Goal: Task Accomplishment & Management: Manage account settings

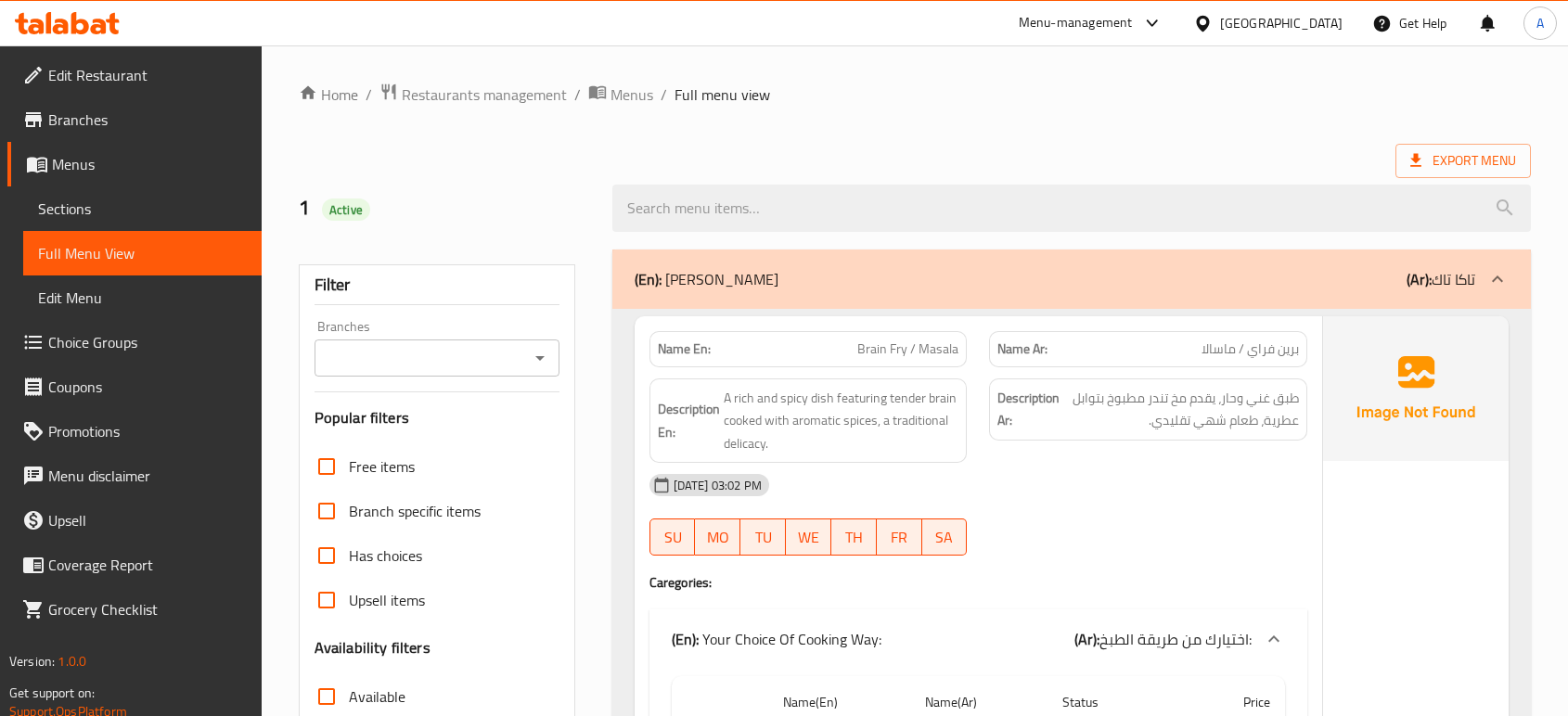
click at [103, 95] on ul "Edit Restaurant Branches Menus Sections Full Menu View Edit Menu Choice Groups …" at bounding box center [124, 343] width 275 height 579
click at [97, 71] on span "Edit Restaurant" at bounding box center [147, 75] width 199 height 22
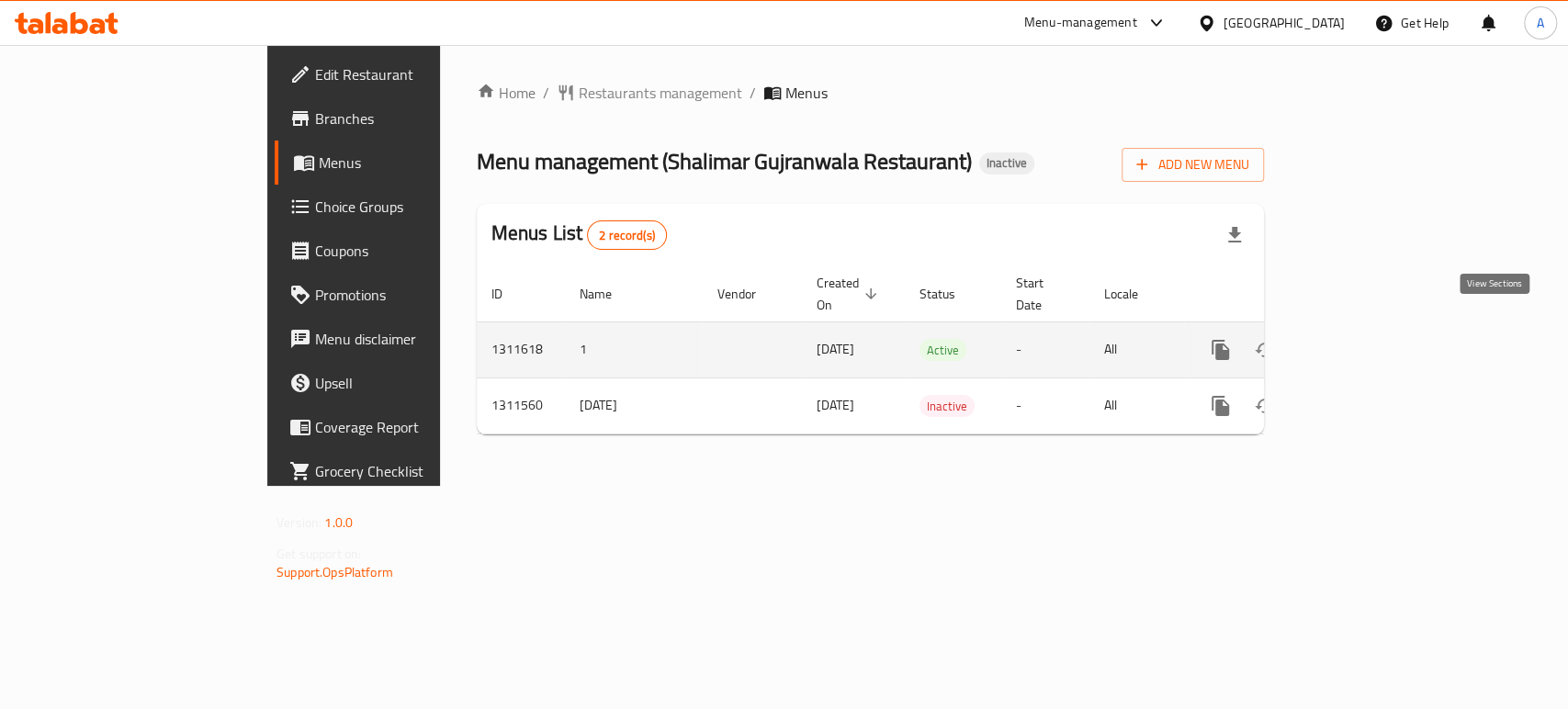
click at [1375, 328] on link "enhanced table" at bounding box center [1353, 350] width 44 height 44
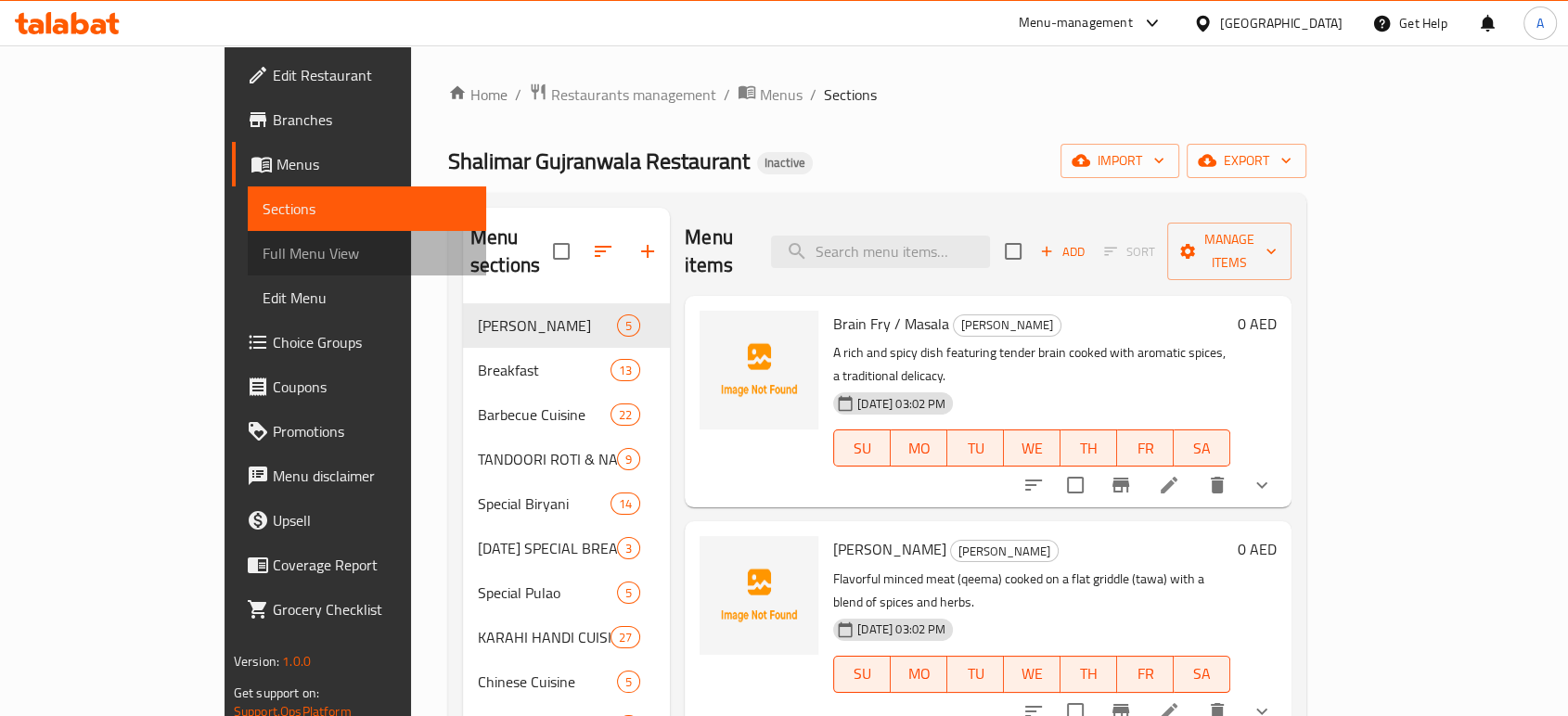
click at [262, 243] on span "Full Menu View" at bounding box center [366, 254] width 209 height 22
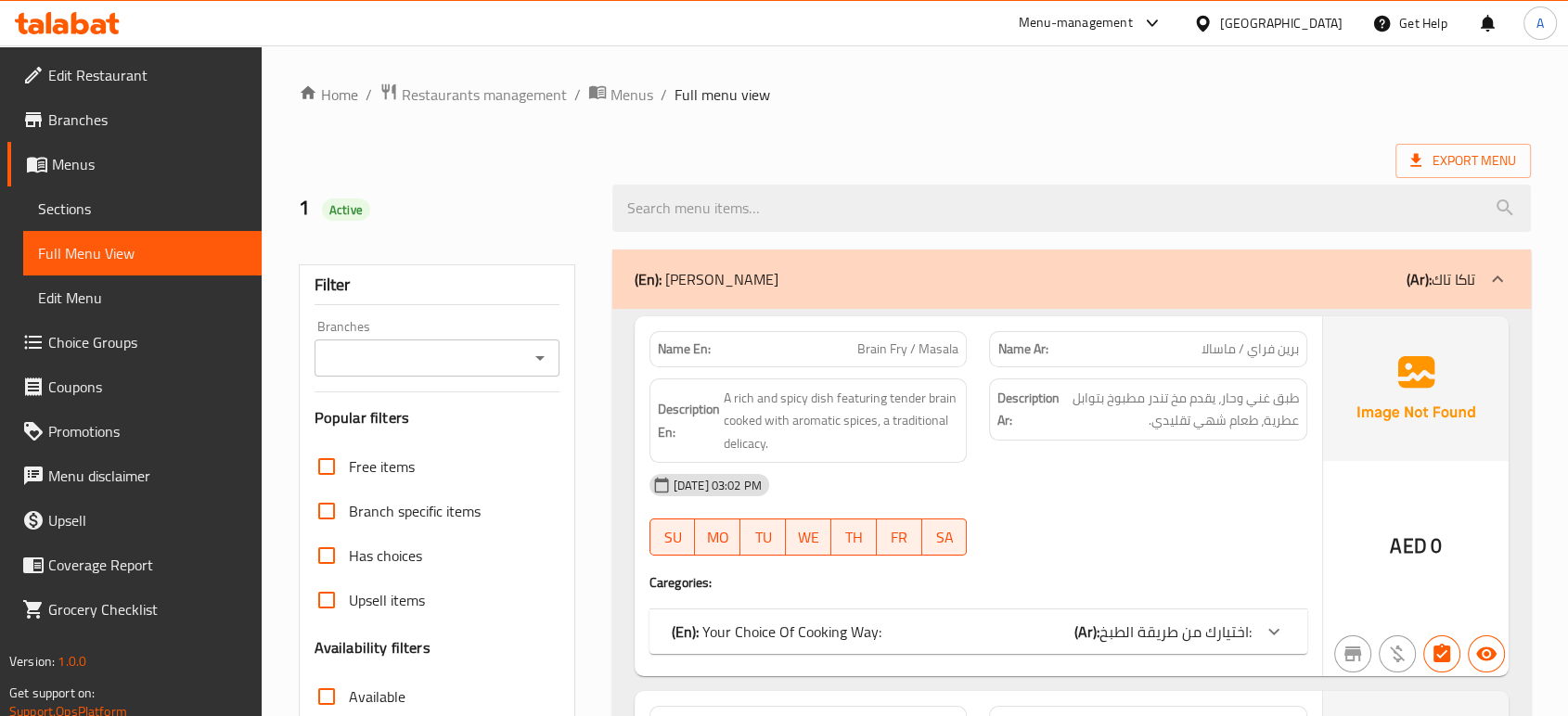
scroll to position [309, 0]
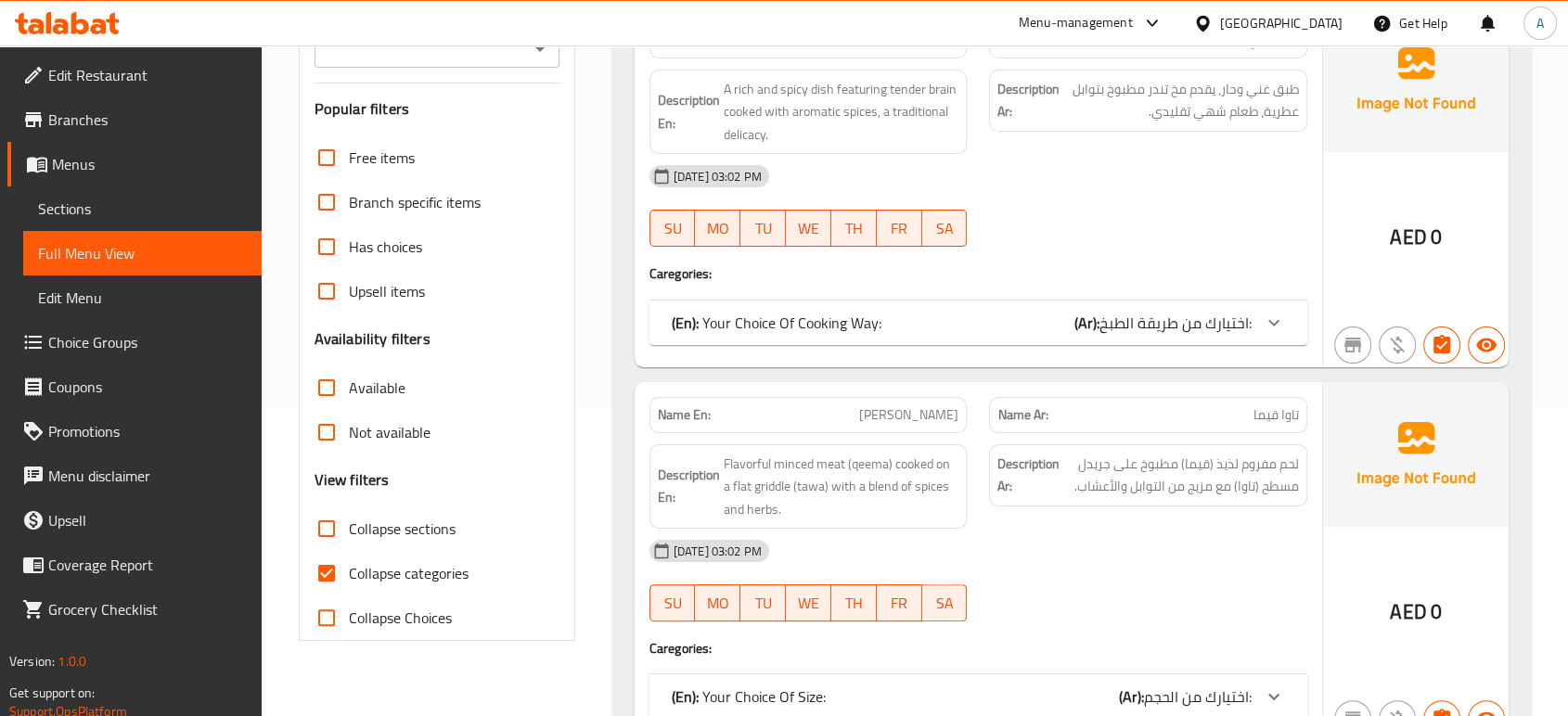
click at [429, 577] on span "Collapse categories" at bounding box center [408, 573] width 120 height 22
click at [348, 577] on input "Collapse categories" at bounding box center [326, 573] width 45 height 45
checkbox input "false"
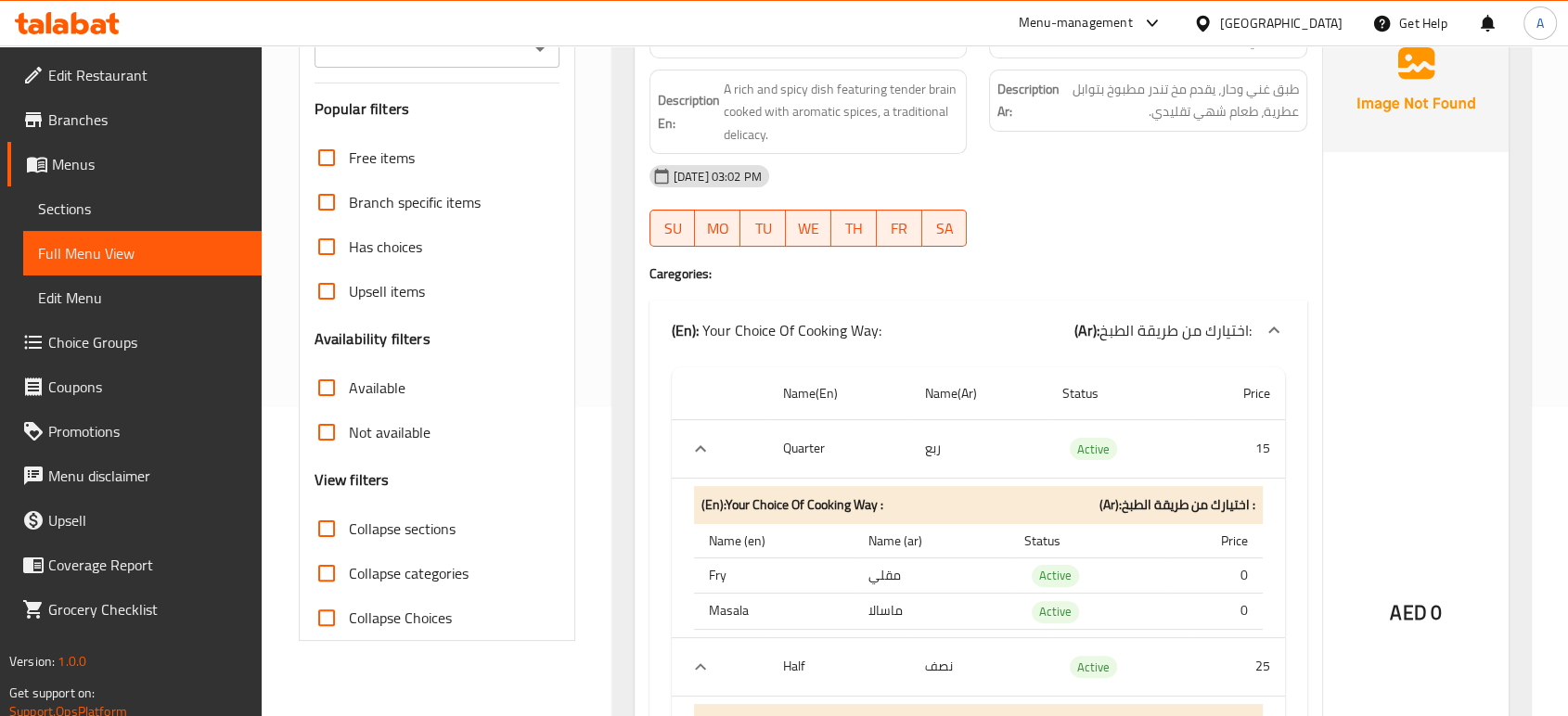
click at [1107, 128] on div "Description Ar: طبق غني وحار، يقدم مخ تندر مطبوخ بتوابل عطرية، طعام شهي تقليدي." at bounding box center [1148, 101] width 318 height 62
click at [1041, 268] on h4 "Caregories:" at bounding box center [978, 274] width 658 height 19
click at [151, 217] on span "Sections" at bounding box center [142, 209] width 209 height 22
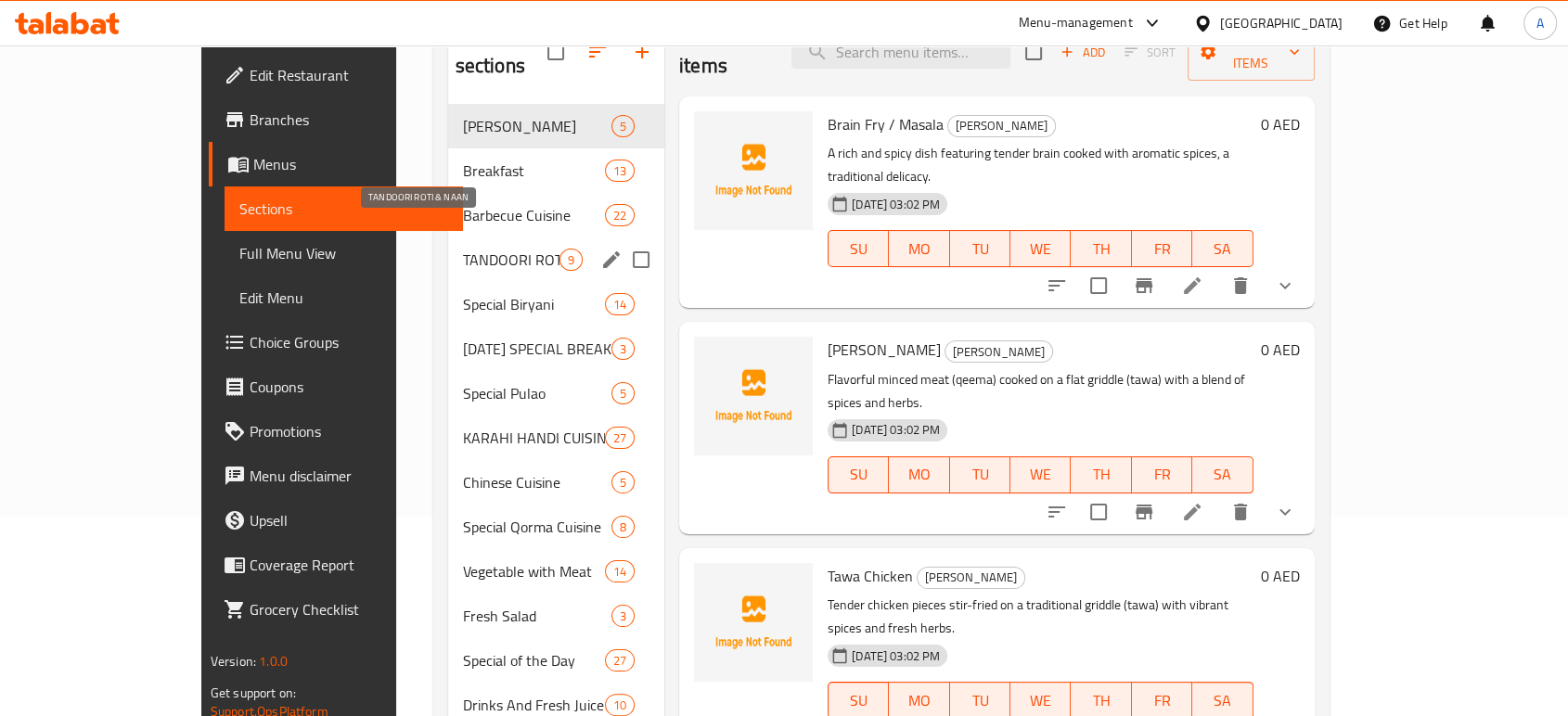
scroll to position [21, 0]
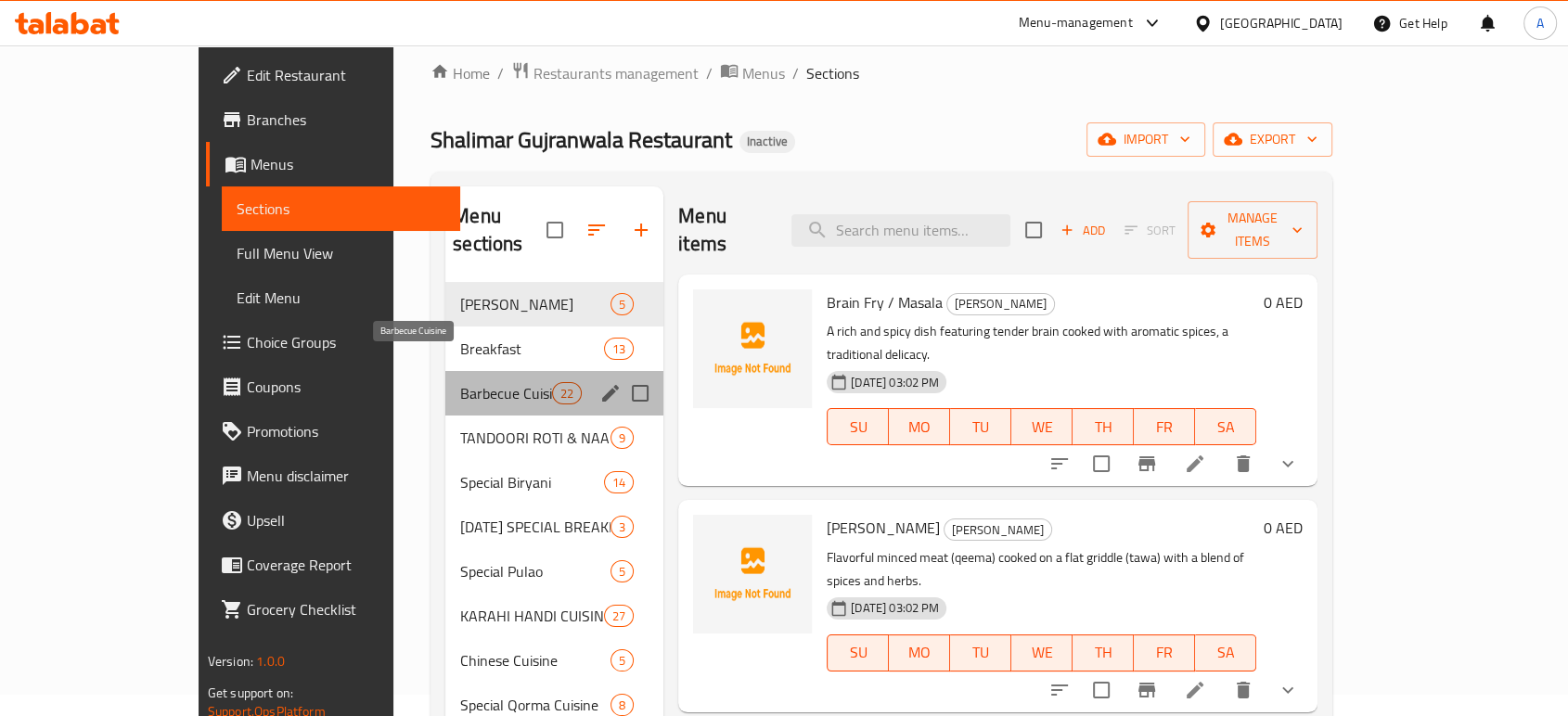
click at [460, 382] on span "Barbecue Cuisine" at bounding box center [506, 393] width 92 height 22
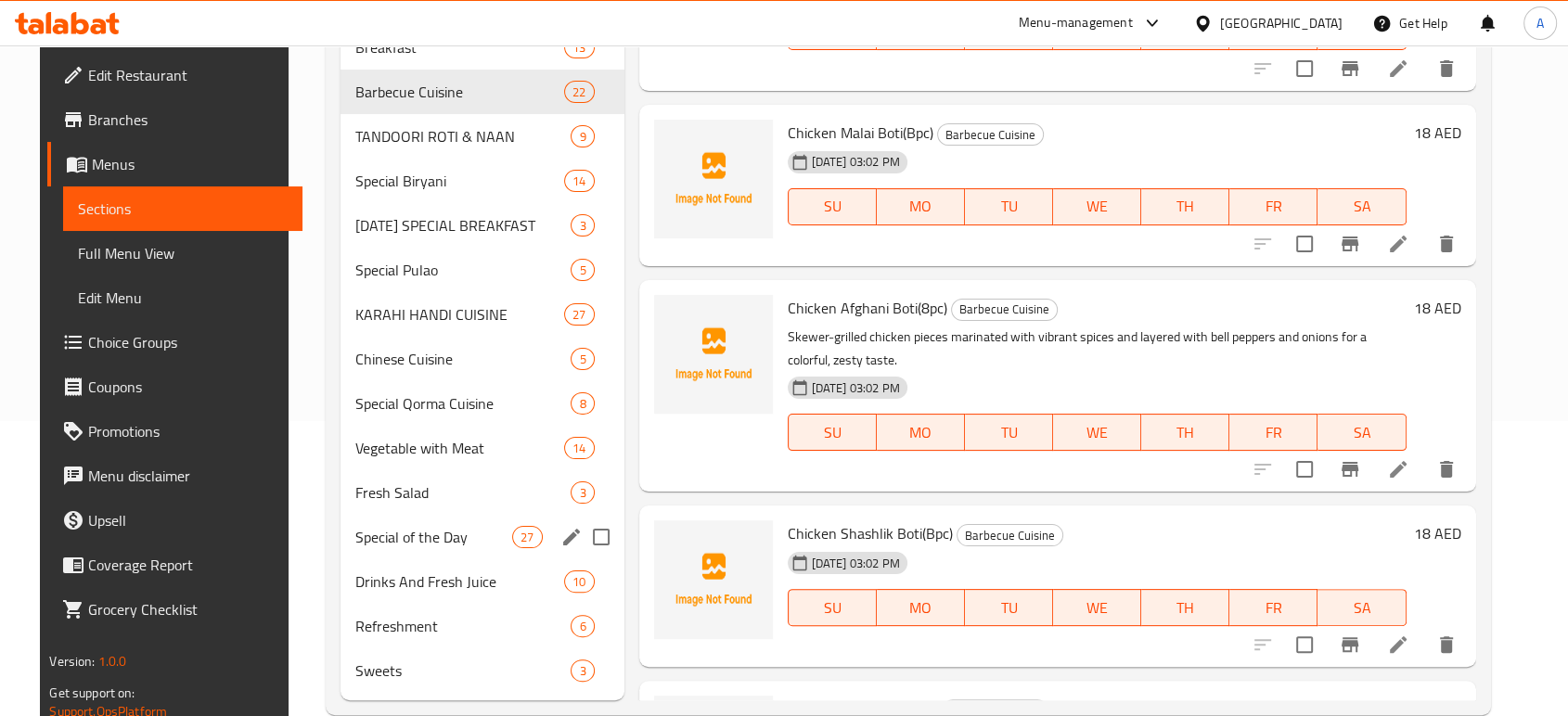
scroll to position [331, 0]
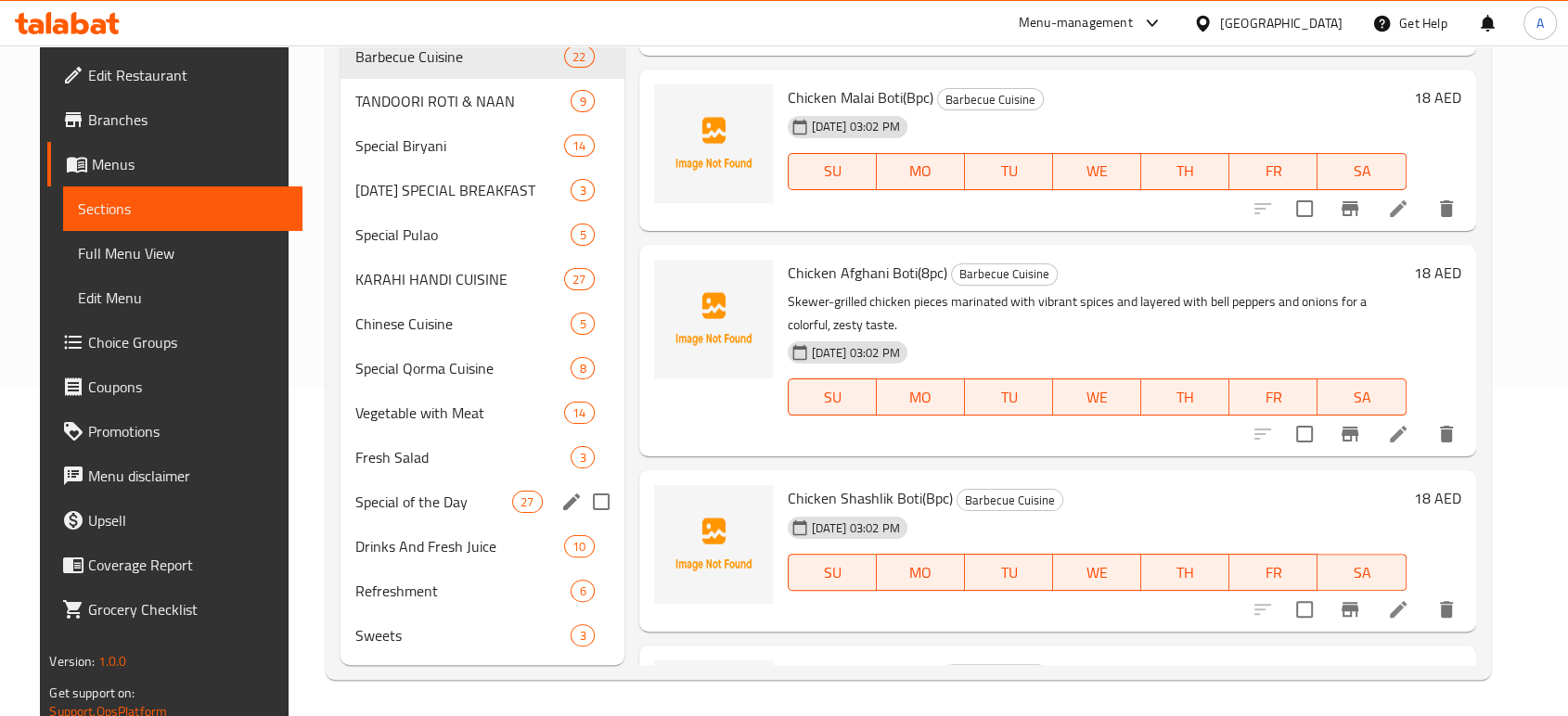
click at [452, 515] on div "Special of the Day 27" at bounding box center [482, 501] width 283 height 45
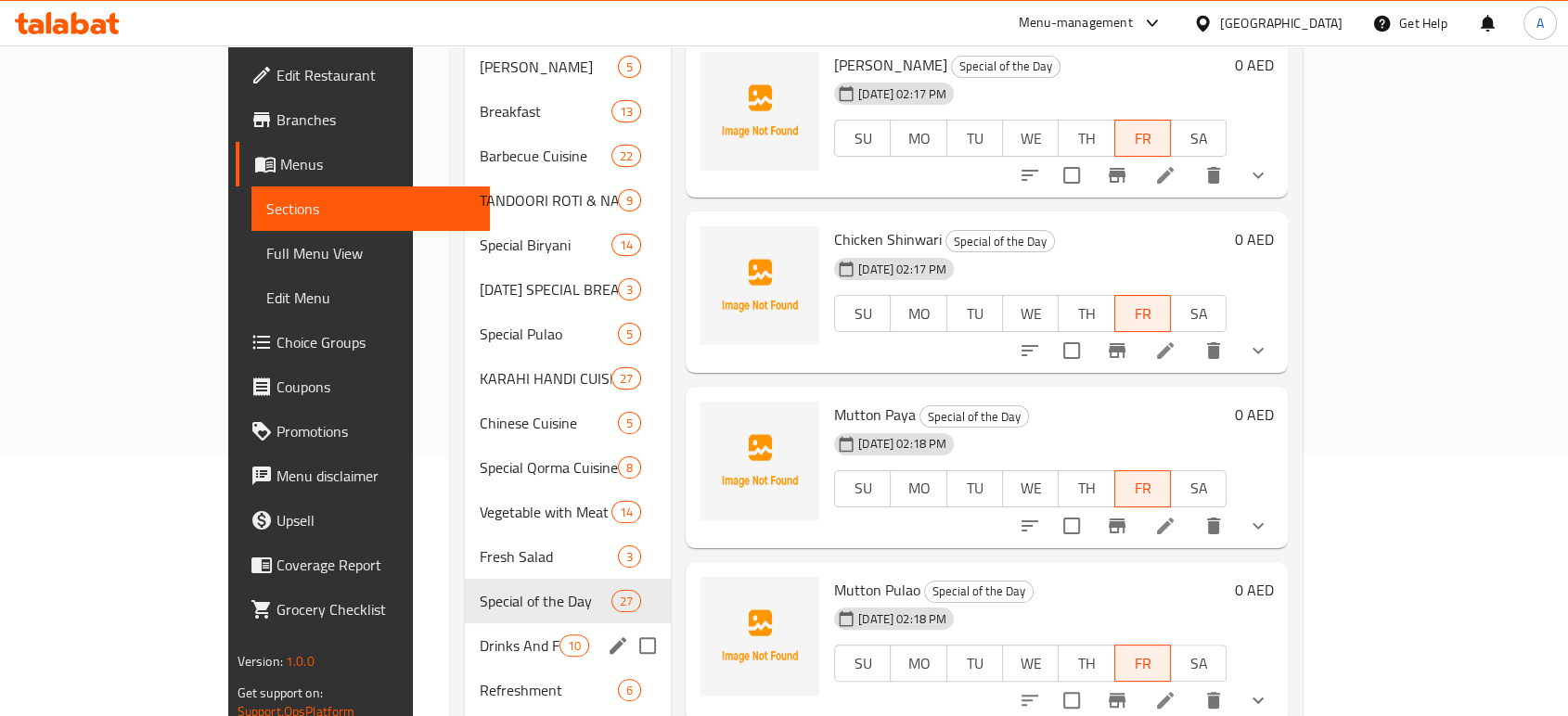
scroll to position [228, 0]
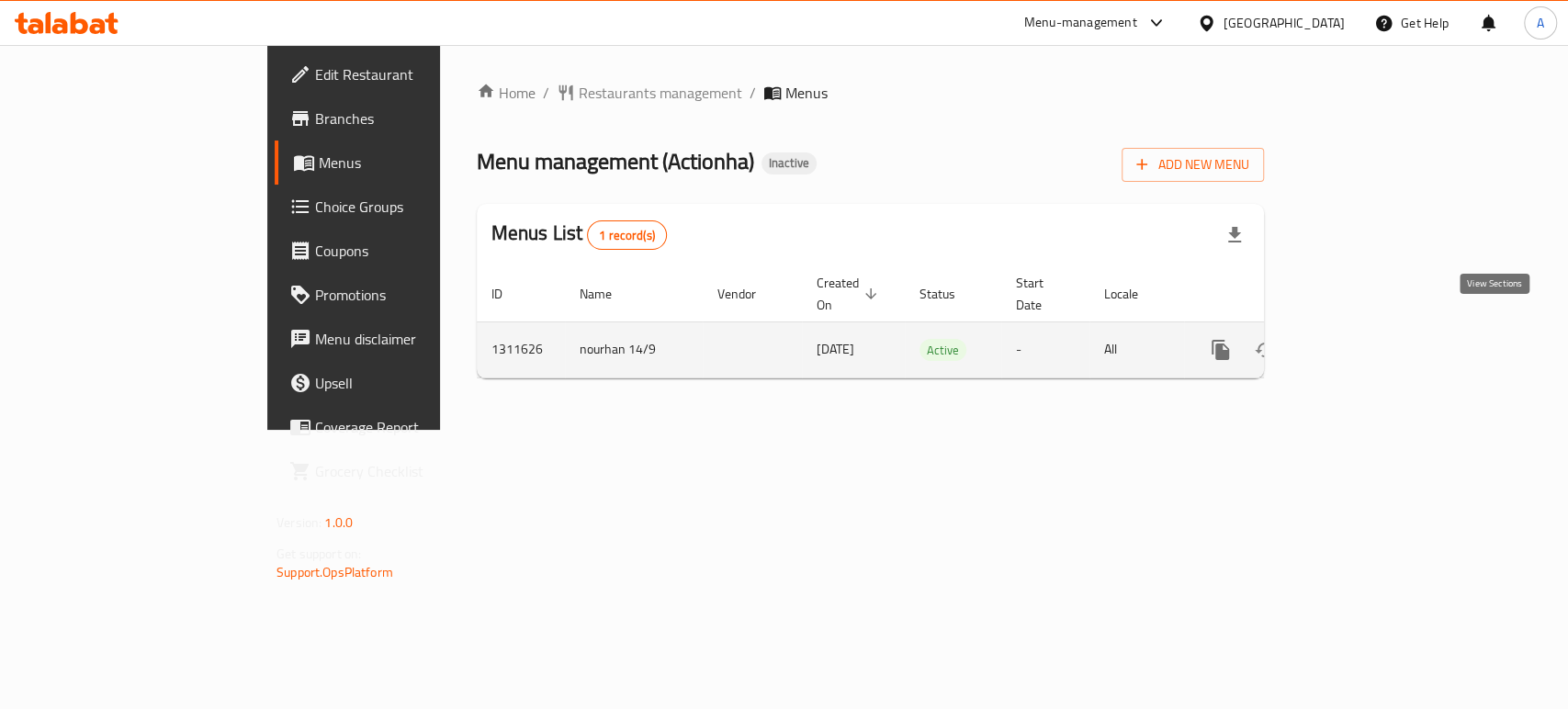
click at [1364, 339] on icon "enhanced table" at bounding box center [1353, 350] width 22 height 22
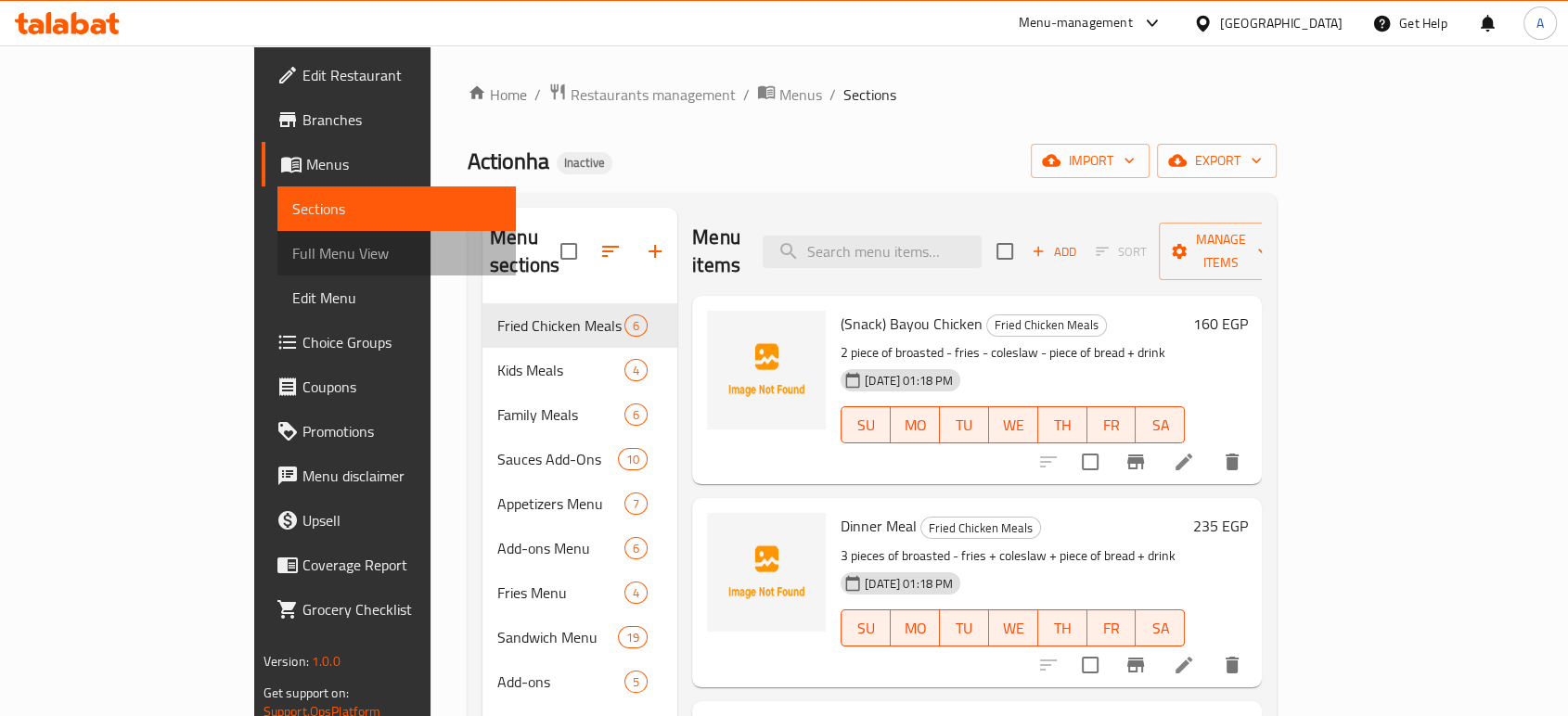
click at [292, 243] on span "Full Menu View" at bounding box center [396, 254] width 209 height 22
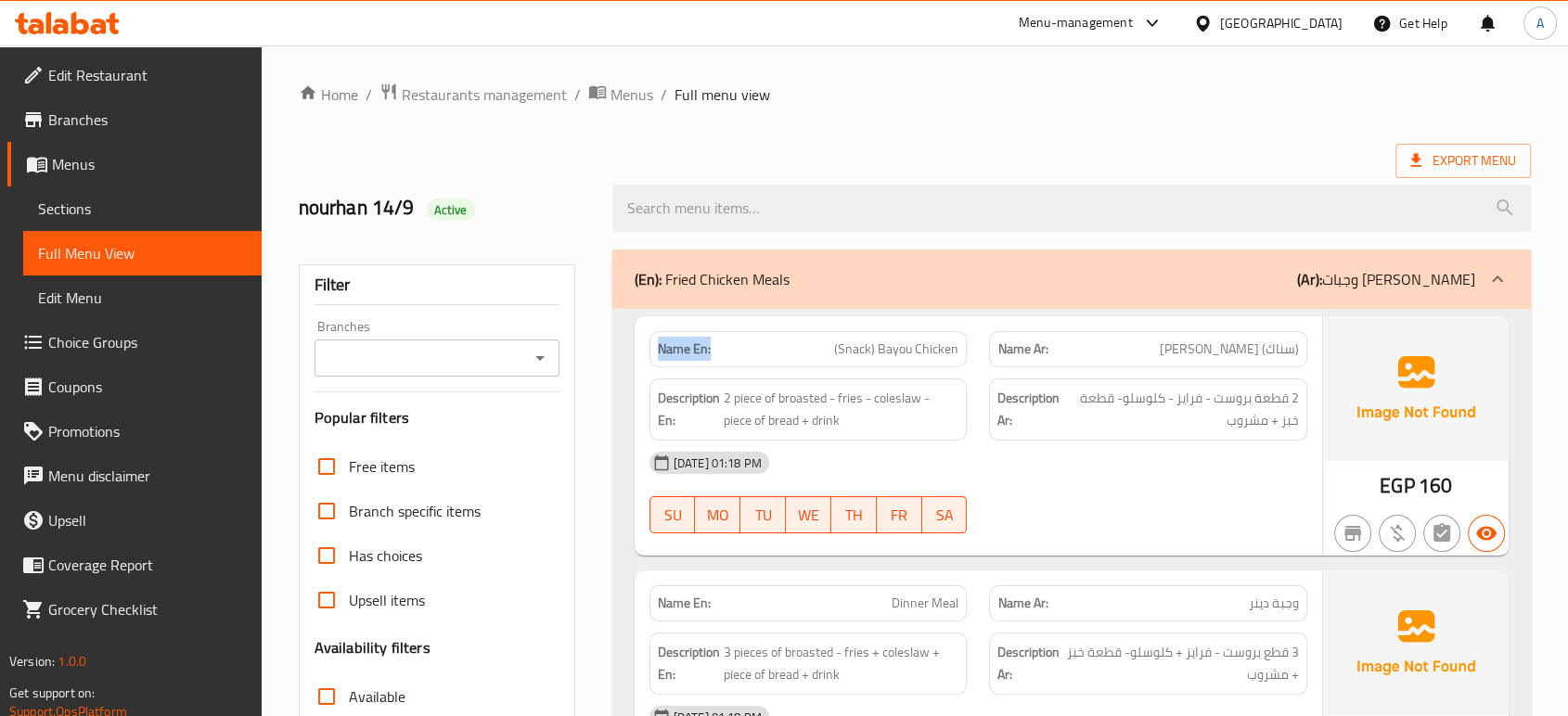
drag, startPoint x: 698, startPoint y: 355, endPoint x: 656, endPoint y: 353, distance: 42.0
click at [656, 353] on div "Name En: (Snack) Bayou Chicken" at bounding box center [808, 350] width 318 height 36
click at [978, 352] on div "Name Ar: (سناك) بايو تشيكن" at bounding box center [1148, 350] width 340 height 59
drag, startPoint x: 708, startPoint y: 338, endPoint x: 655, endPoint y: 340, distance: 53.0
click at [655, 340] on div "Name En: (Snack) Bayou Chicken" at bounding box center [808, 350] width 318 height 36
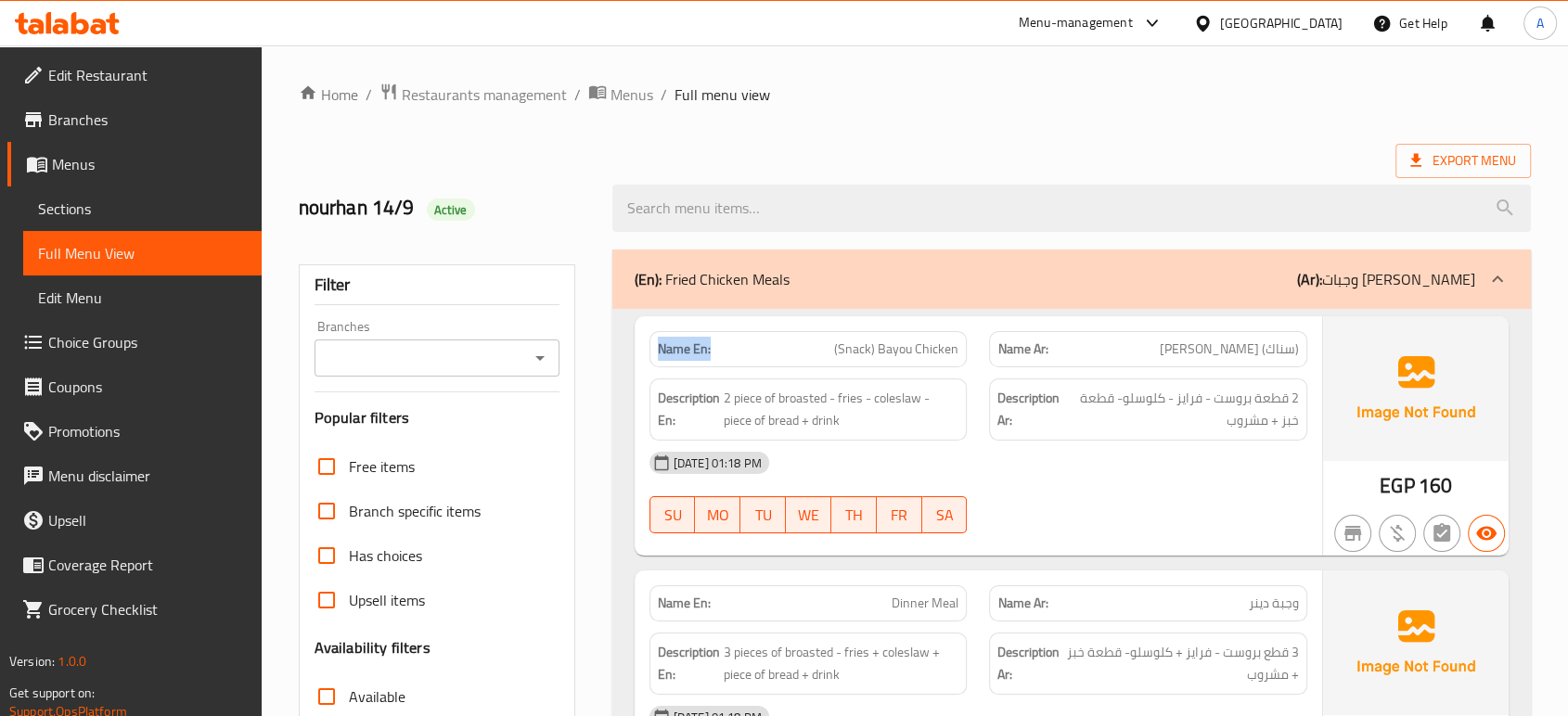
copy strong "Name En:"
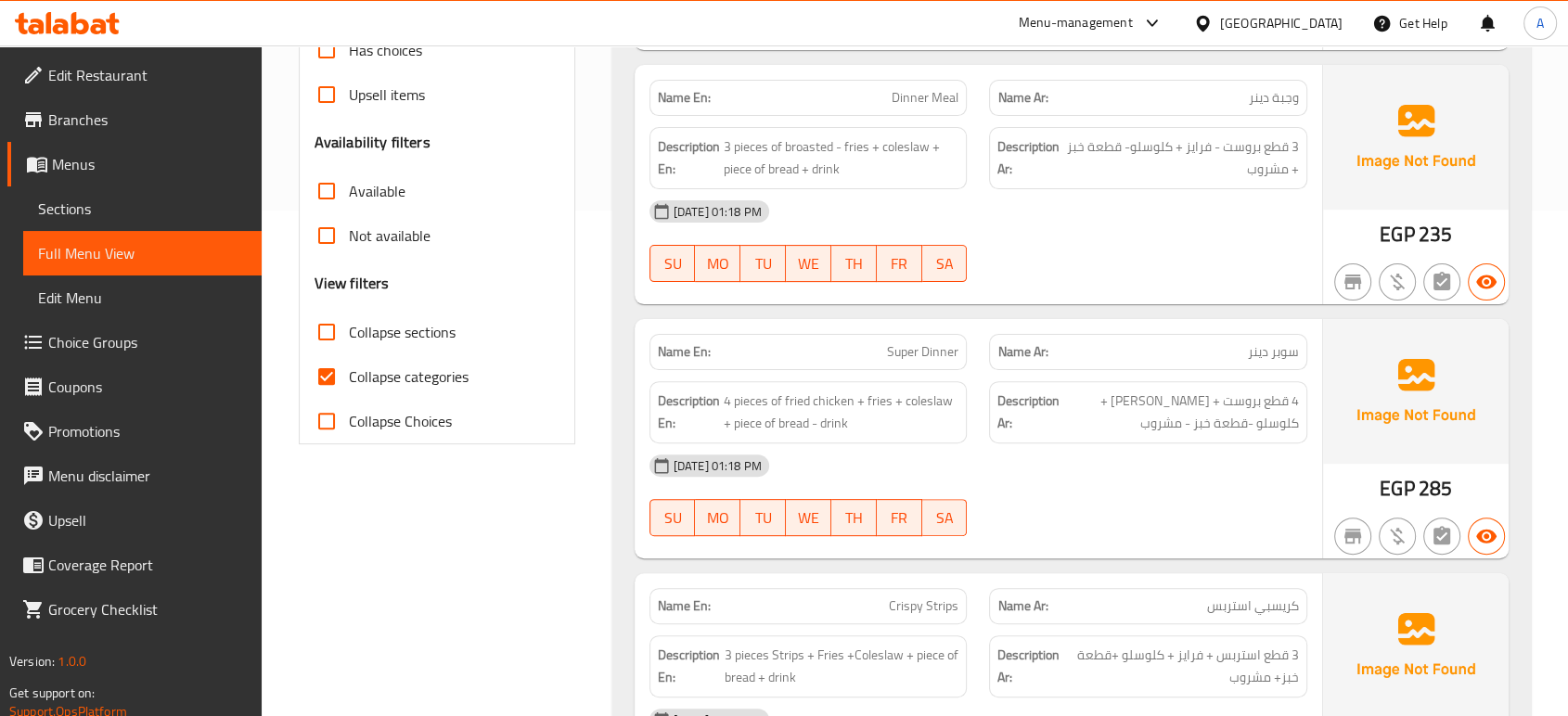
scroll to position [721, 0]
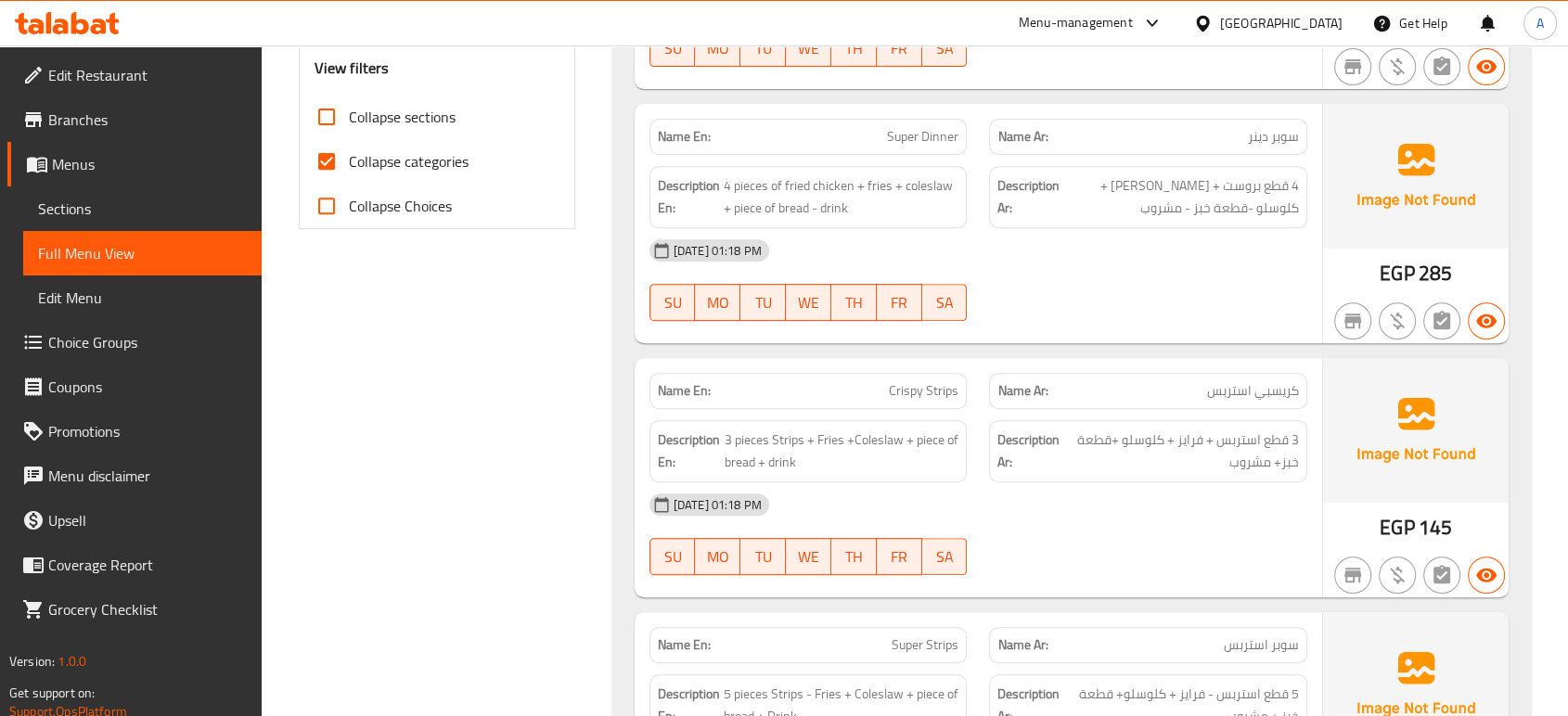
click at [418, 171] on span "Collapse categories" at bounding box center [408, 162] width 120 height 22
click at [348, 171] on input "Collapse categories" at bounding box center [326, 161] width 45 height 45
checkbox input "false"
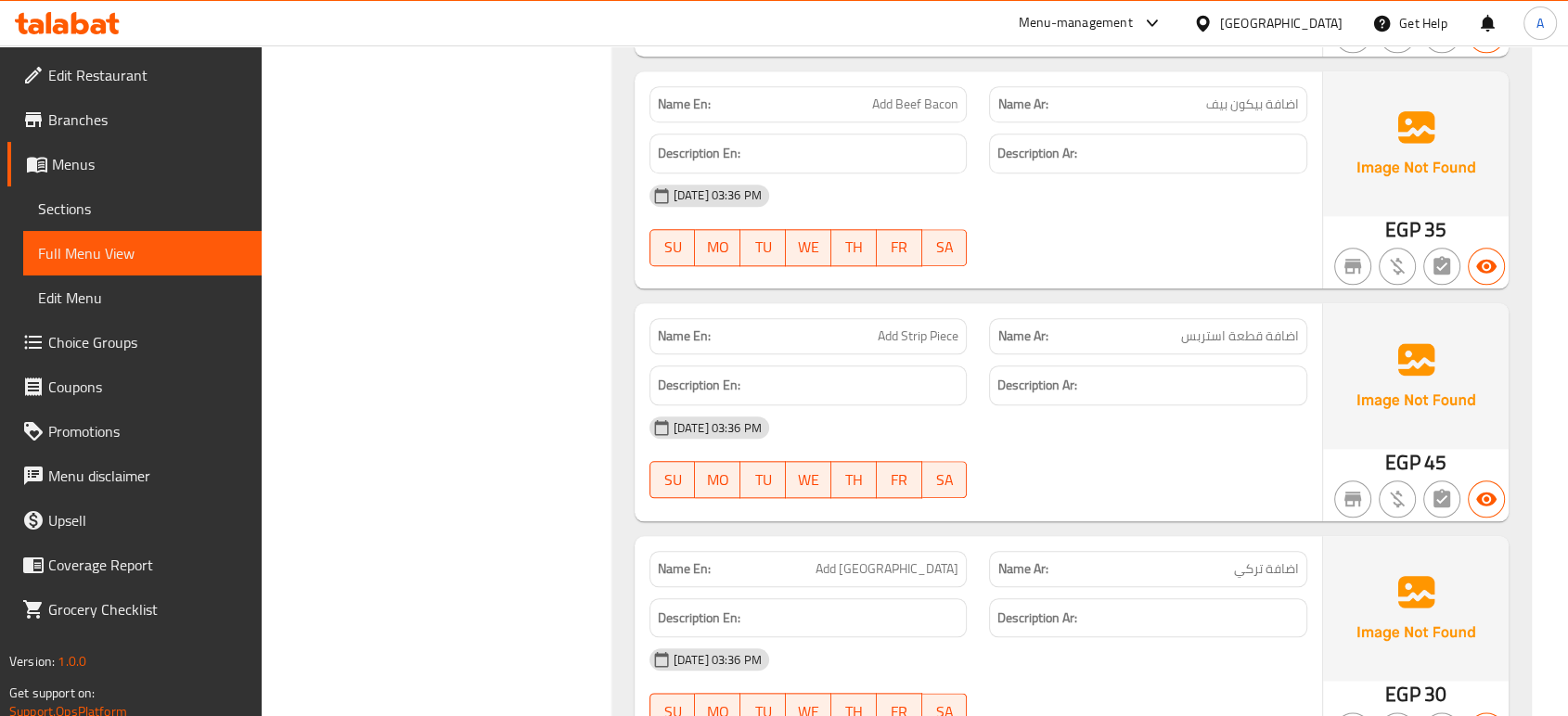
scroll to position [23147, 0]
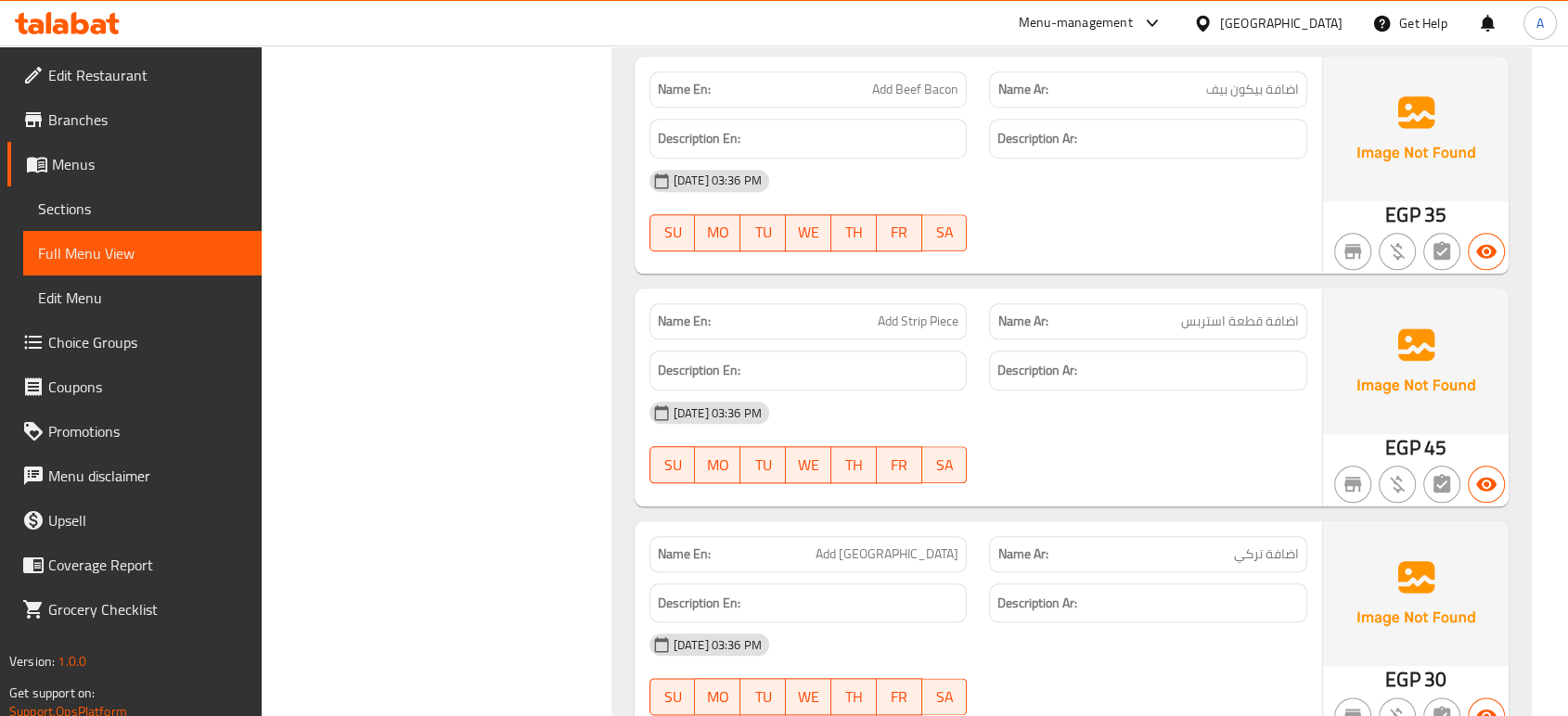
click at [97, 64] on span "Edit Restaurant" at bounding box center [147, 75] width 199 height 22
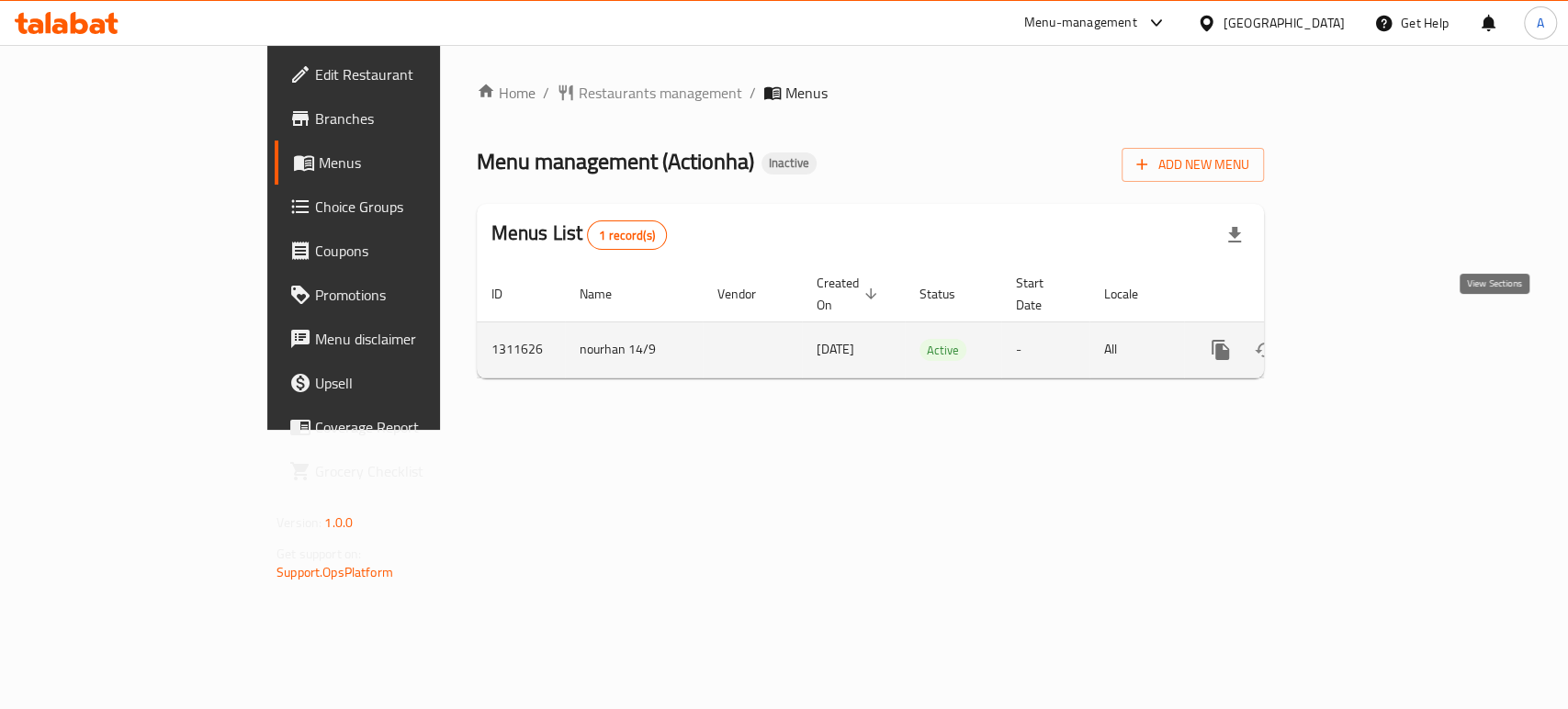
click at [1364, 339] on icon "enhanced table" at bounding box center [1353, 350] width 22 height 22
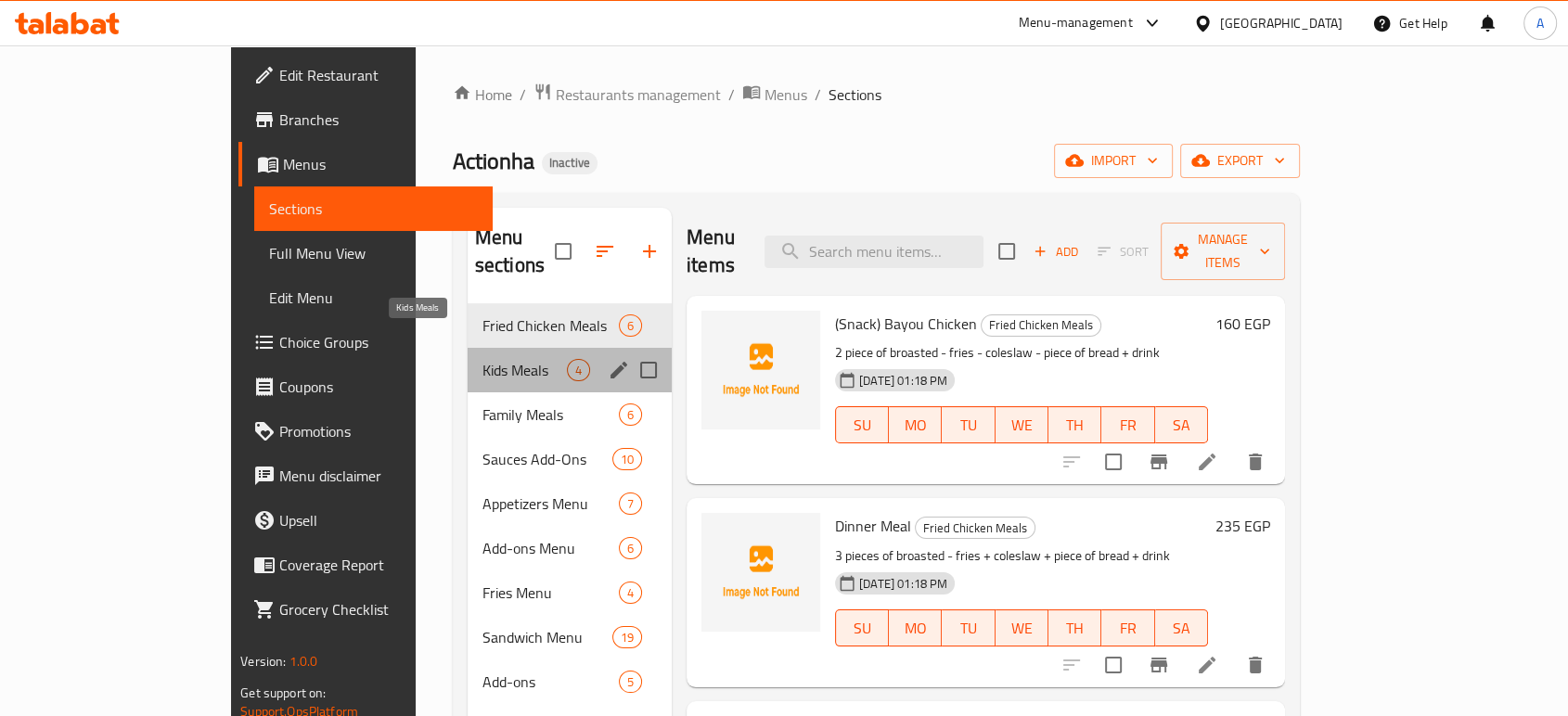
click at [482, 359] on span "Kids Meals" at bounding box center [524, 370] width 85 height 22
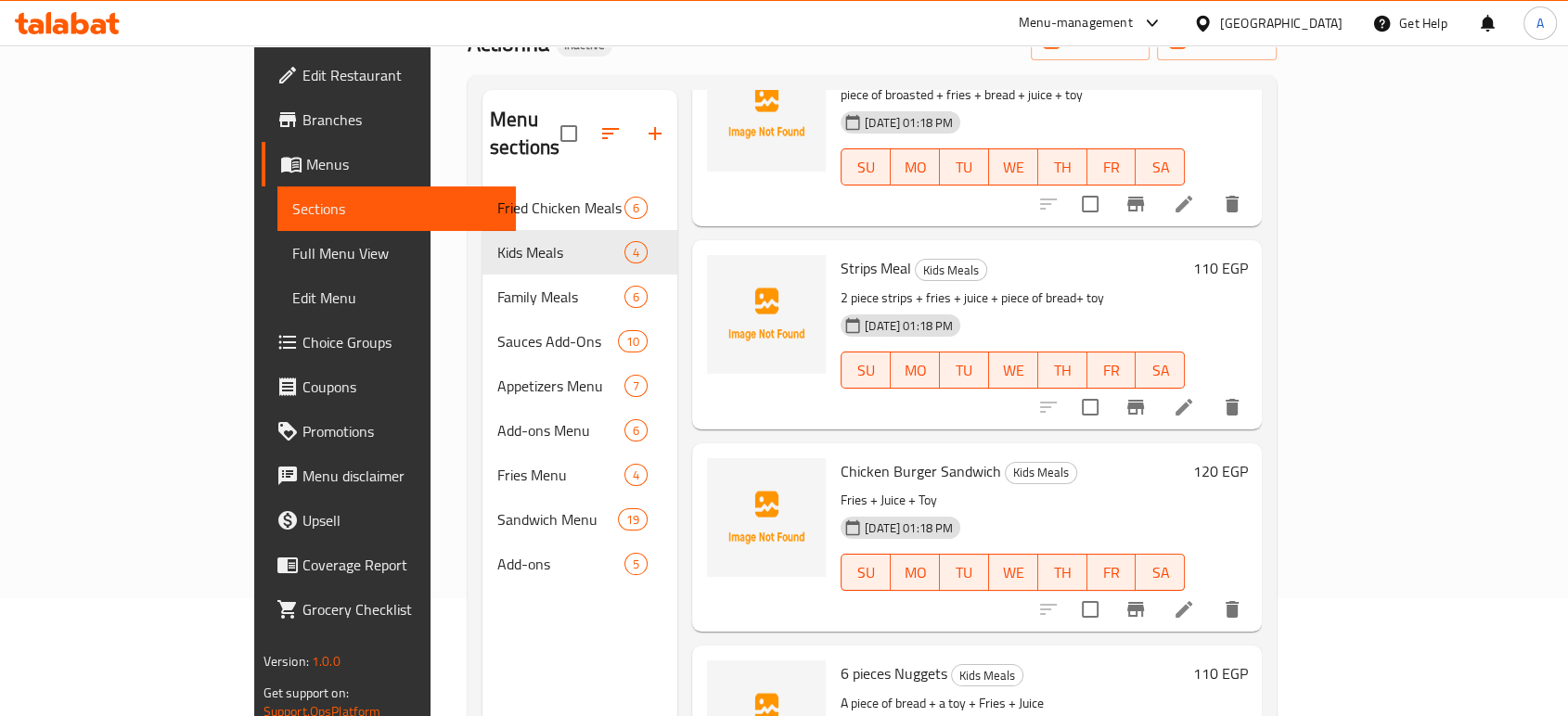
scroll to position [206, 0]
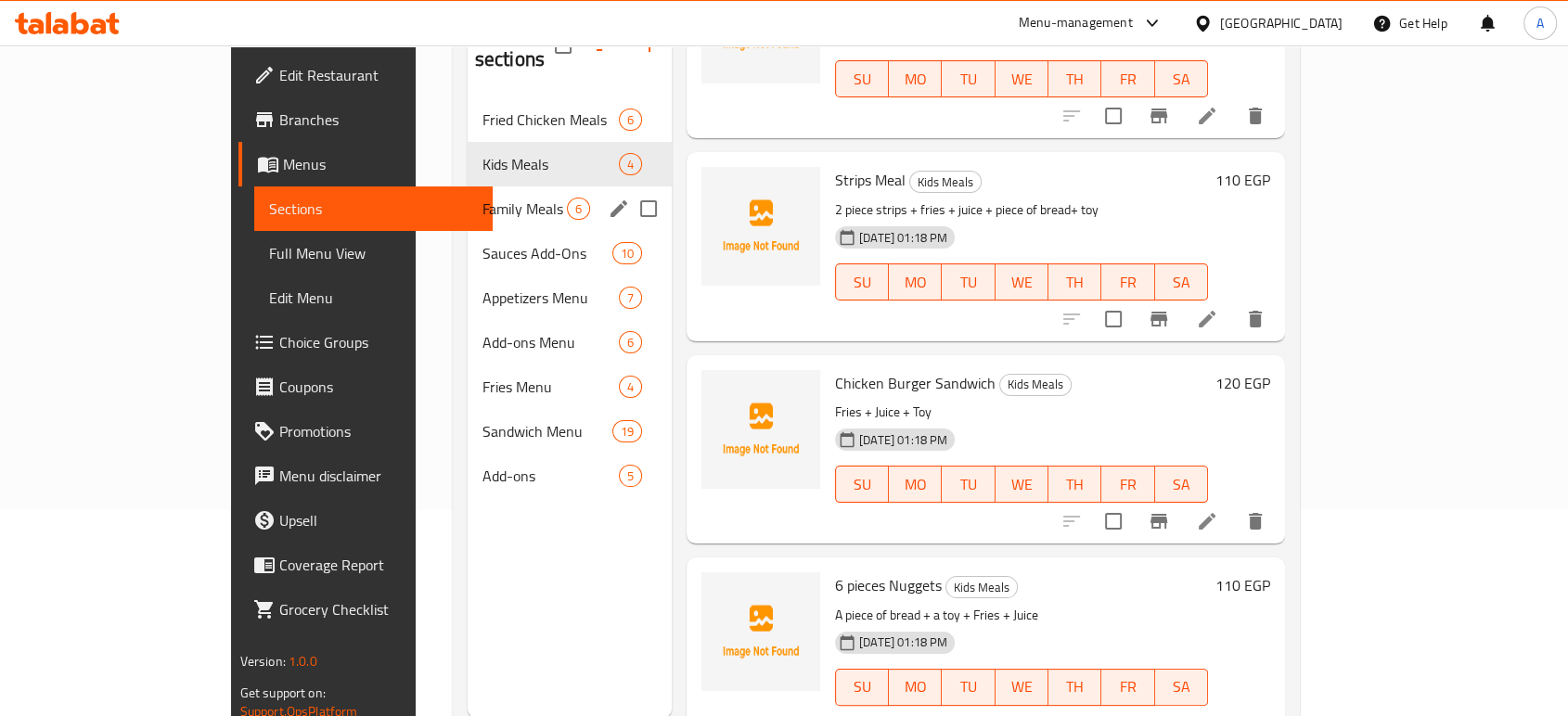
click at [467, 193] on div "Family Meals 6" at bounding box center [569, 209] width 204 height 45
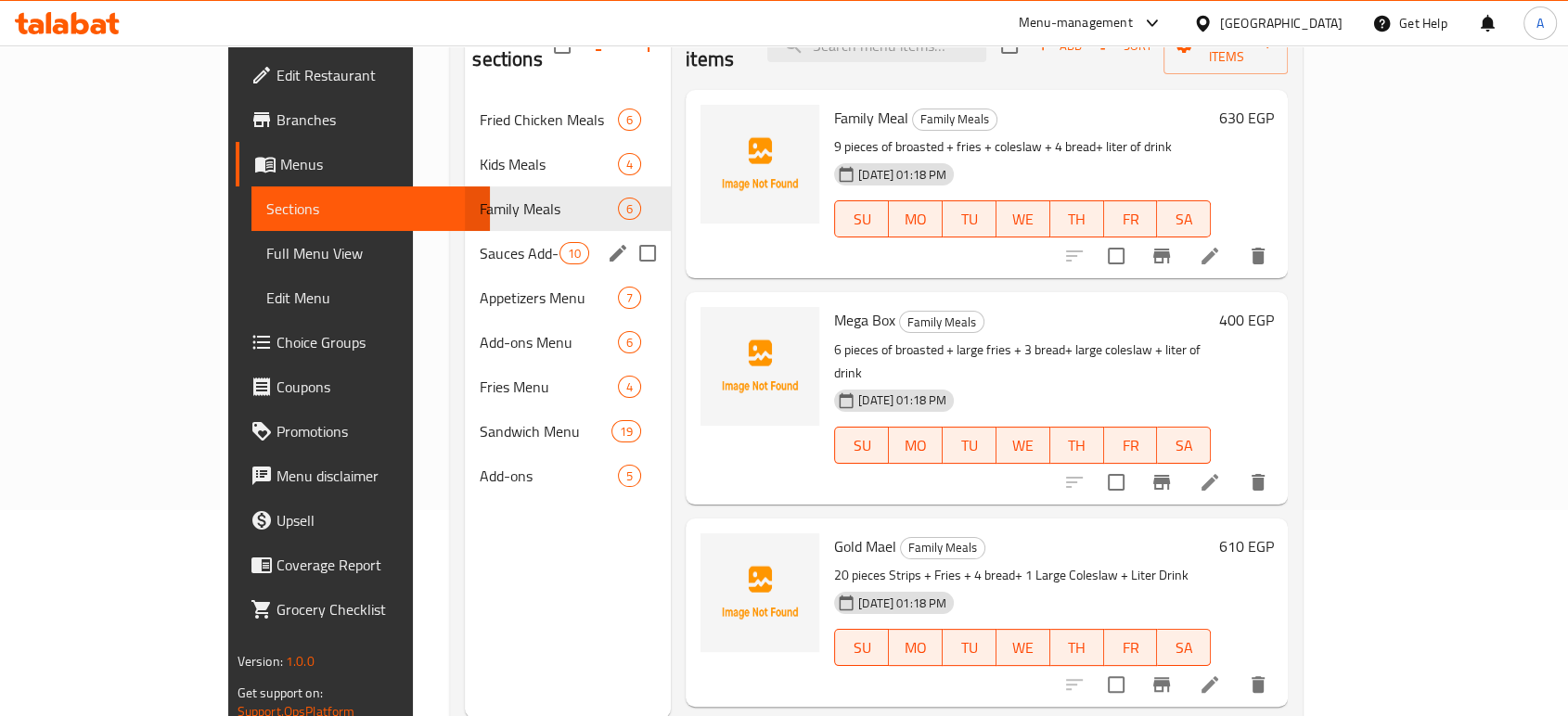
click at [465, 231] on div "Sauces Add-Ons 10" at bounding box center [568, 253] width 206 height 45
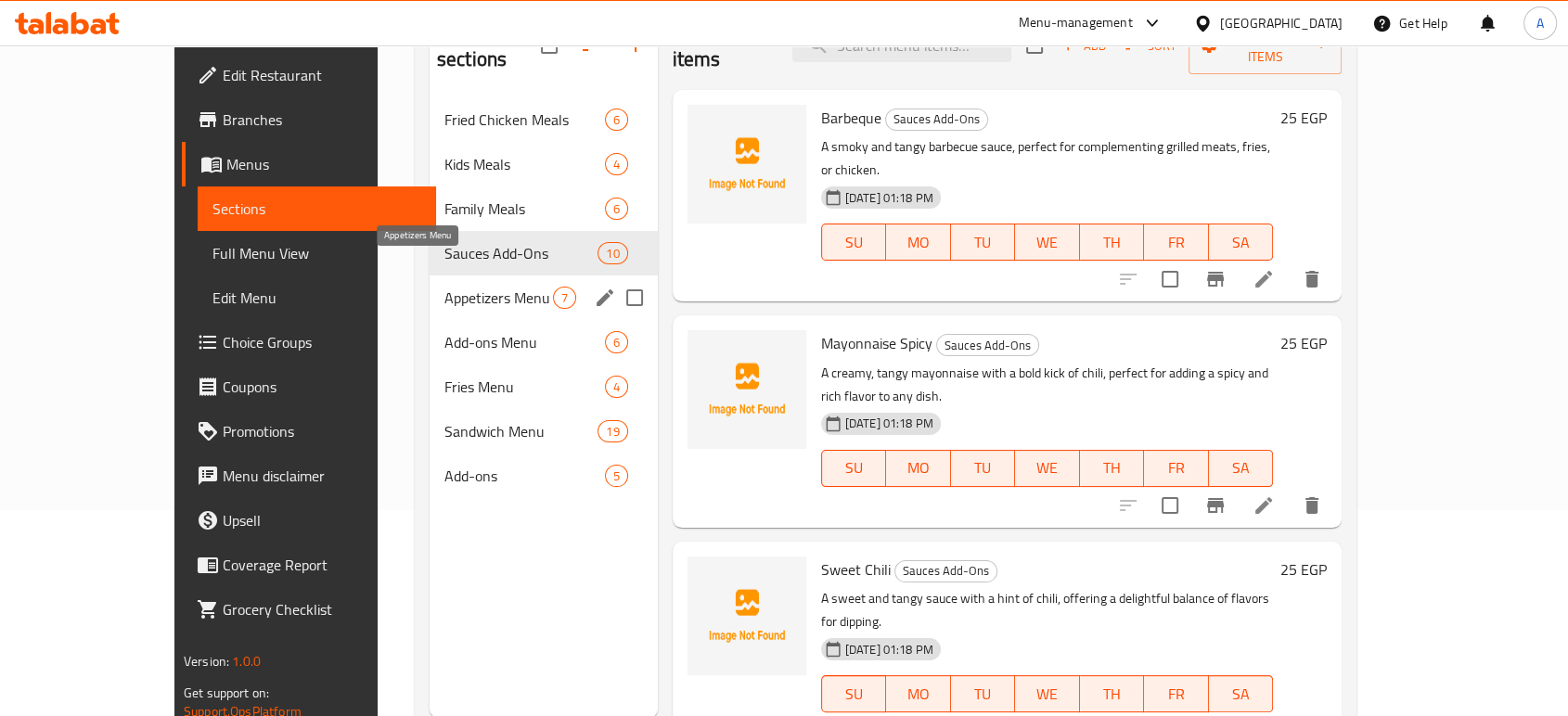
click at [444, 287] on span "Appetizers Menu" at bounding box center [498, 298] width 109 height 22
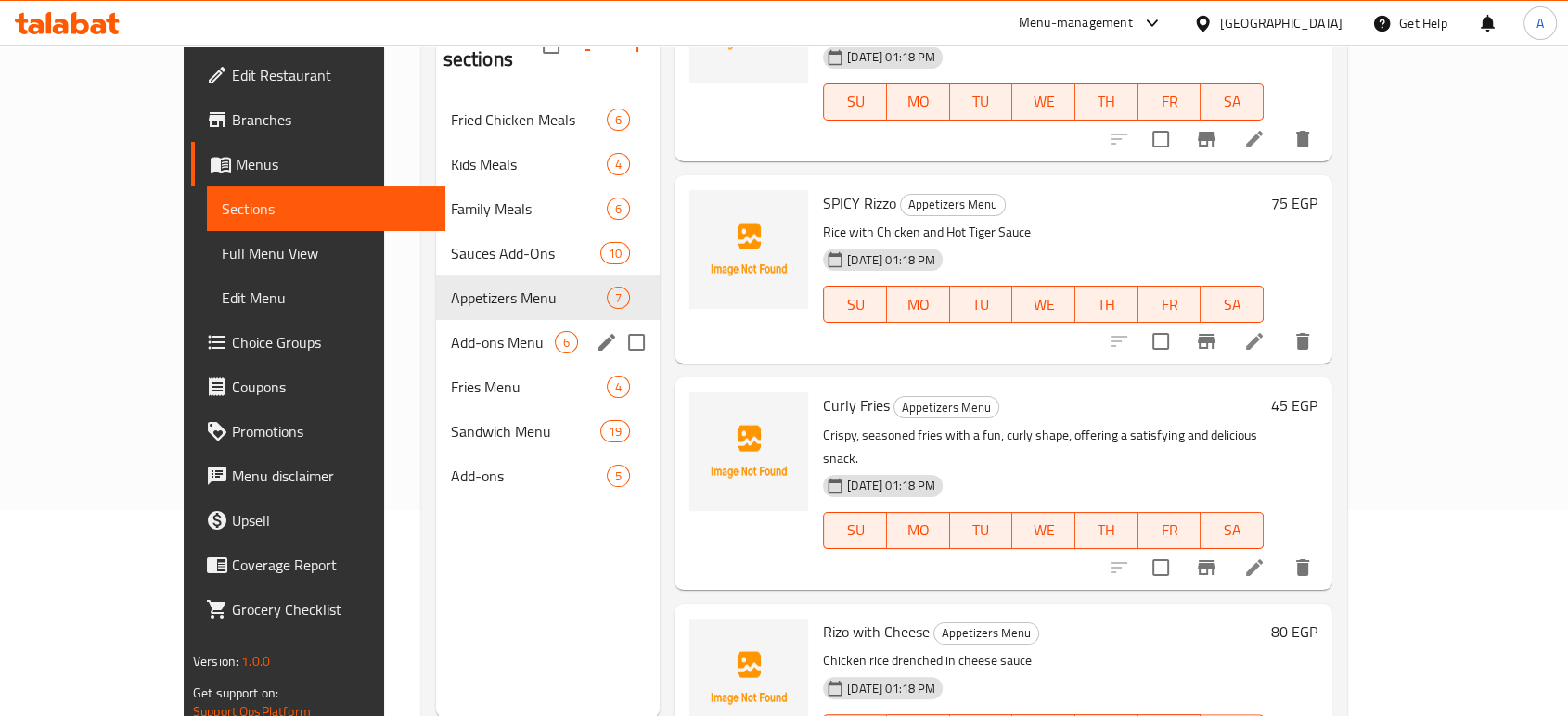
click at [436, 332] on div "Add-ons Menu 6" at bounding box center [548, 343] width 225 height 45
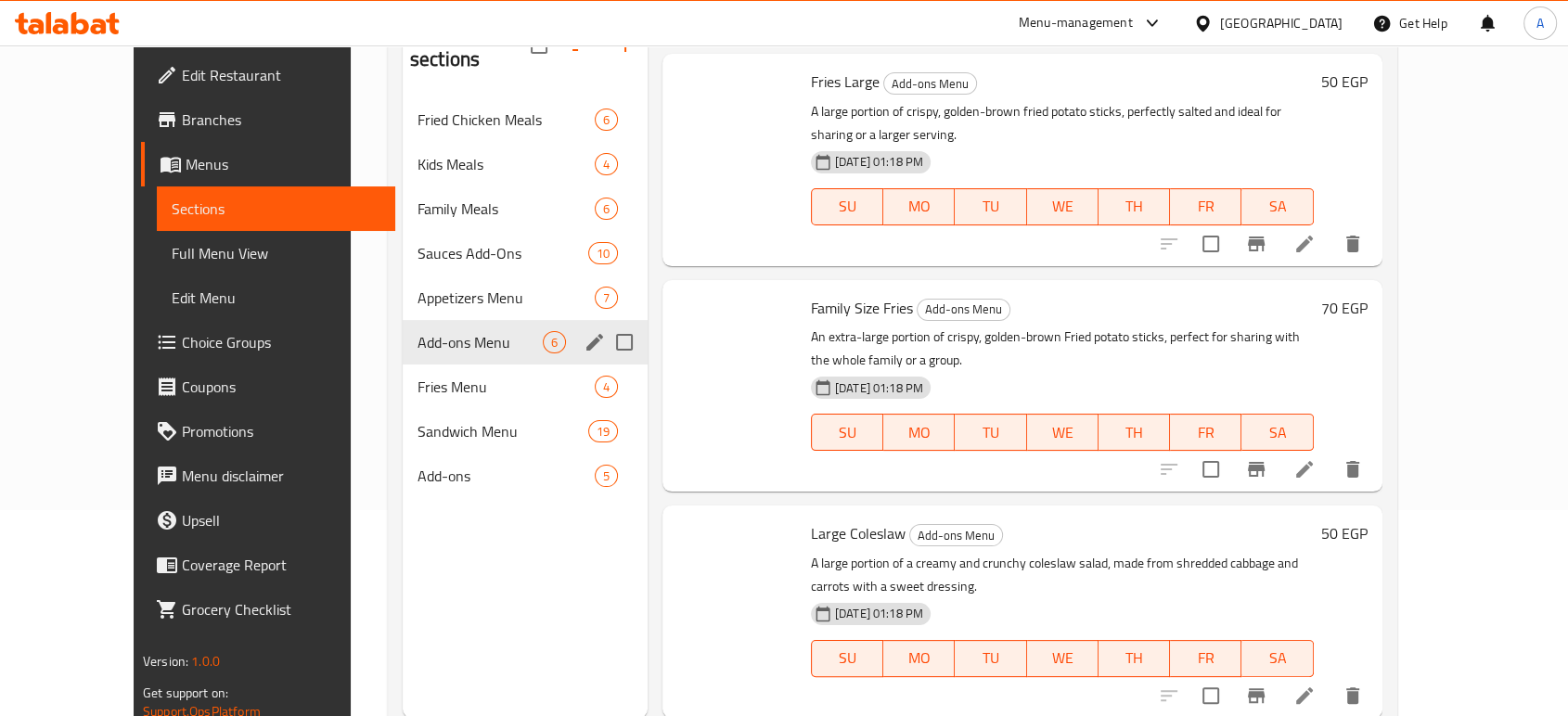
scroll to position [569, 0]
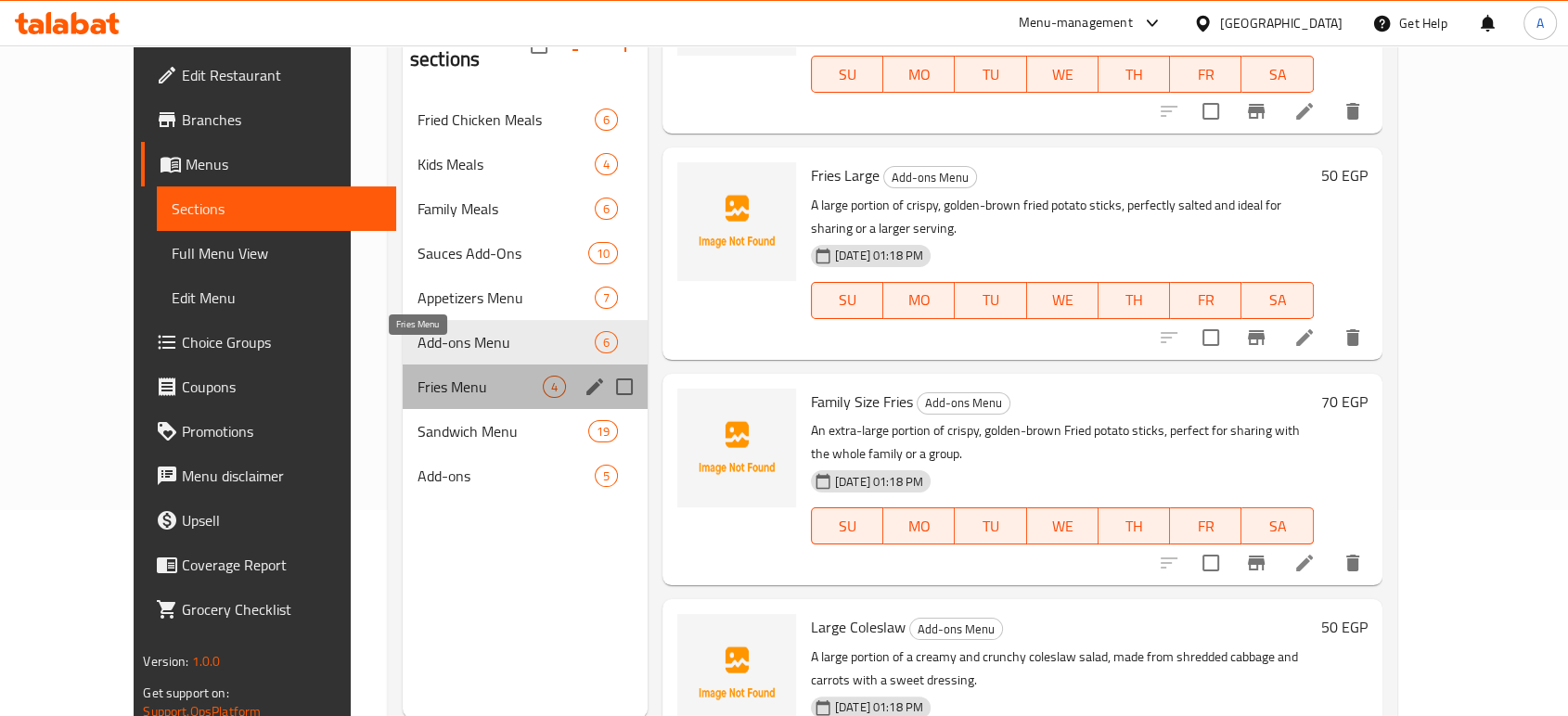
click at [428, 375] on span "Fries Menu" at bounding box center [479, 386] width 125 height 22
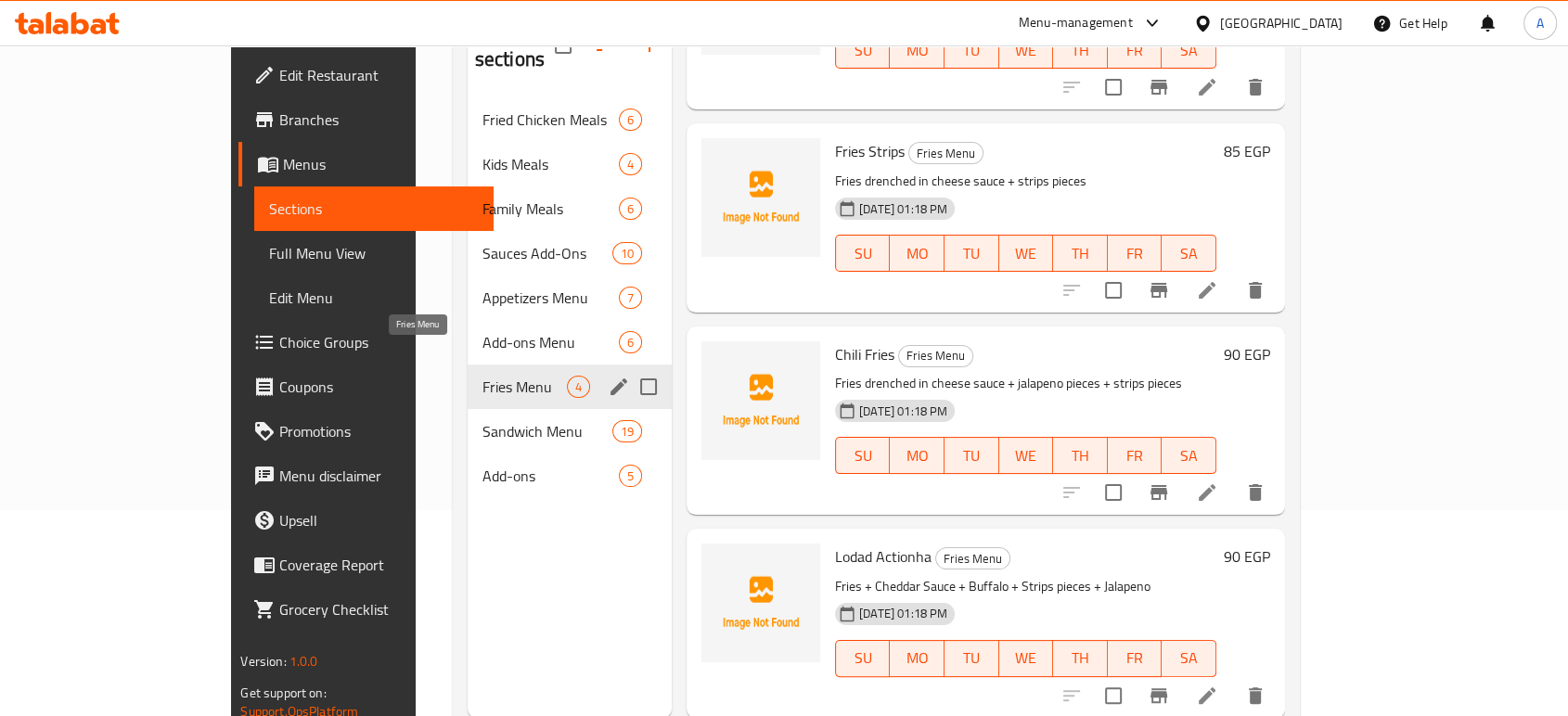
scroll to position [140, 0]
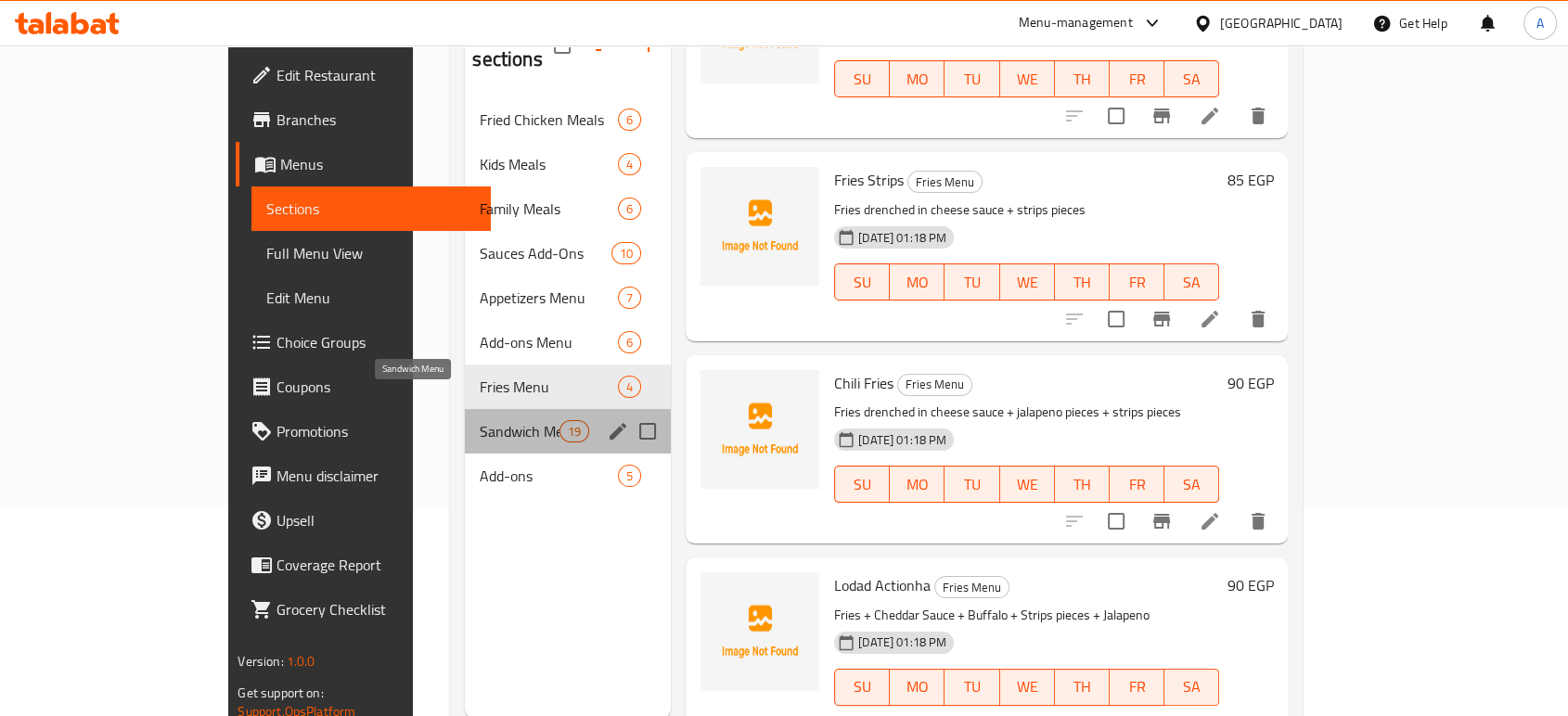
click at [479, 420] on span "Sandwich Menu" at bounding box center [518, 431] width 79 height 22
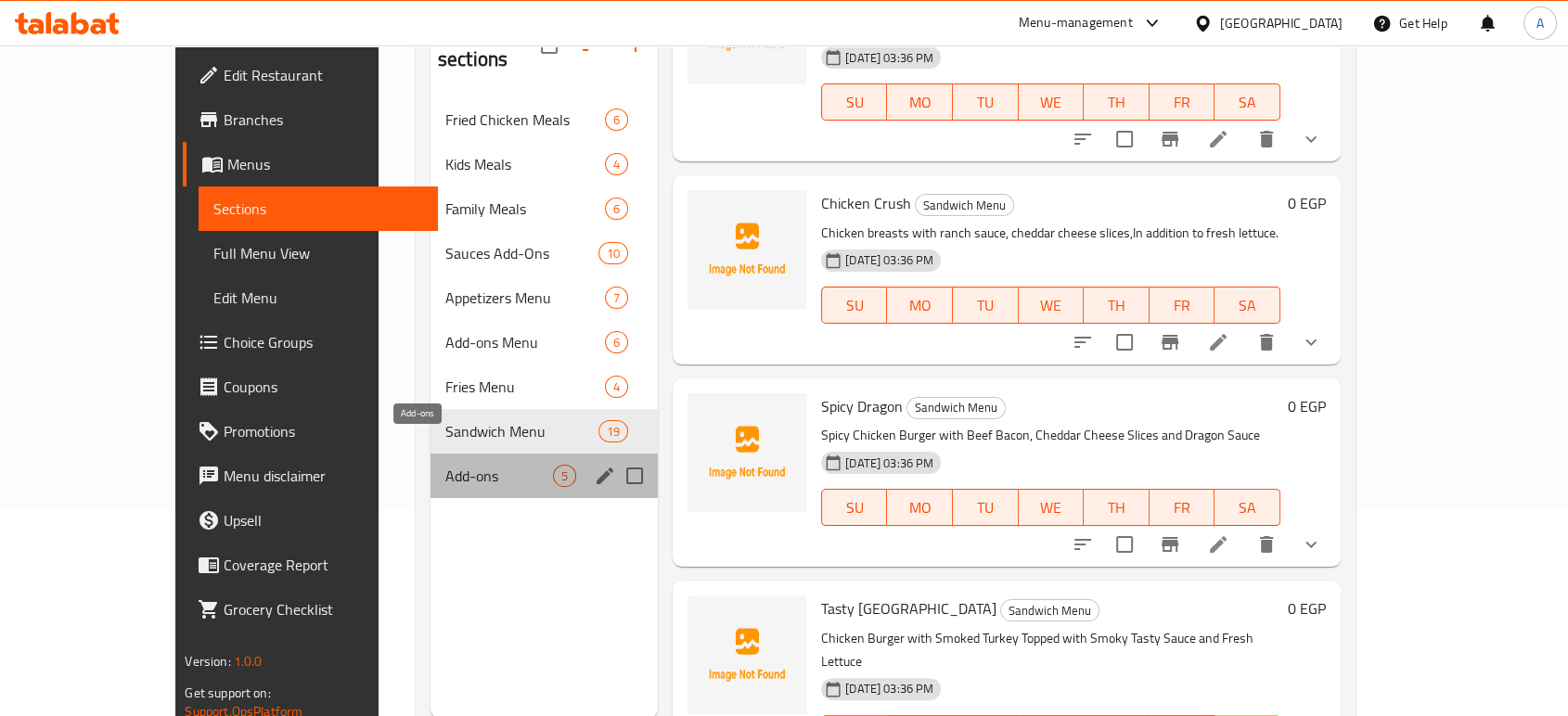
click at [445, 465] on span "Add-ons" at bounding box center [499, 476] width 108 height 22
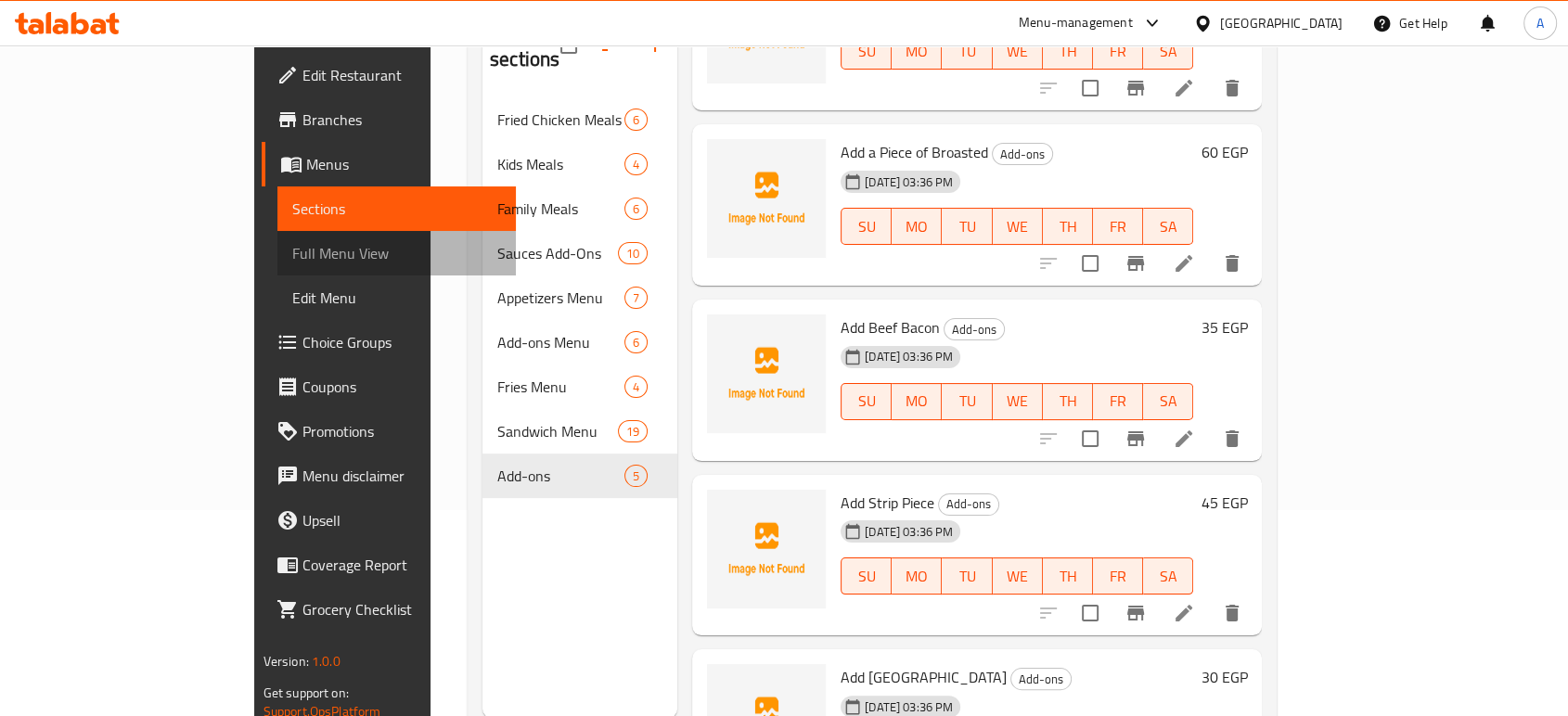
click at [292, 258] on span "Full Menu View" at bounding box center [396, 254] width 209 height 22
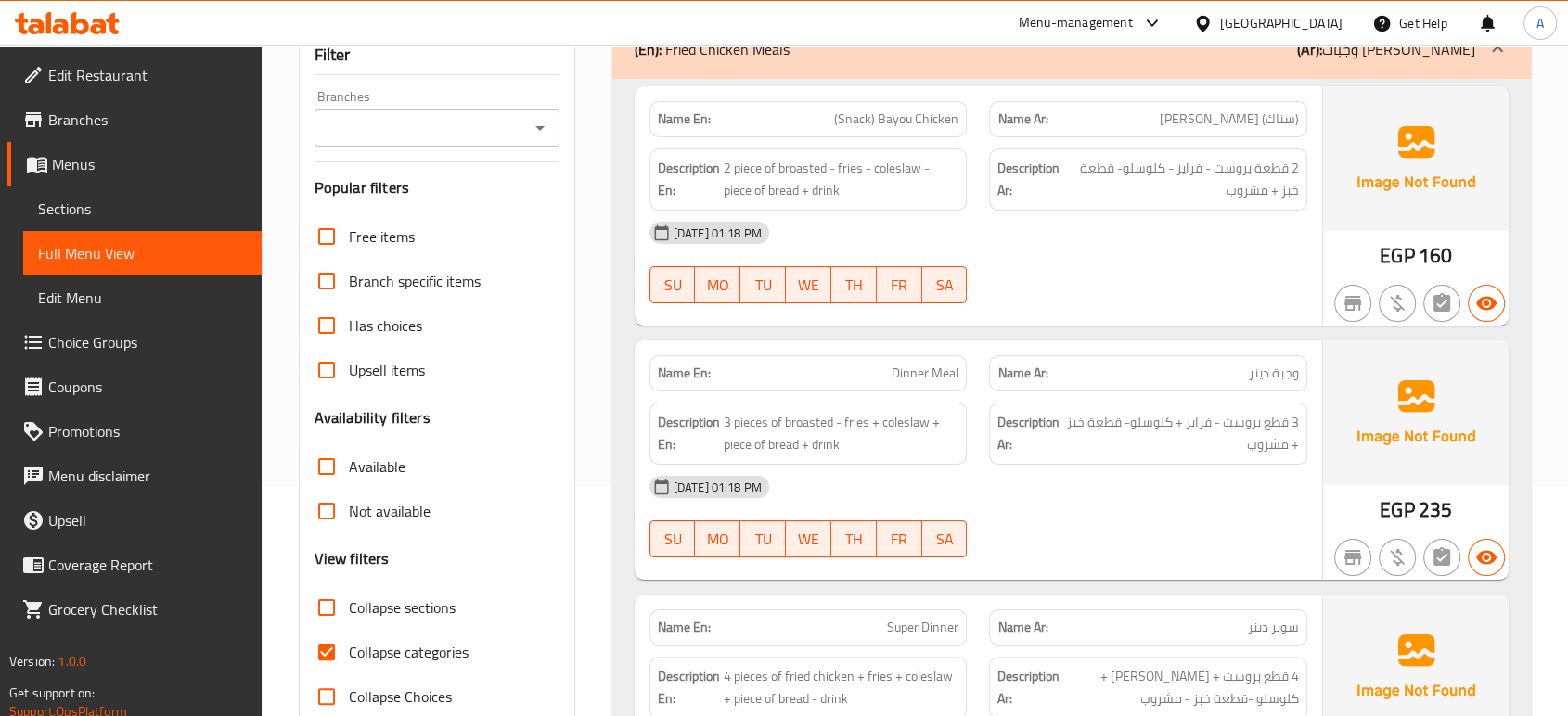
click at [374, 458] on div "Free items Branch specific items Has choices Upsell items Availability filters …" at bounding box center [436, 467] width 245 height 505
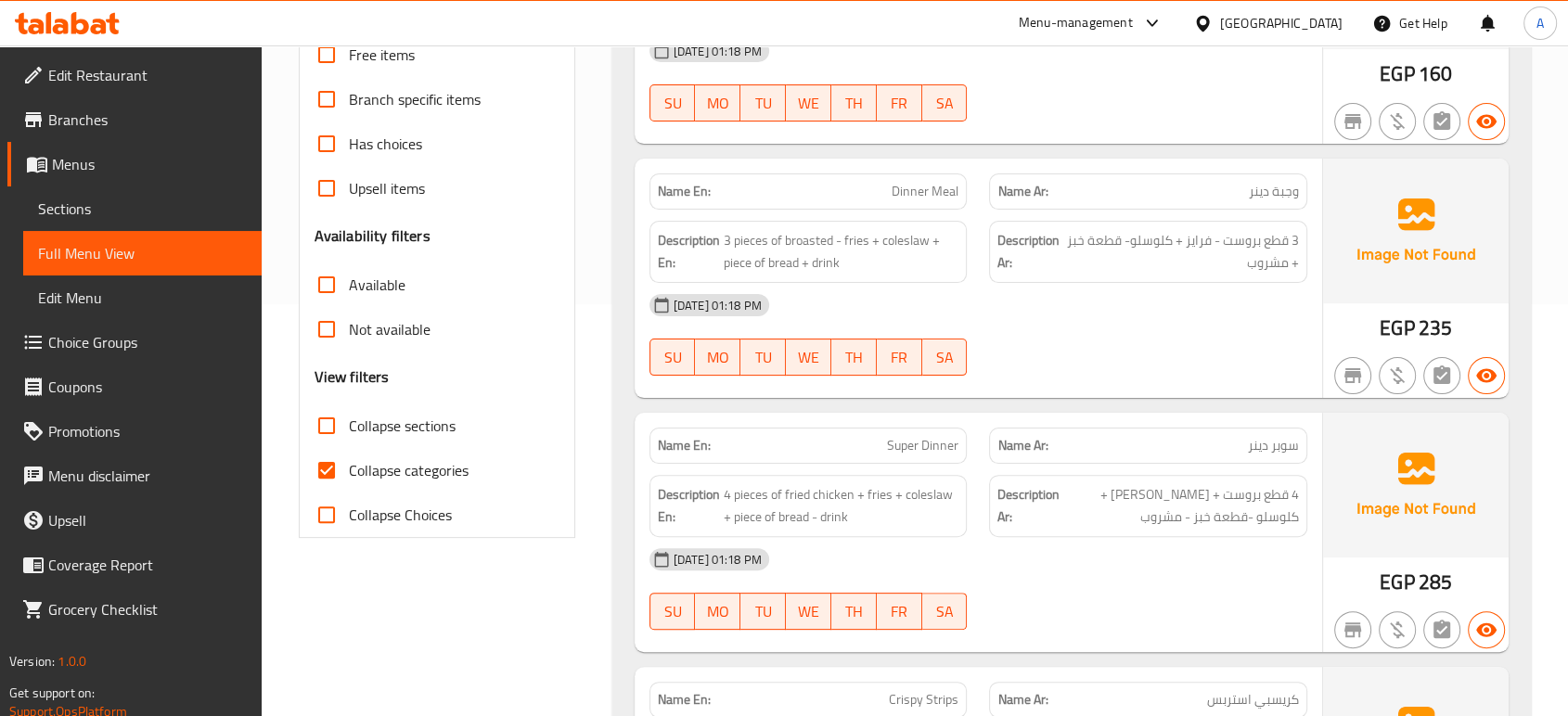
click at [364, 478] on span "Collapse categories" at bounding box center [408, 470] width 120 height 22
click at [348, 478] on input "Collapse categories" at bounding box center [326, 470] width 45 height 45
checkbox input "false"
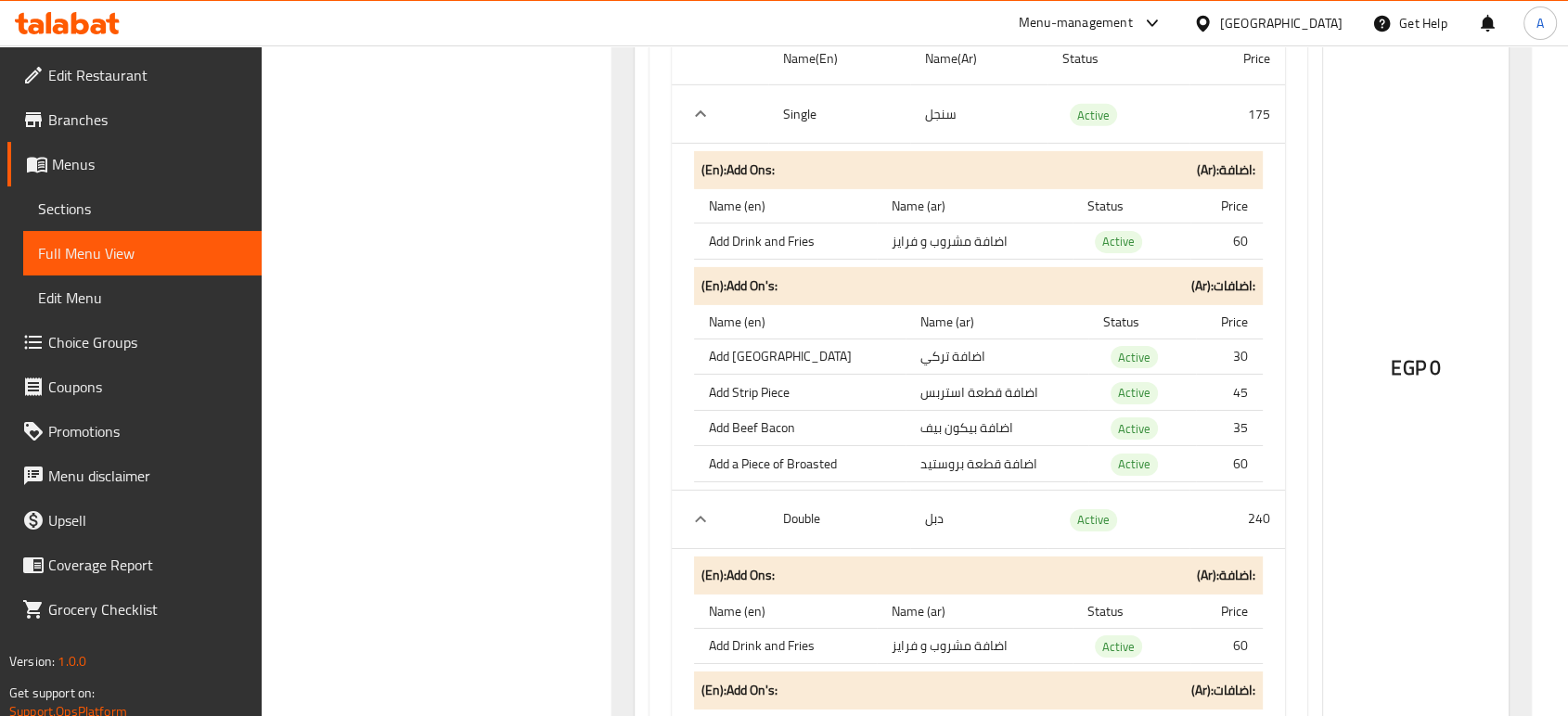
scroll to position [34124, 0]
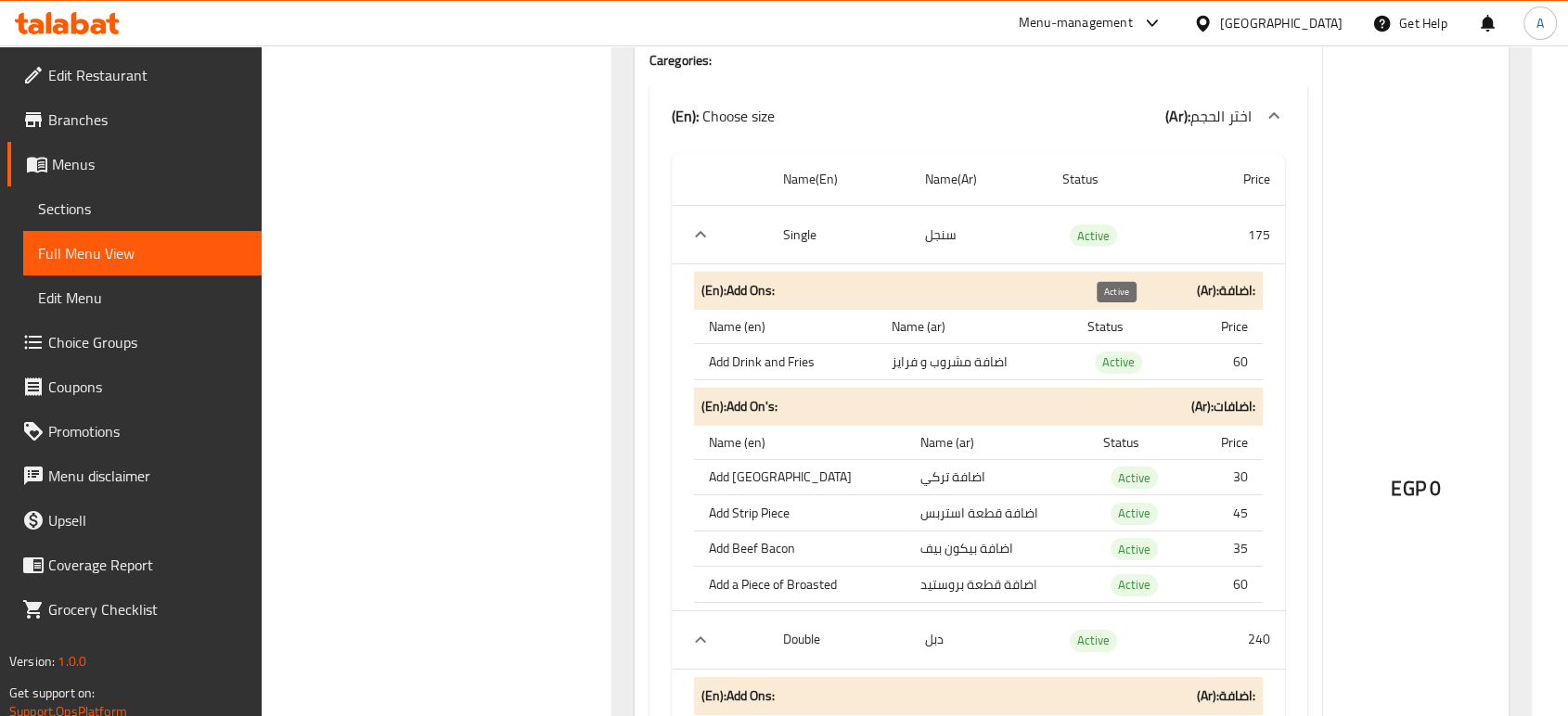
click at [1110, 352] on span "Active" at bounding box center [1118, 361] width 47 height 21
drag, startPoint x: 792, startPoint y: 544, endPoint x: 542, endPoint y: 355, distance: 313.4
click at [1121, 352] on span "Active" at bounding box center [1118, 361] width 47 height 21
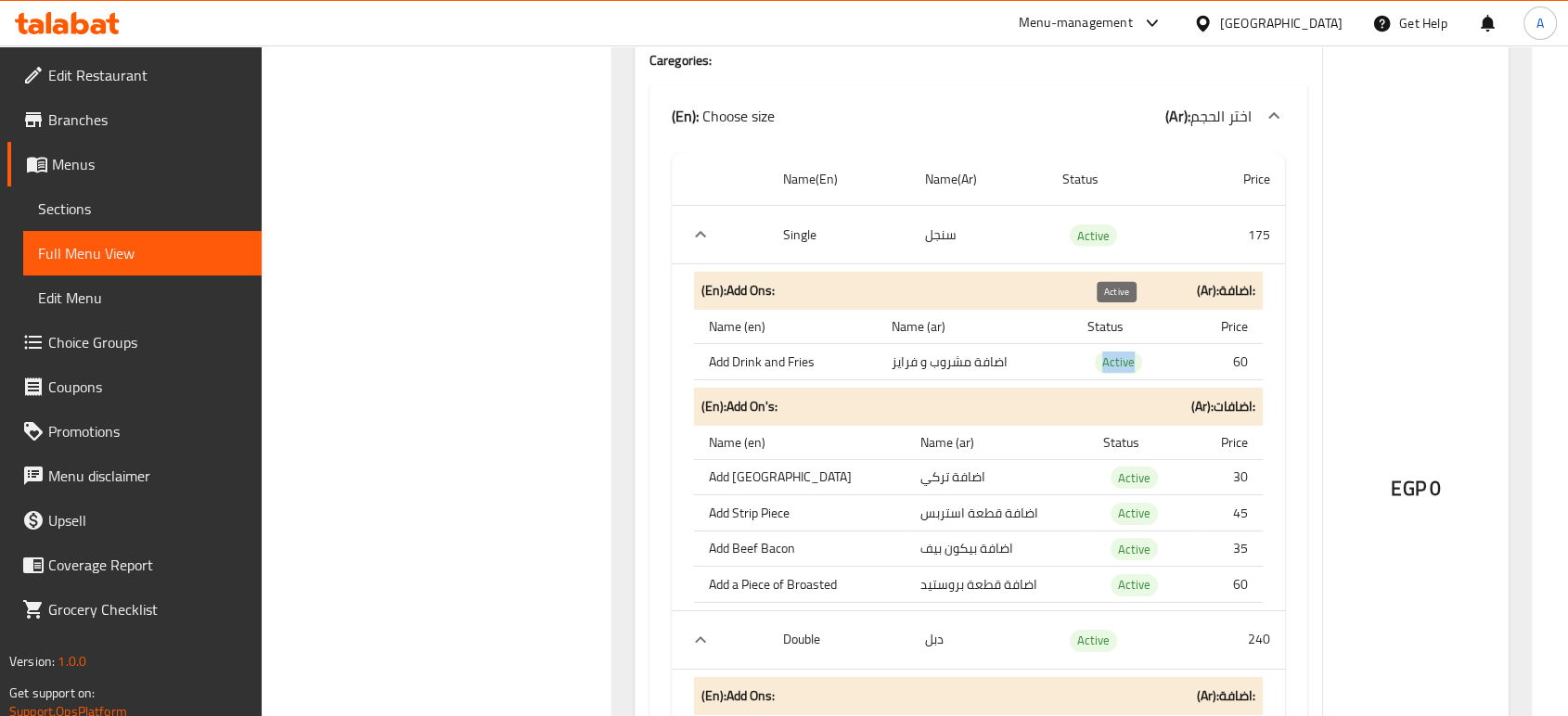
click at [1121, 352] on span "Active" at bounding box center [1118, 361] width 47 height 21
copy span "Active"
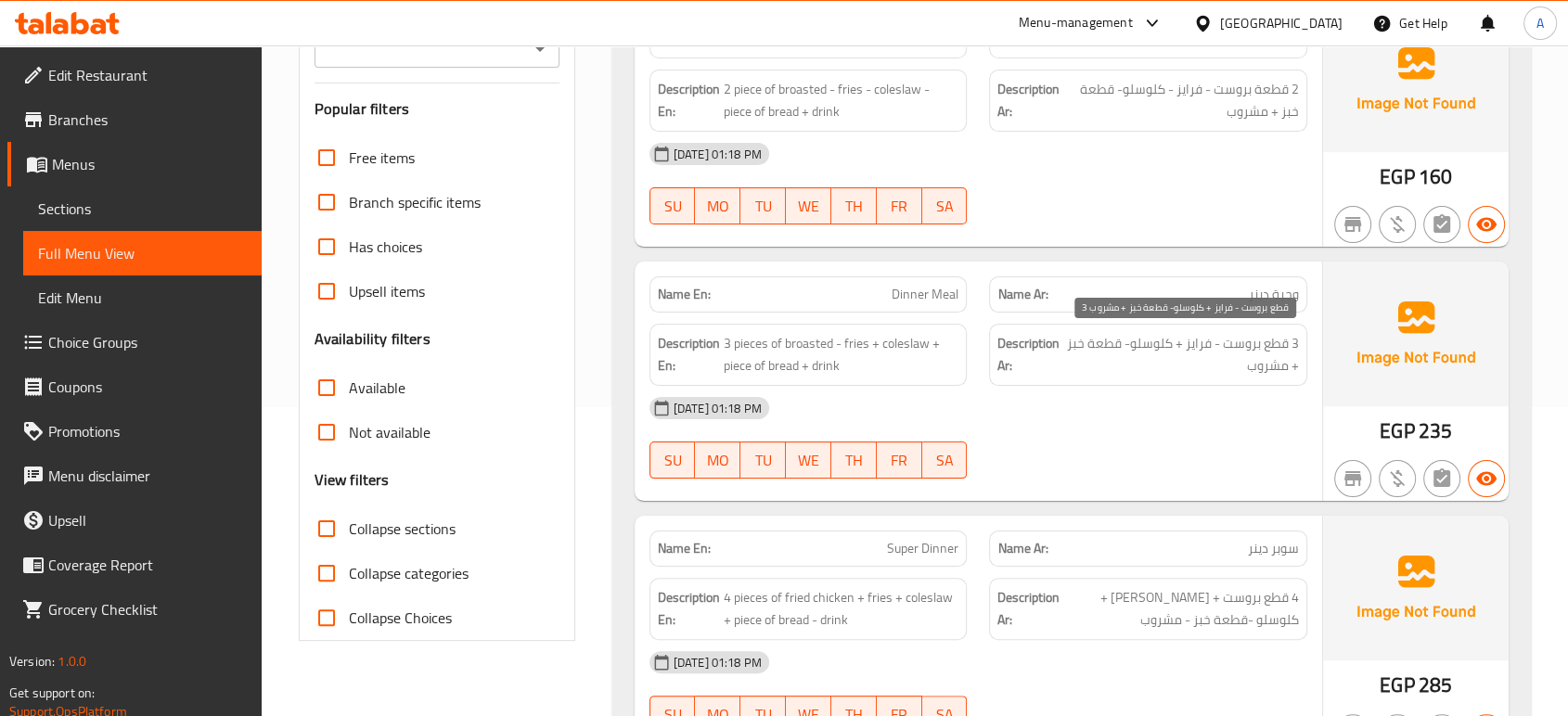
scroll to position [206, 0]
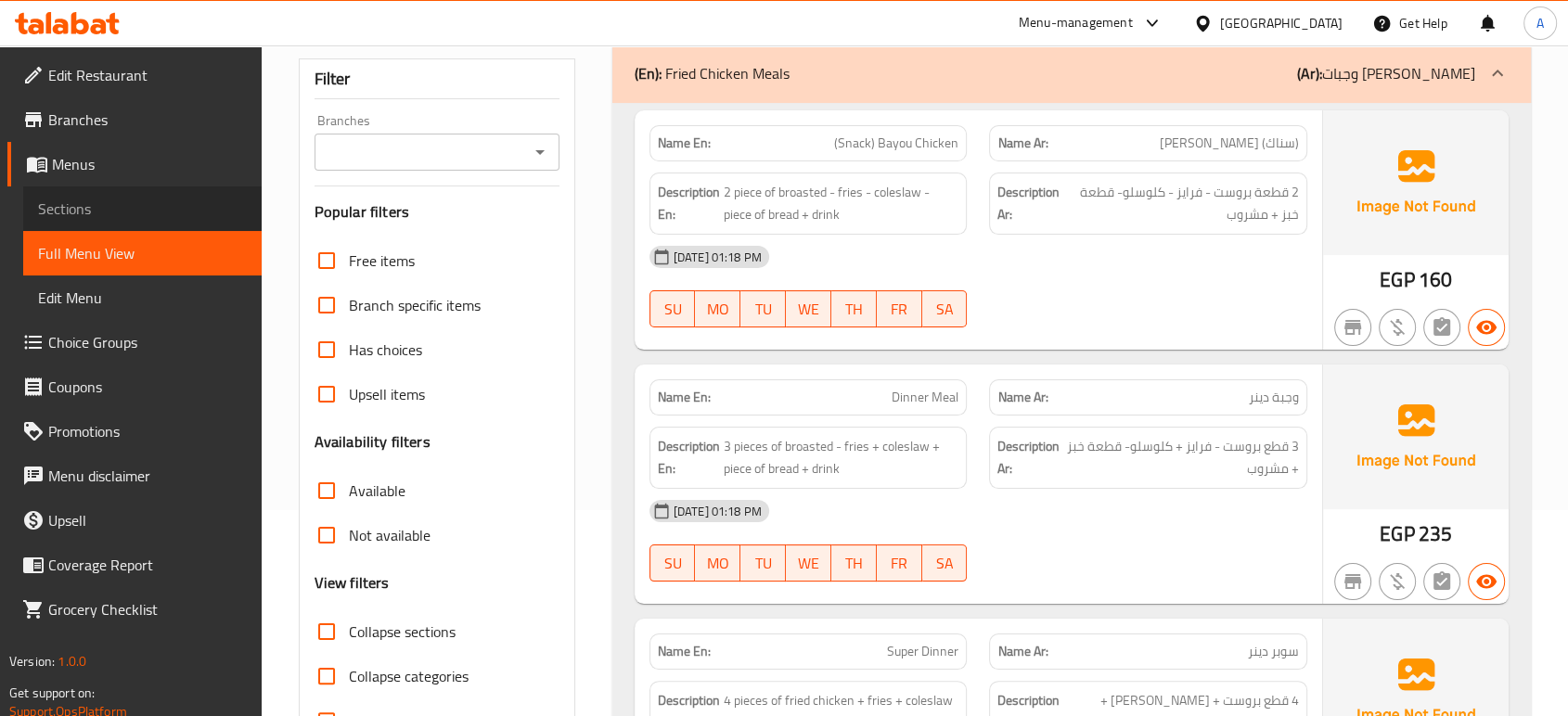
click at [112, 193] on link "Sections" at bounding box center [142, 209] width 239 height 45
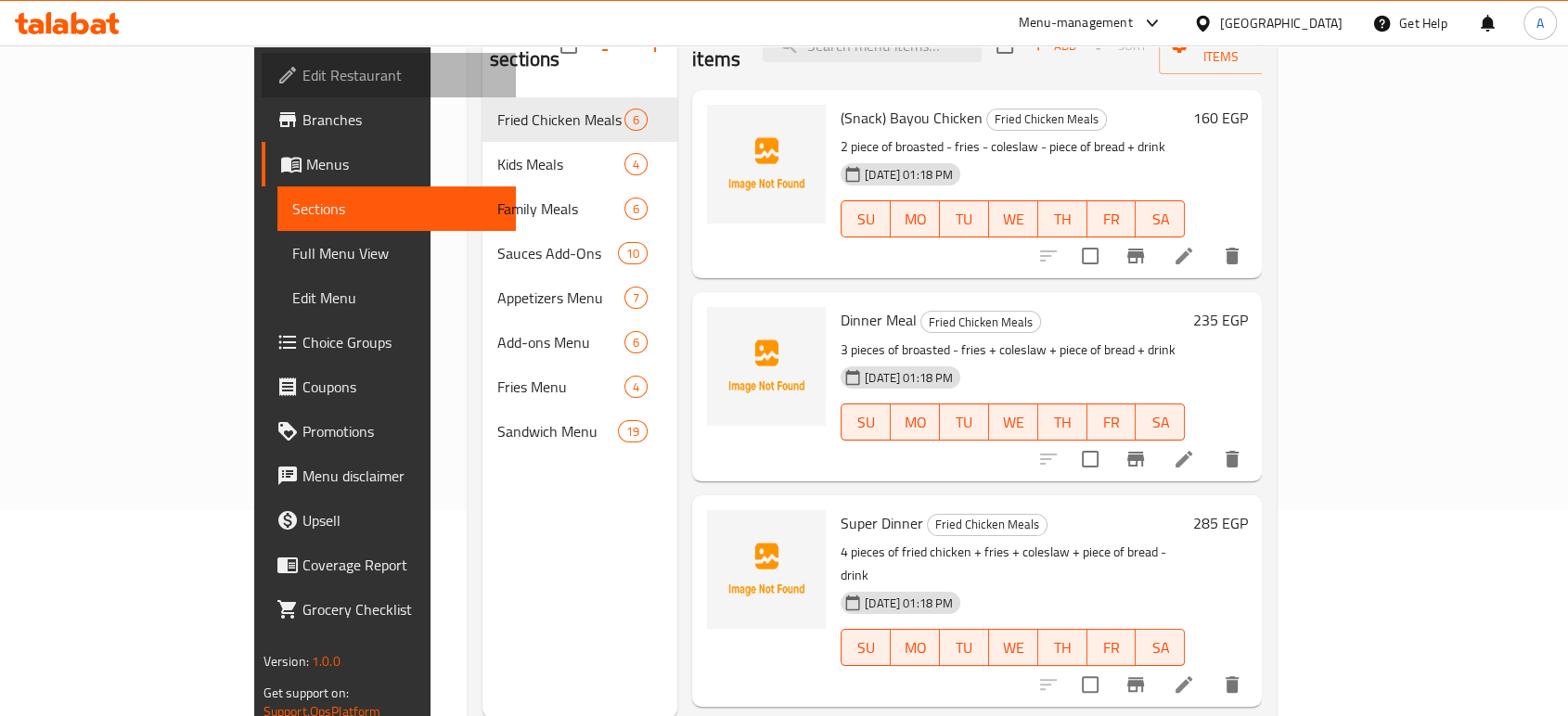
click at [302, 64] on span "Edit Restaurant" at bounding box center [401, 75] width 199 height 22
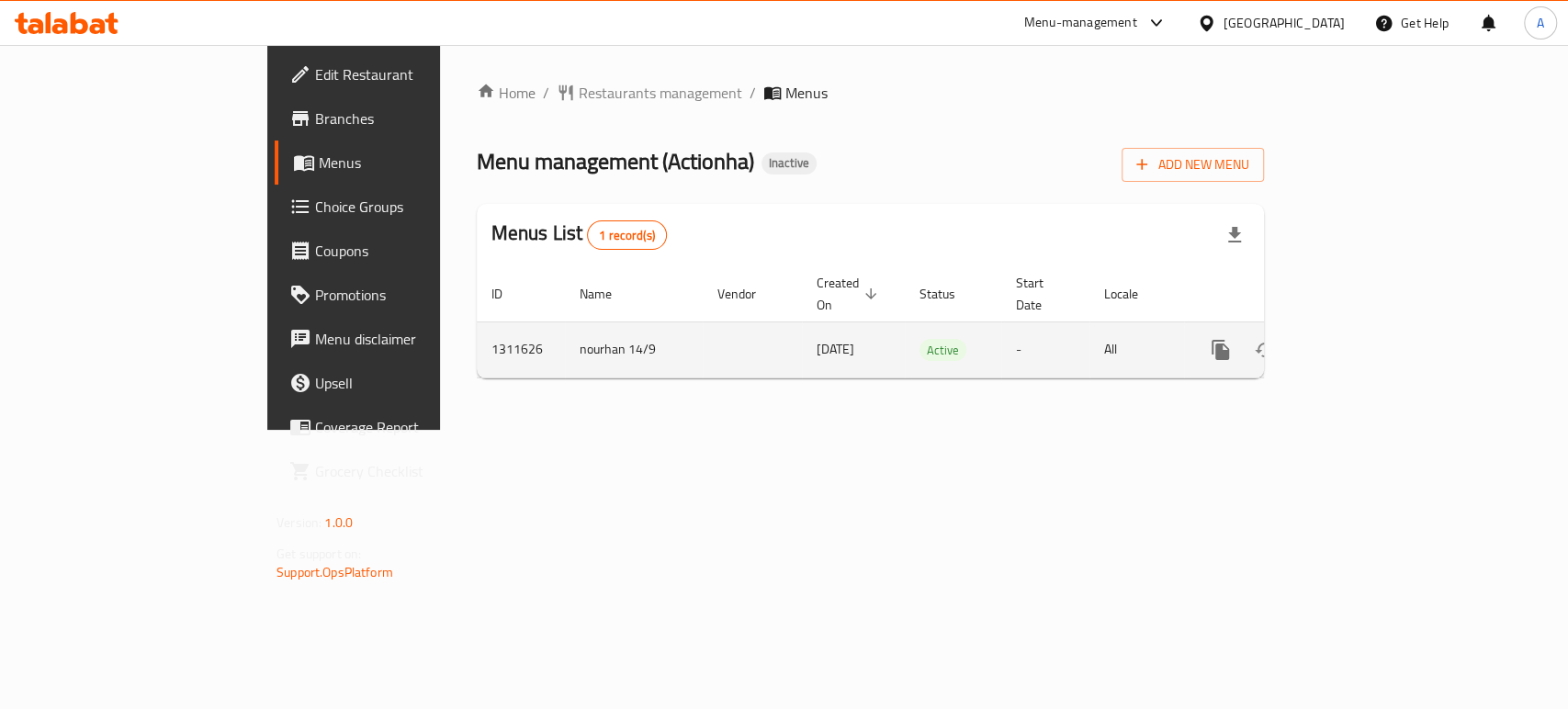
click at [1390, 337] on td "enhanced table" at bounding box center [1287, 349] width 206 height 56
click at [1375, 328] on link "enhanced table" at bounding box center [1353, 350] width 44 height 44
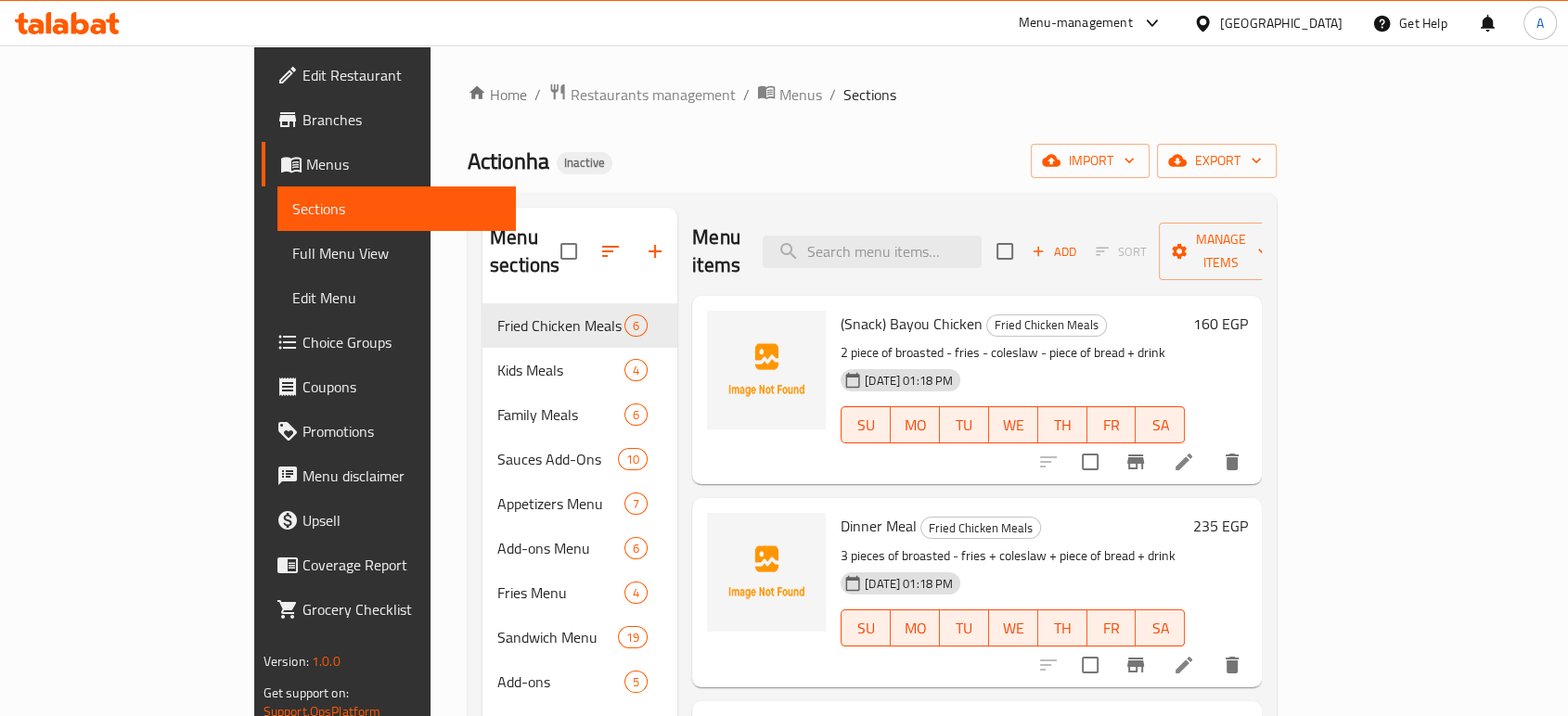
drag, startPoint x: 905, startPoint y: 156, endPoint x: 887, endPoint y: 170, distance: 22.8
click at [905, 156] on div "Actionha Inactive import export" at bounding box center [871, 161] width 808 height 34
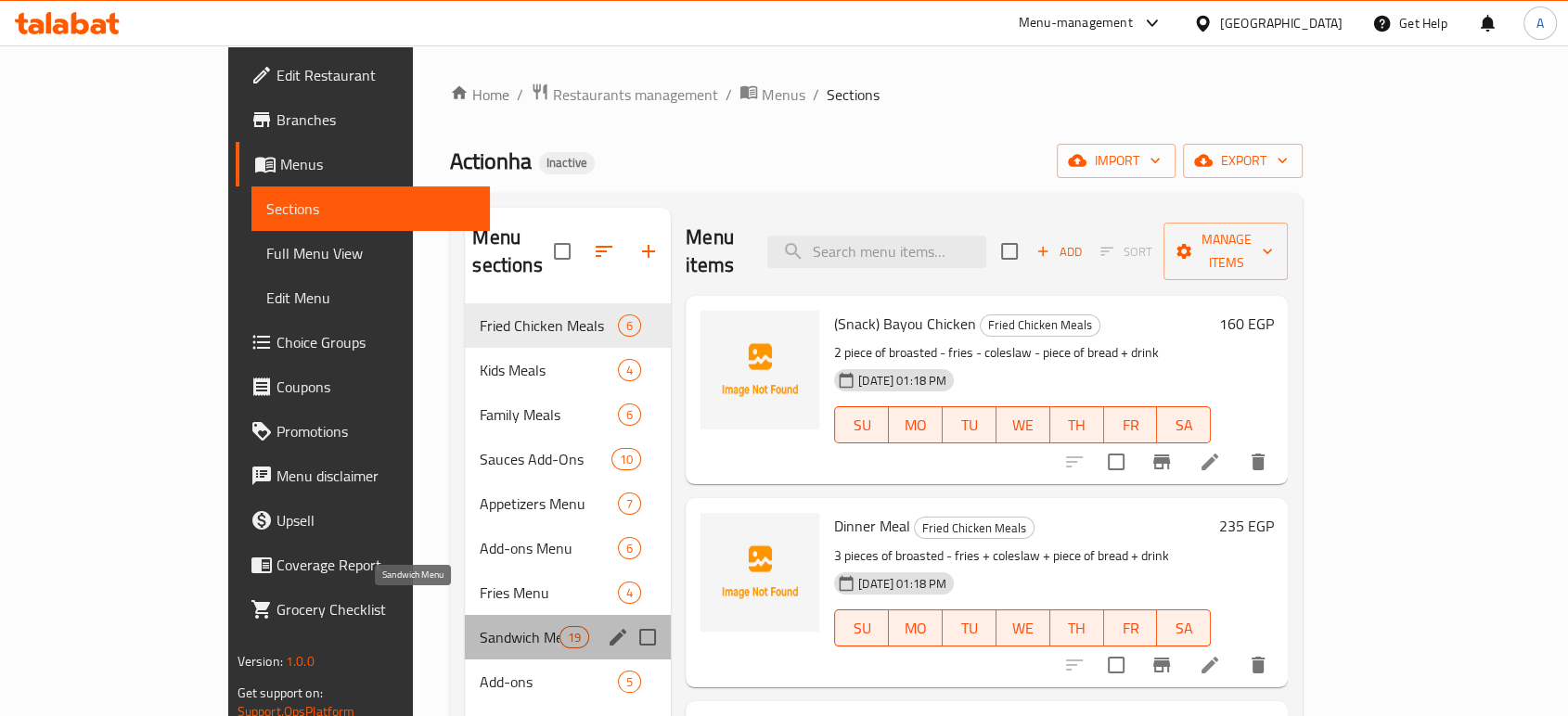
click at [479, 626] on span "Sandwich Menu" at bounding box center [518, 637] width 79 height 22
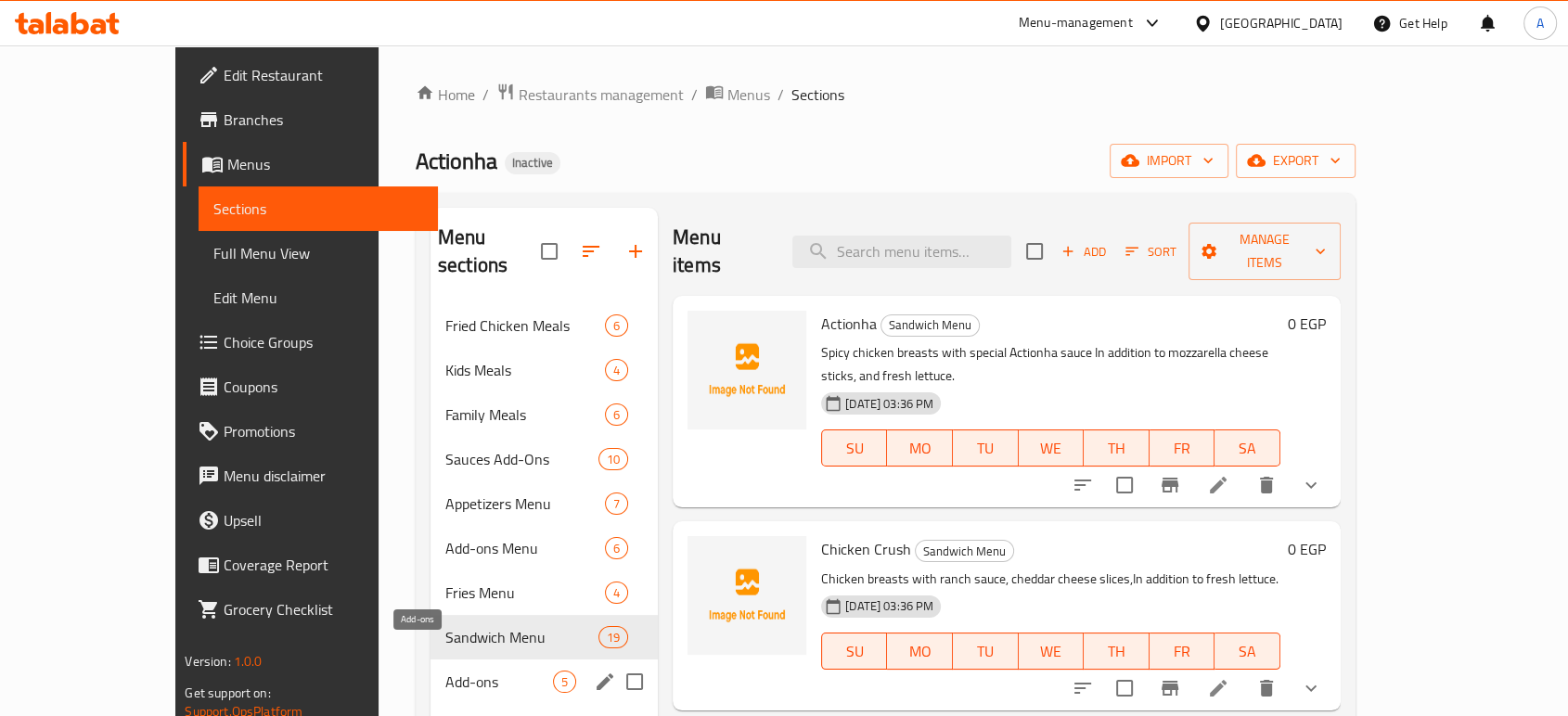
click at [445, 671] on span "Add-ons" at bounding box center [499, 682] width 108 height 22
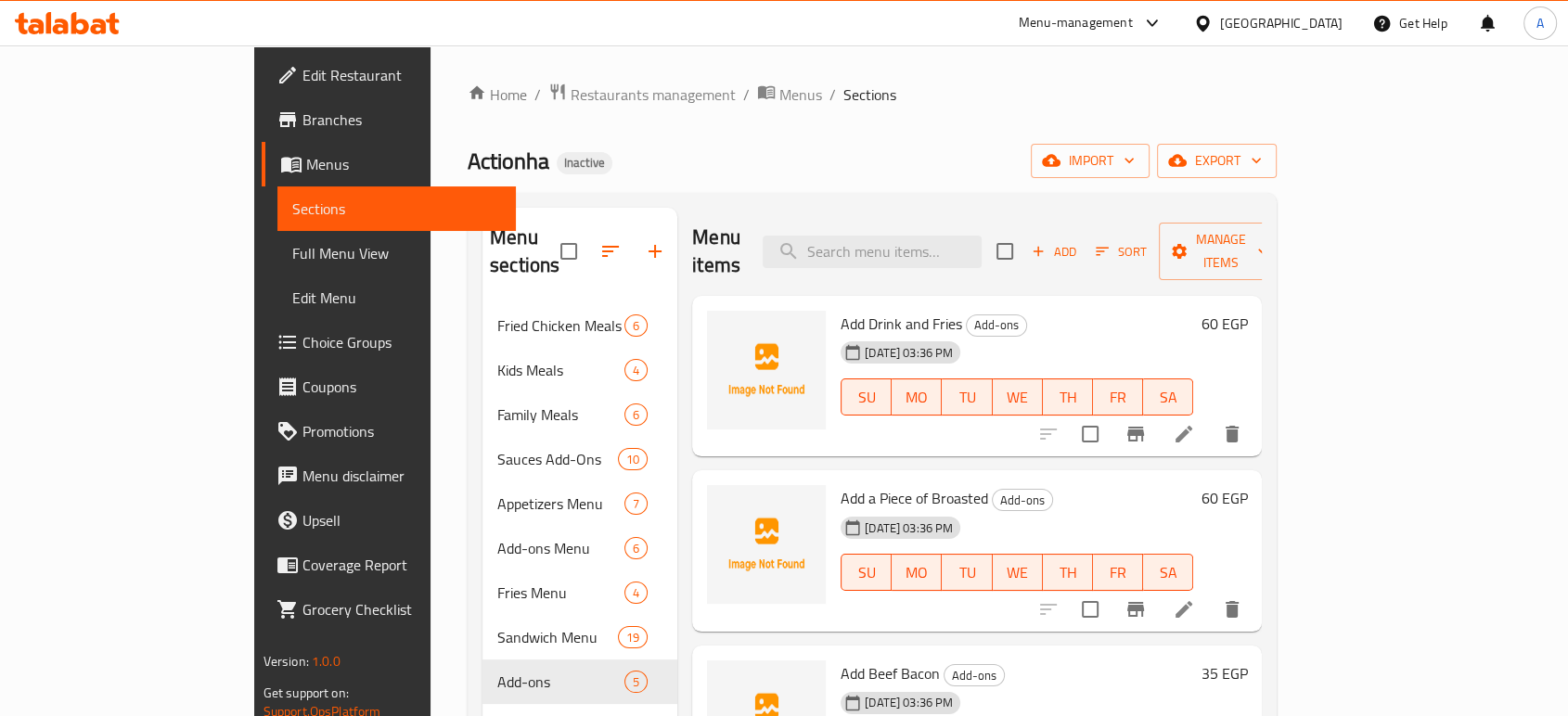
click at [302, 353] on span "Choice Groups" at bounding box center [401, 343] width 199 height 22
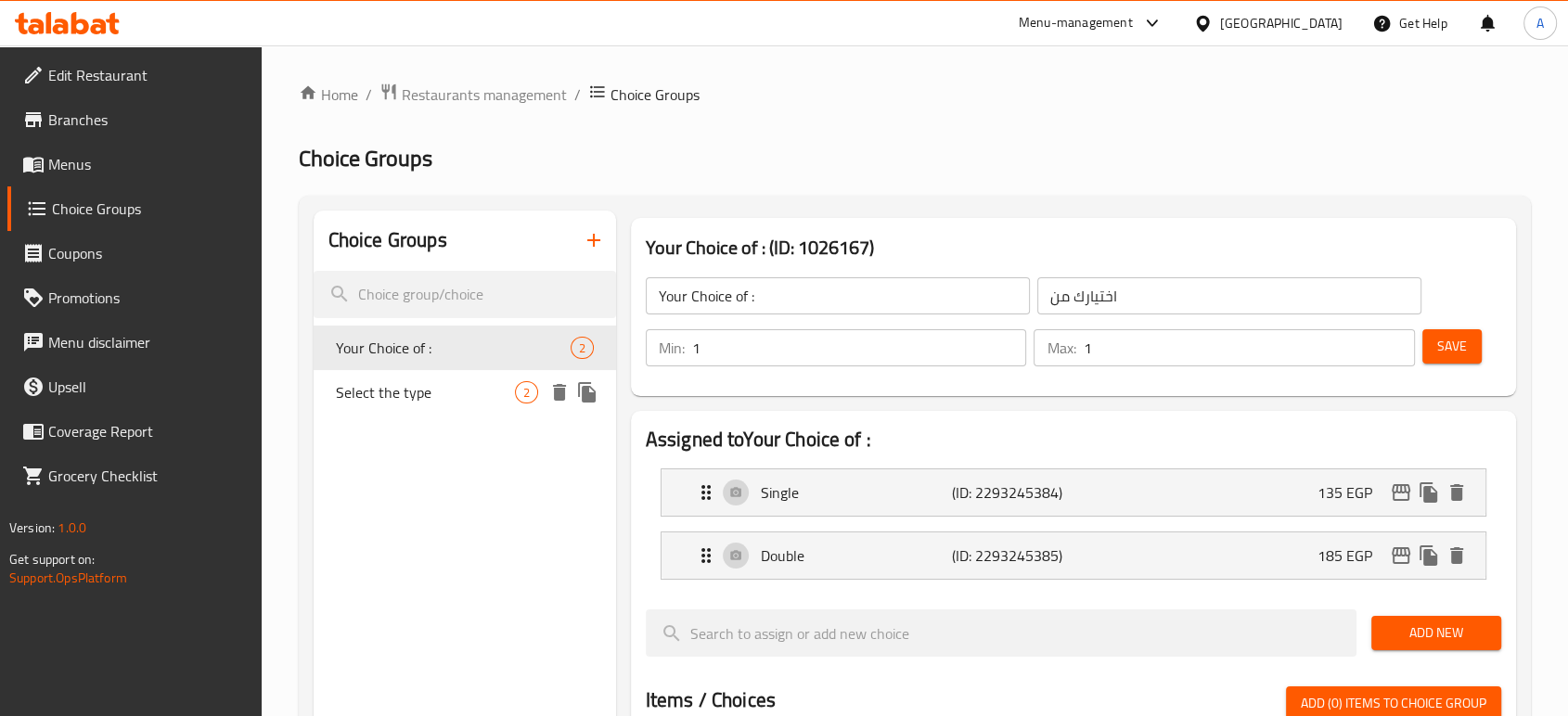
click at [400, 401] on span "Select the type" at bounding box center [424, 392] width 179 height 22
type input "Select the type"
type input "اختر النوع"
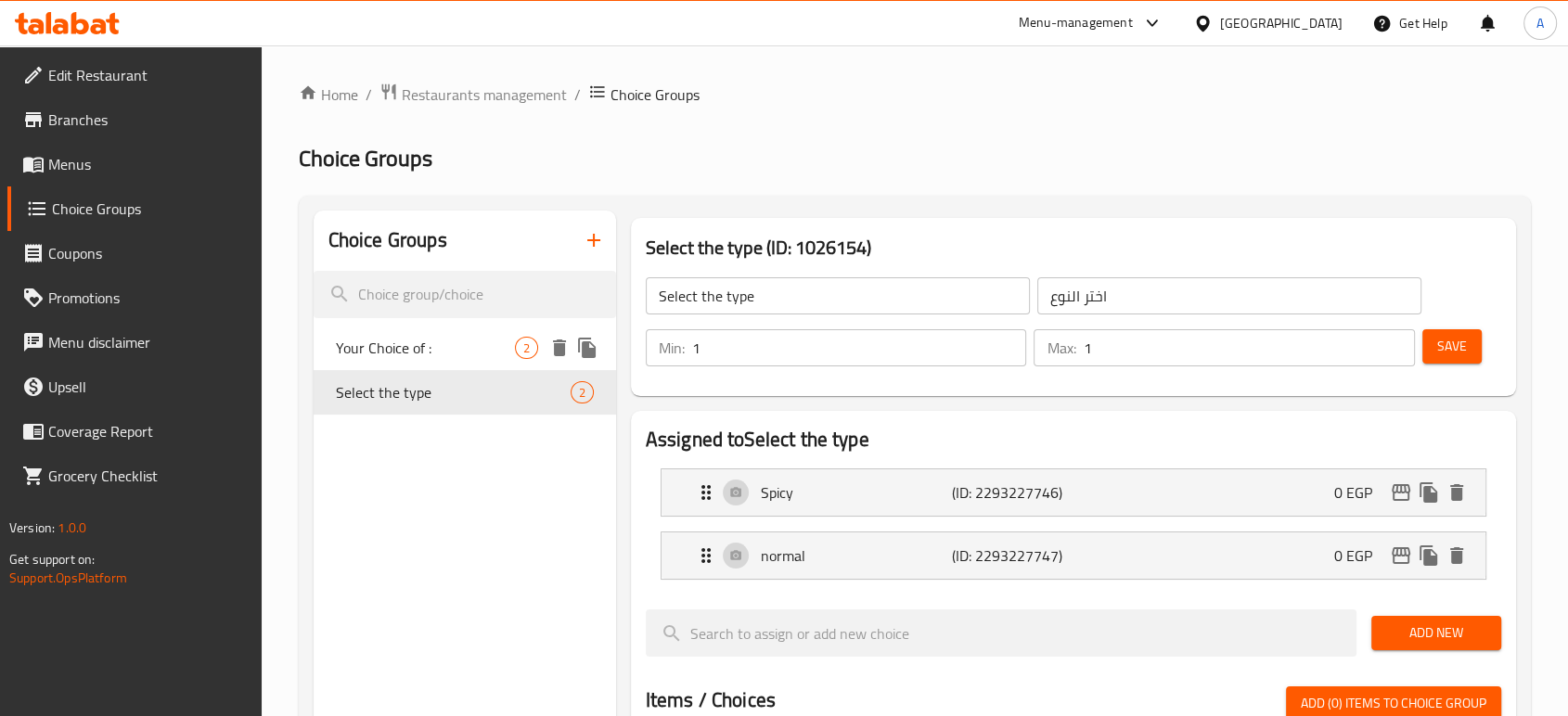
click at [412, 357] on span "Your Choice of :" at bounding box center [424, 348] width 179 height 22
type input "Your Choice of :"
type input "اختيارك من"
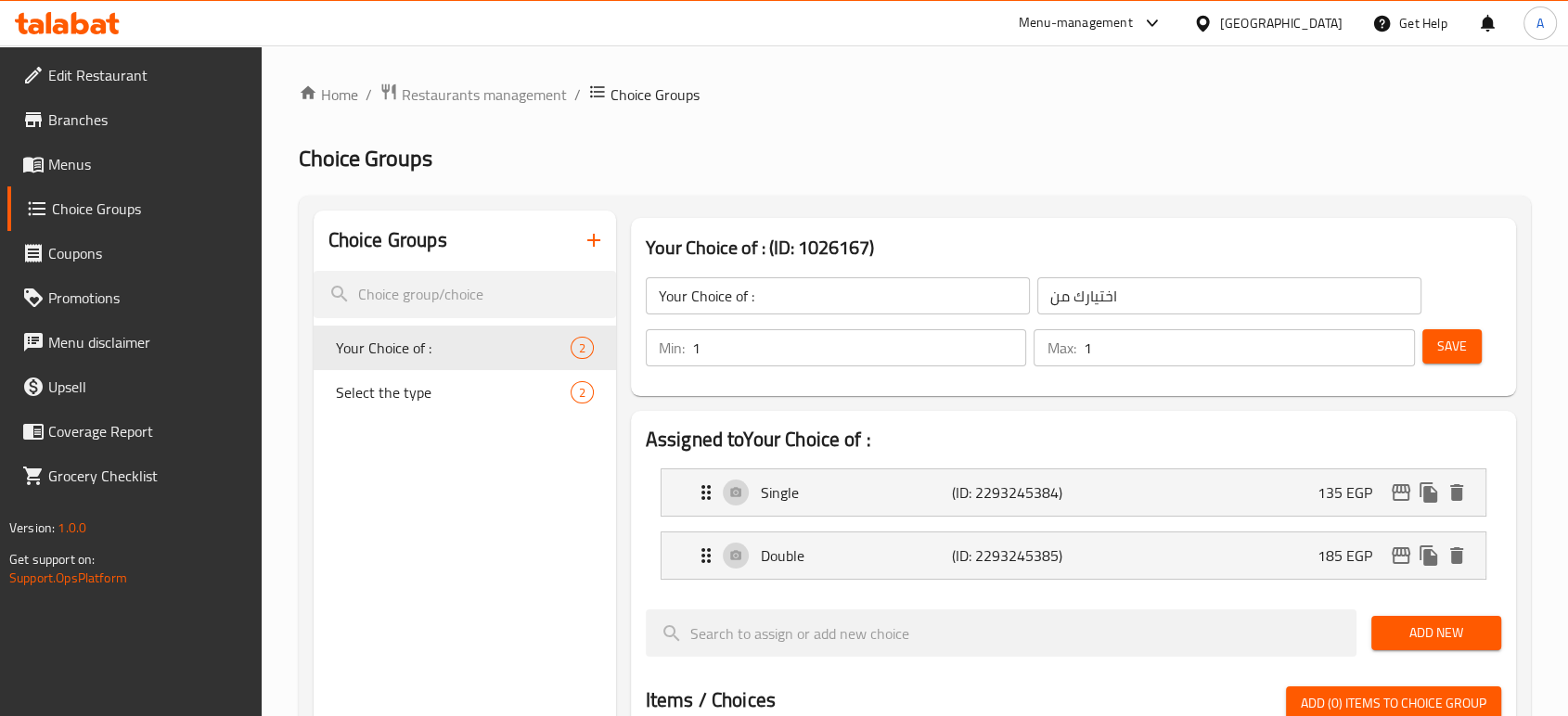
click at [603, 232] on icon "button" at bounding box center [594, 241] width 22 height 22
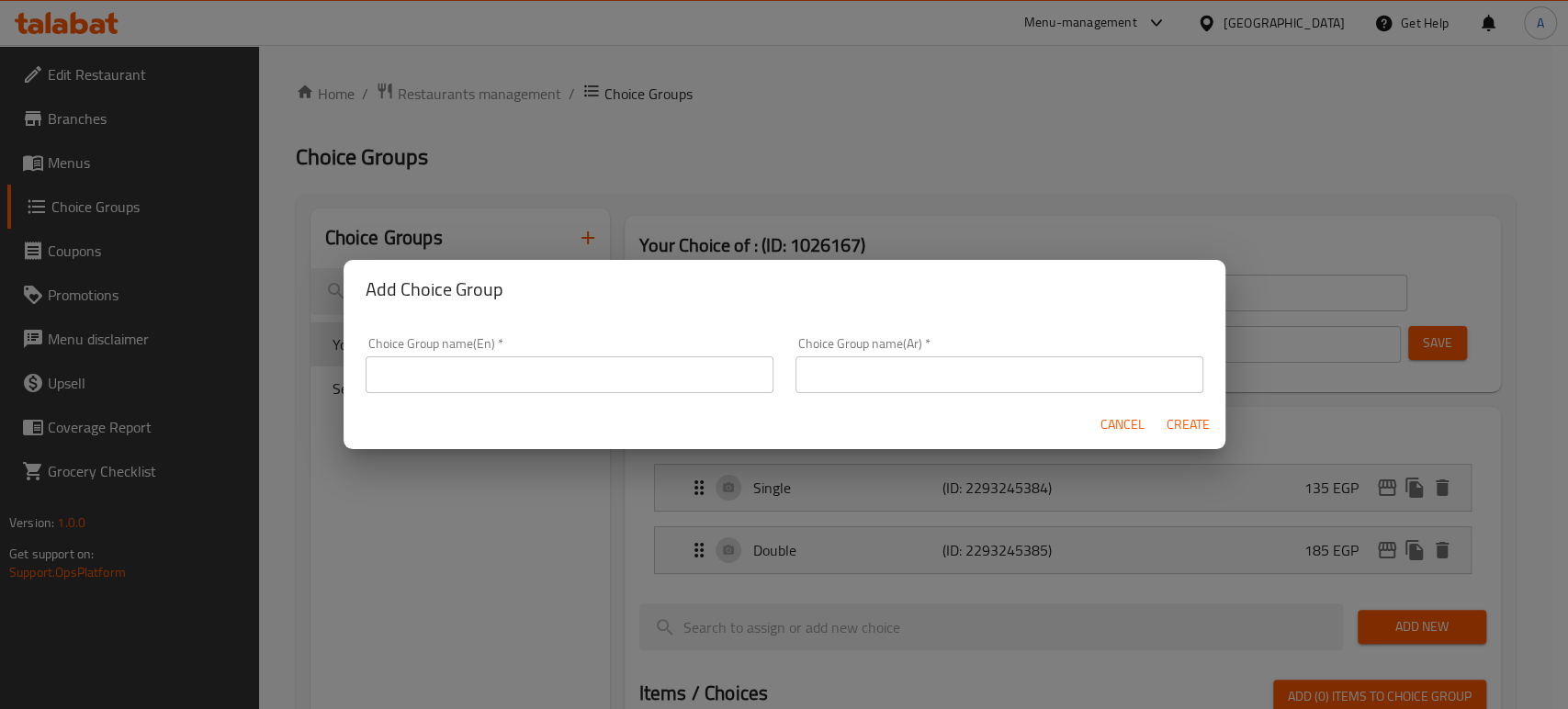
click at [520, 351] on div "Choice Group name(En)   * Choice Group name(En) *" at bounding box center [569, 365] width 408 height 56
click at [517, 362] on input "text" at bounding box center [569, 375] width 408 height 37
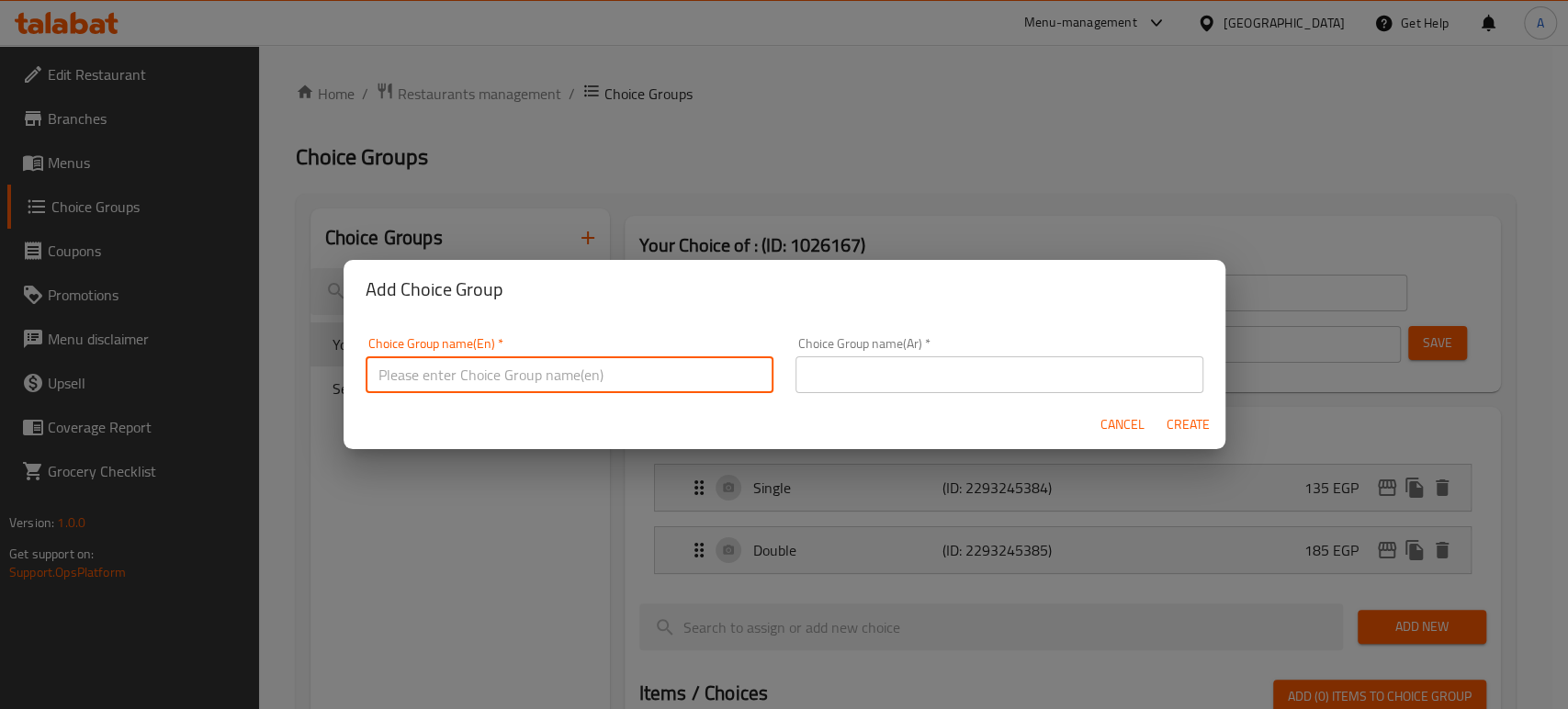
click at [487, 374] on input "text" at bounding box center [569, 375] width 408 height 37
type input "Add Ons:"
click at [814, 400] on div "Cancel Create" at bounding box center [785, 424] width 882 height 48
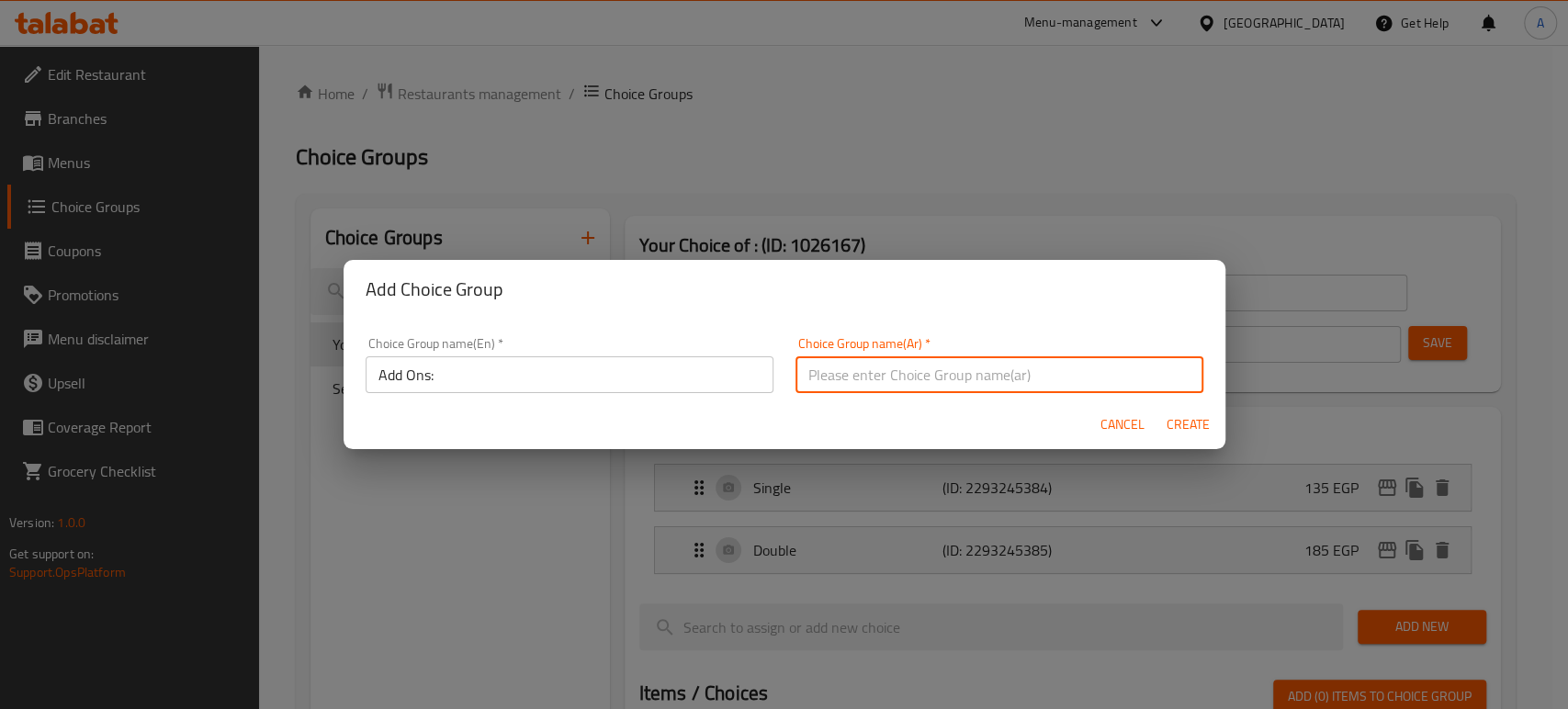
click at [820, 391] on input "text" at bounding box center [1000, 375] width 408 height 37
click at [903, 377] on input "text" at bounding box center [1000, 375] width 408 height 37
type input "اضافة:"
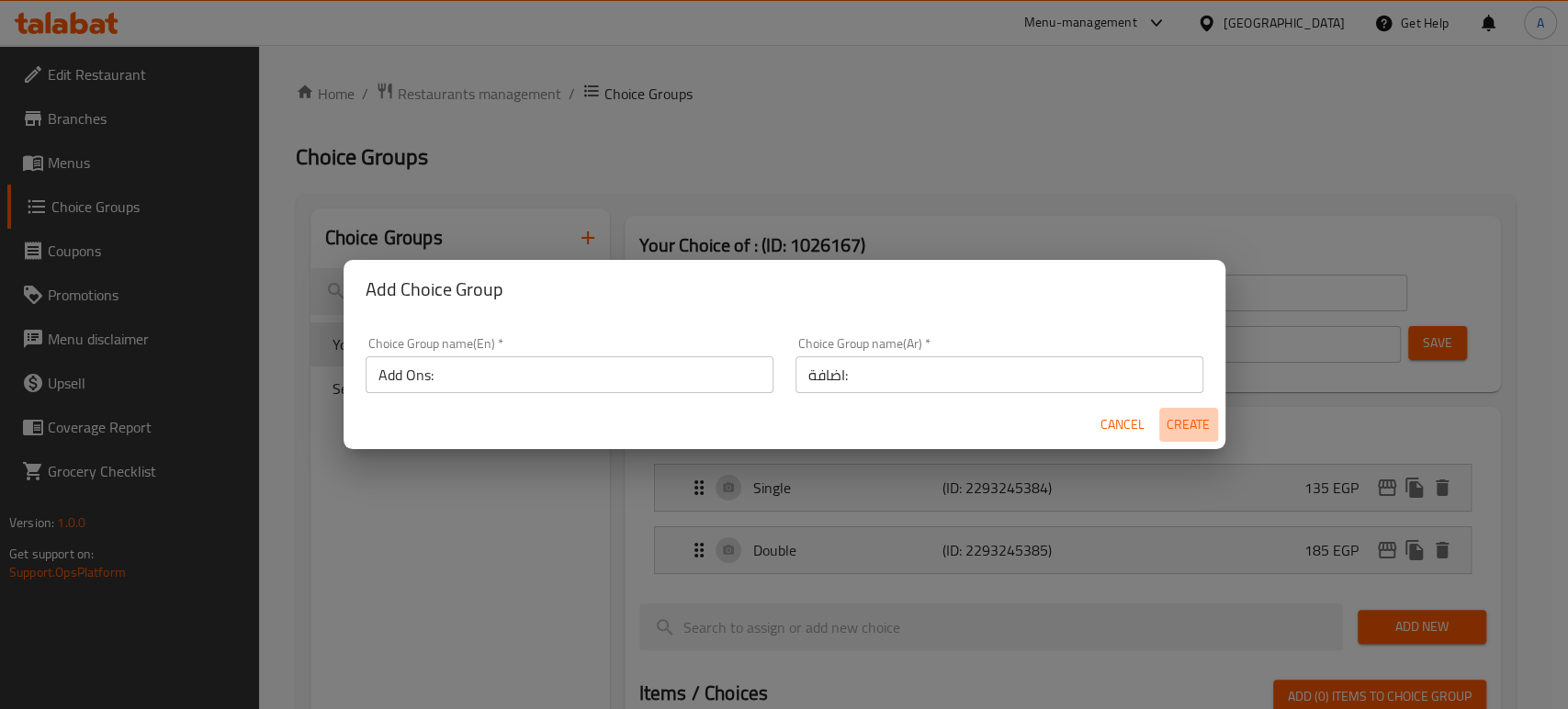
click at [1170, 424] on span "Create" at bounding box center [1188, 424] width 44 height 23
type input "Add Ons:"
type input "اضافة:"
type input "0"
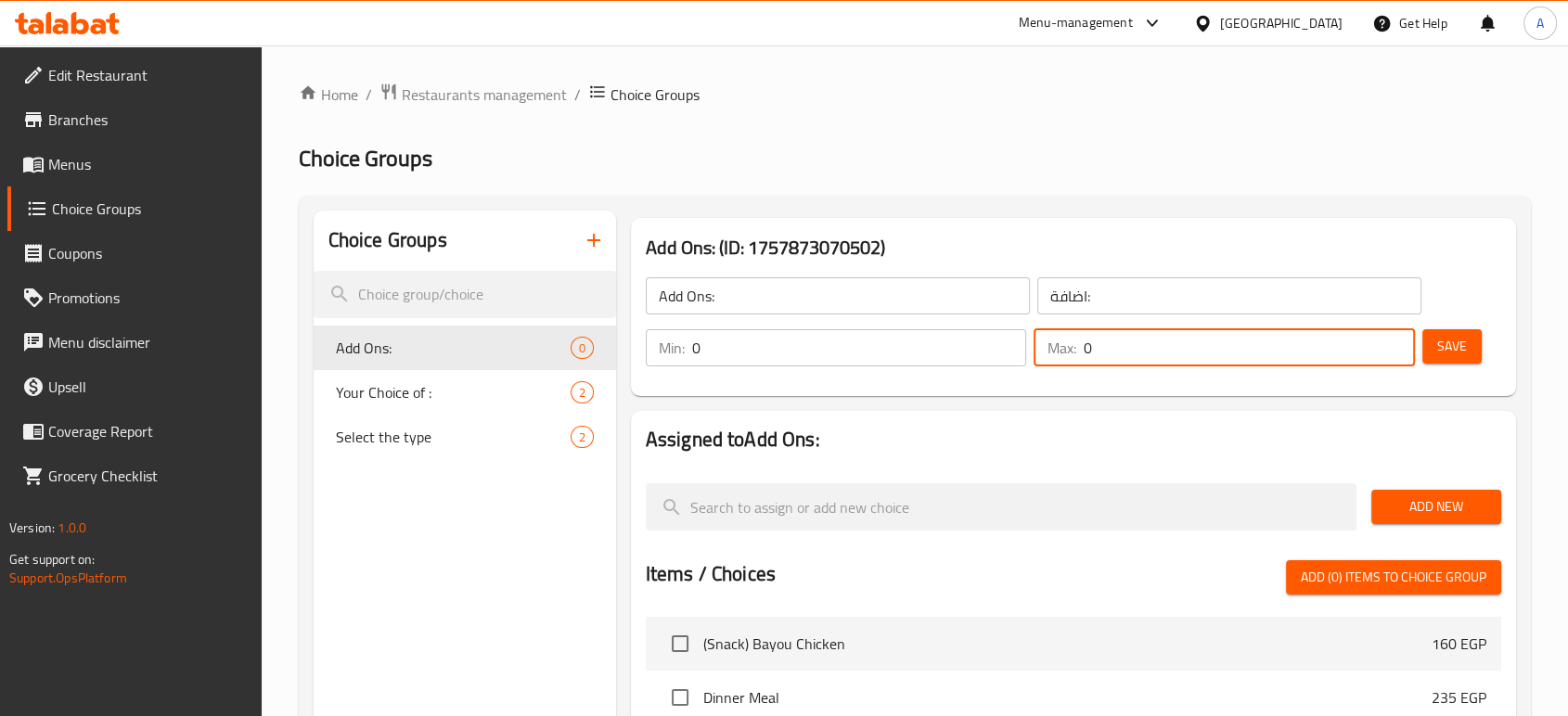
drag, startPoint x: 1111, startPoint y: 338, endPoint x: 1085, endPoint y: 340, distance: 26.1
click at [1085, 340] on input "0" at bounding box center [1249, 348] width 332 height 37
type input "1"
type input "0"
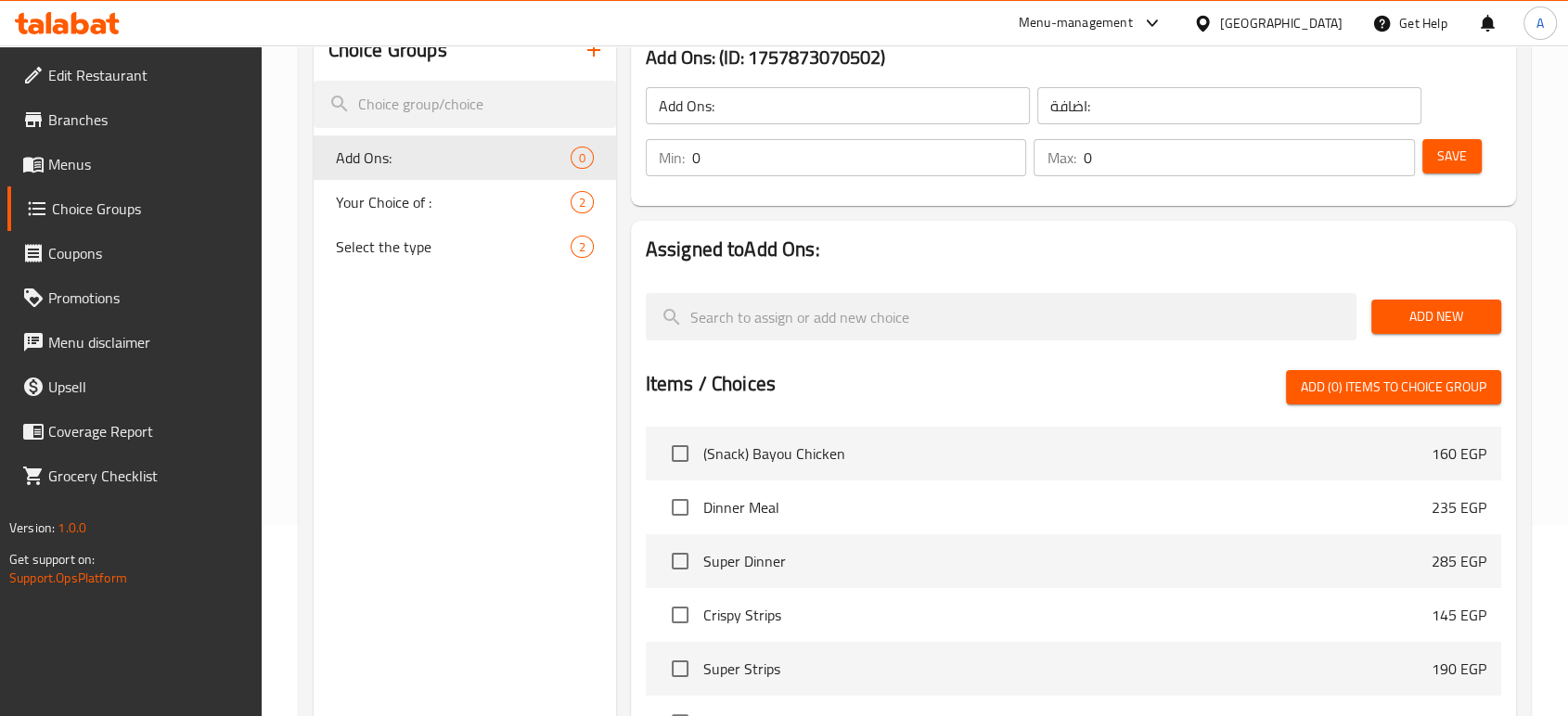
scroll to position [103, 0]
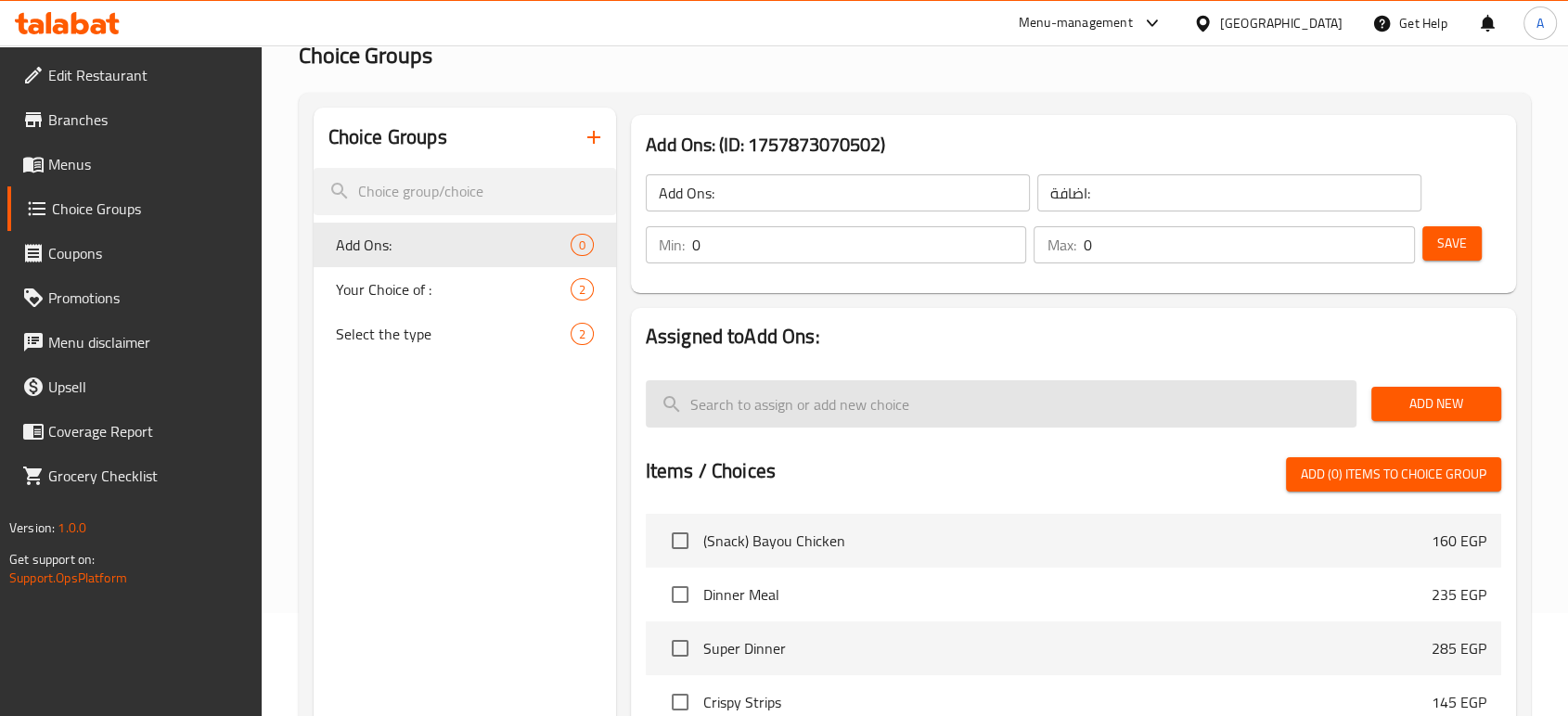
click at [904, 402] on input "search" at bounding box center [1001, 403] width 711 height 47
type input "ب"
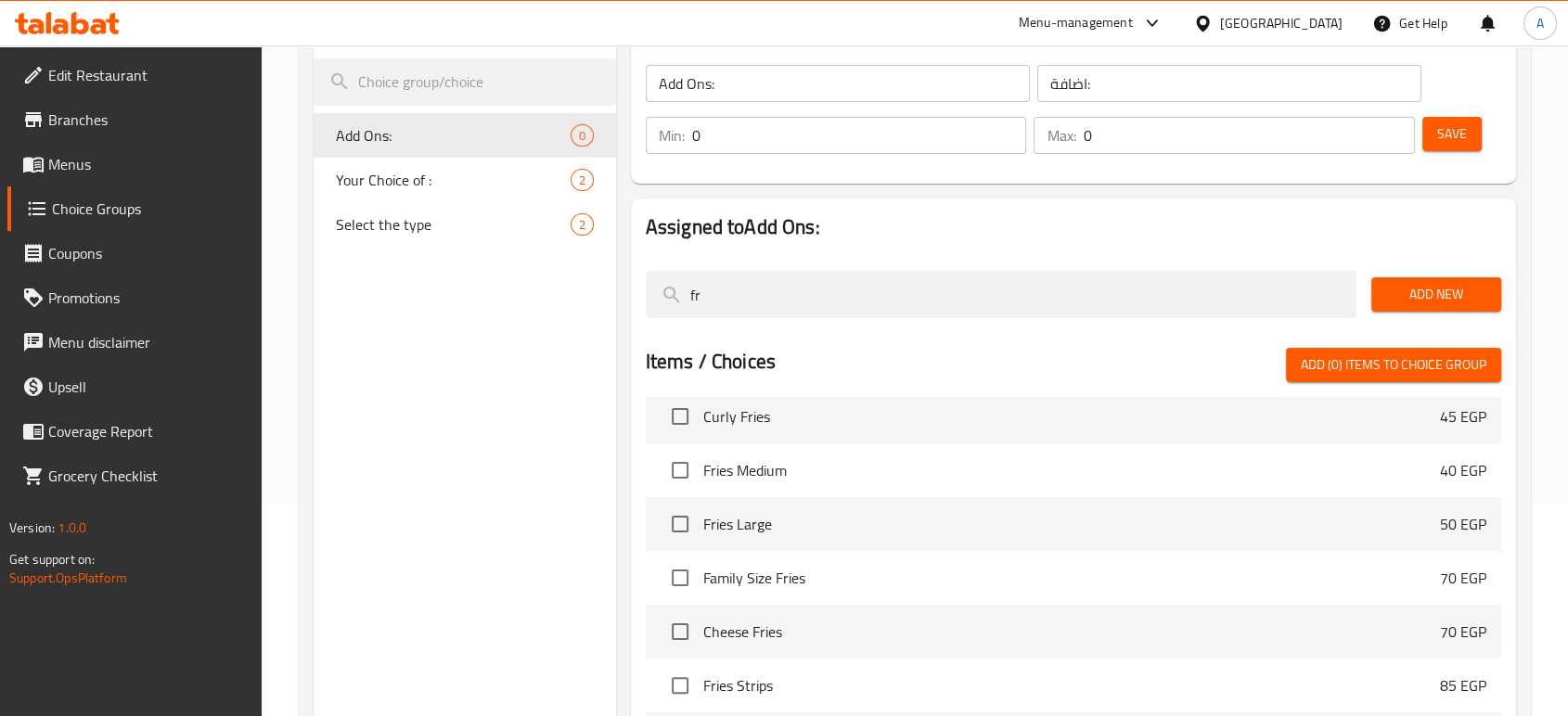
scroll to position [412, 0]
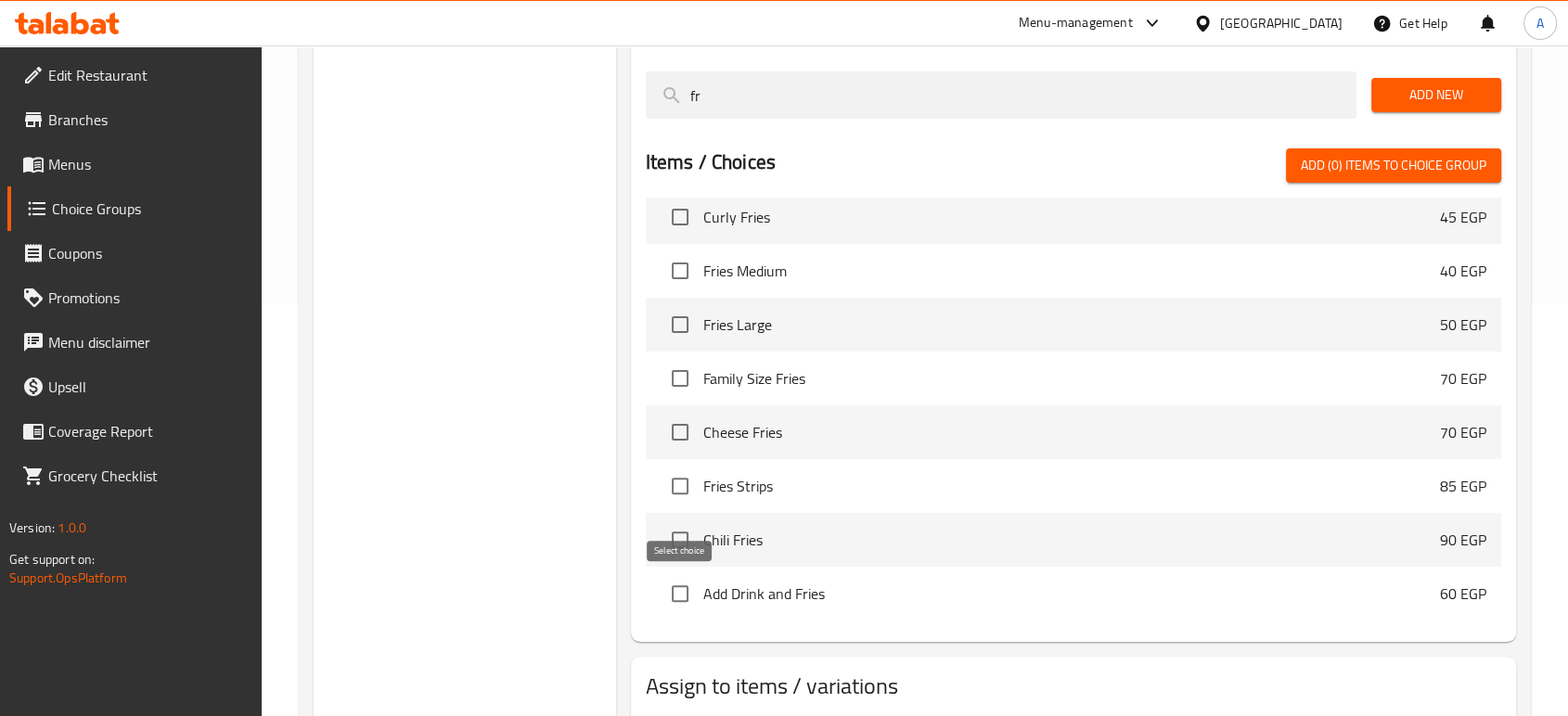
type input "fr"
click at [685, 592] on input "checkbox" at bounding box center [680, 593] width 39 height 39
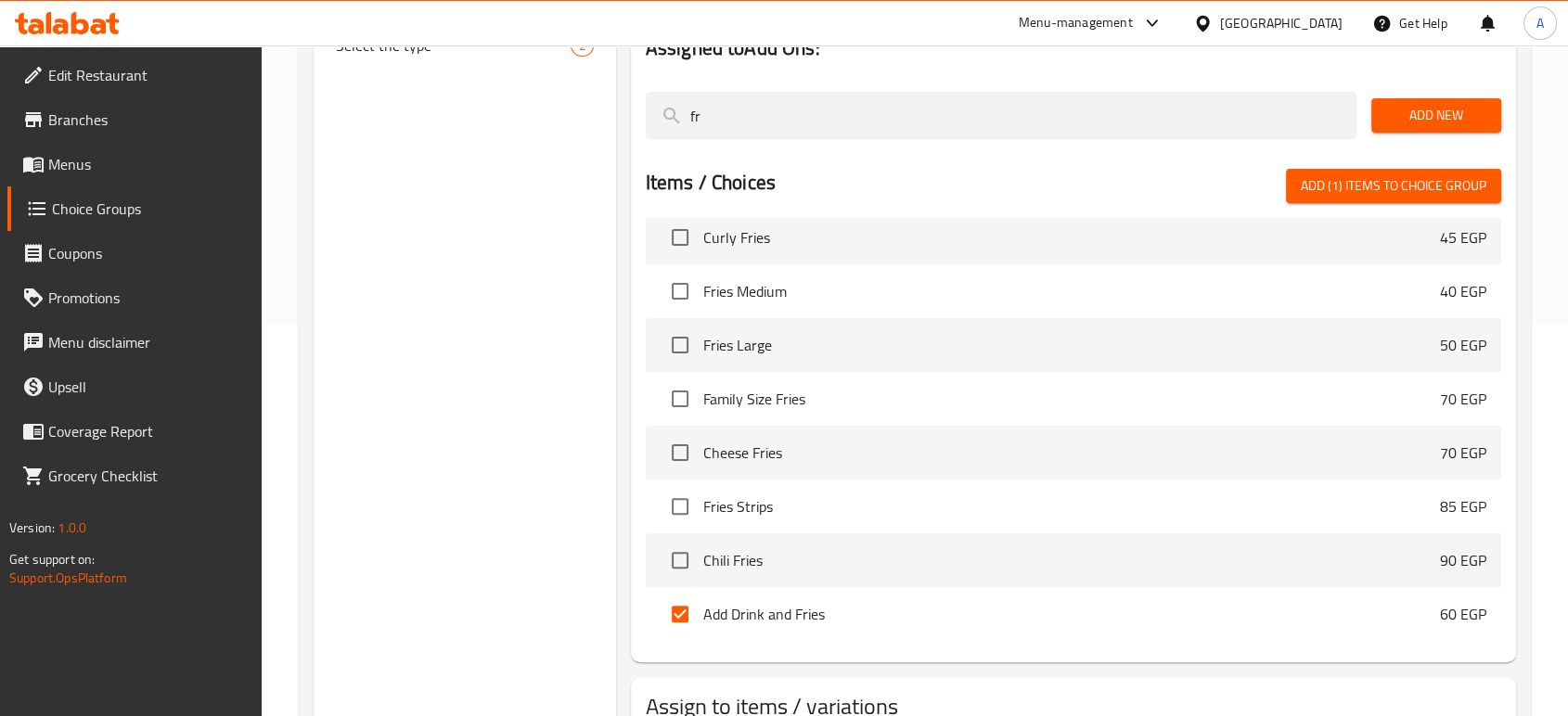
scroll to position [217, 0]
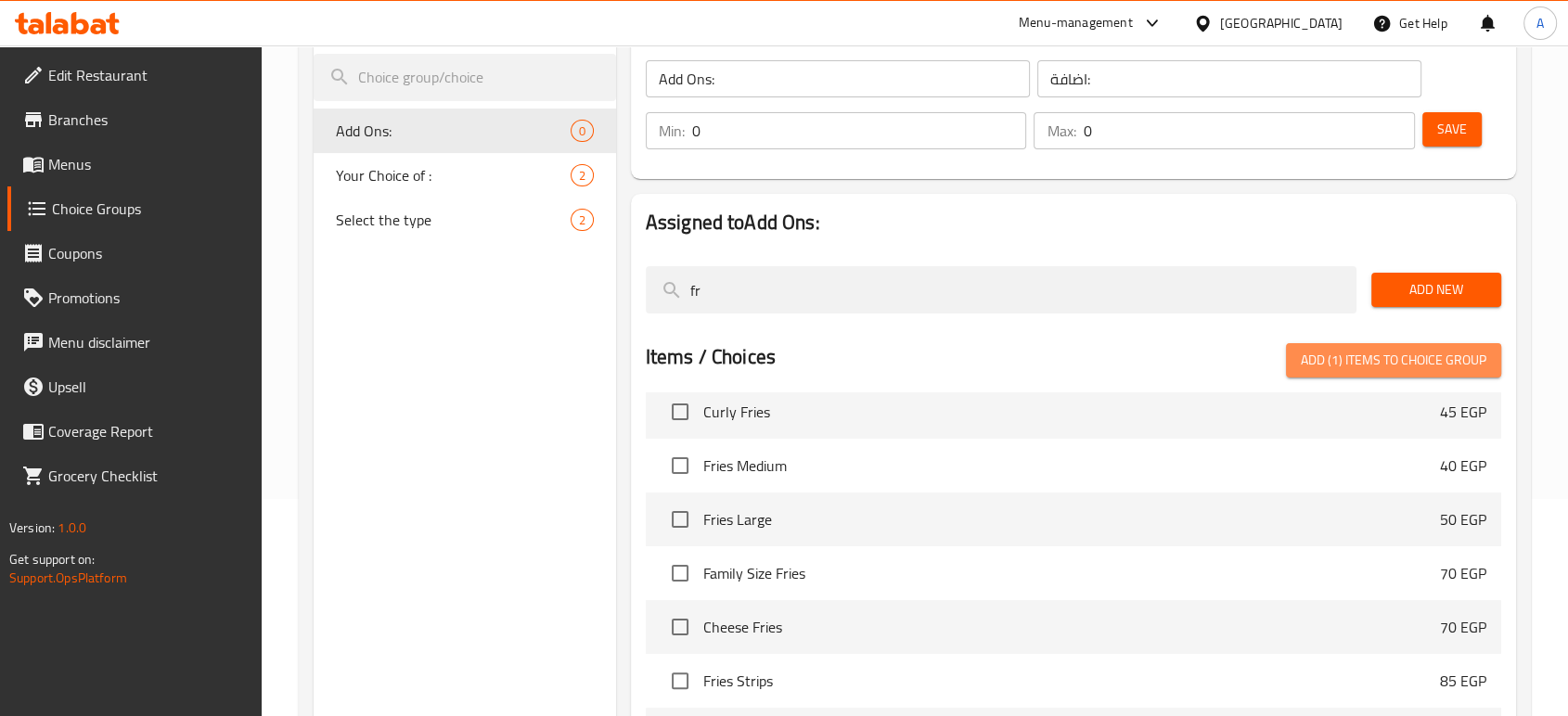
click at [1369, 362] on span "Add (1) items to choice group" at bounding box center [1393, 359] width 186 height 23
checkbox input "false"
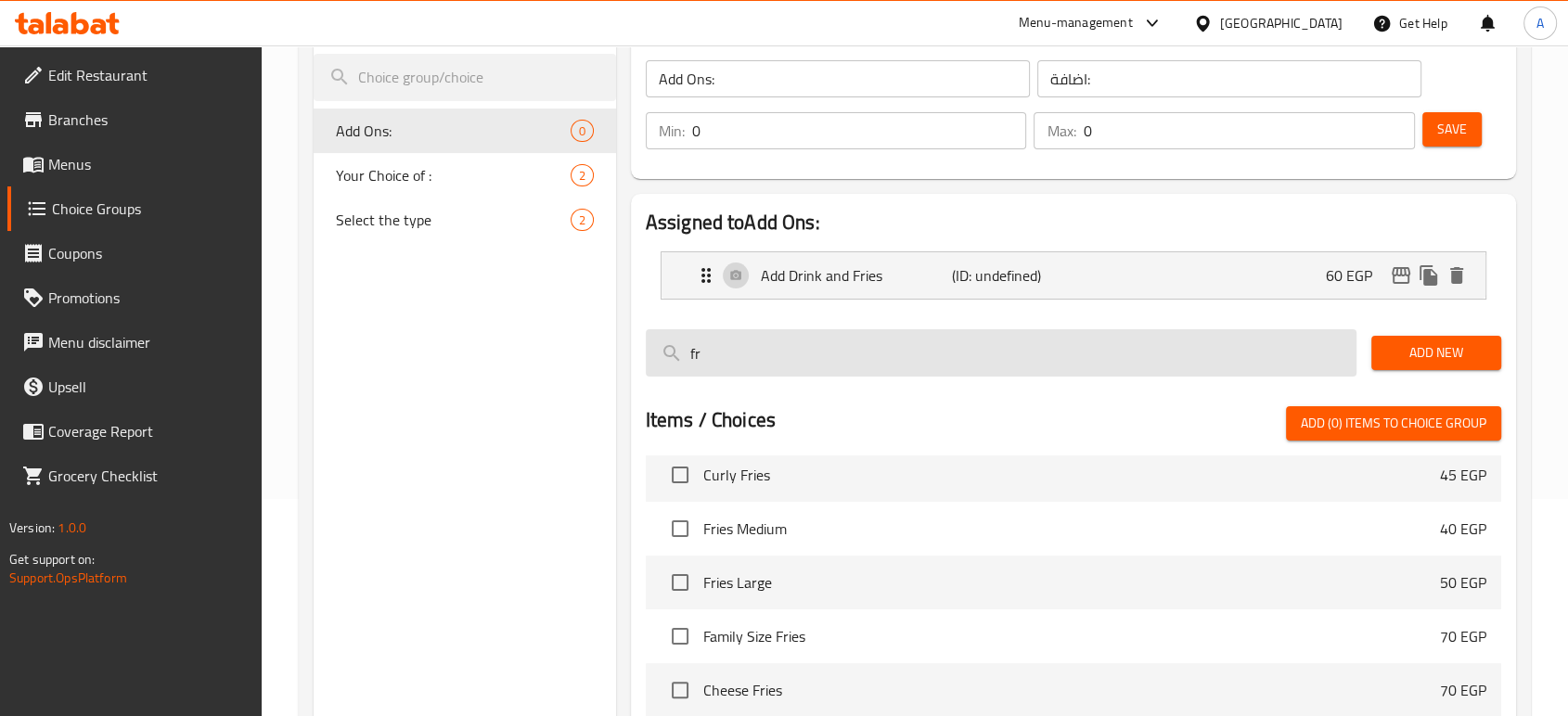
click at [724, 347] on input "fr" at bounding box center [1001, 353] width 711 height 47
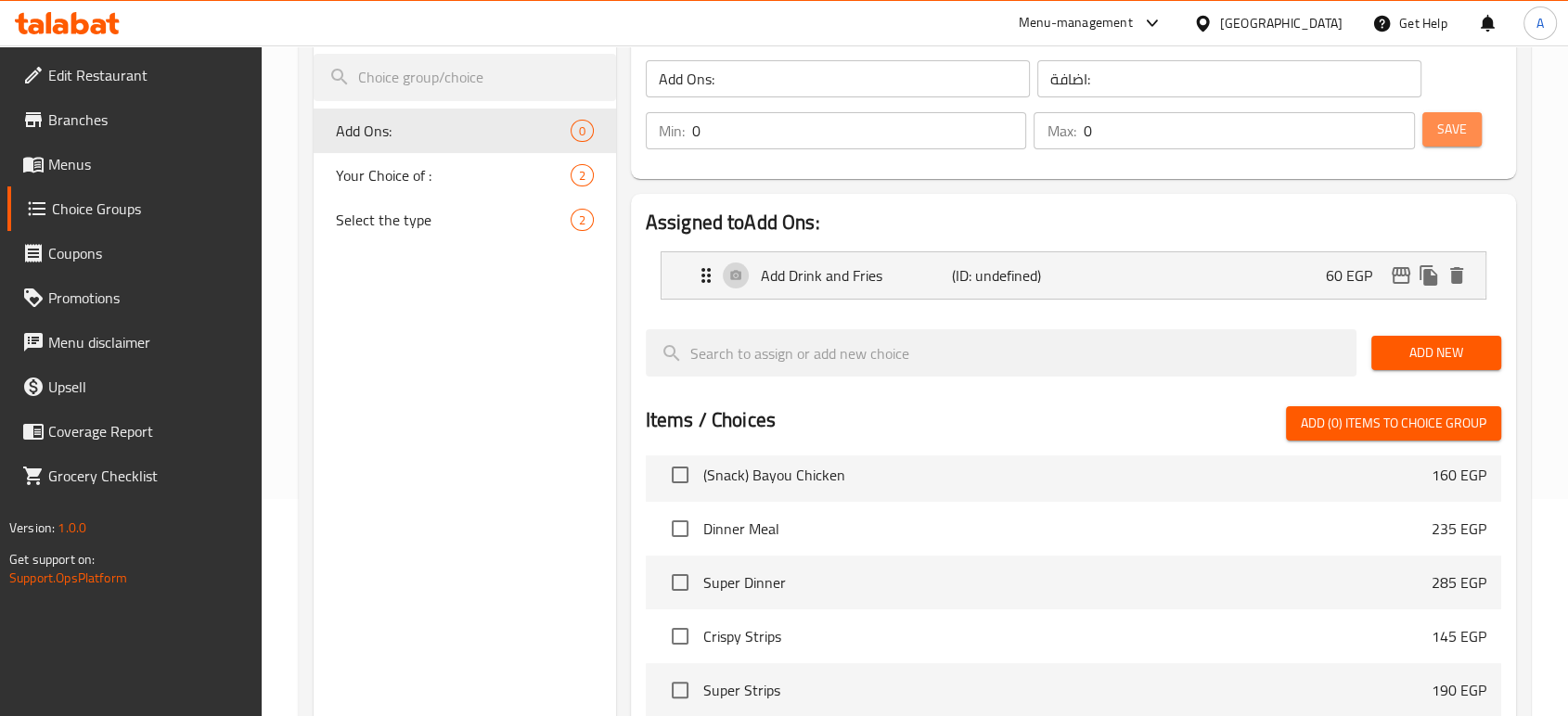
click at [1446, 114] on button "Save" at bounding box center [1451, 129] width 59 height 34
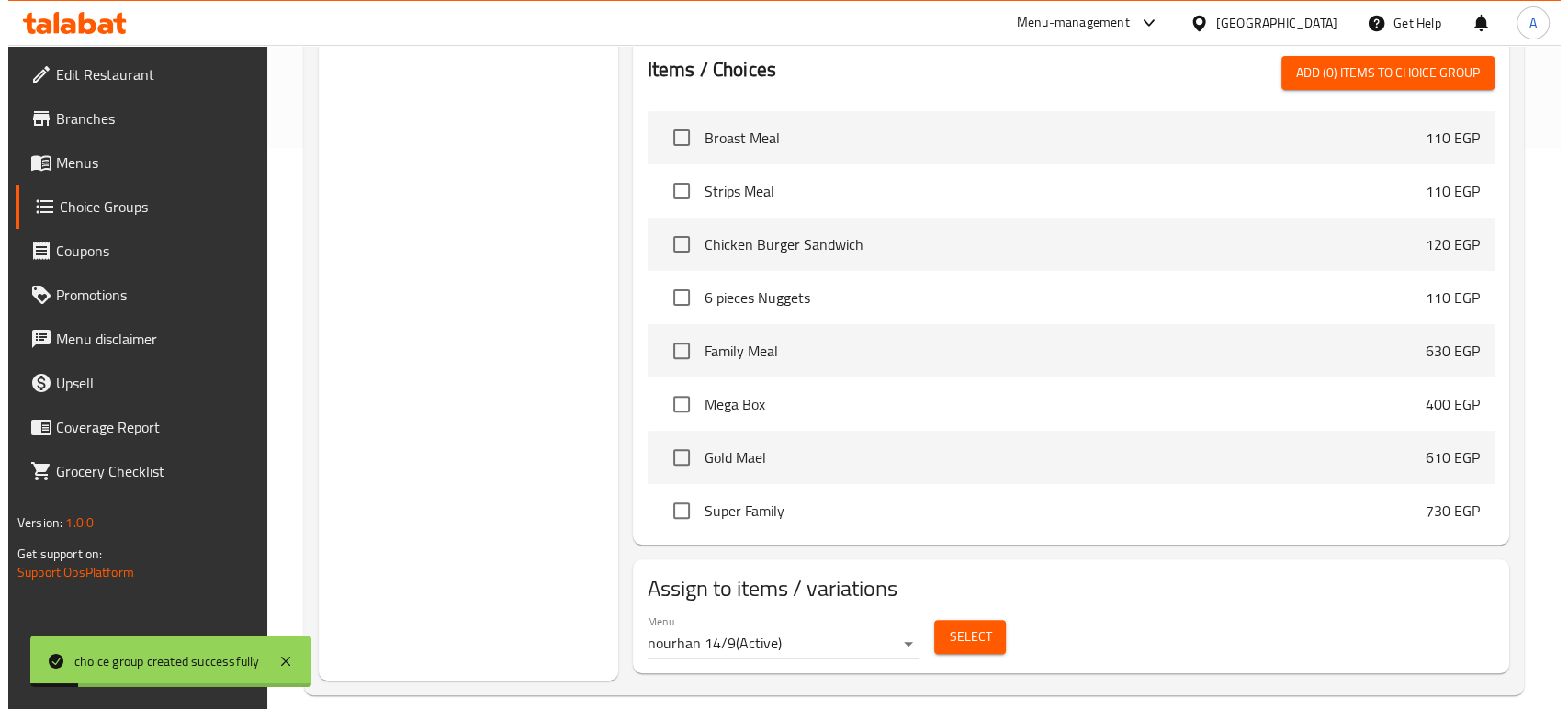
scroll to position [584, 0]
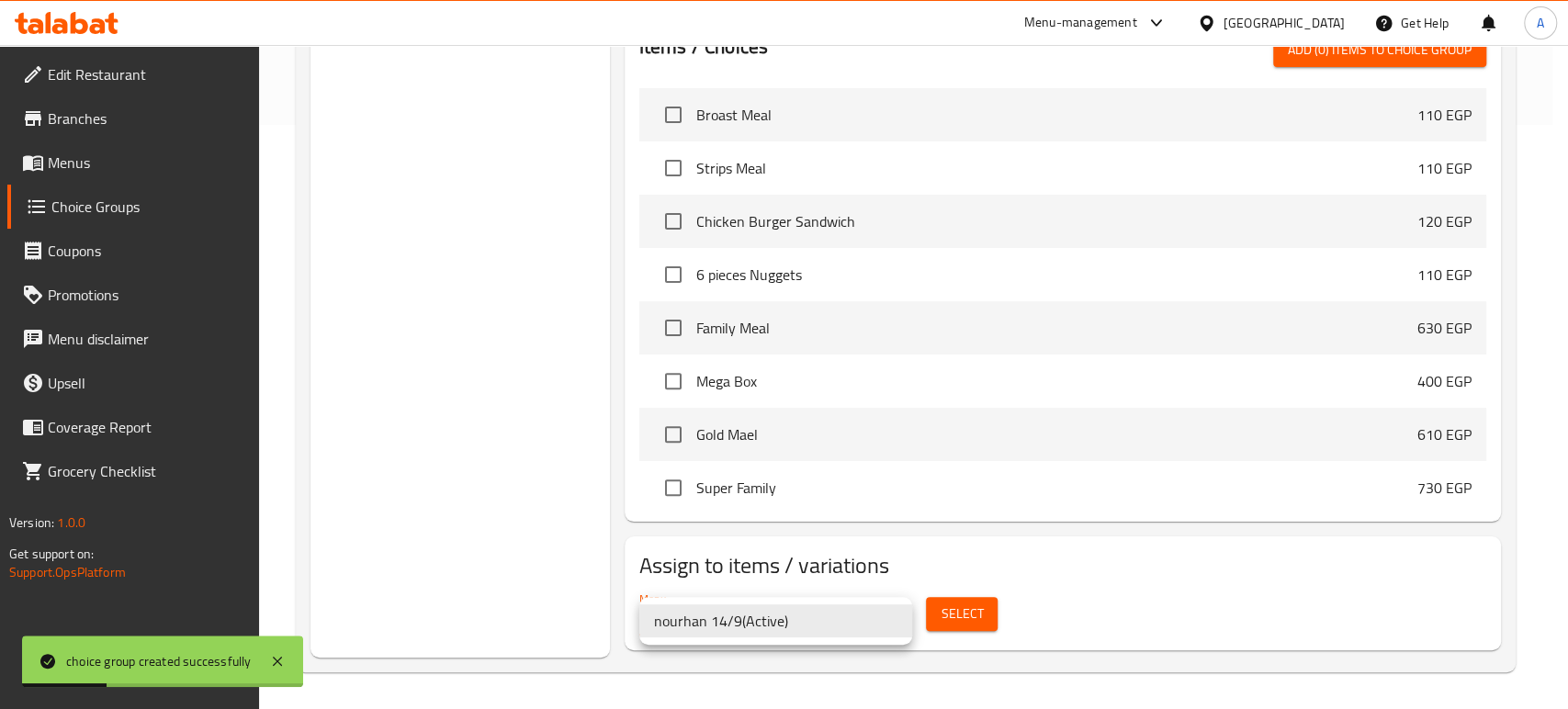
click at [983, 605] on div at bounding box center [784, 354] width 1568 height 709
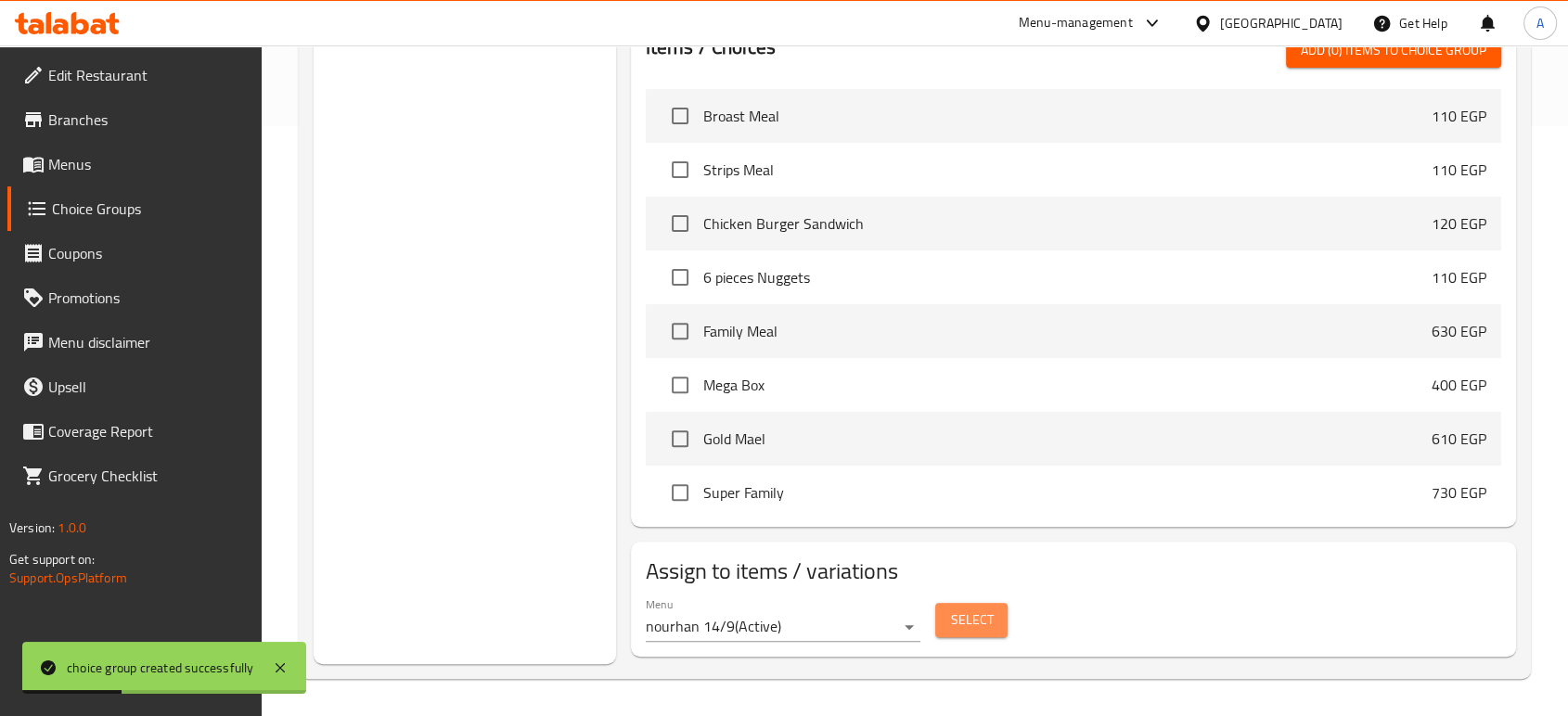
click at [984, 612] on span "Select" at bounding box center [971, 620] width 43 height 23
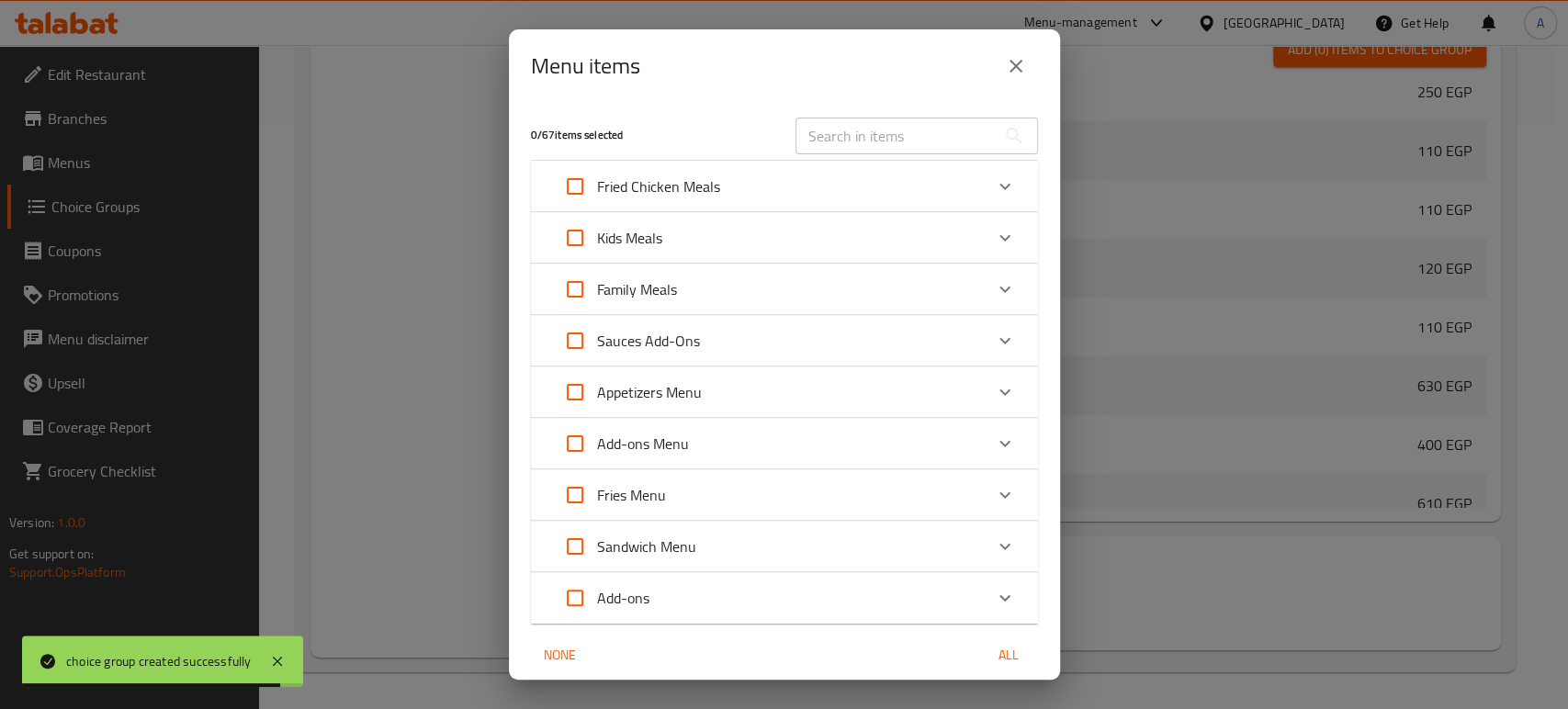
scroll to position [348, 0]
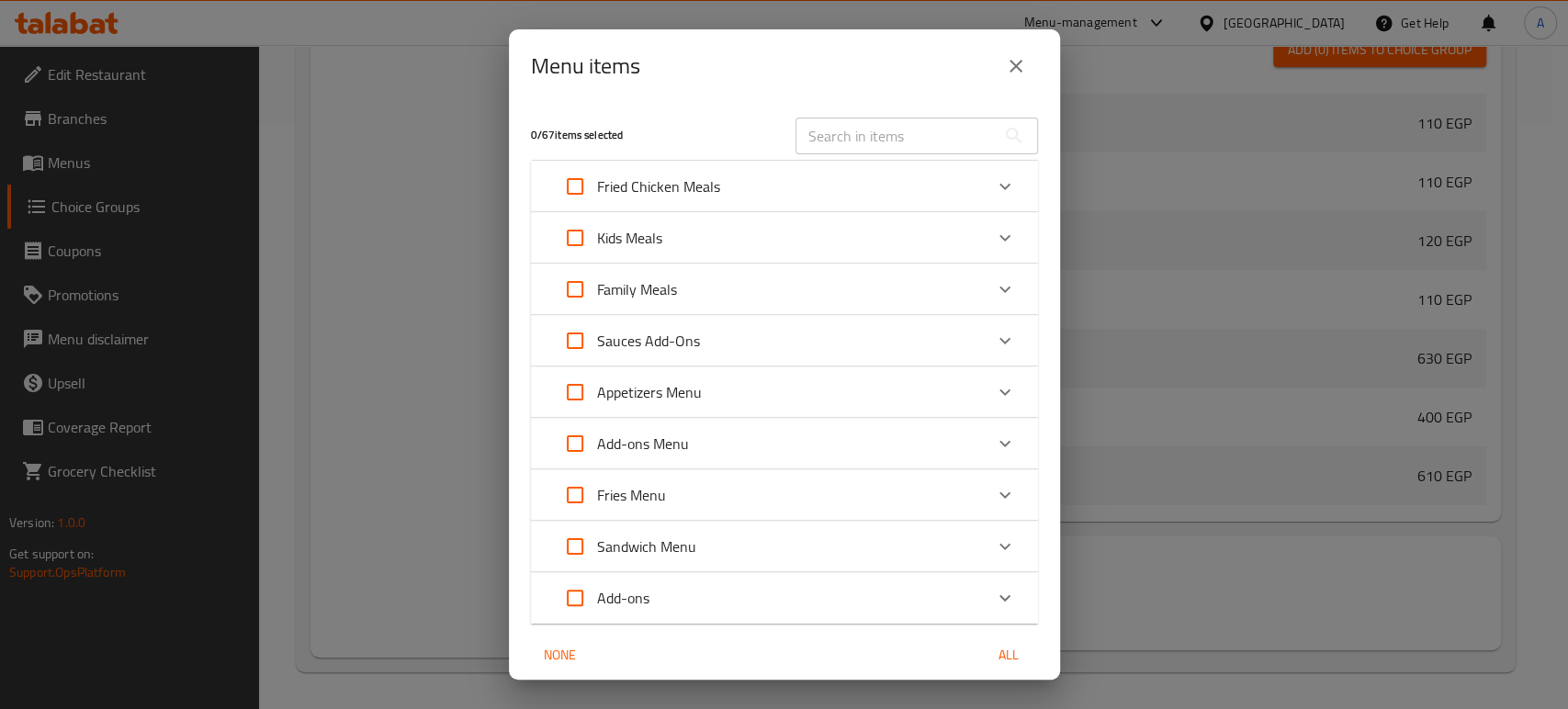
click at [599, 548] on p "Sandwich Menu" at bounding box center [647, 547] width 99 height 22
click at [588, 572] on input "Expand" at bounding box center [574, 565] width 44 height 44
checkbox input "true"
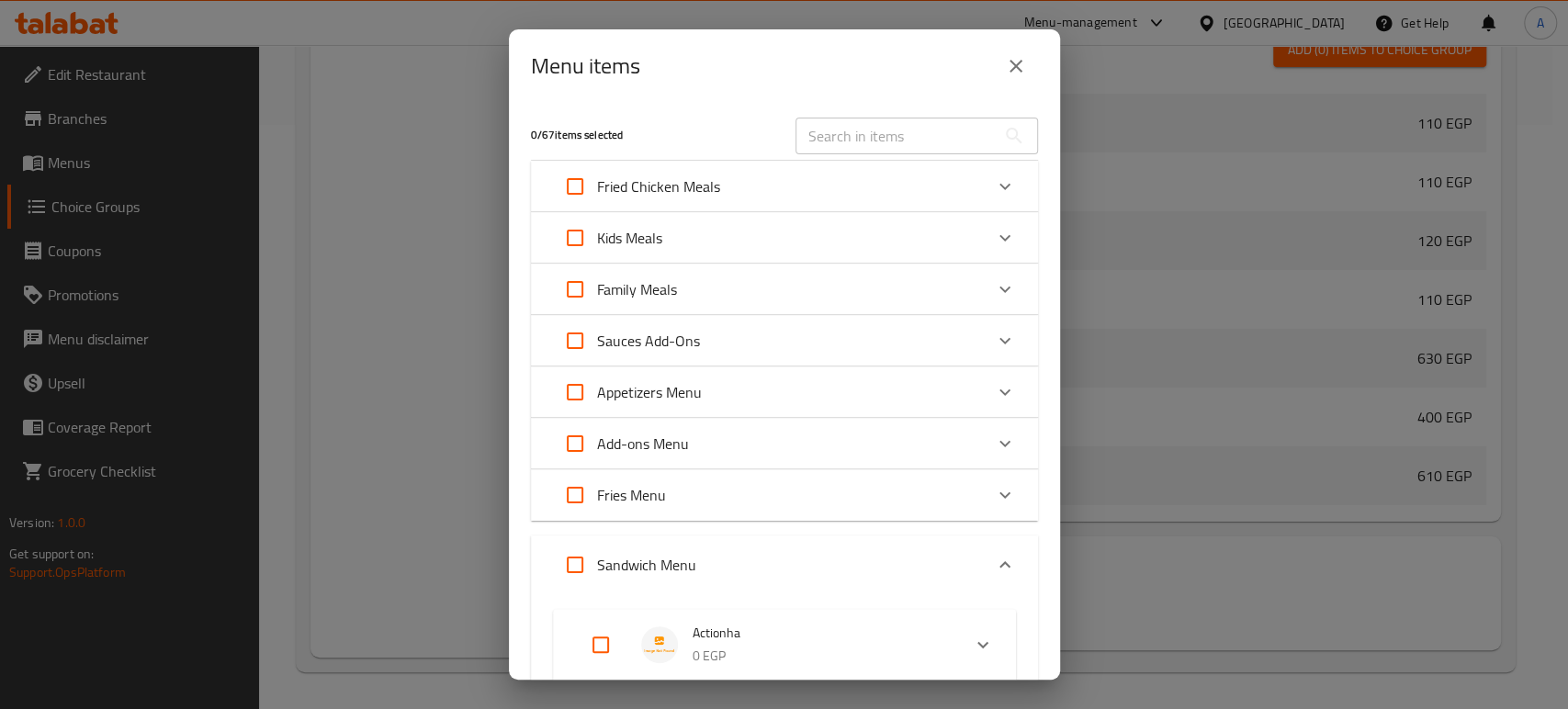
checkbox input "true"
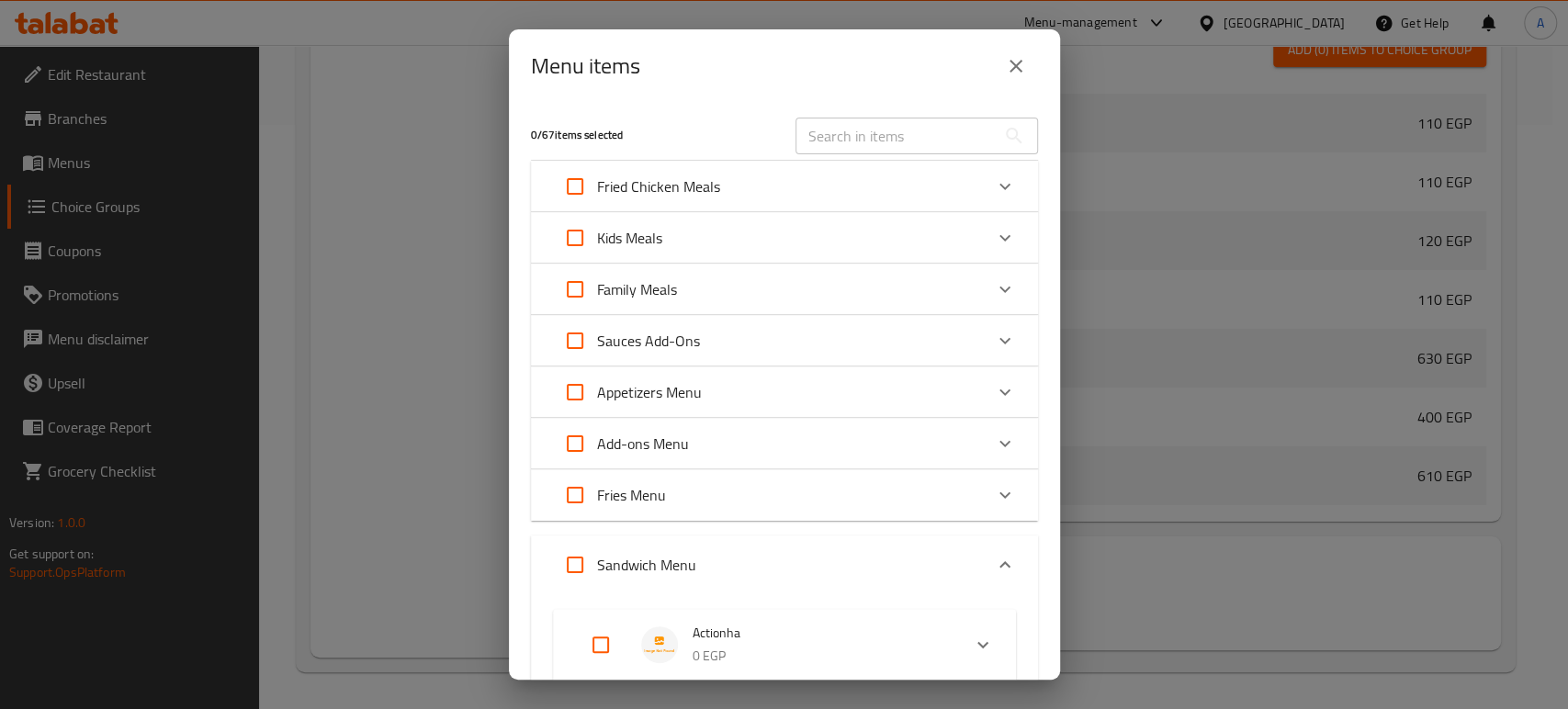
checkbox input "true"
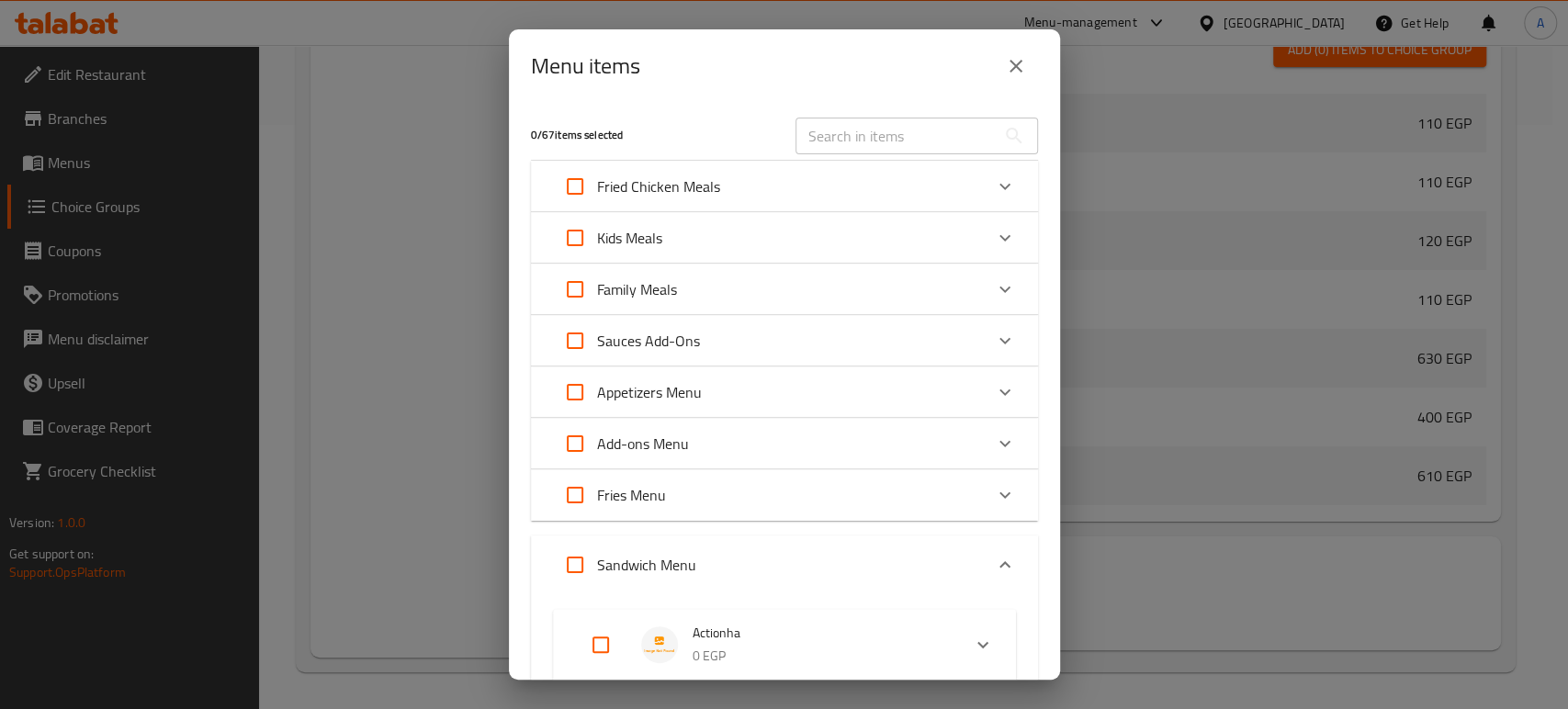
checkbox input "true"
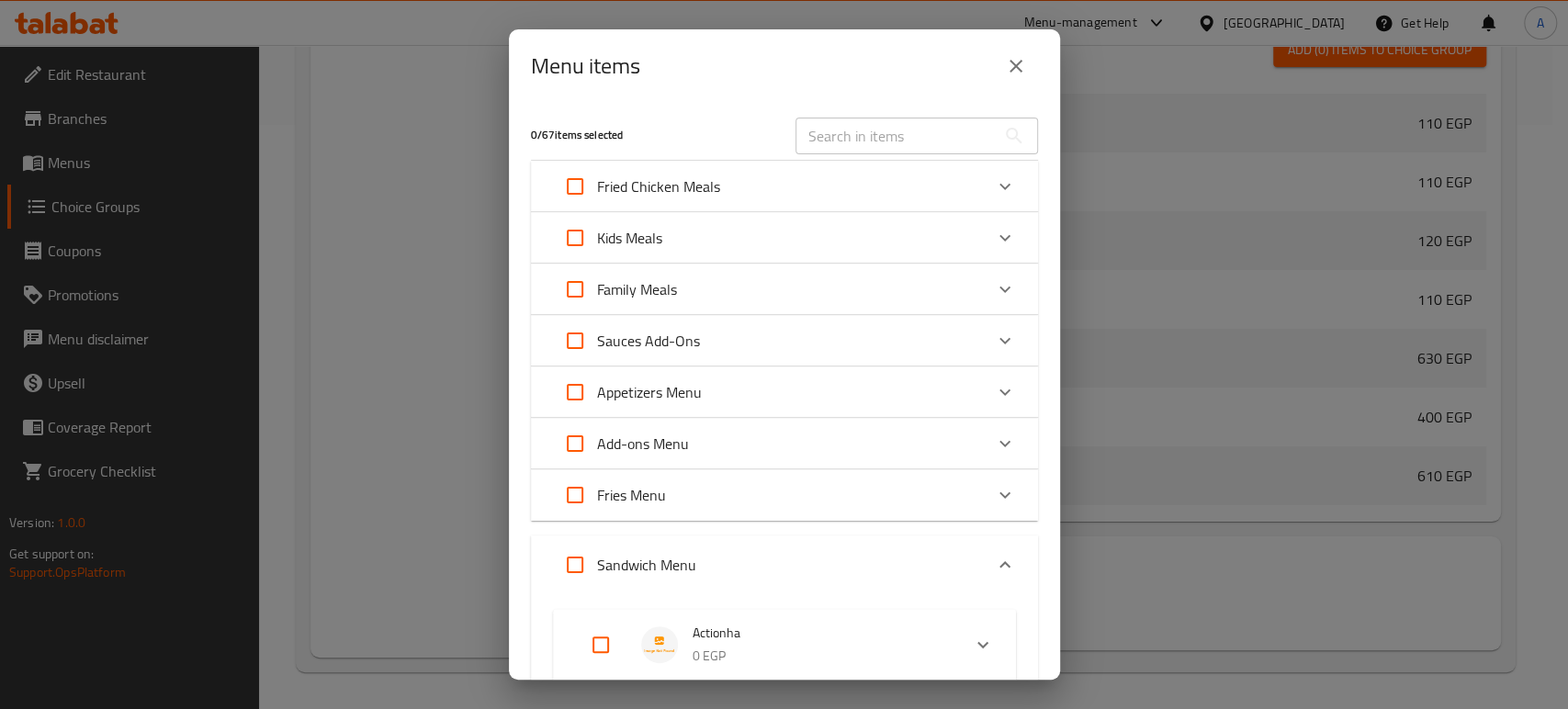
checkbox input "true"
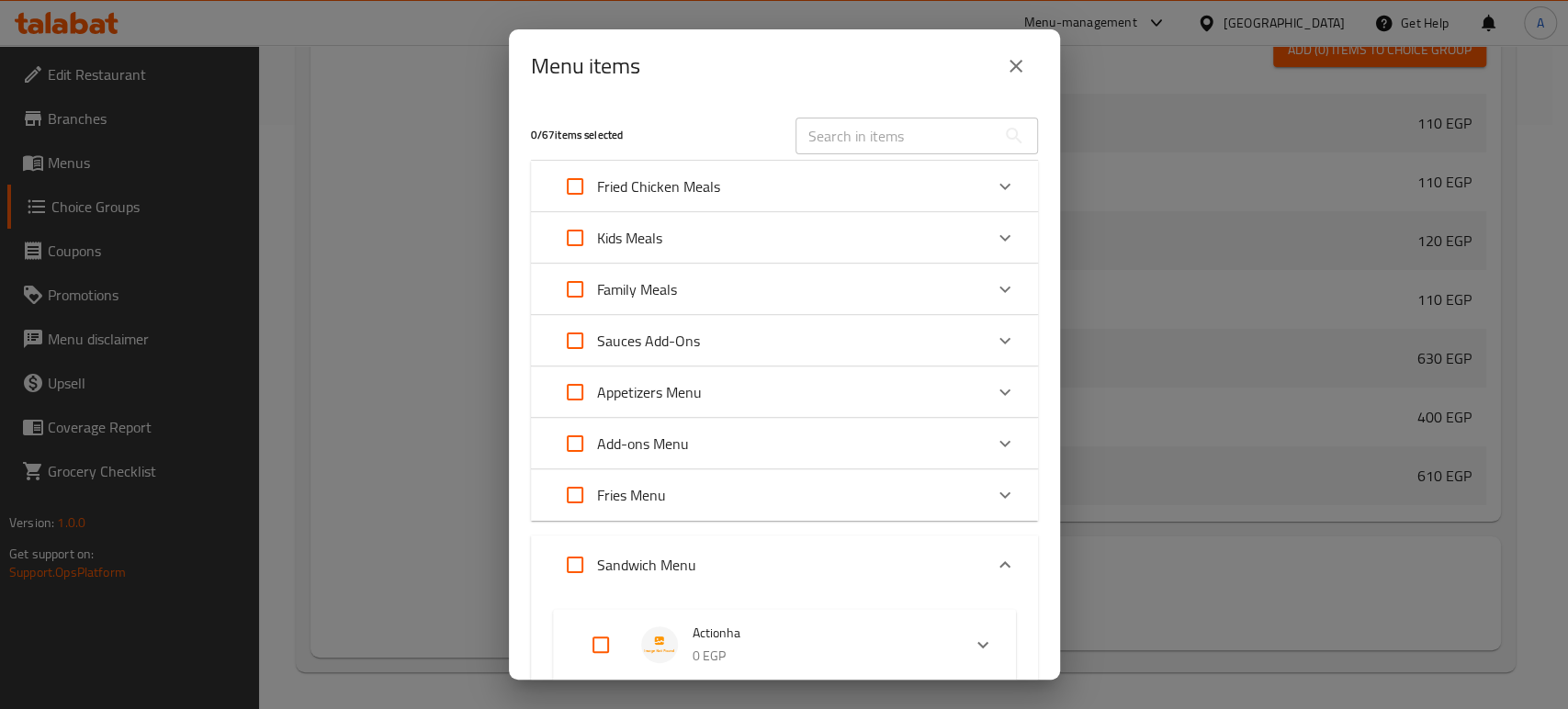
checkbox input "true"
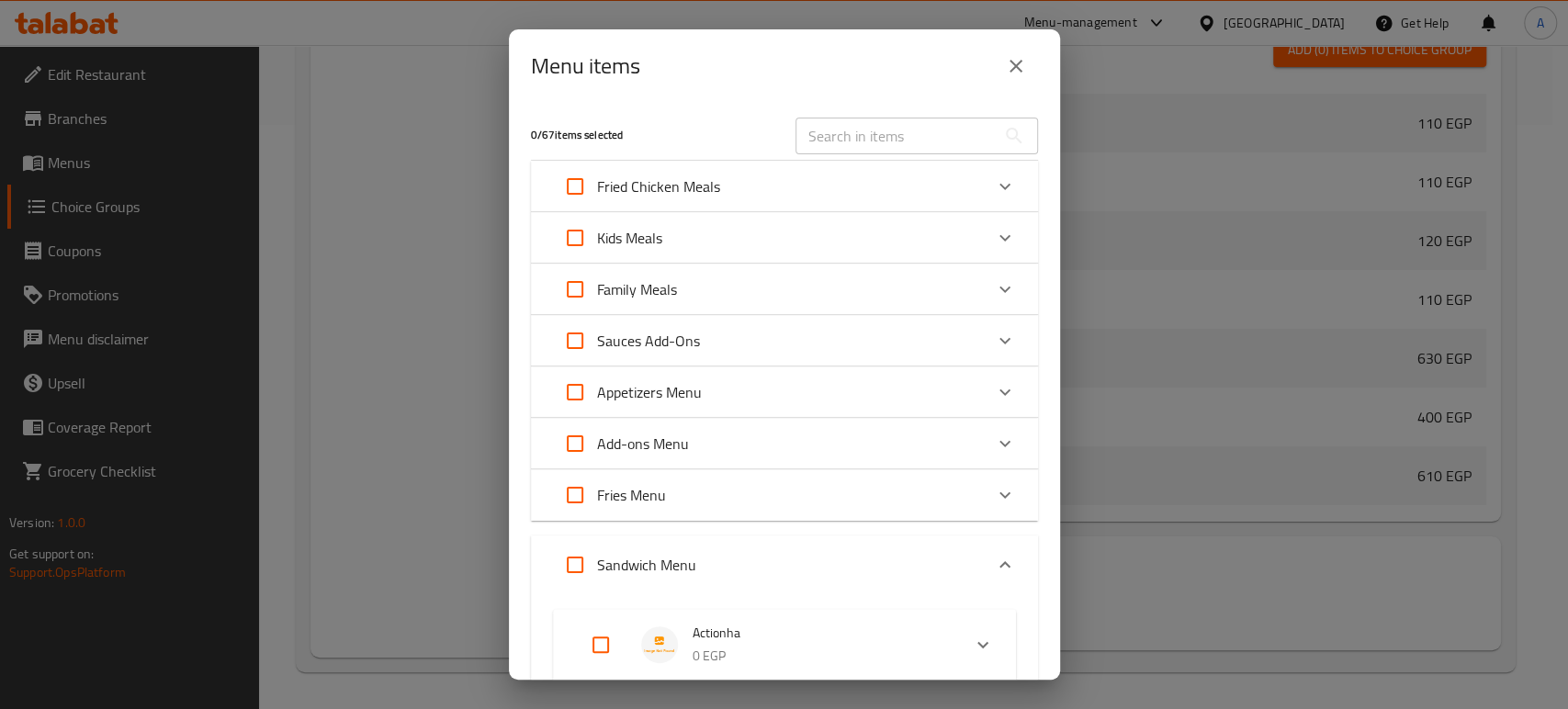
checkbox input "true"
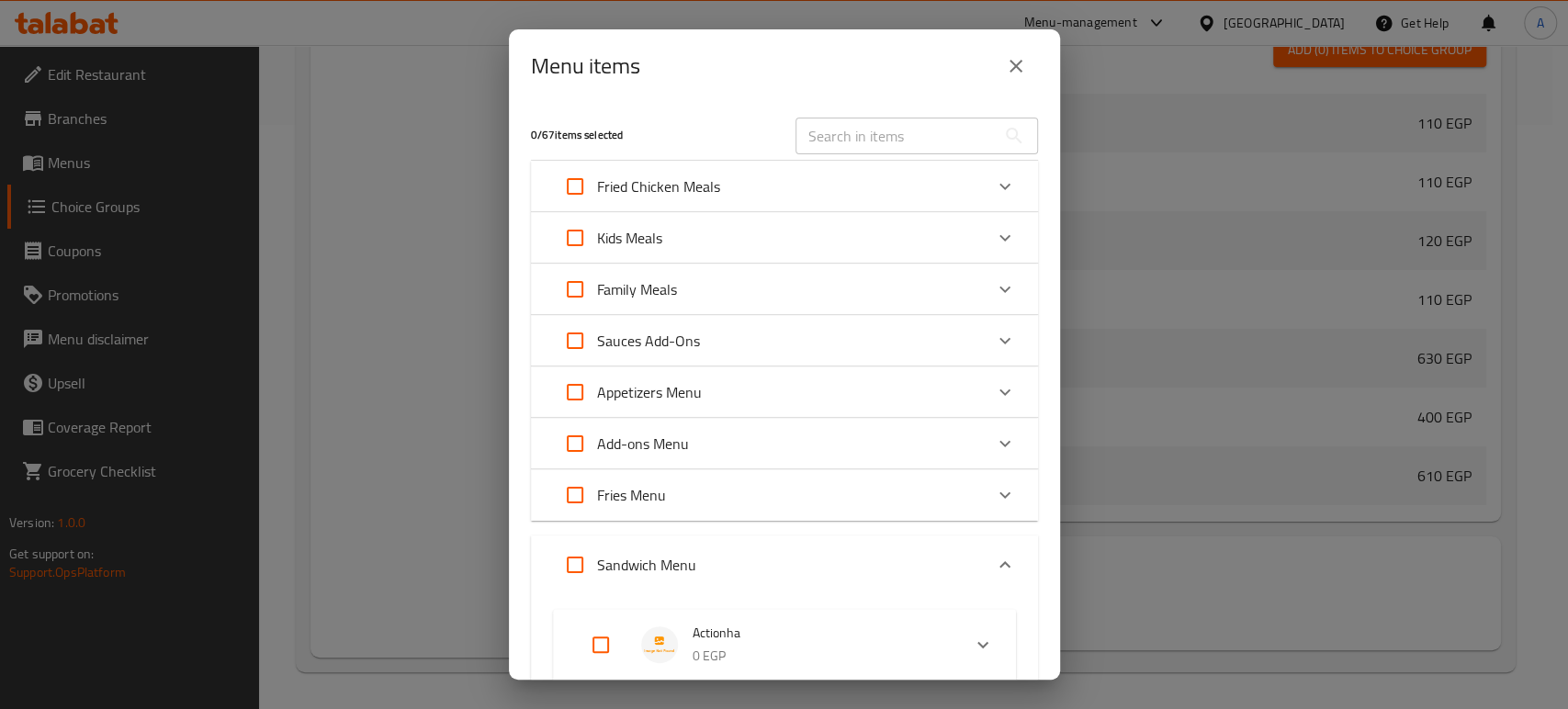
checkbox input "true"
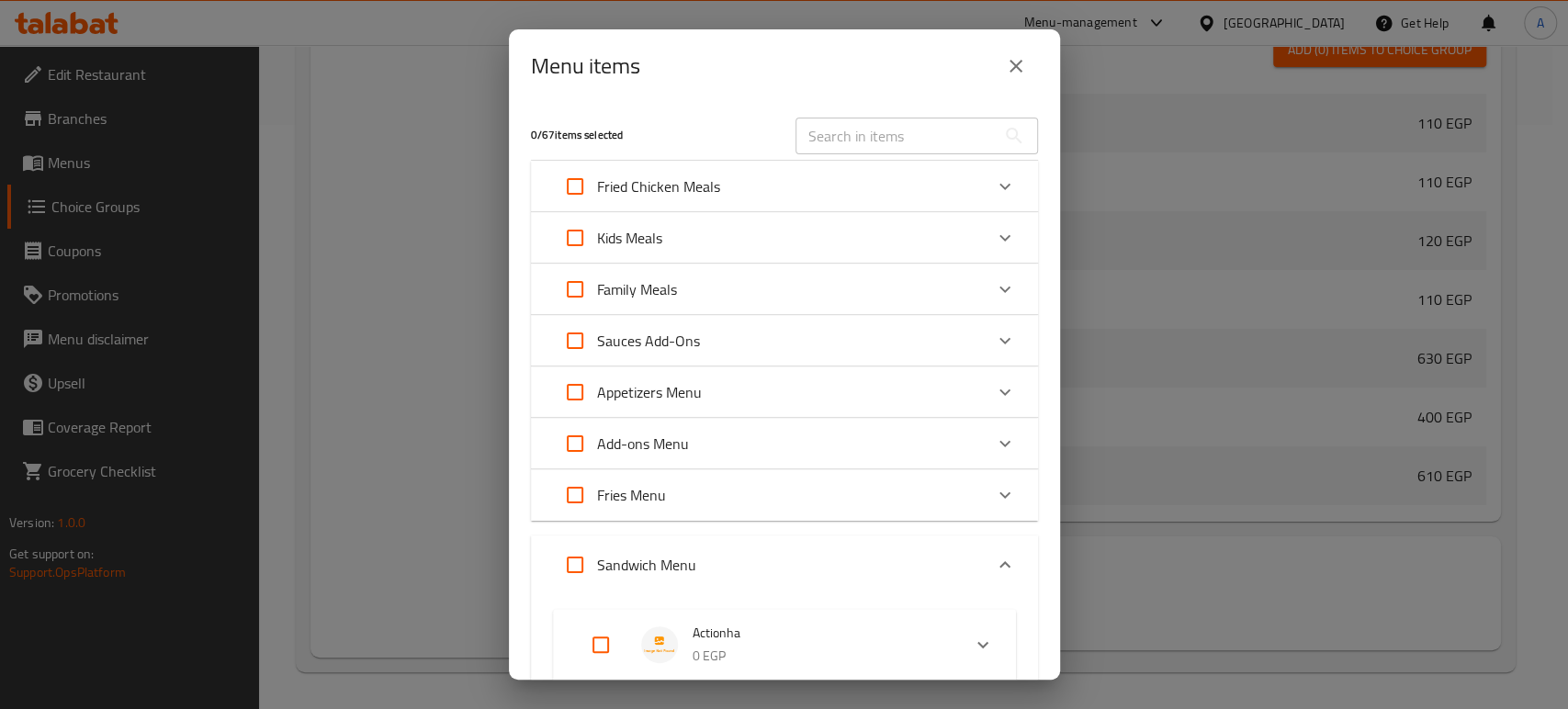
checkbox input "true"
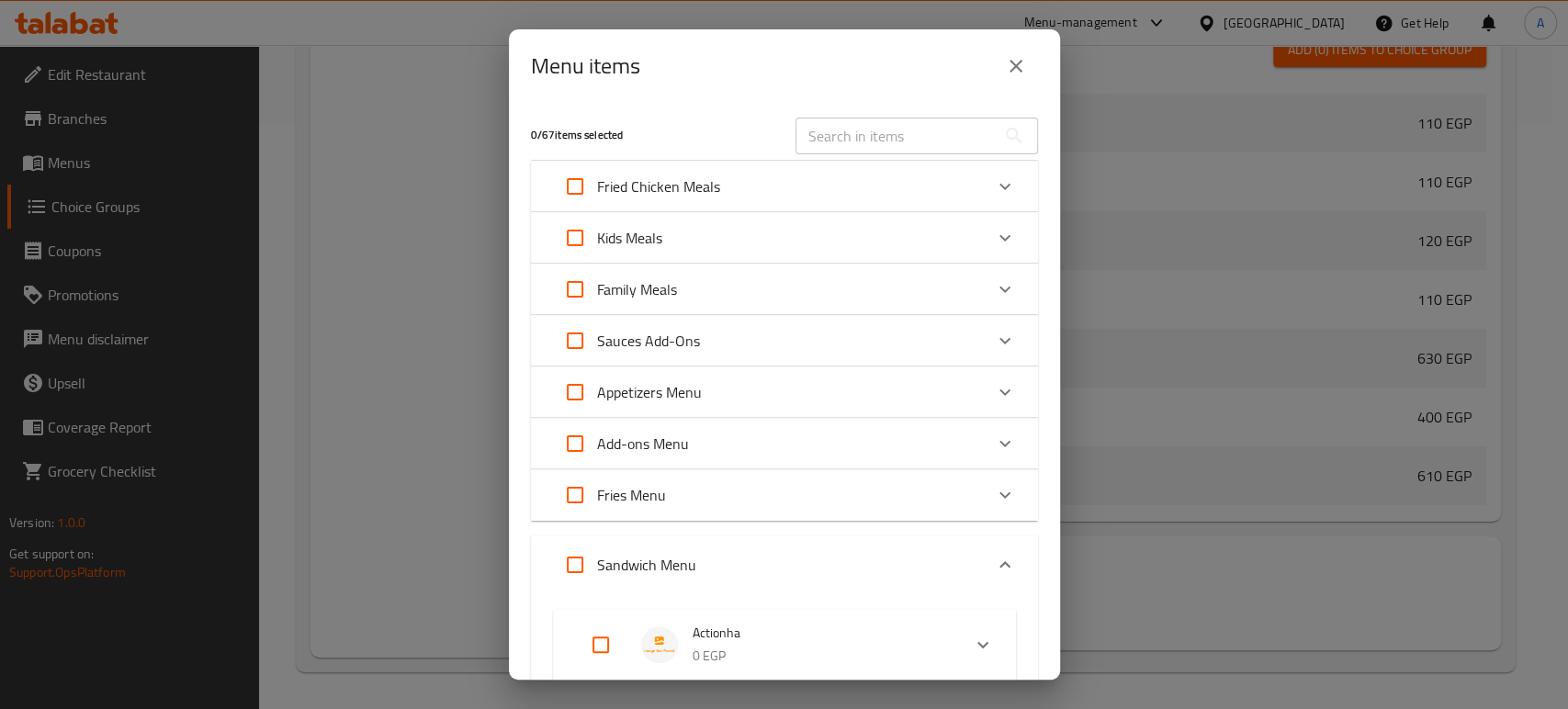
checkbox input "true"
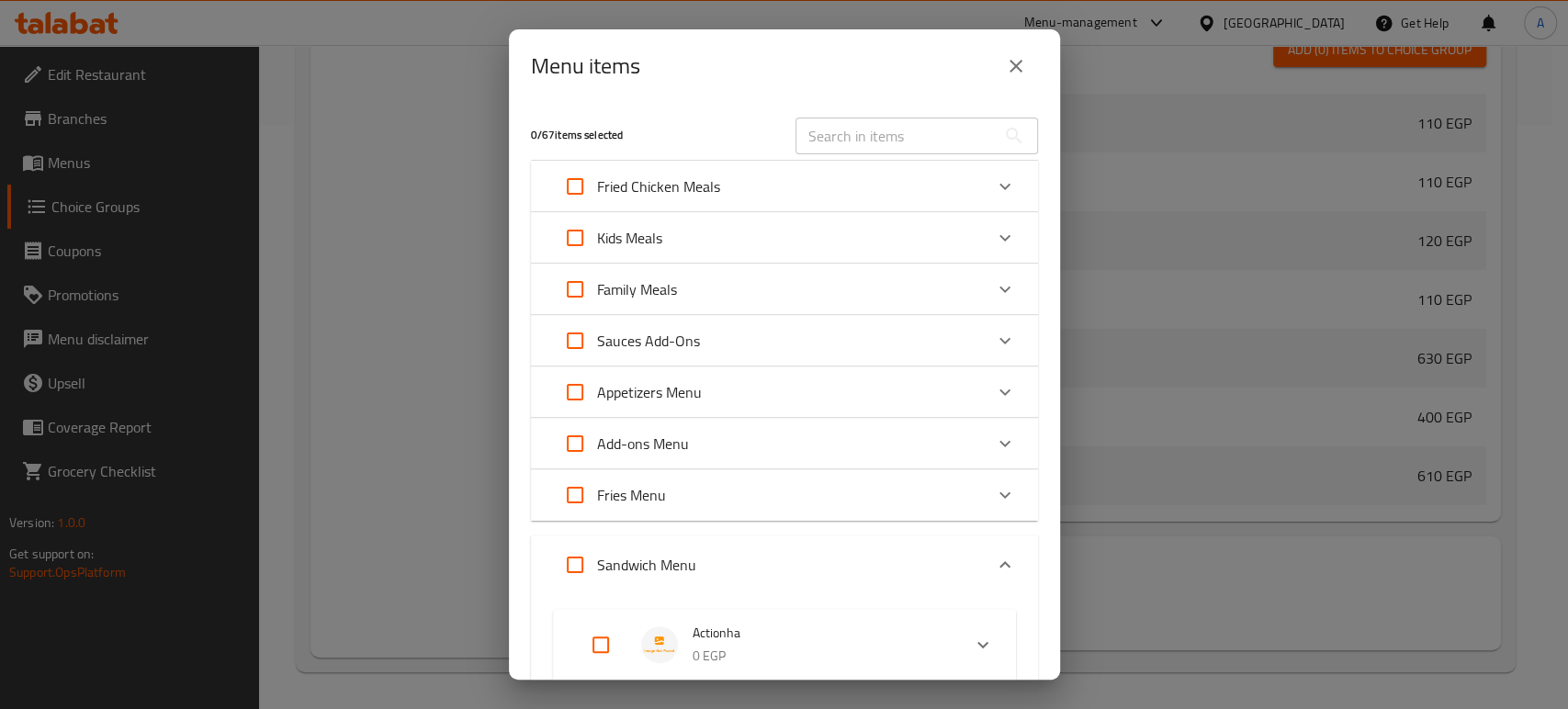
checkbox input "true"
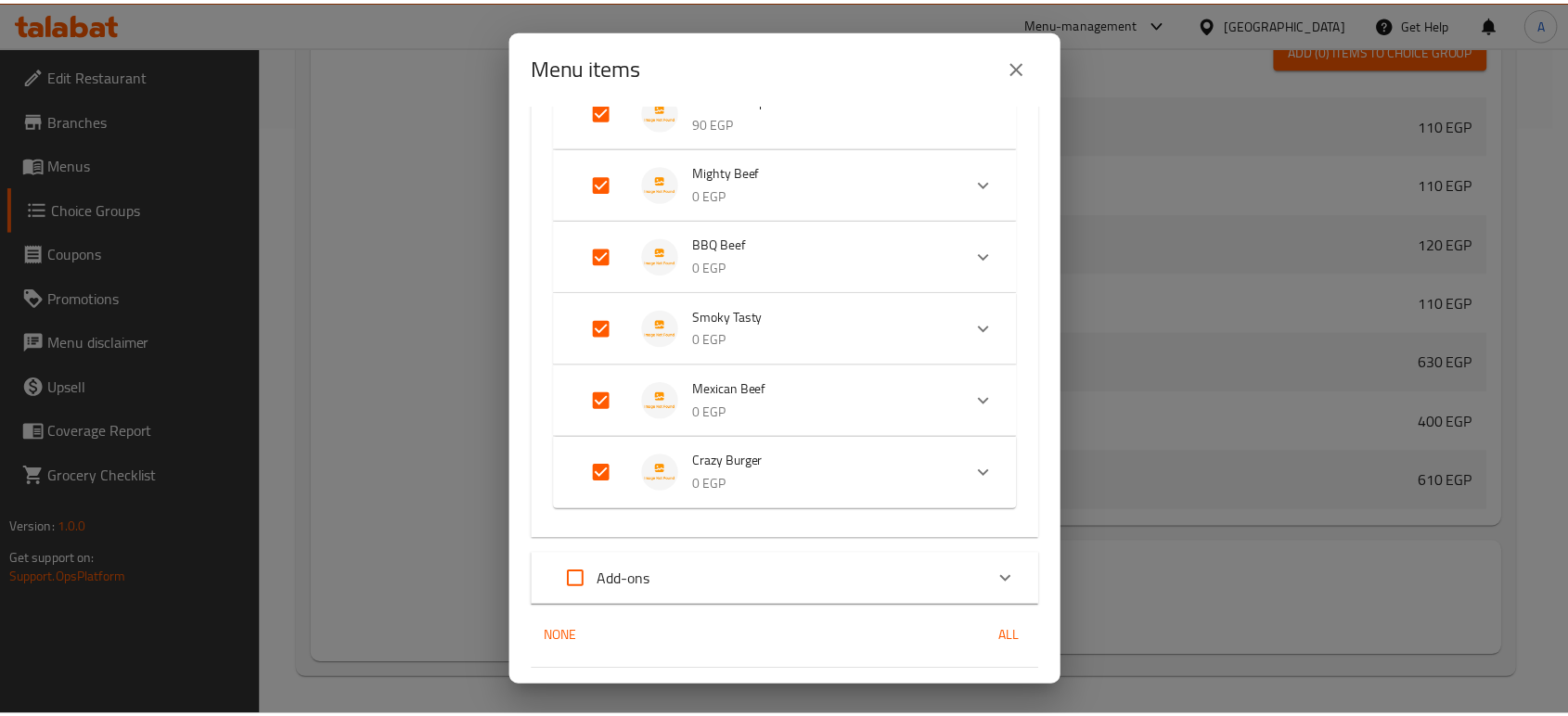
scroll to position [1529, 0]
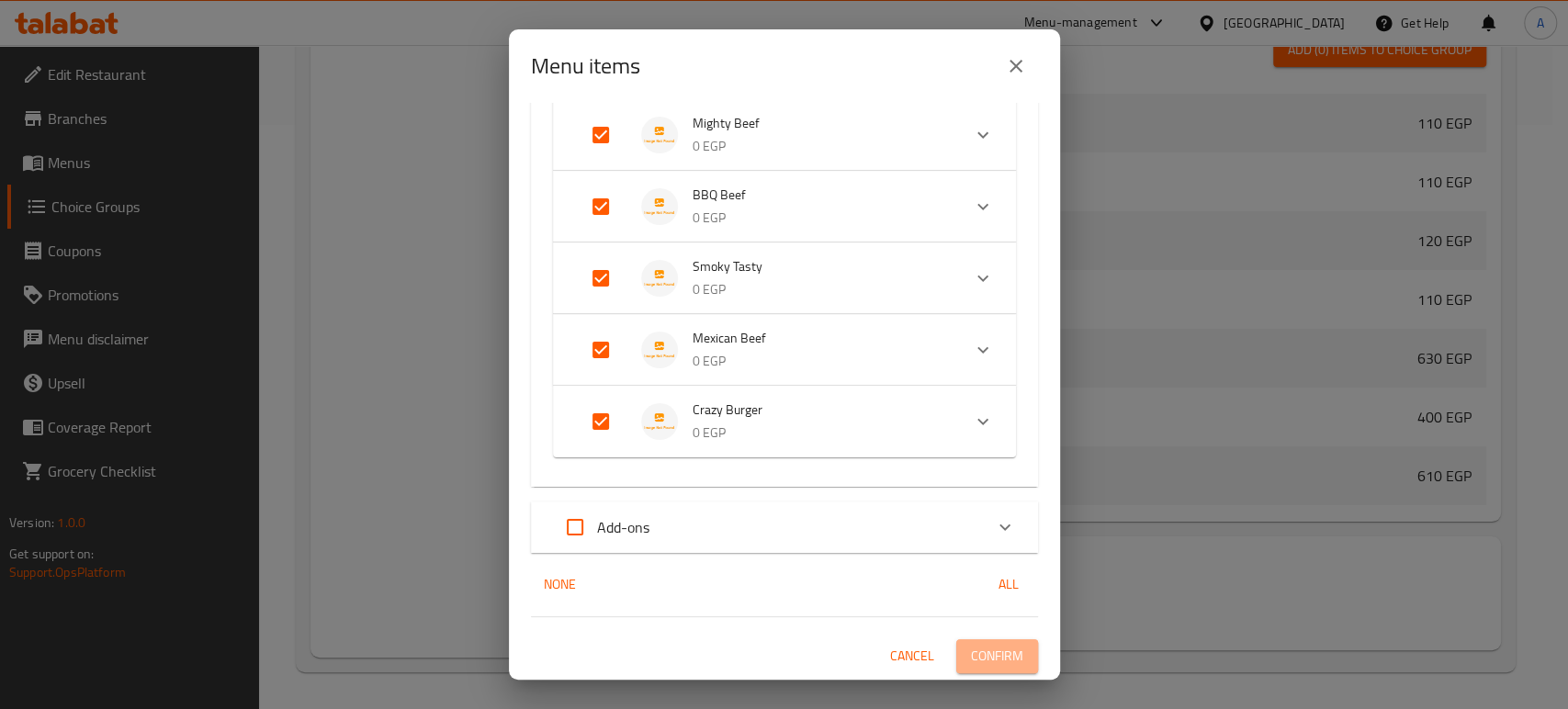
click at [1001, 654] on span "Confirm" at bounding box center [997, 656] width 52 height 23
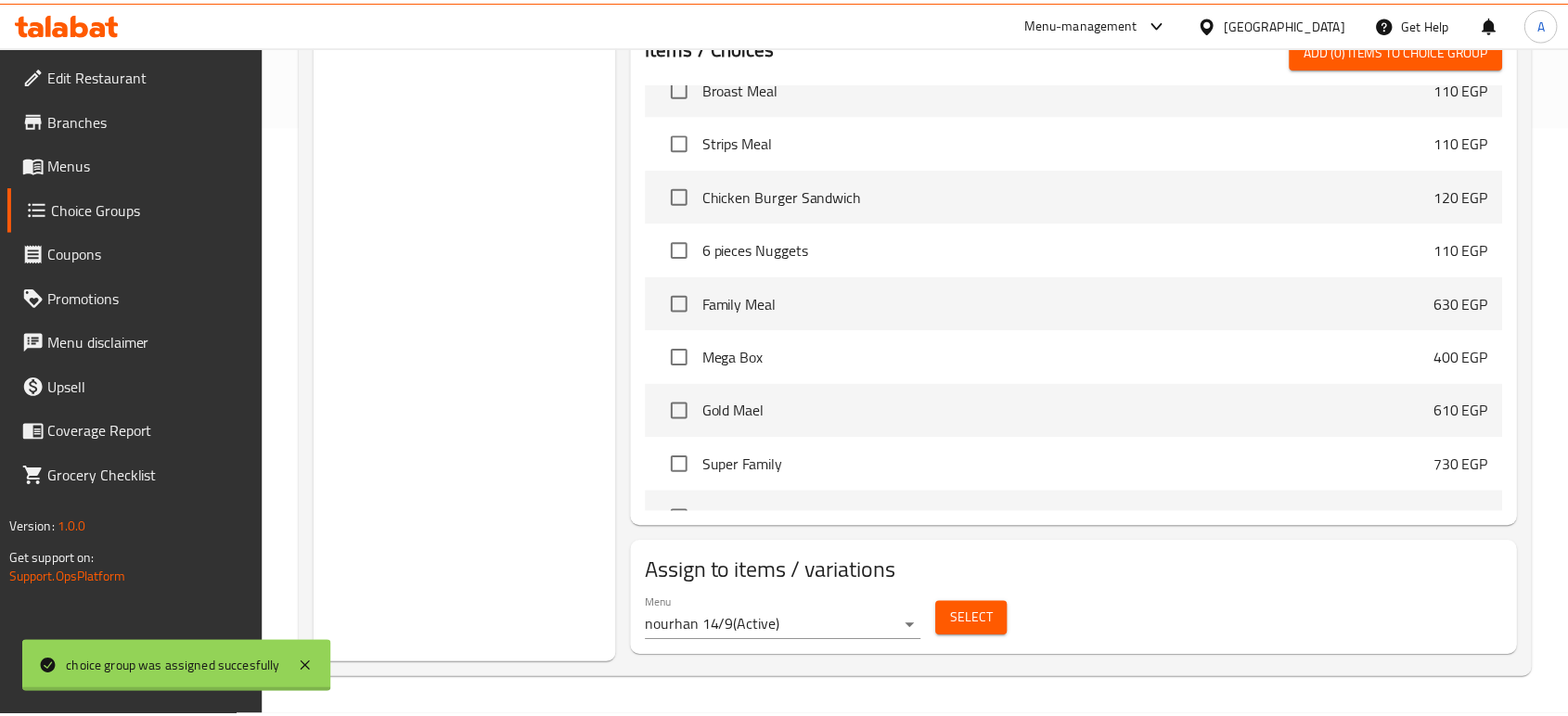
scroll to position [324, 0]
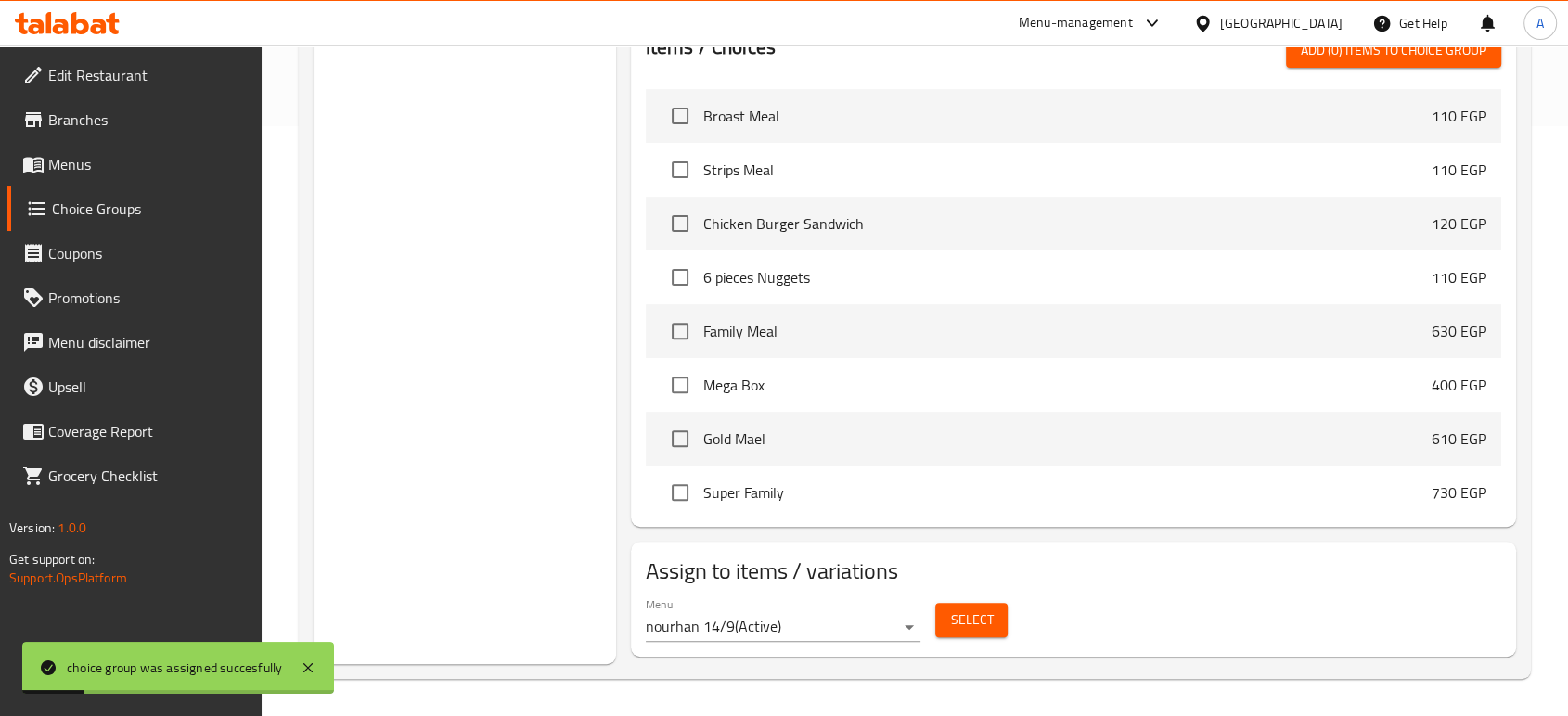
drag, startPoint x: 1009, startPoint y: 660, endPoint x: 846, endPoint y: 540, distance: 202.4
click at [846, 540] on div "Assign to items / variations Menu nourhan 14/9 ( Active ) Select" at bounding box center [1074, 599] width 900 height 130
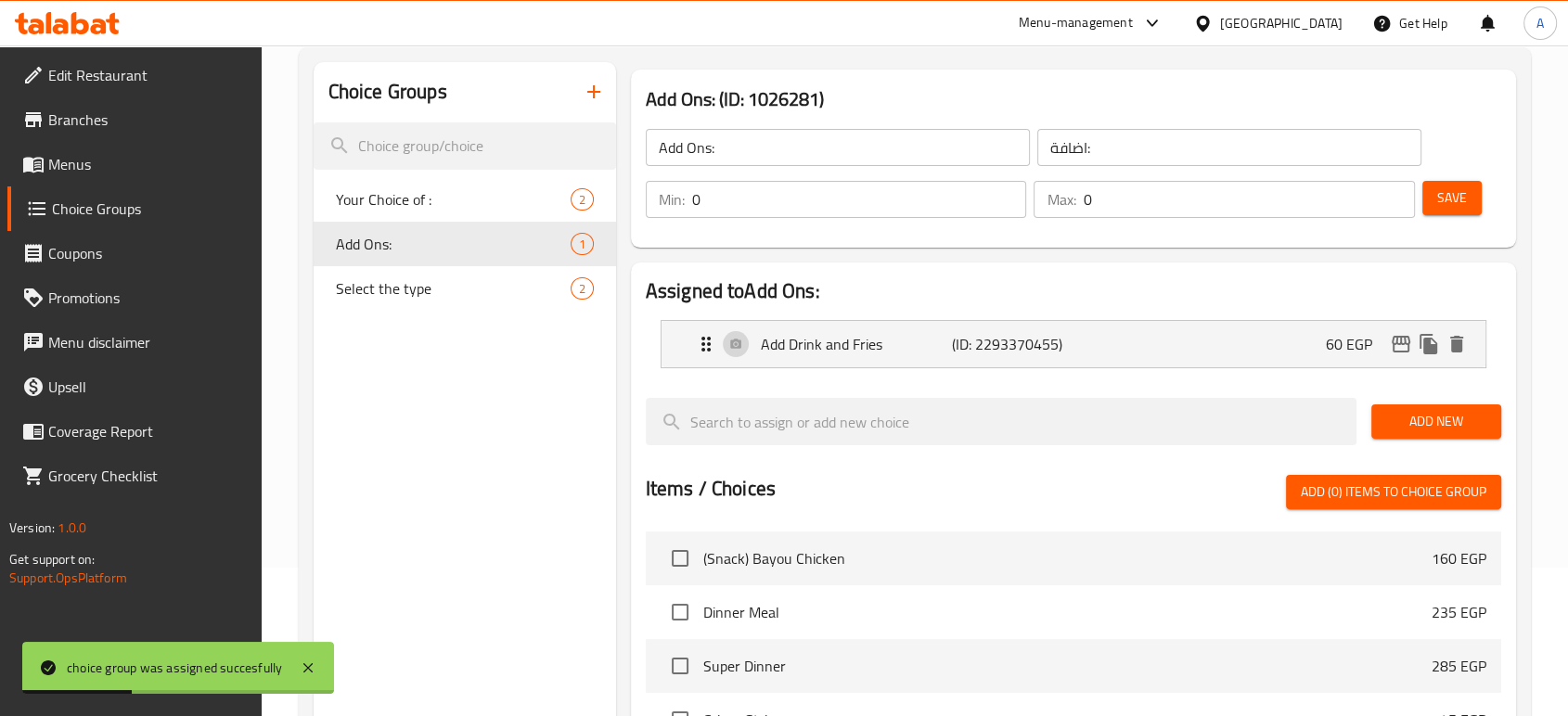
scroll to position [0, 0]
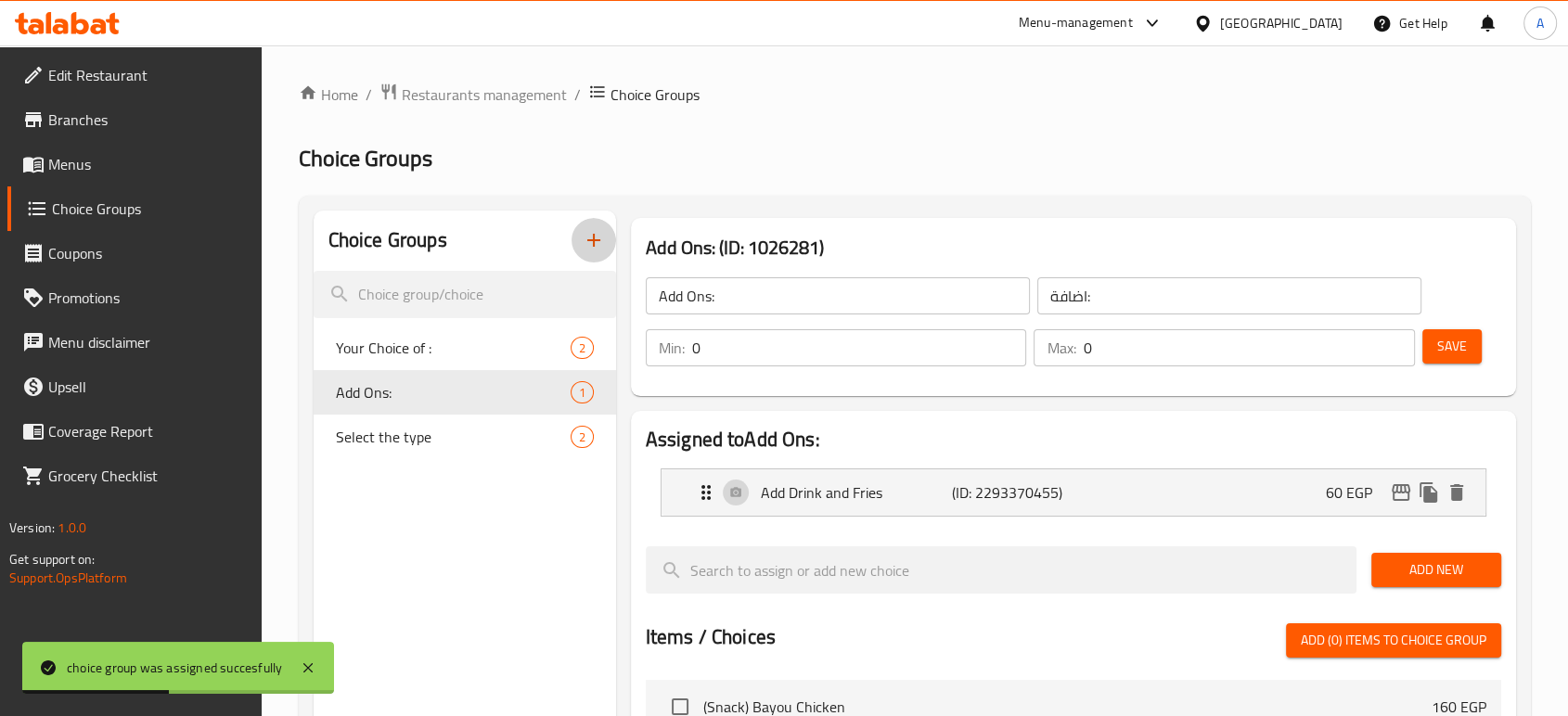
click at [584, 241] on icon "button" at bounding box center [594, 241] width 22 height 22
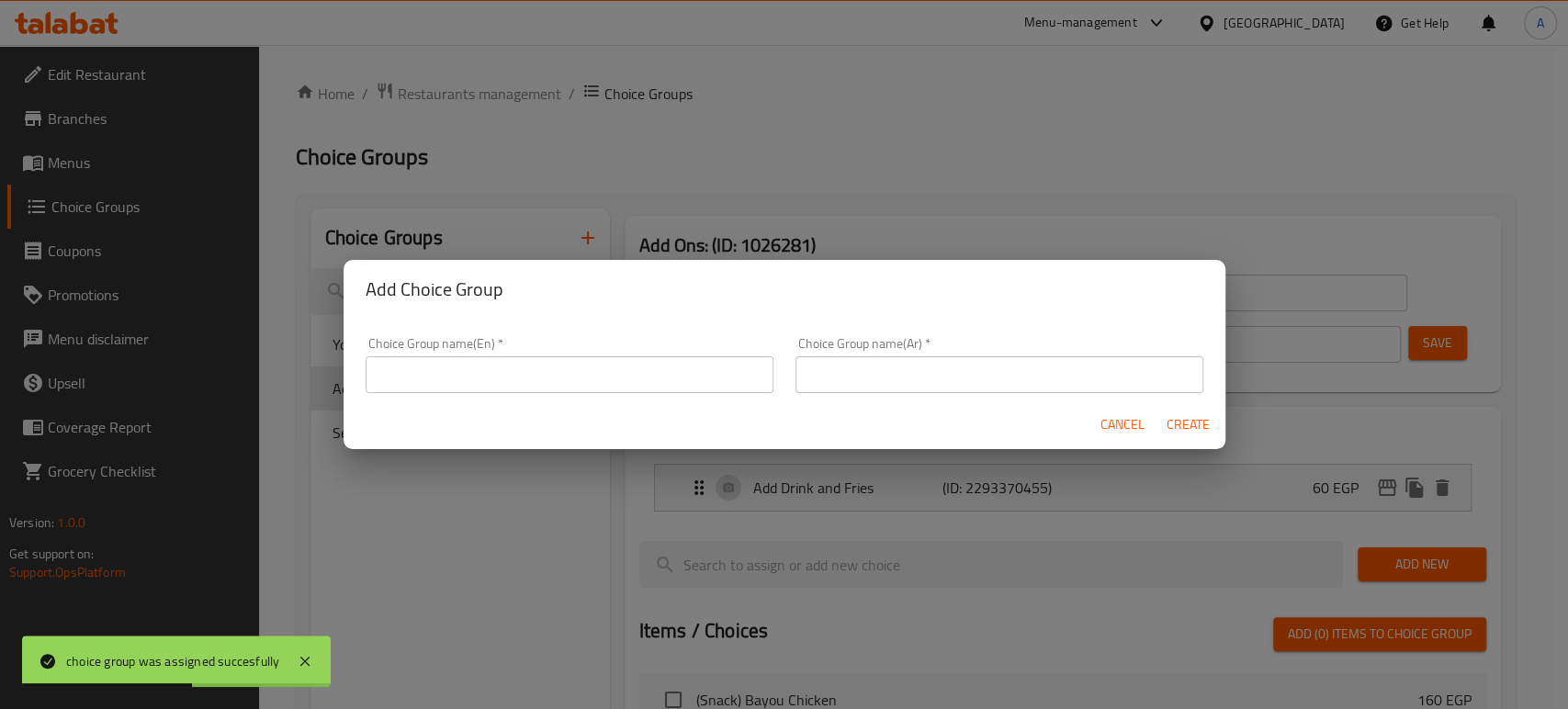
click at [449, 362] on input "text" at bounding box center [569, 375] width 408 height 37
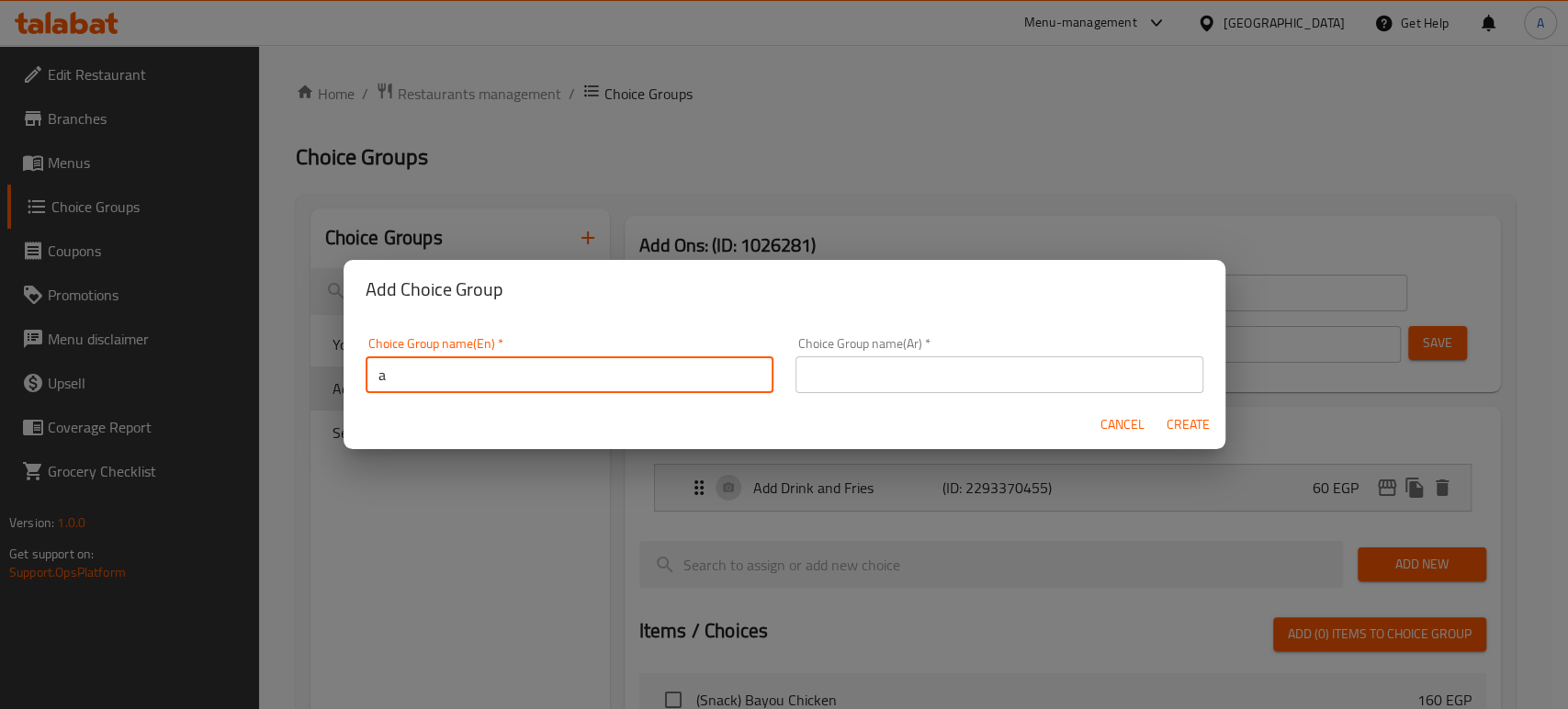
type input "Add On's:"
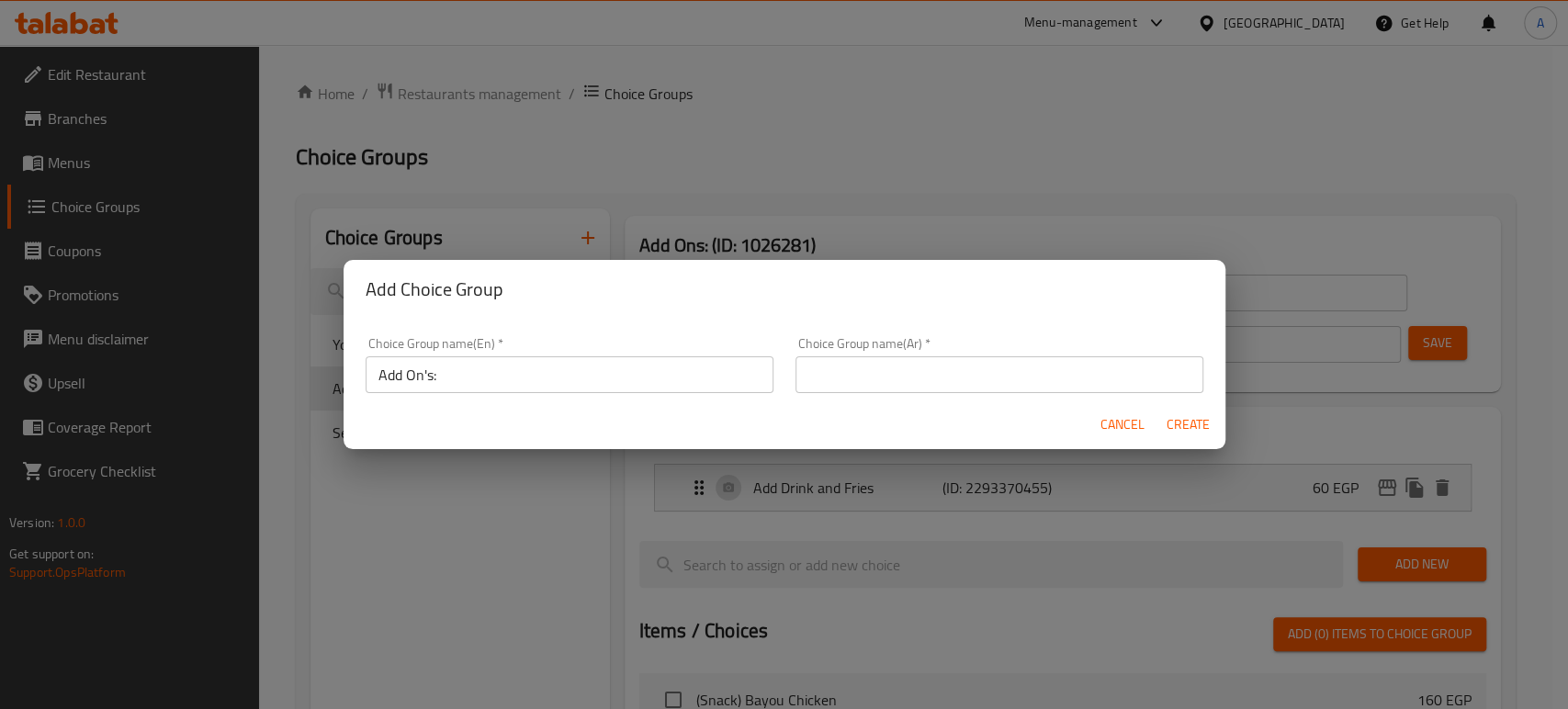
click at [951, 348] on div "Choice Group name(Ar)   * Choice Group name(Ar) *" at bounding box center [1000, 365] width 408 height 56
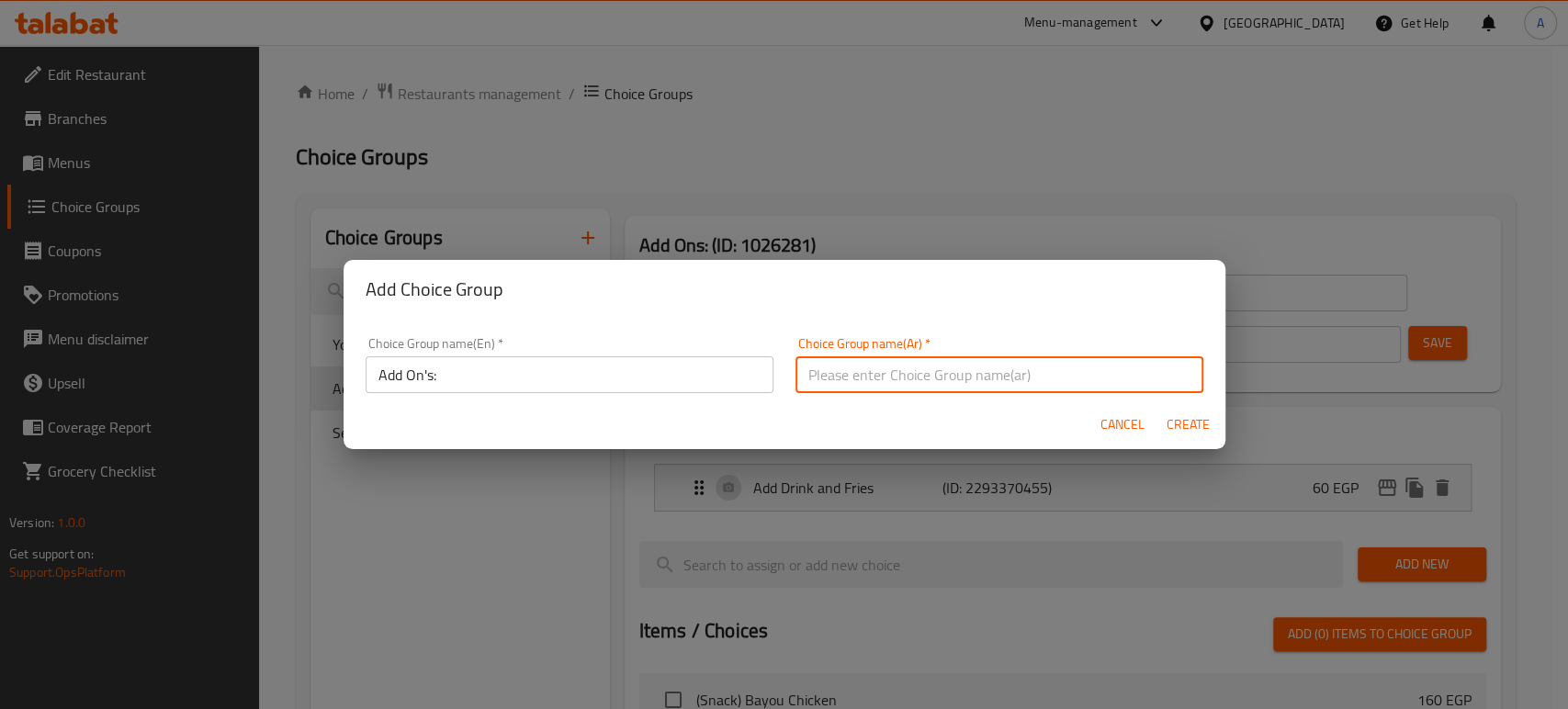
click at [924, 366] on input "text" at bounding box center [1000, 375] width 408 height 37
type input "اضافة:"
click at [1173, 415] on span "Create" at bounding box center [1188, 424] width 44 height 23
type input "Add On's:"
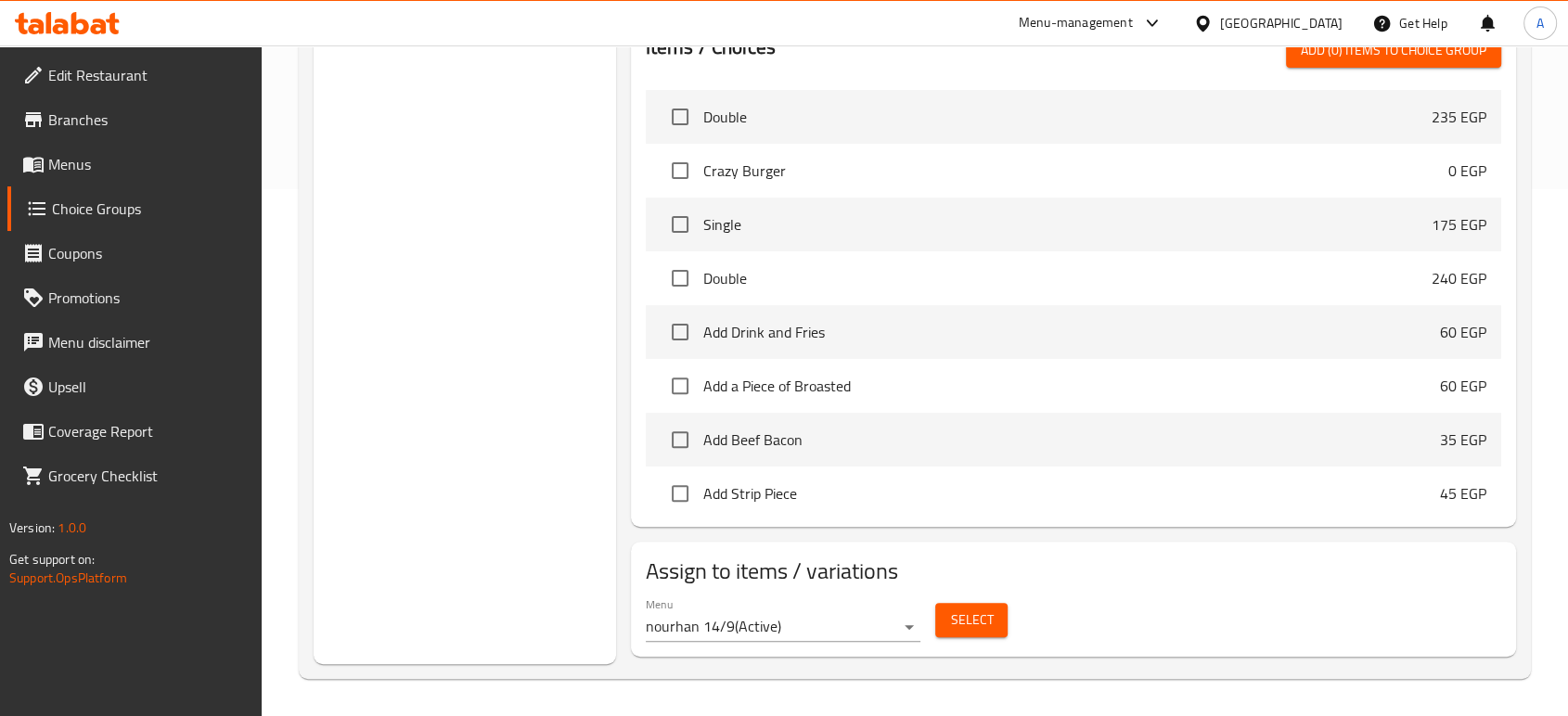
scroll to position [4591, 0]
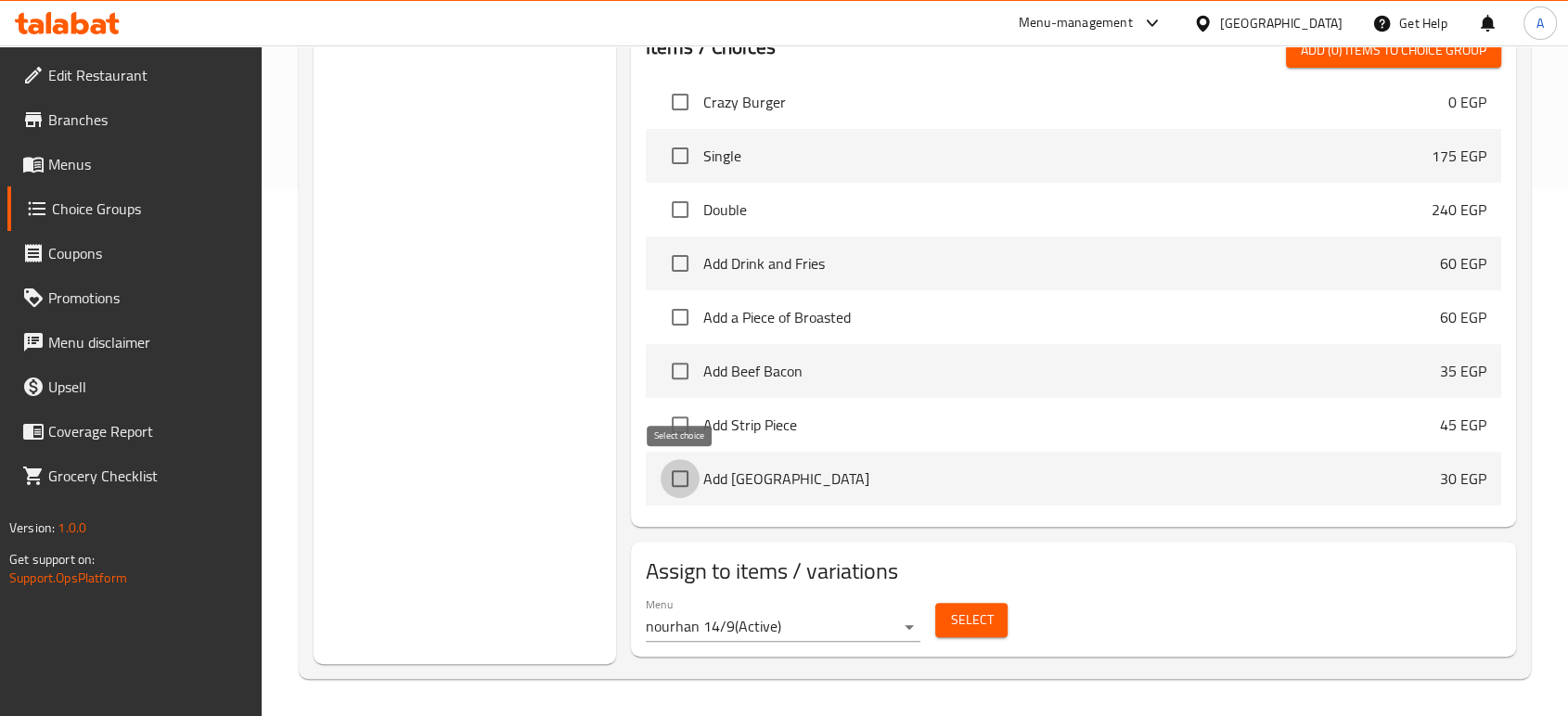
click at [688, 480] on input "checkbox" at bounding box center [680, 478] width 39 height 39
checkbox input "true"
click at [681, 418] on input "checkbox" at bounding box center [680, 424] width 39 height 39
checkbox input "true"
click at [685, 368] on input "checkbox" at bounding box center [680, 370] width 39 height 39
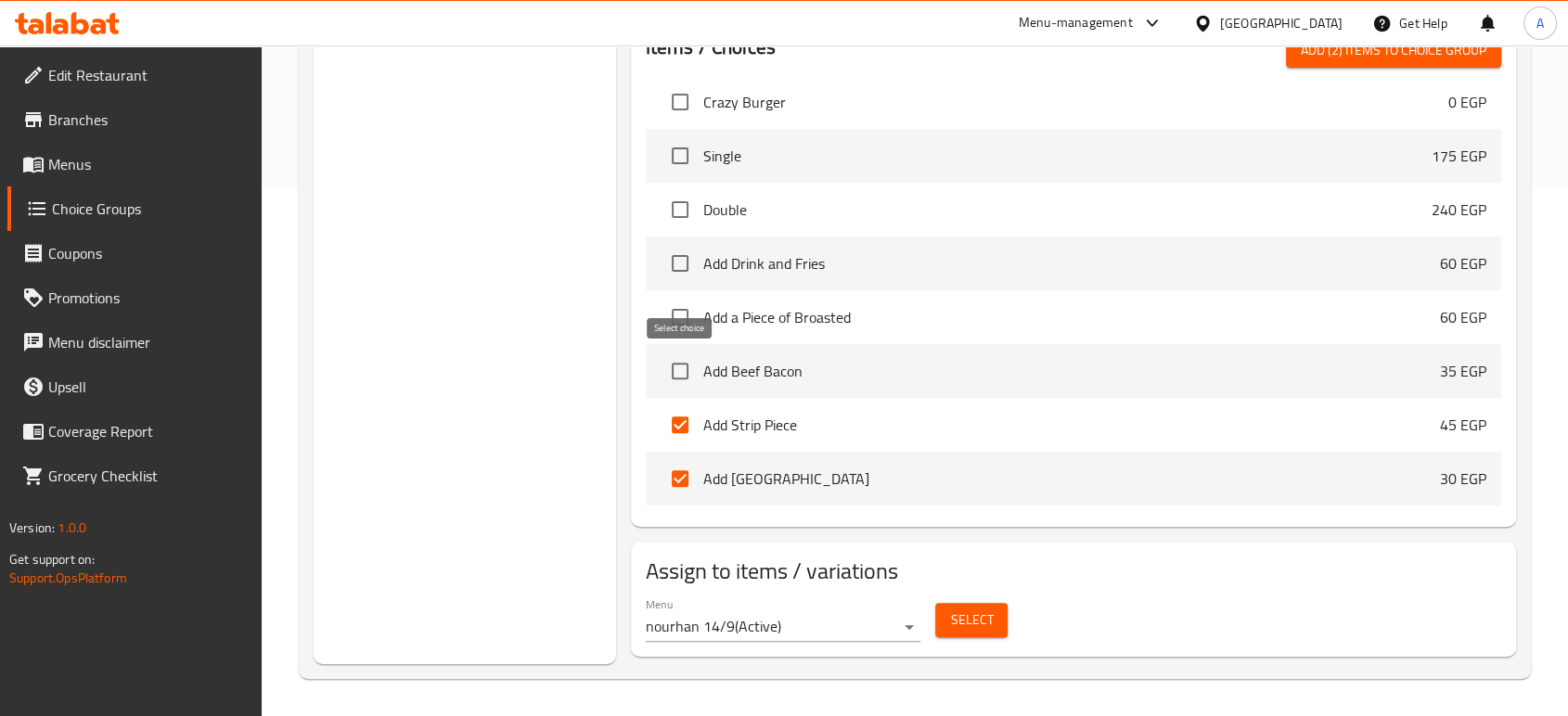
checkbox input "true"
click at [690, 316] on input "checkbox" at bounding box center [680, 317] width 39 height 39
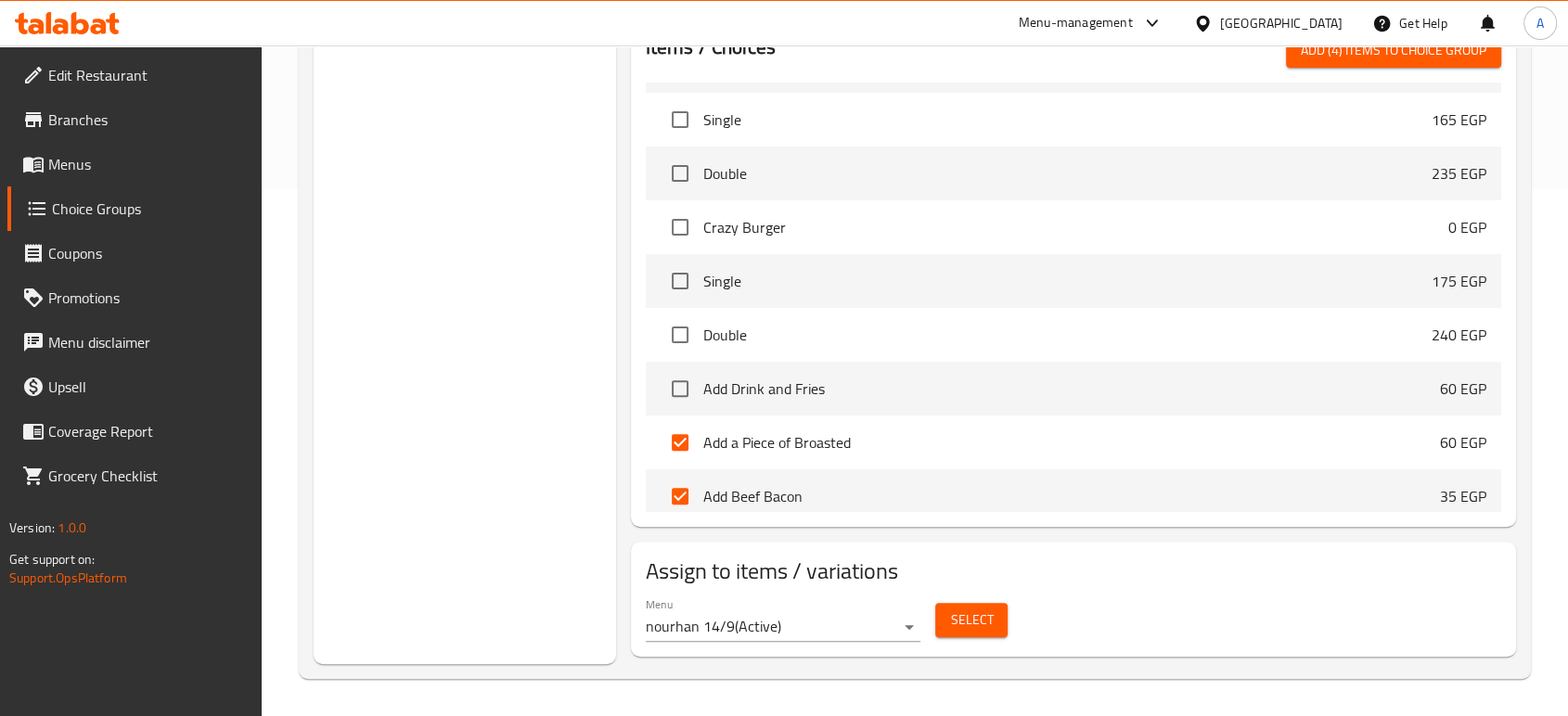
scroll to position [4384, 0]
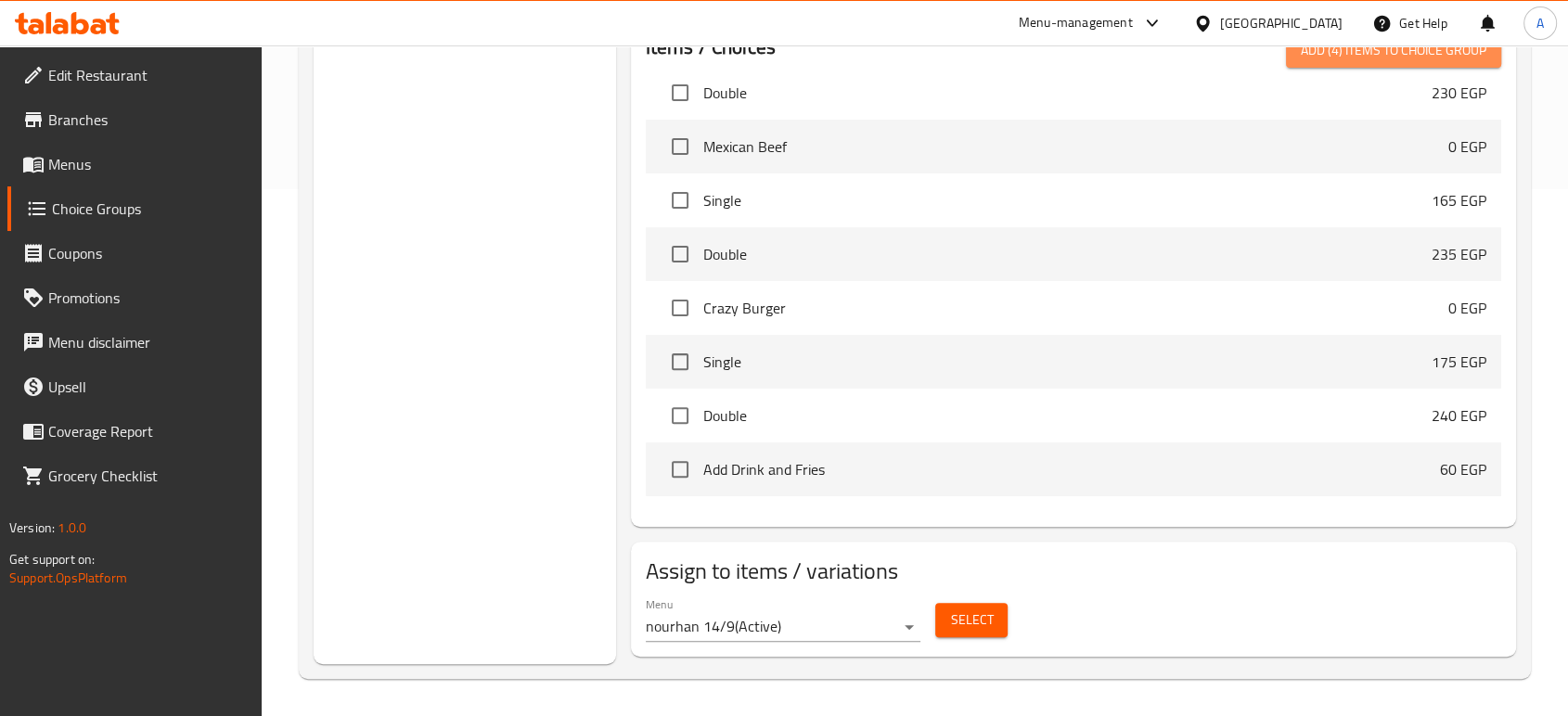
click at [1414, 60] on span "Add (4) items to choice group" at bounding box center [1393, 50] width 186 height 23
checkbox input "false"
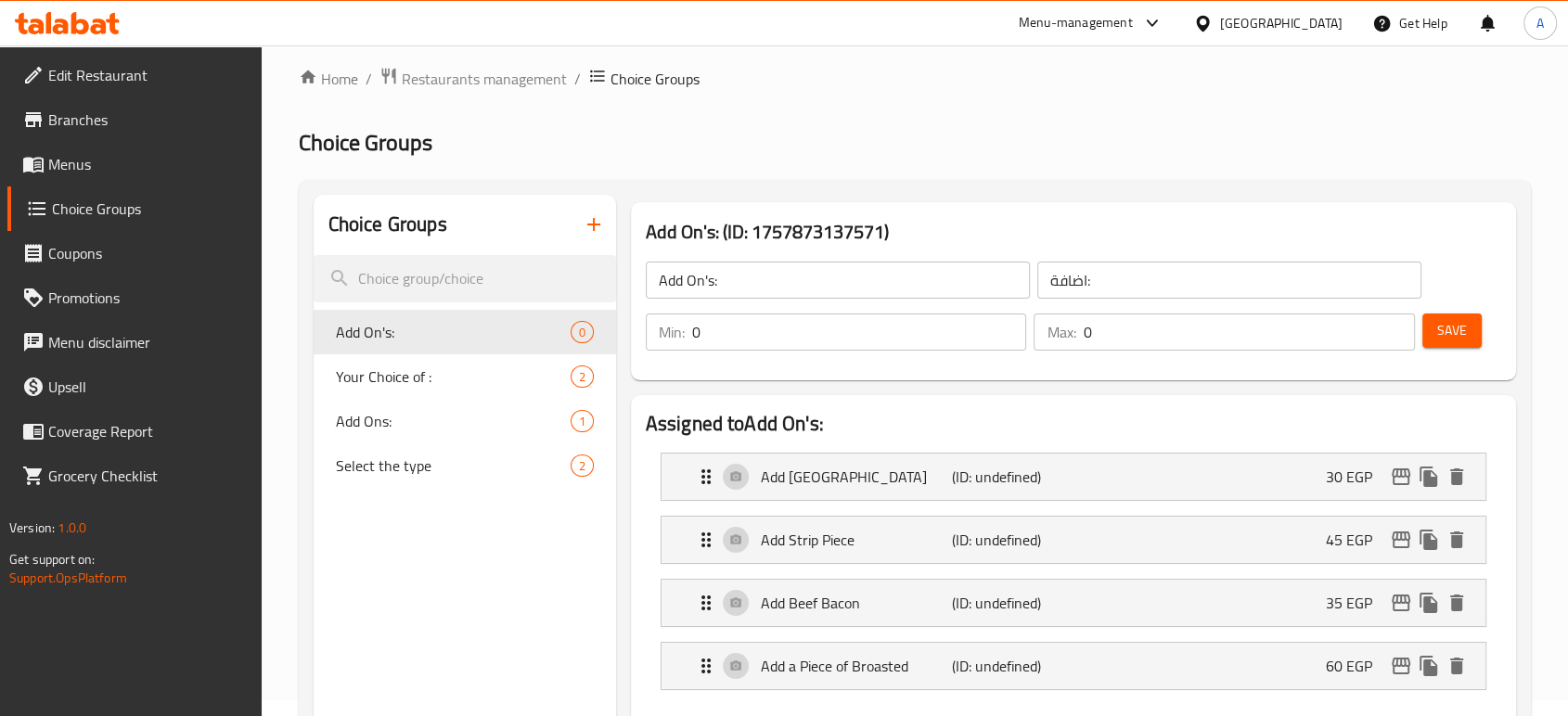
scroll to position [11, 0]
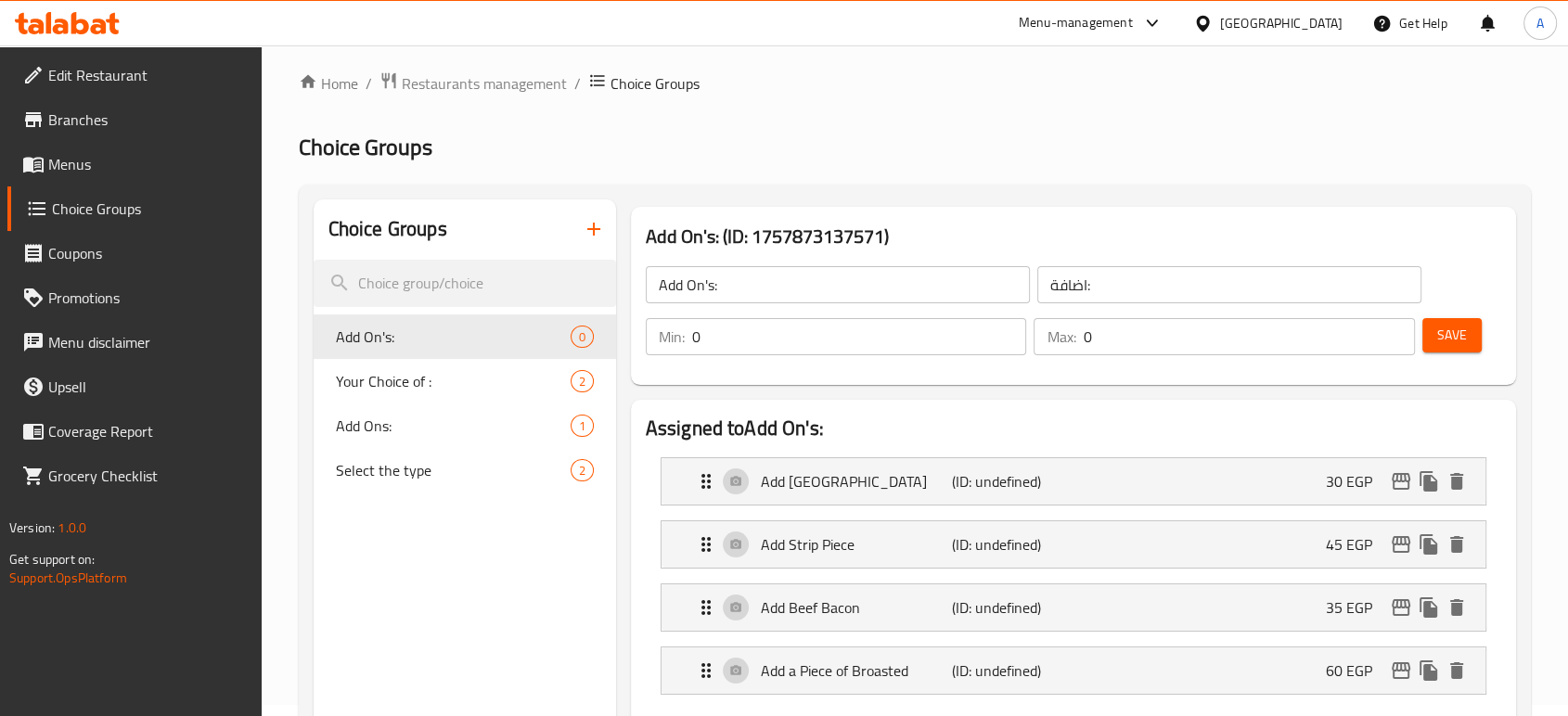
click at [1431, 337] on button "Save" at bounding box center [1451, 336] width 59 height 34
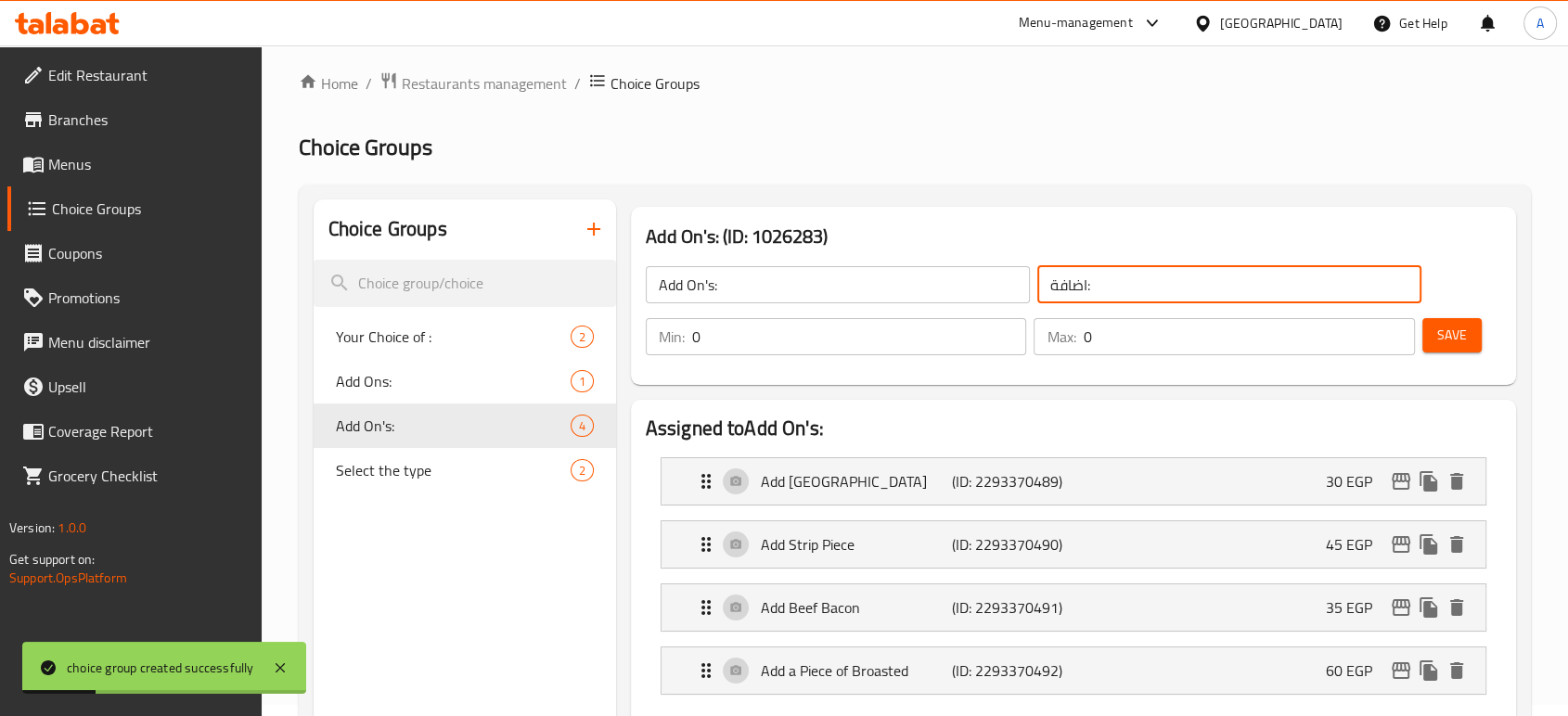
click at [1055, 288] on input "اضافة:" at bounding box center [1229, 285] width 384 height 37
type input "اضافات:"
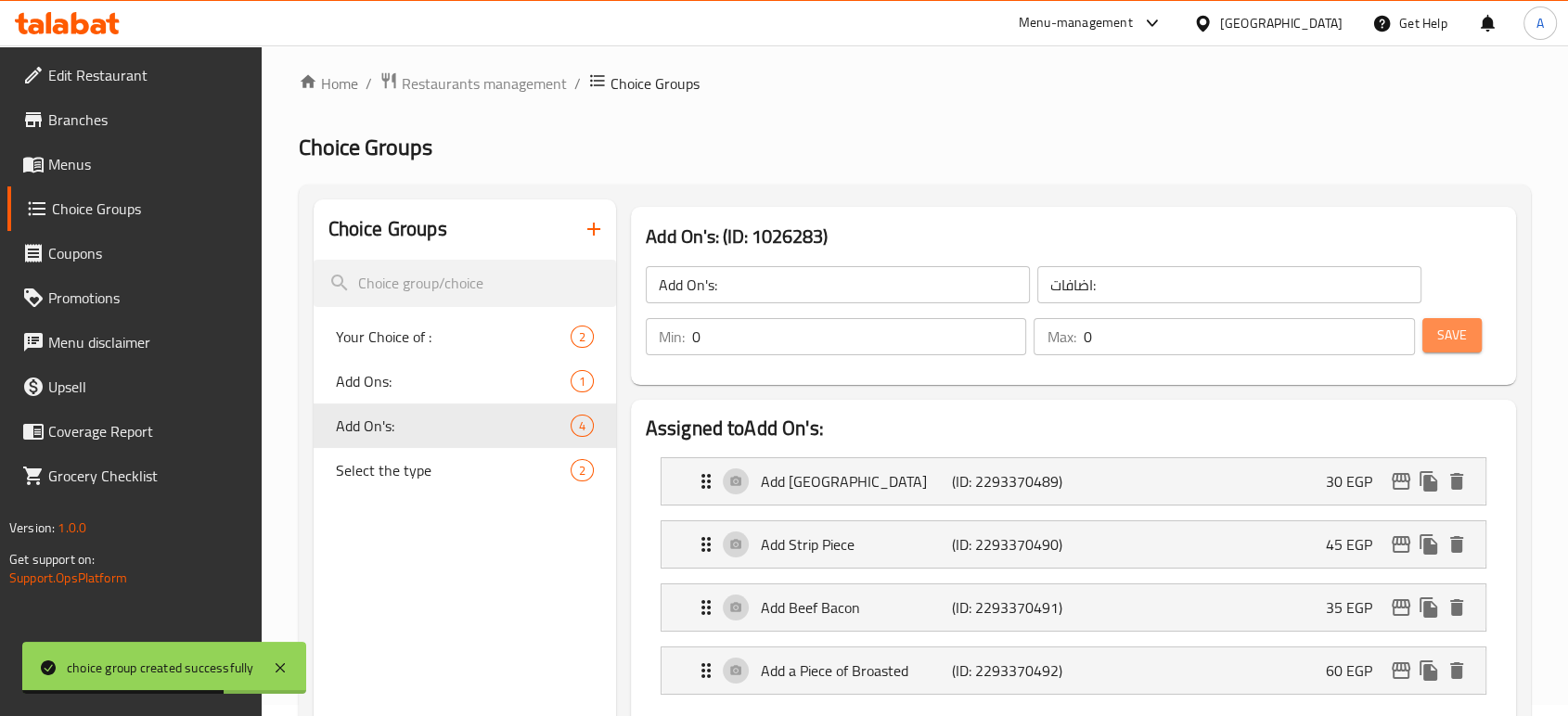
click at [1465, 341] on span "Save" at bounding box center [1452, 335] width 30 height 23
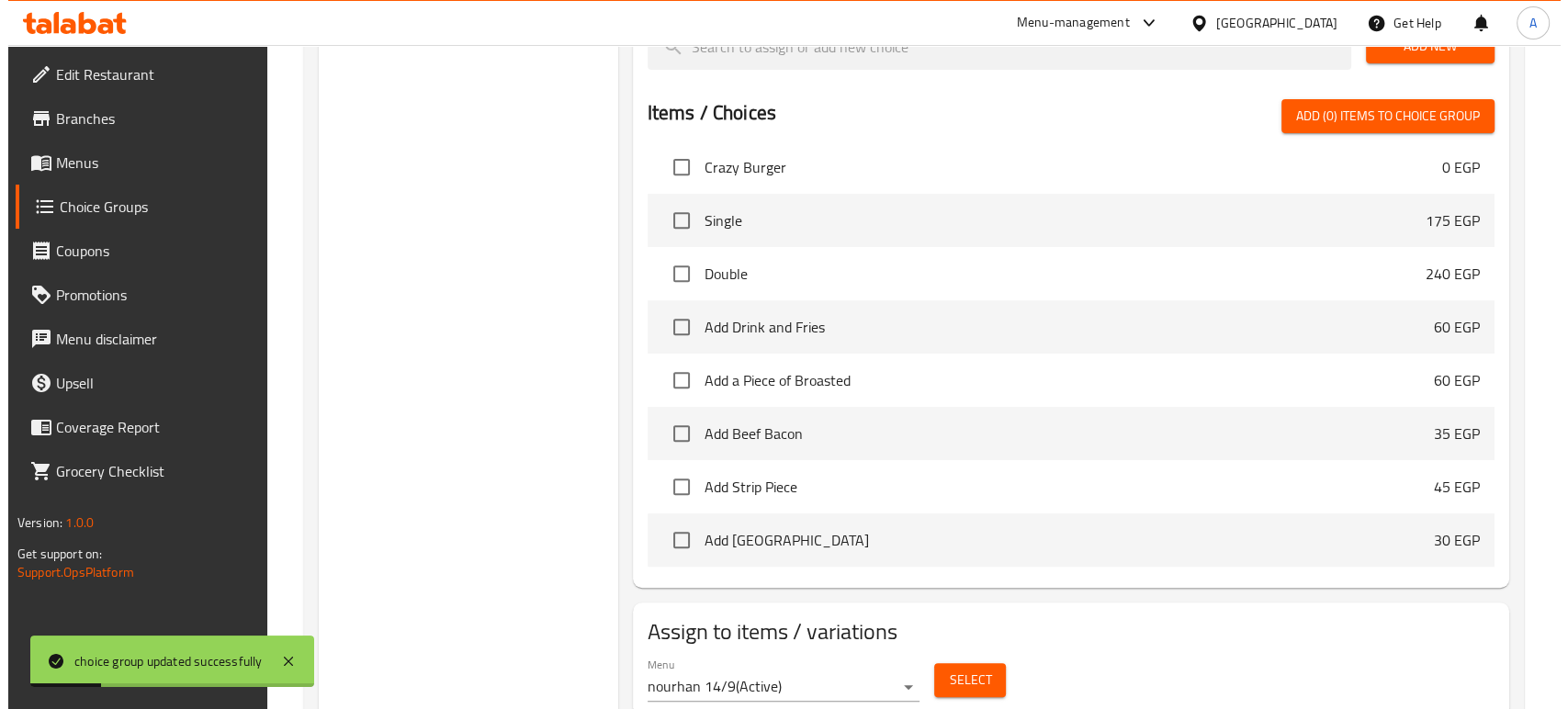
scroll to position [771, 0]
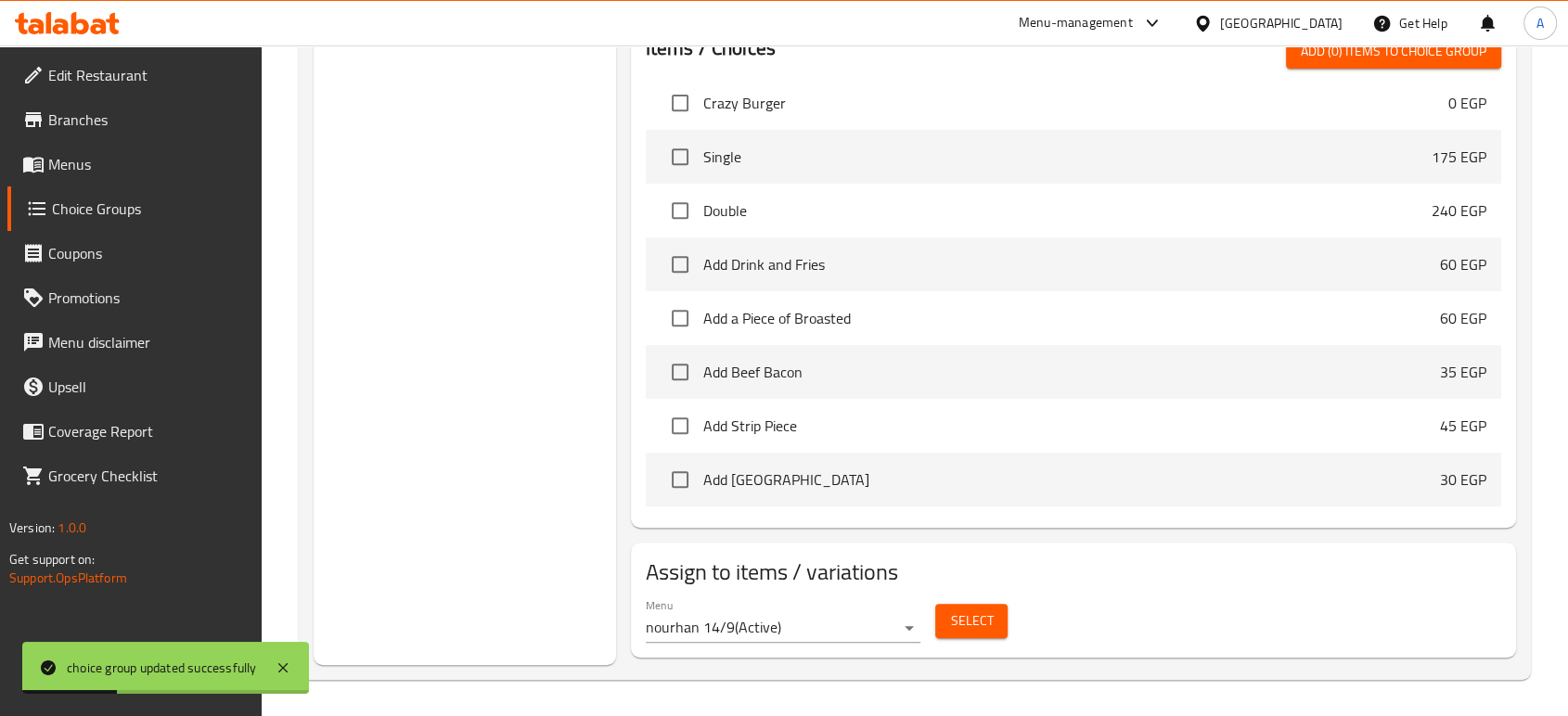
click at [1013, 619] on div "Select" at bounding box center [970, 621] width 87 height 49
click at [1000, 625] on button "Select" at bounding box center [971, 621] width 72 height 34
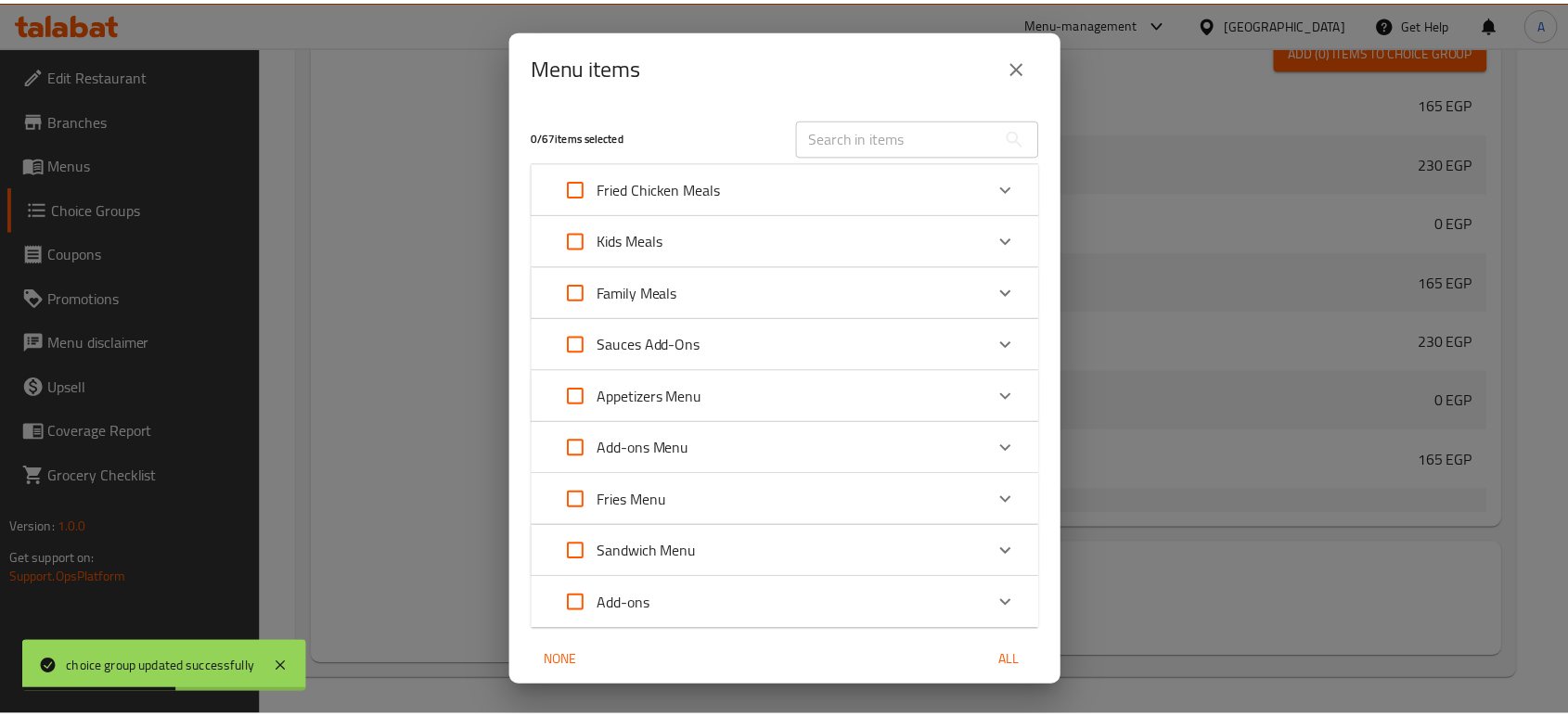
scroll to position [72, 0]
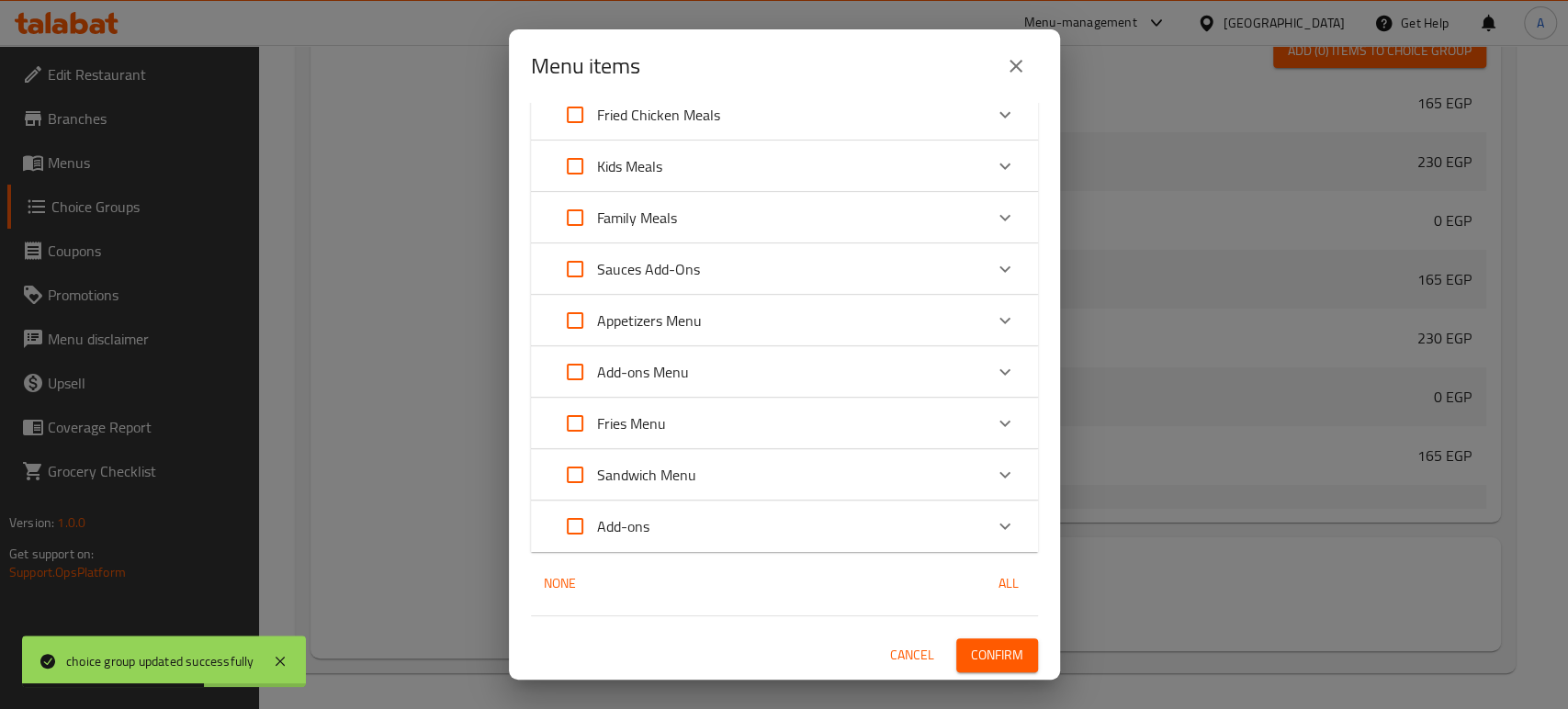
click at [579, 476] on input "Expand" at bounding box center [574, 475] width 44 height 44
checkbox input "true"
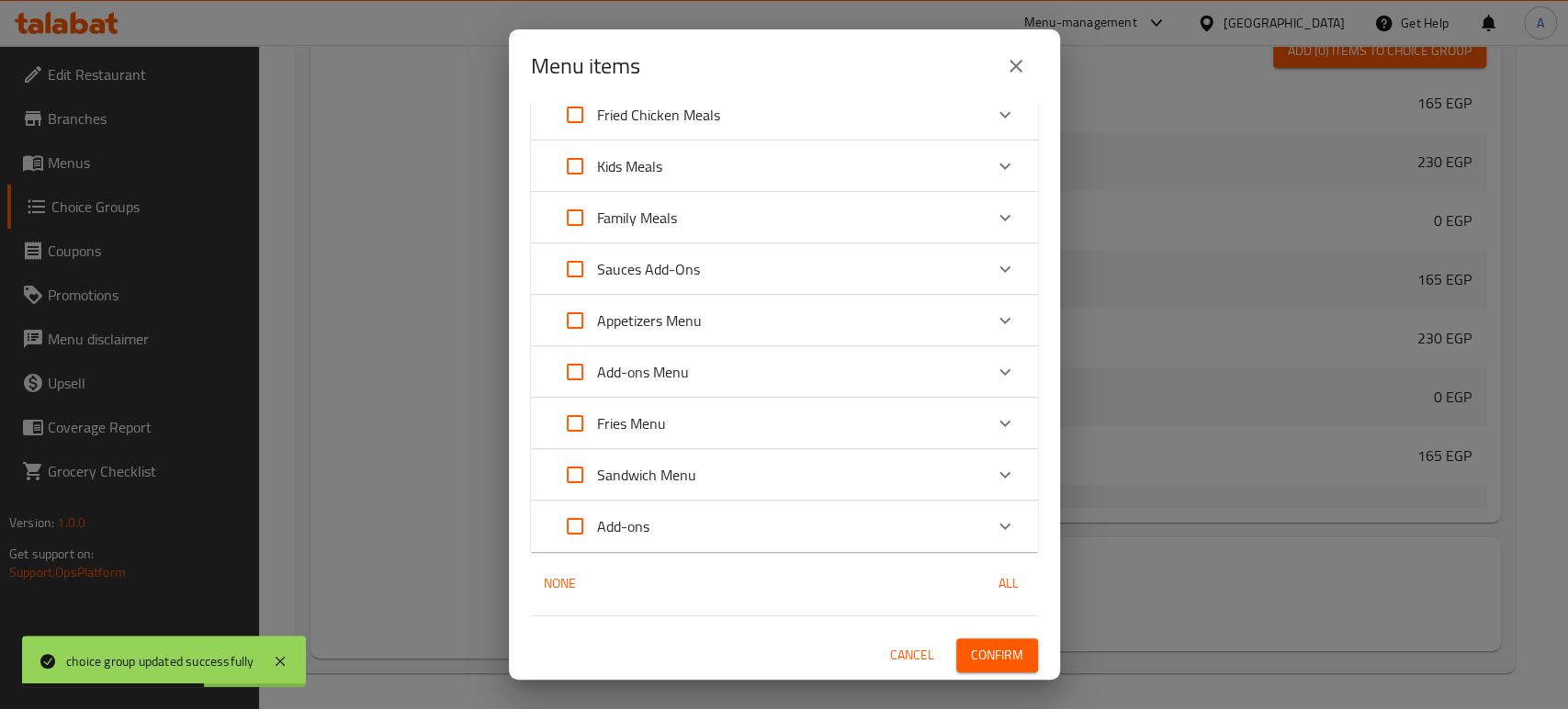
checkbox input "true"
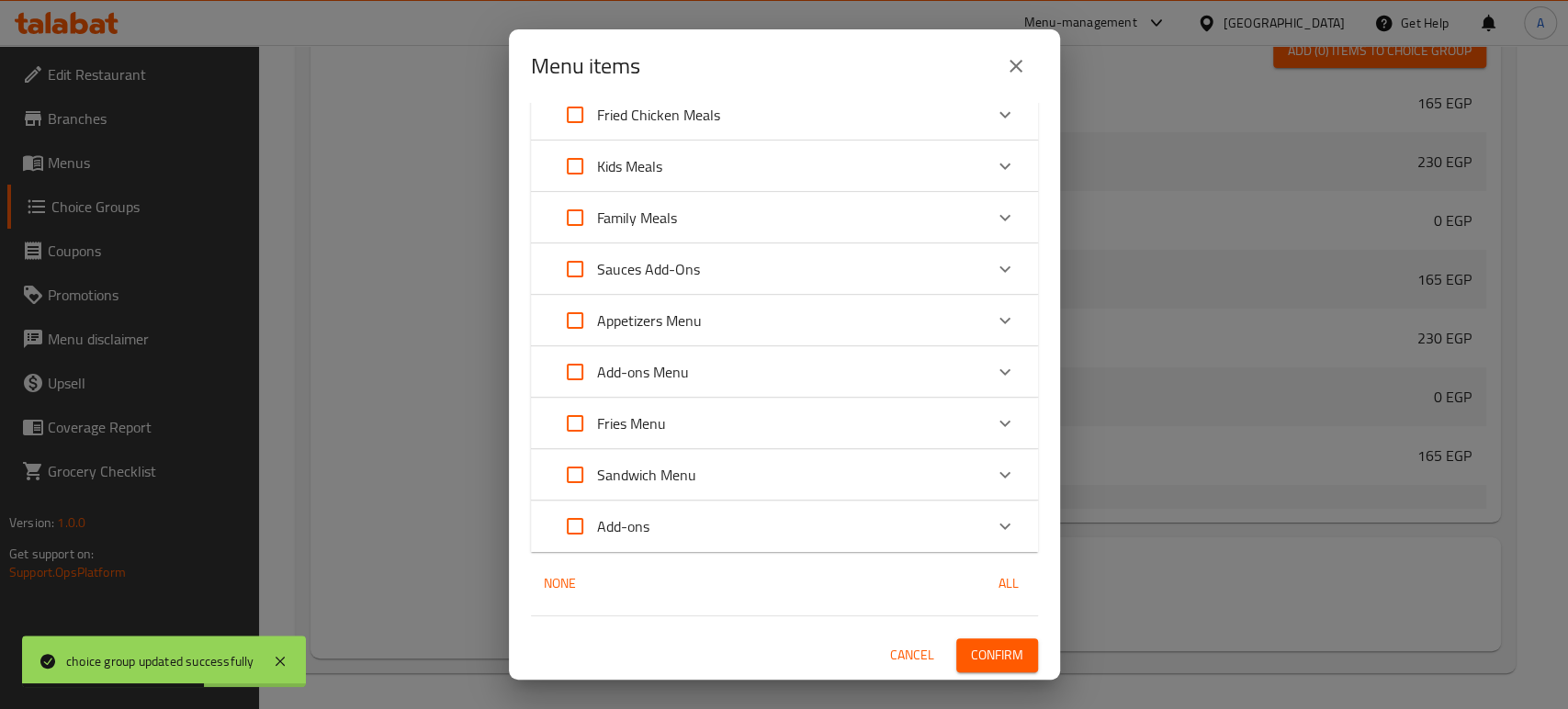
checkbox input "true"
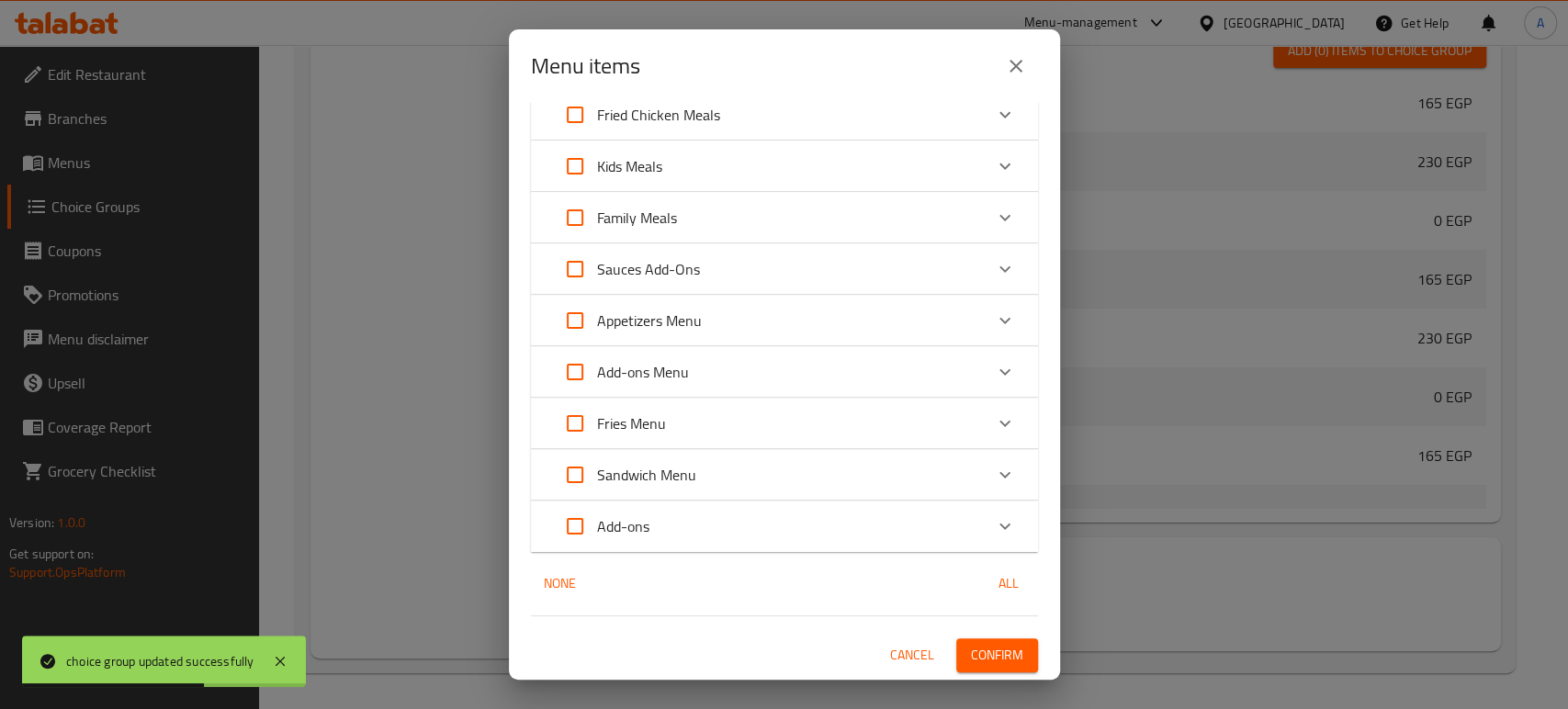
checkbox input "true"
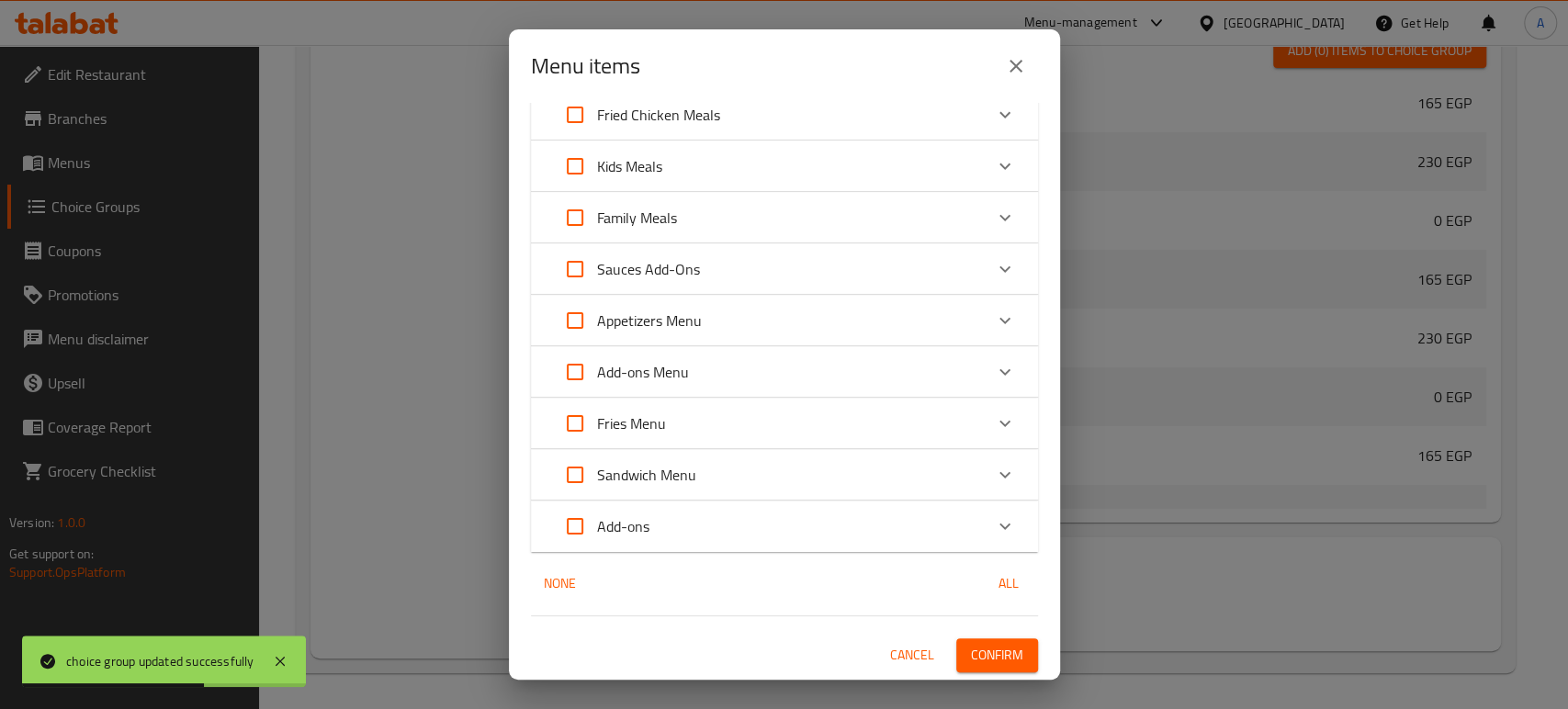
checkbox input "true"
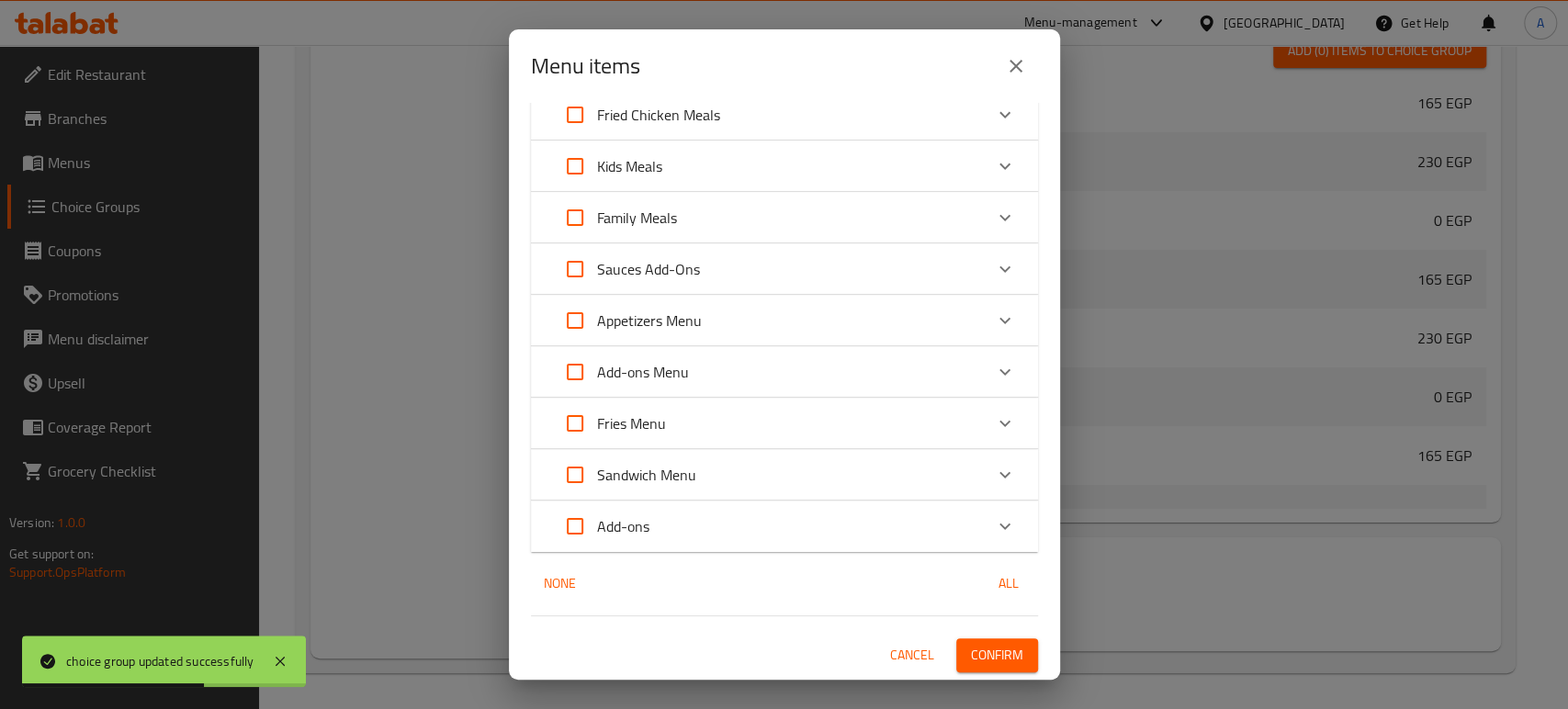
checkbox input "true"
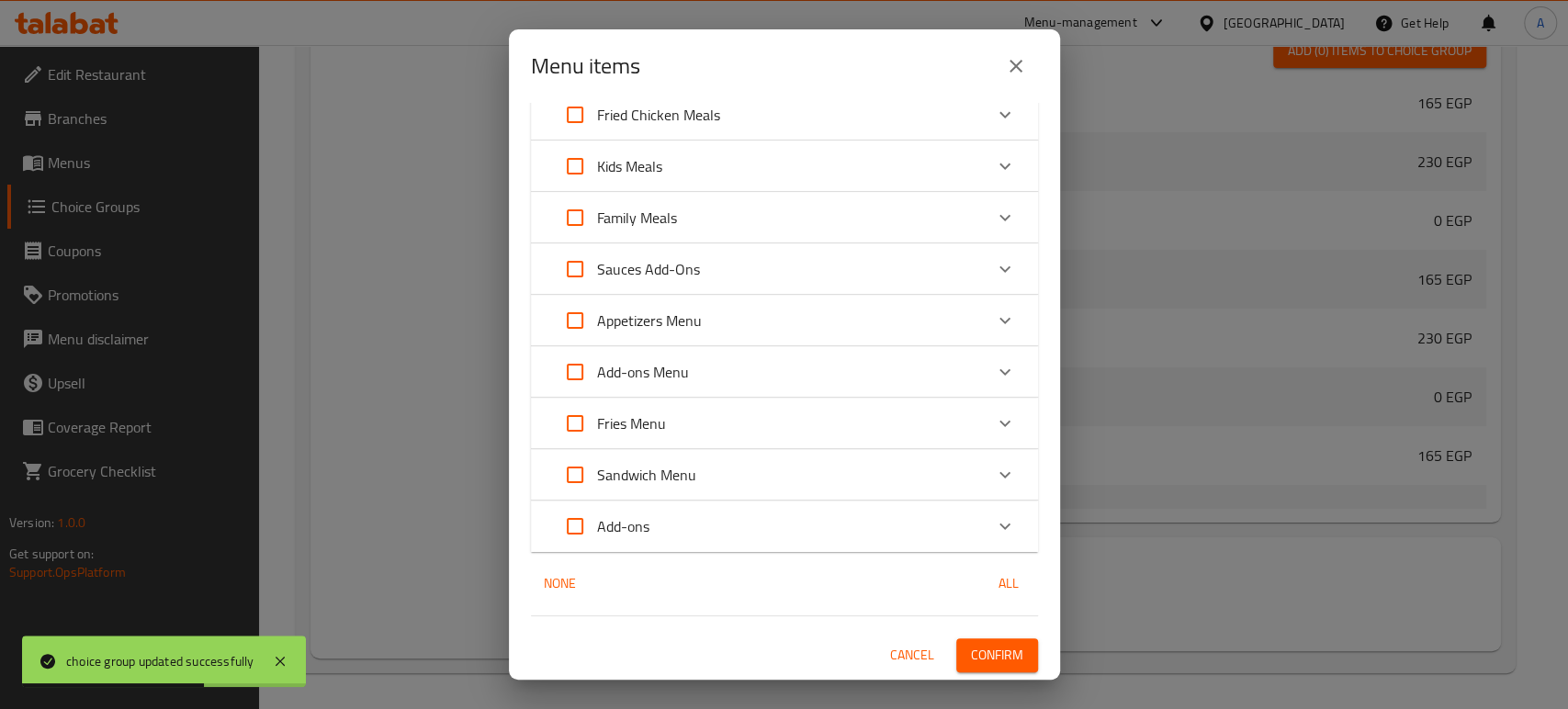
checkbox input "true"
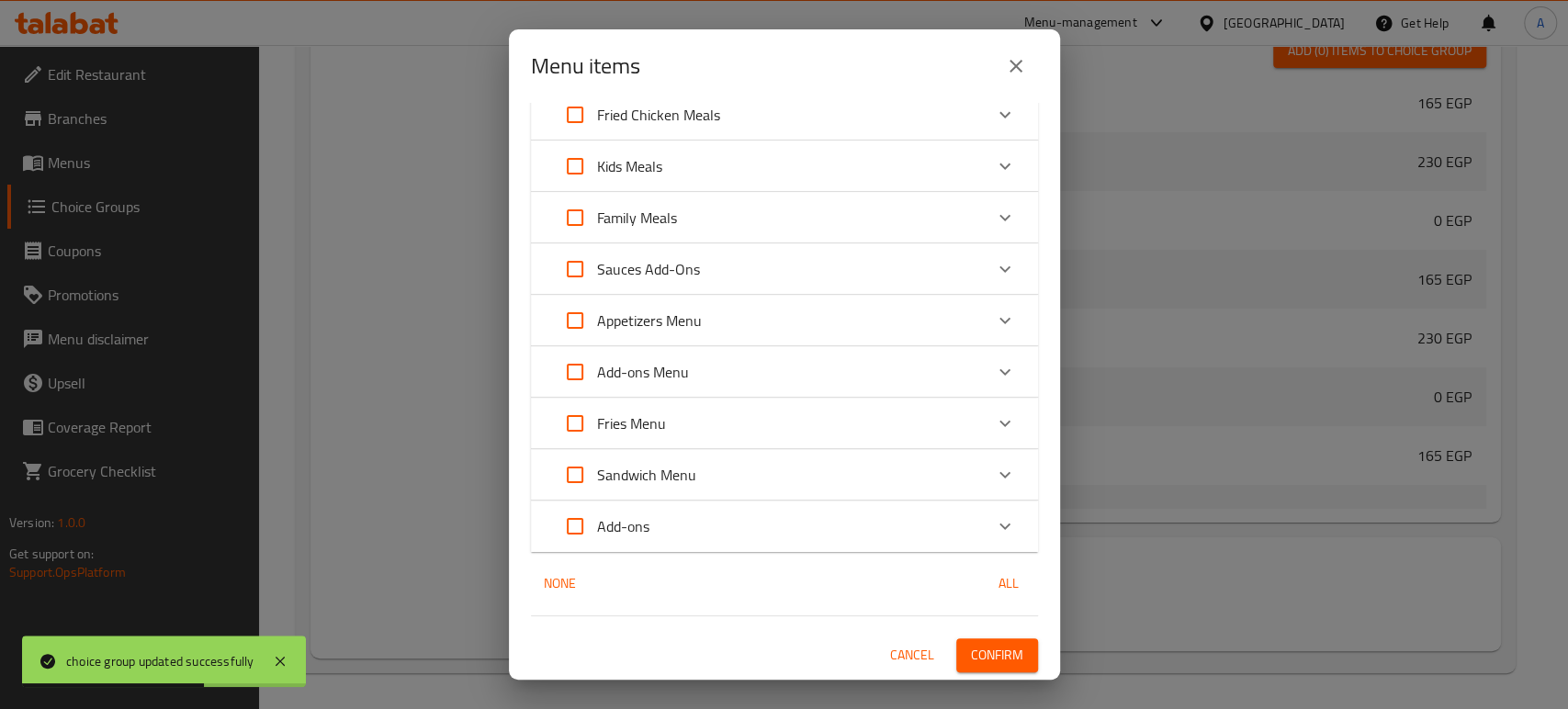
checkbox input "true"
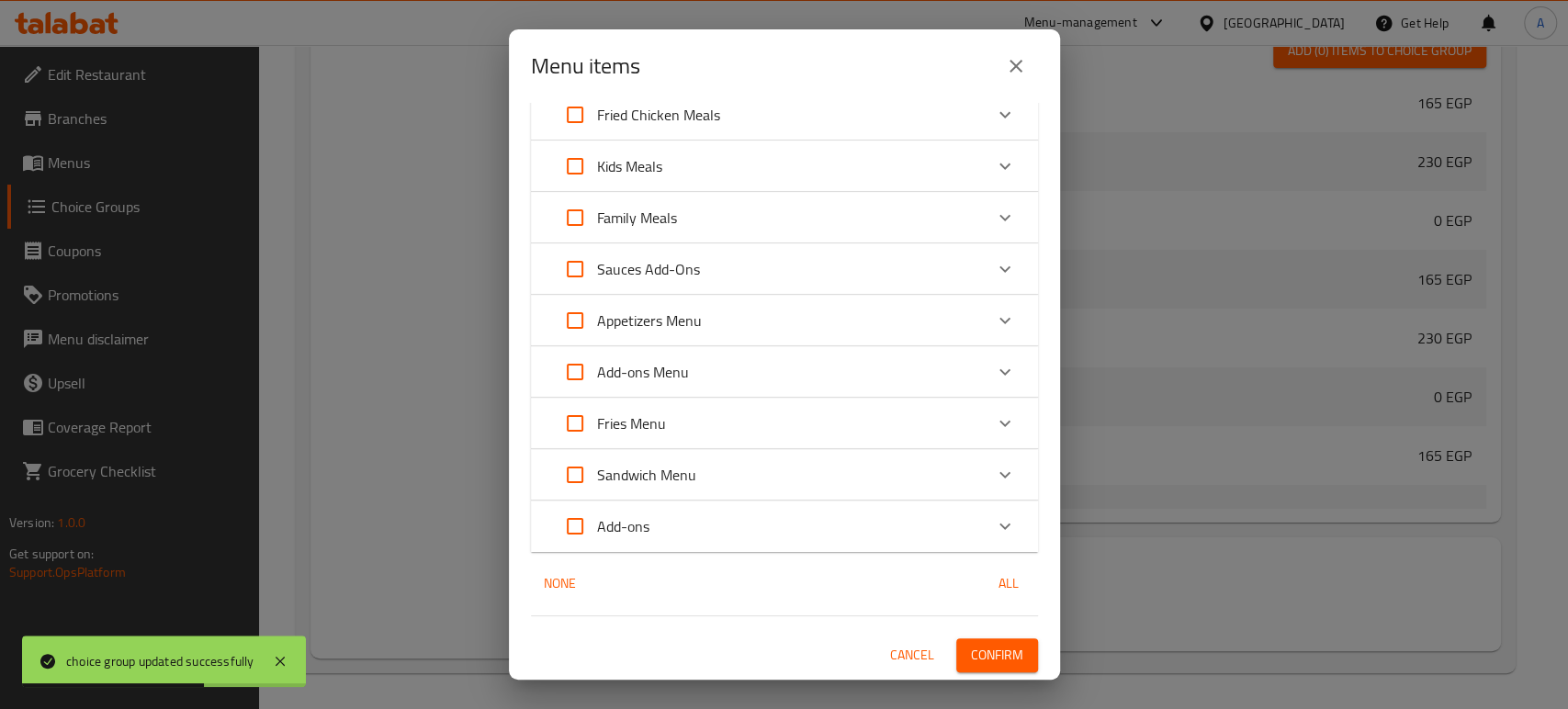
checkbox input "true"
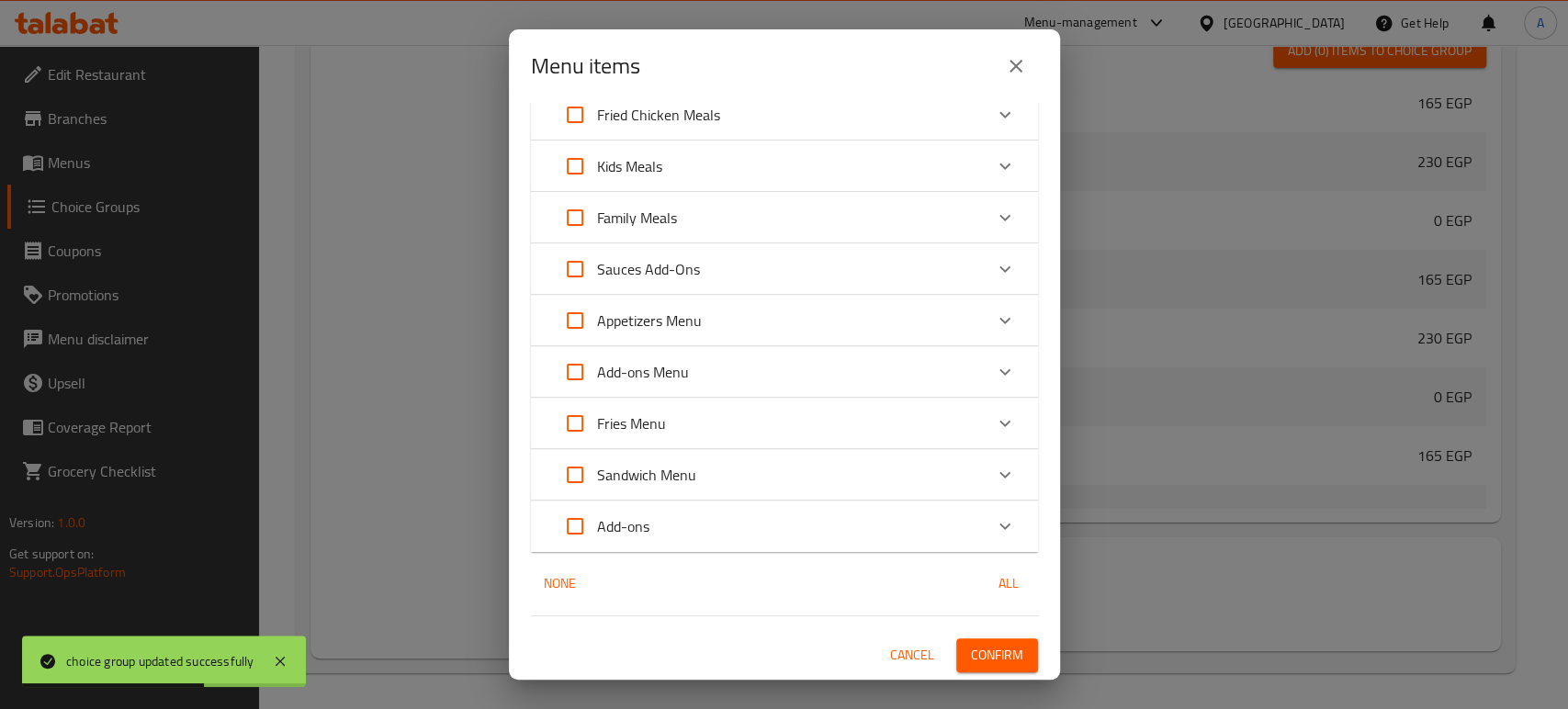
checkbox input "true"
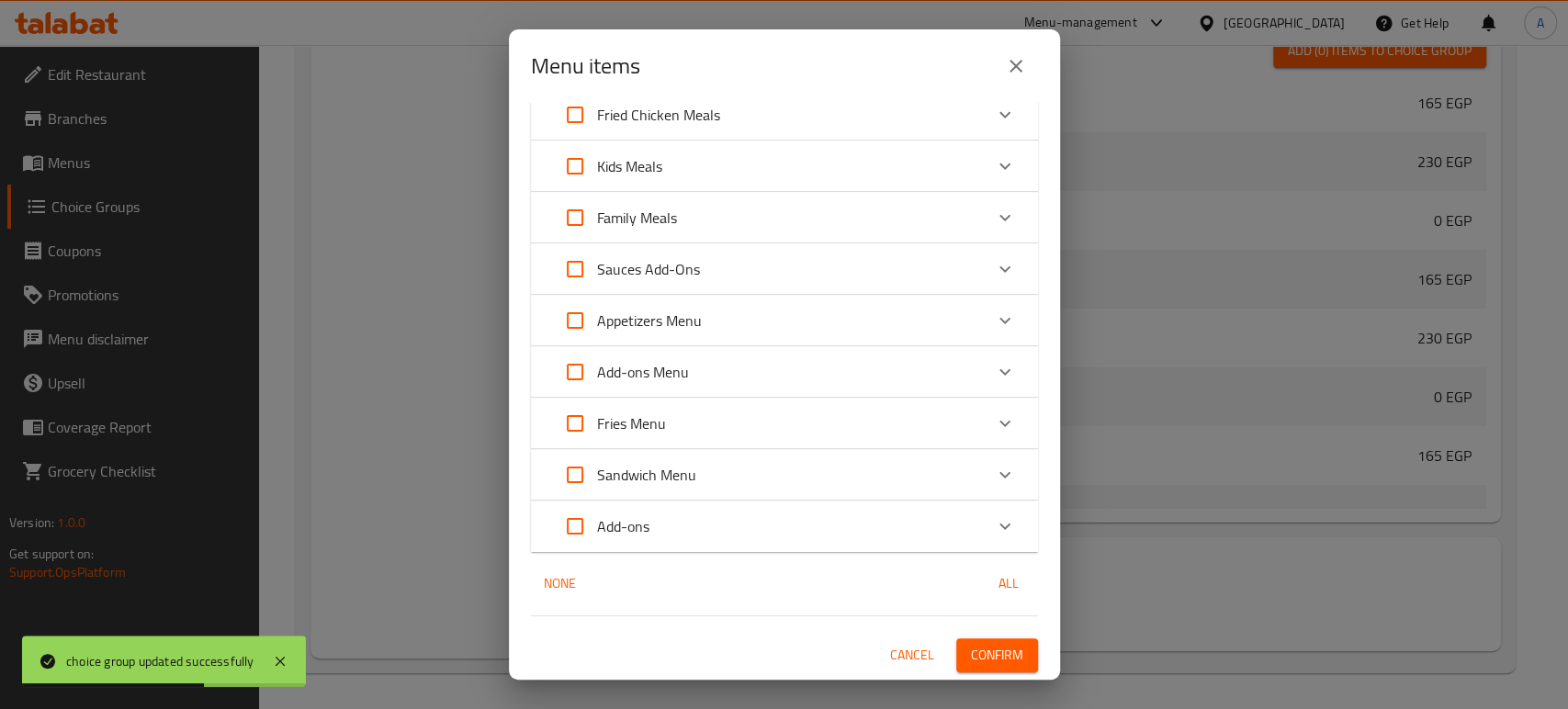
checkbox input "true"
click at [981, 642] on button "Confirm" at bounding box center [997, 656] width 82 height 34
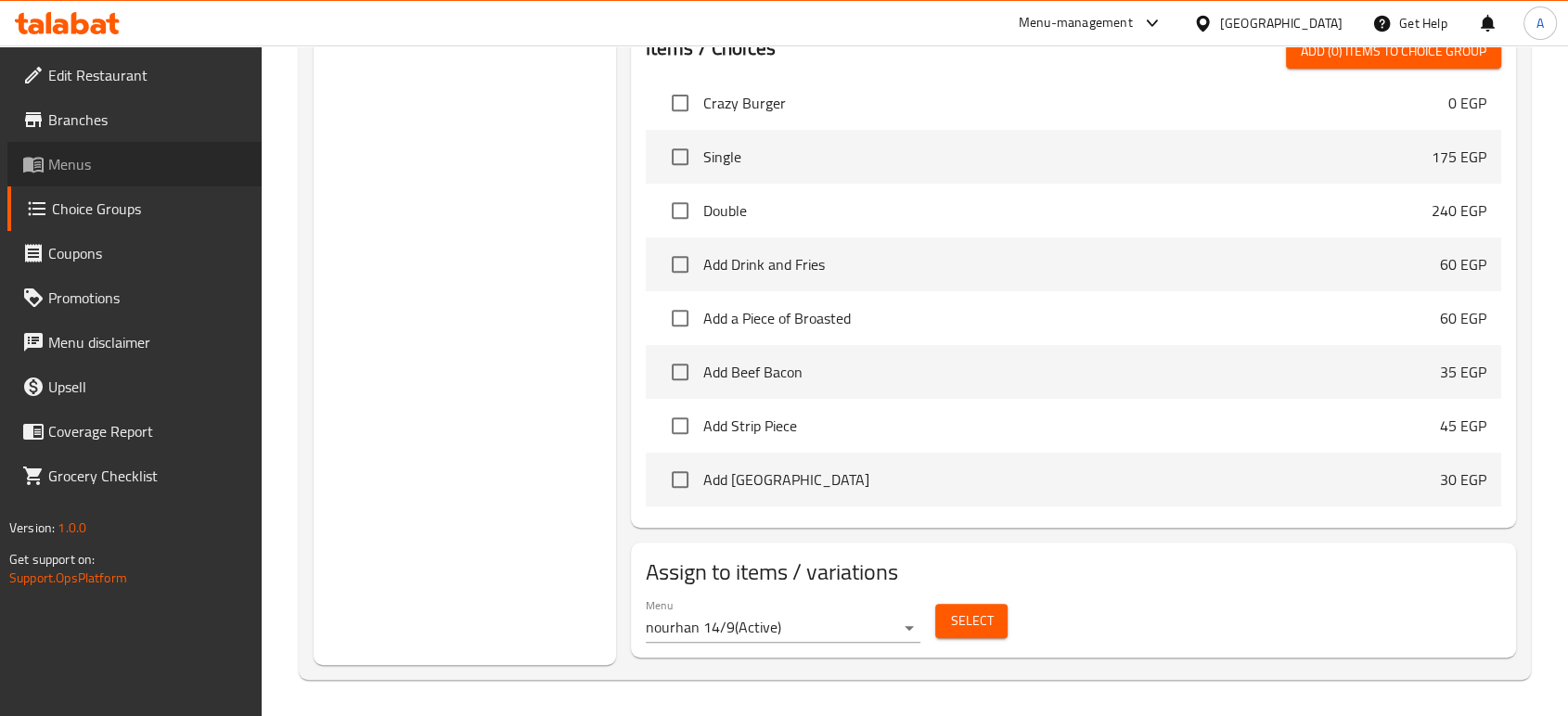
click at [141, 153] on span "Menus" at bounding box center [147, 164] width 199 height 22
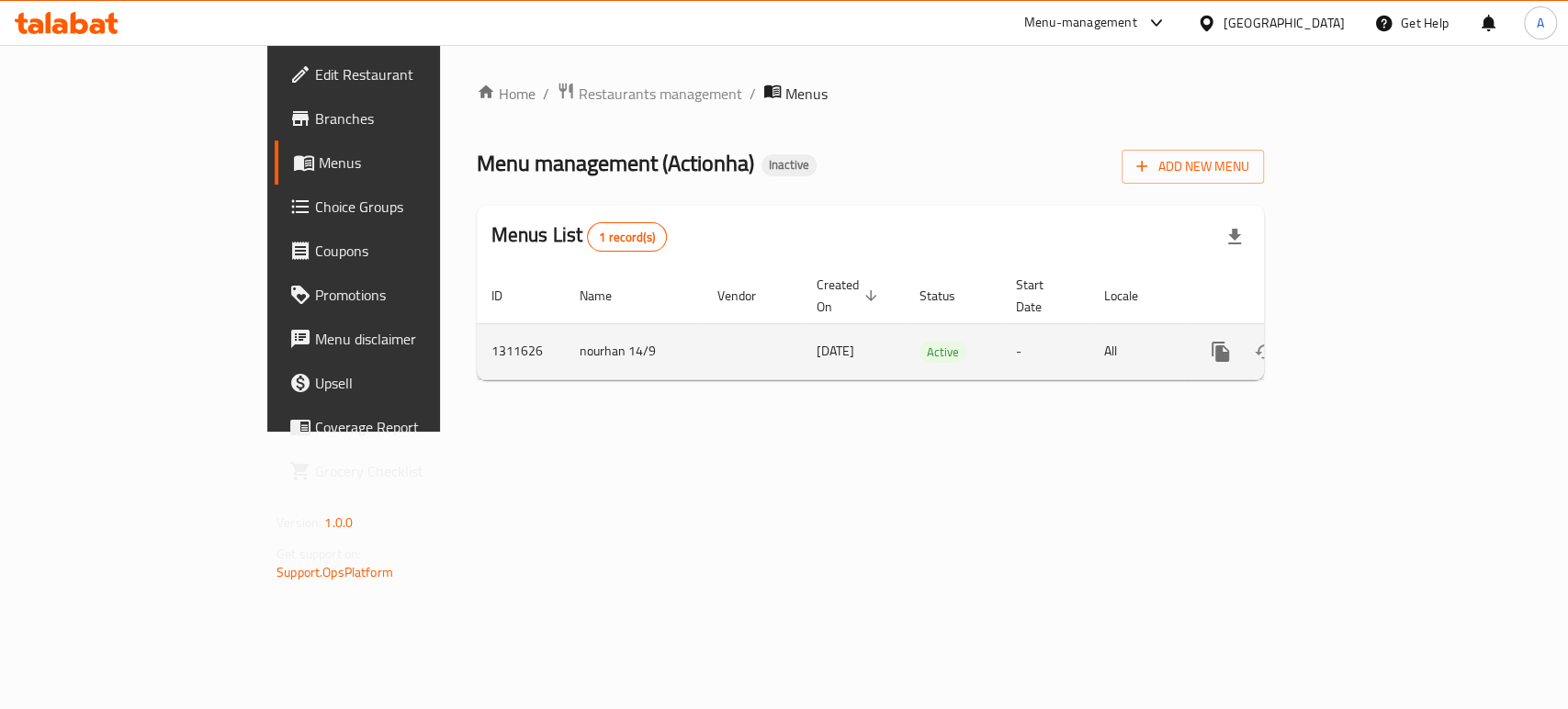
click at [1375, 330] on div "enhanced table" at bounding box center [1287, 352] width 176 height 44
click at [1375, 330] on link "enhanced table" at bounding box center [1353, 352] width 44 height 44
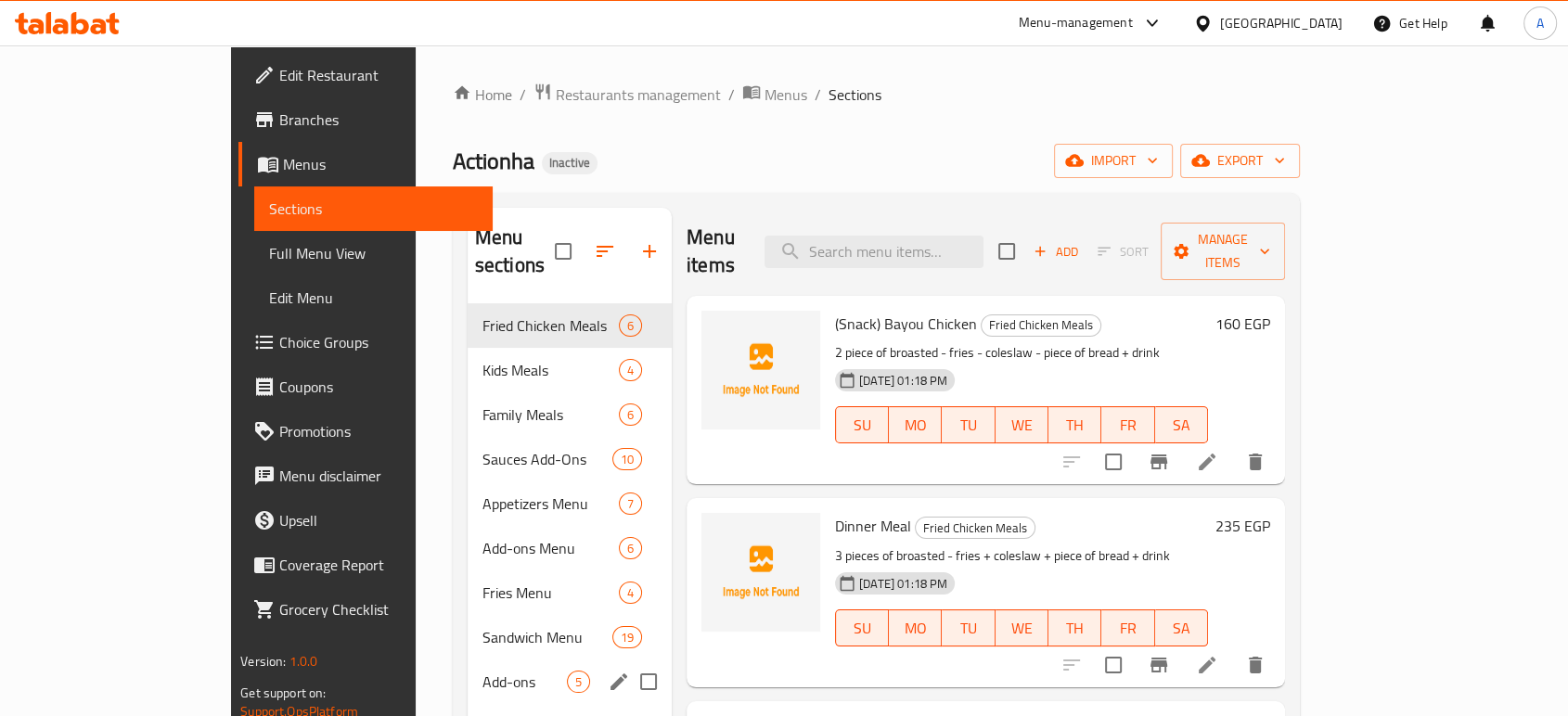
click at [629, 663] on input "Menu sections" at bounding box center [648, 682] width 39 height 39
checkbox input "true"
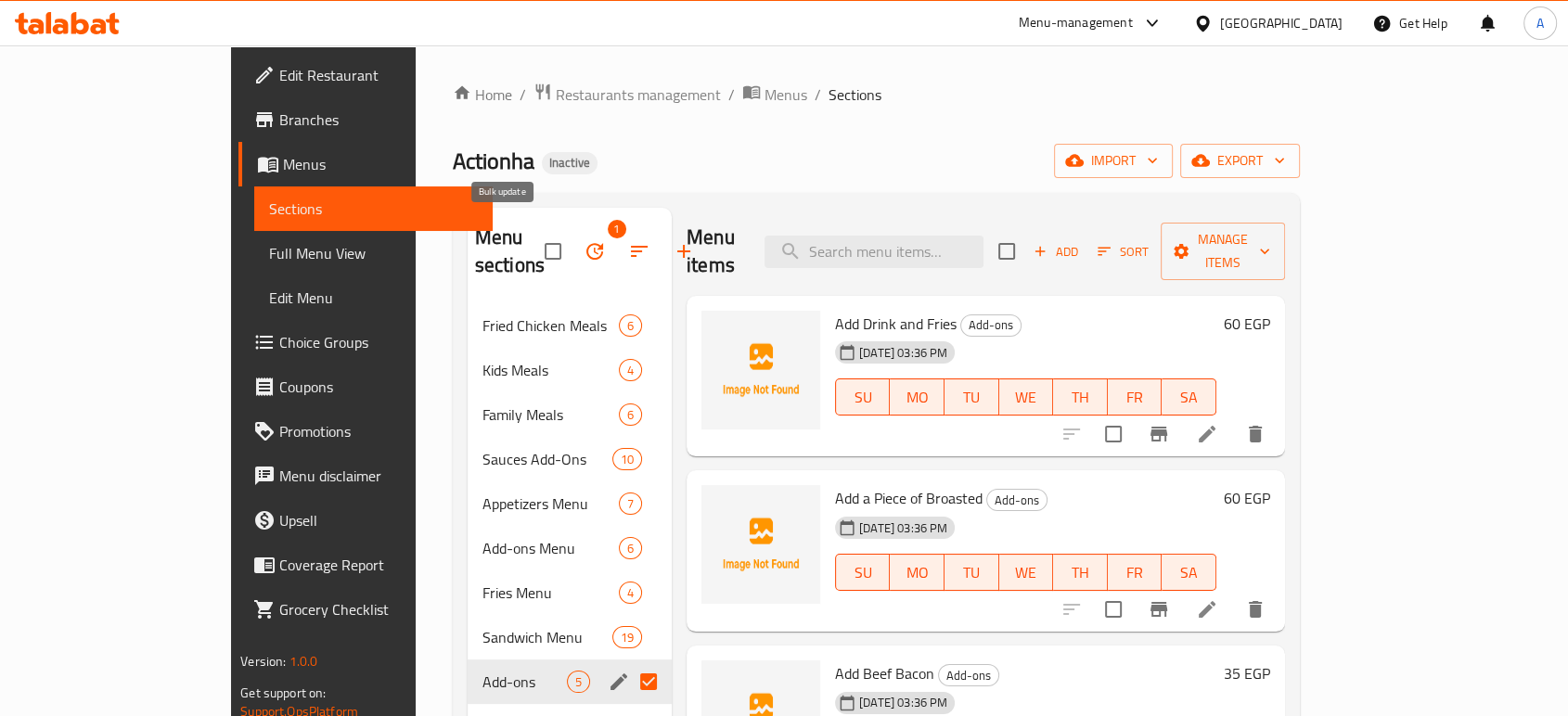
click at [572, 230] on button "button" at bounding box center [594, 252] width 45 height 45
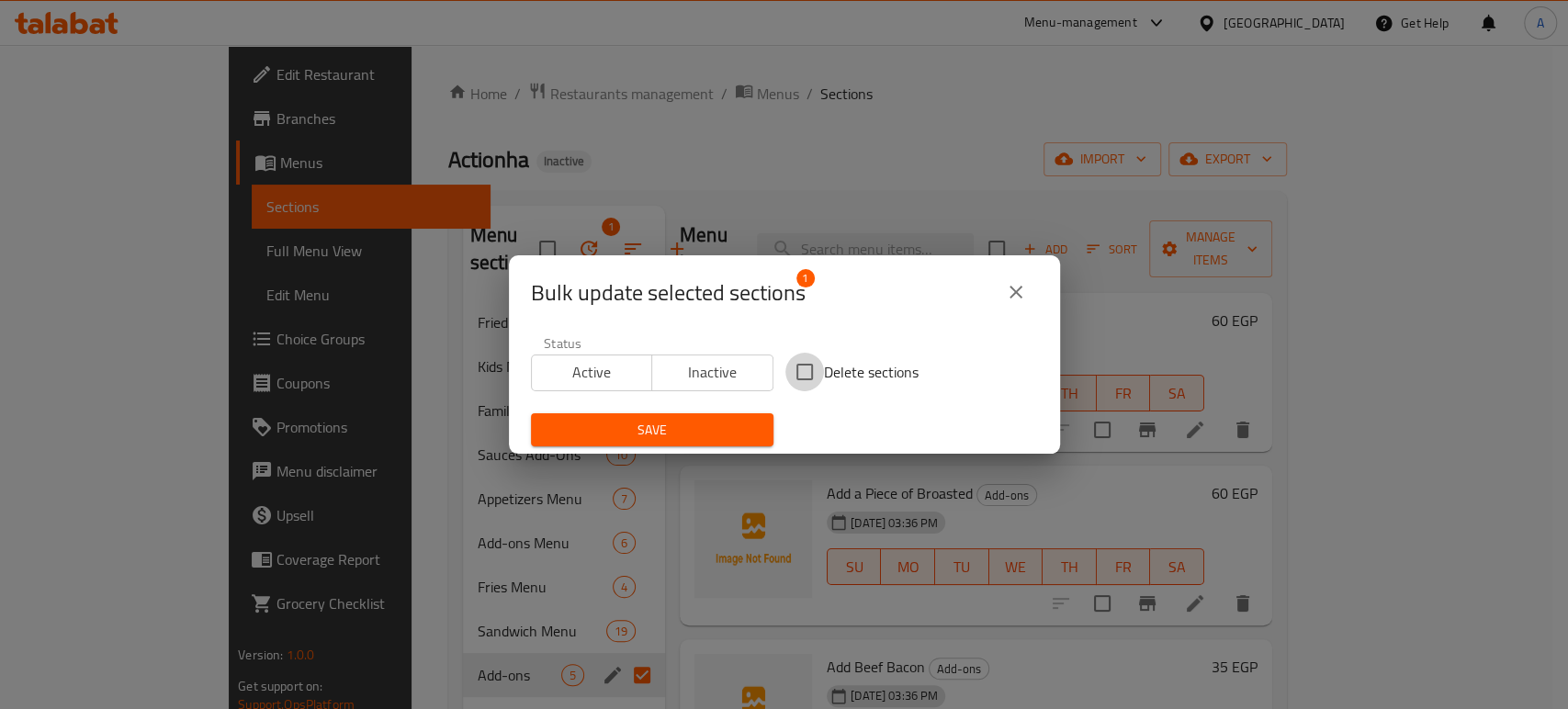
drag, startPoint x: 805, startPoint y: 372, endPoint x: 787, endPoint y: 397, distance: 30.8
click at [806, 372] on input "Delete sections" at bounding box center [805, 372] width 39 height 39
checkbox input "true"
click at [741, 430] on span "Save" at bounding box center [653, 430] width 214 height 23
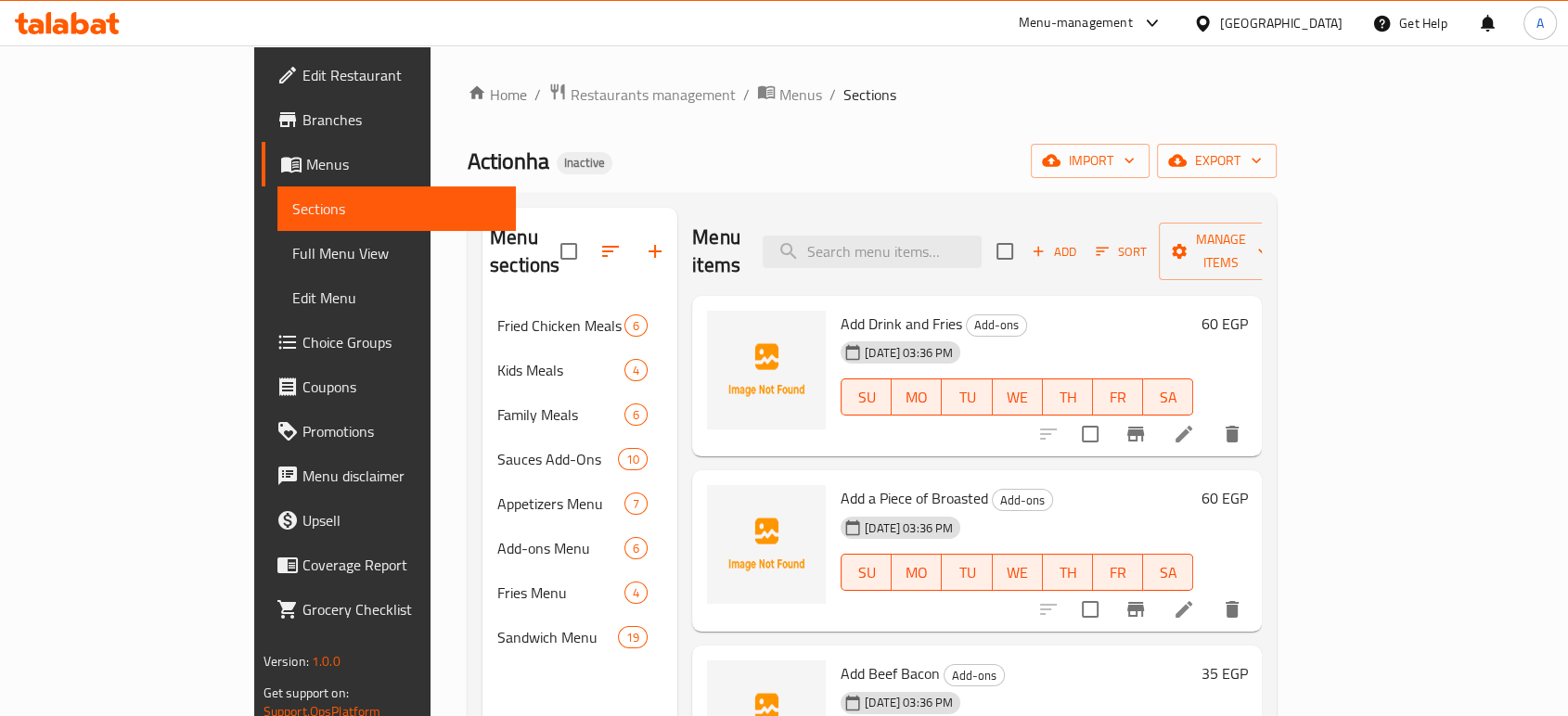
click at [292, 249] on span "Full Menu View" at bounding box center [396, 254] width 209 height 22
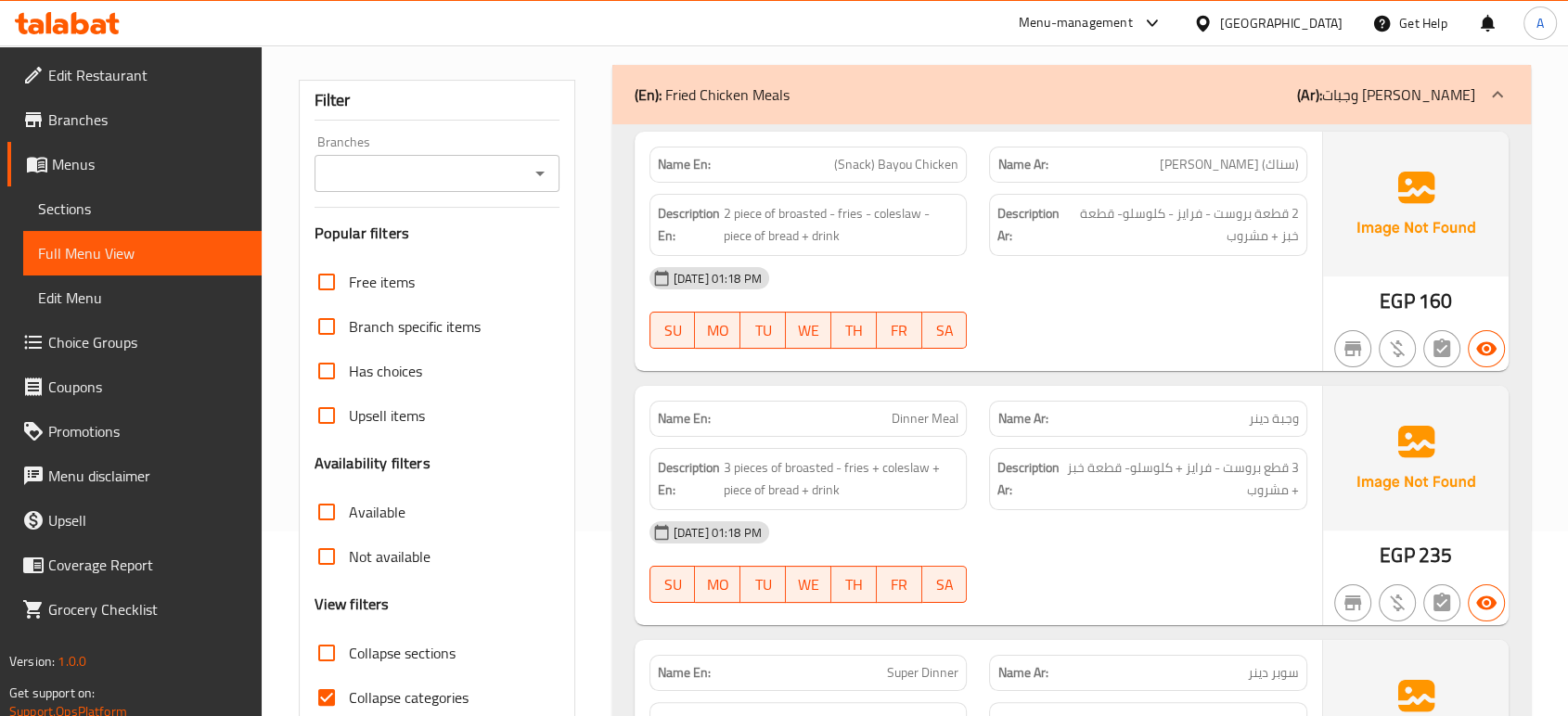
scroll to position [206, 0]
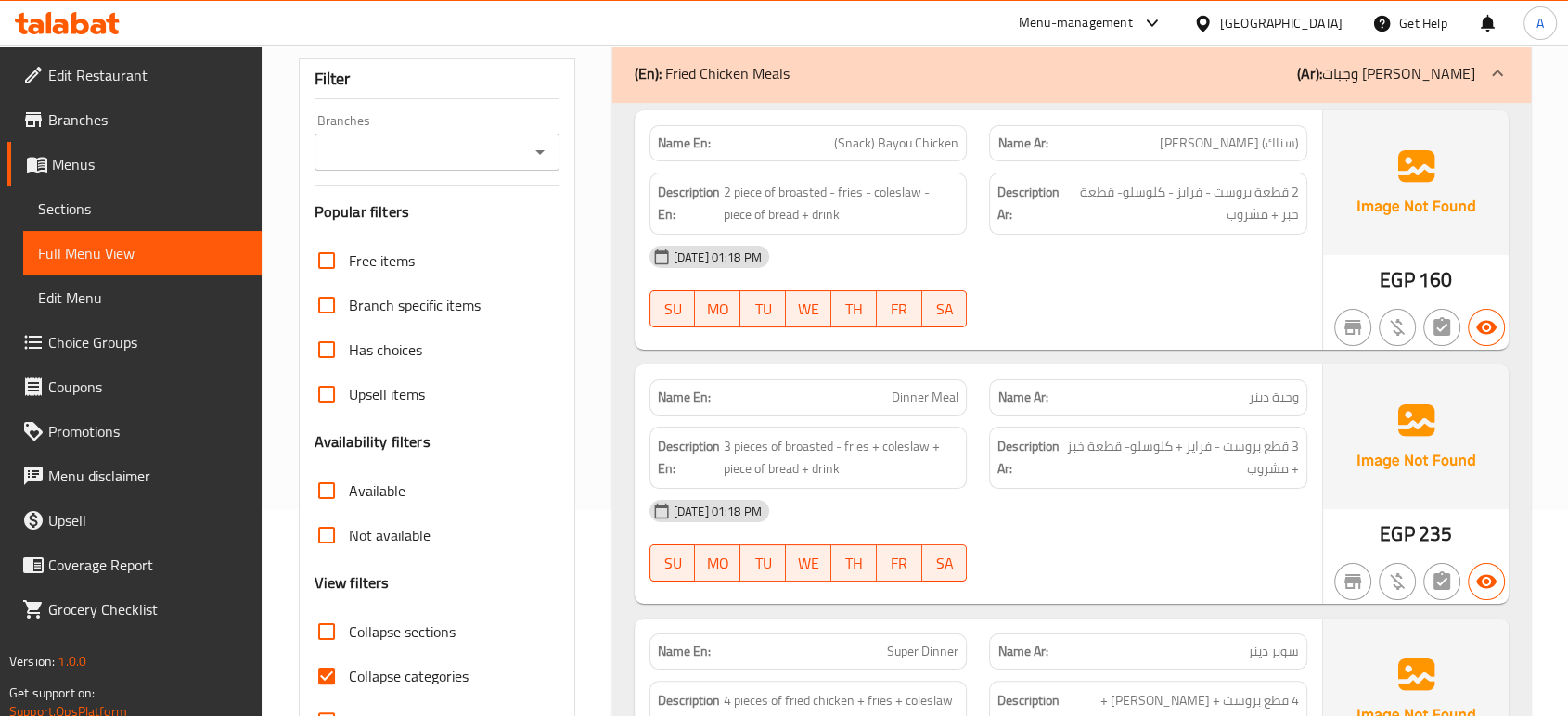
click at [364, 673] on span "Collapse categories" at bounding box center [408, 676] width 120 height 22
click at [337, 680] on input "Collapse categories" at bounding box center [326, 676] width 45 height 45
checkbox input "false"
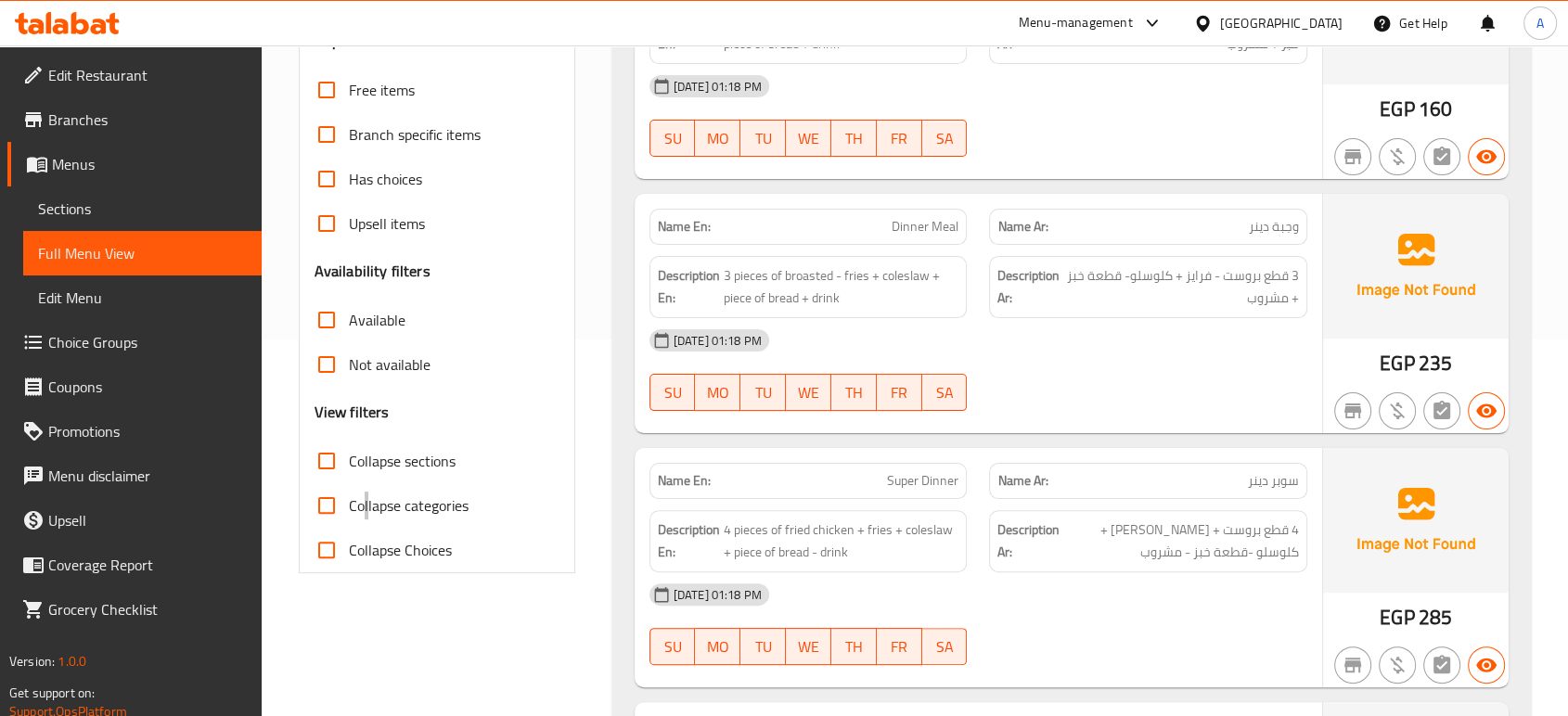
scroll to position [412, 0]
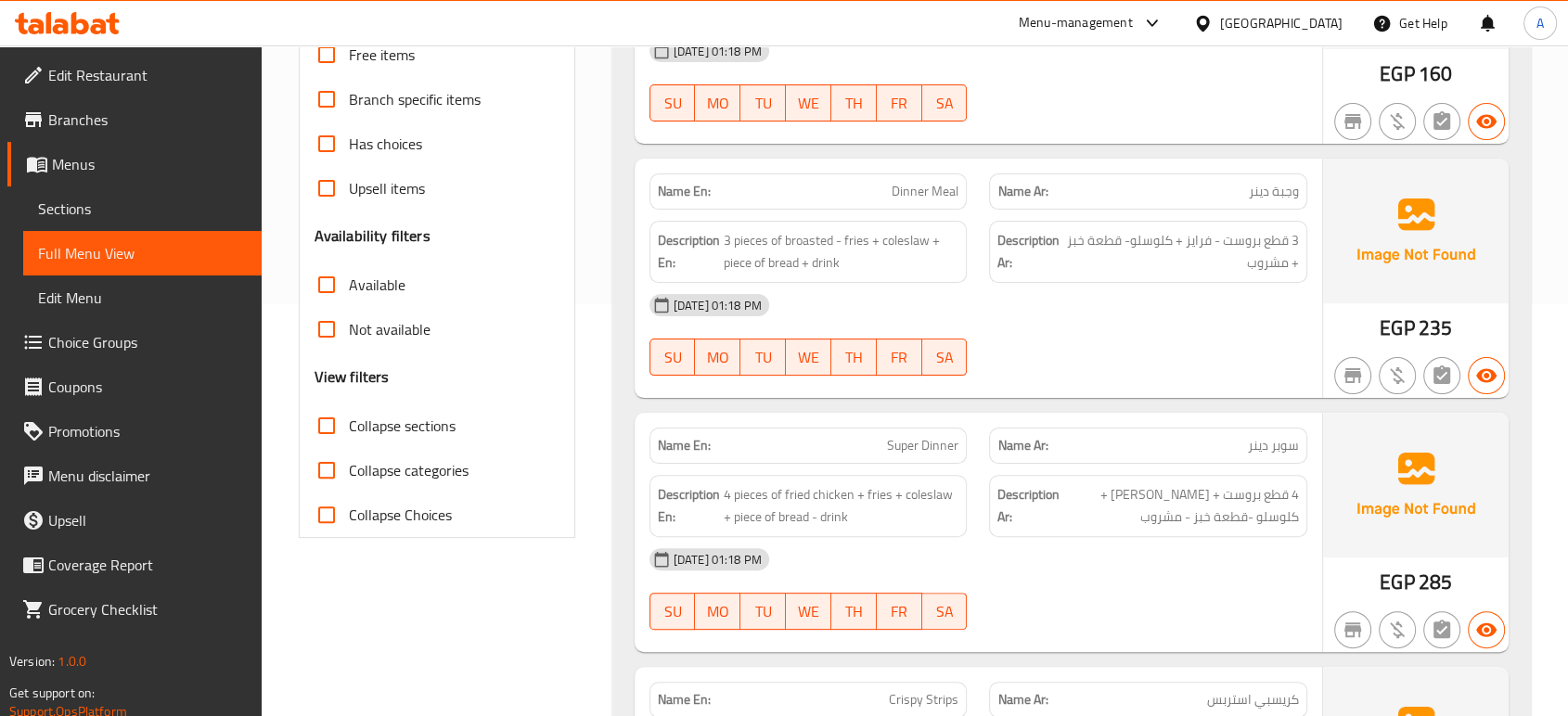
click at [945, 445] on span "Super Dinner" at bounding box center [922, 446] width 72 height 20
copy span "Super Dinner"
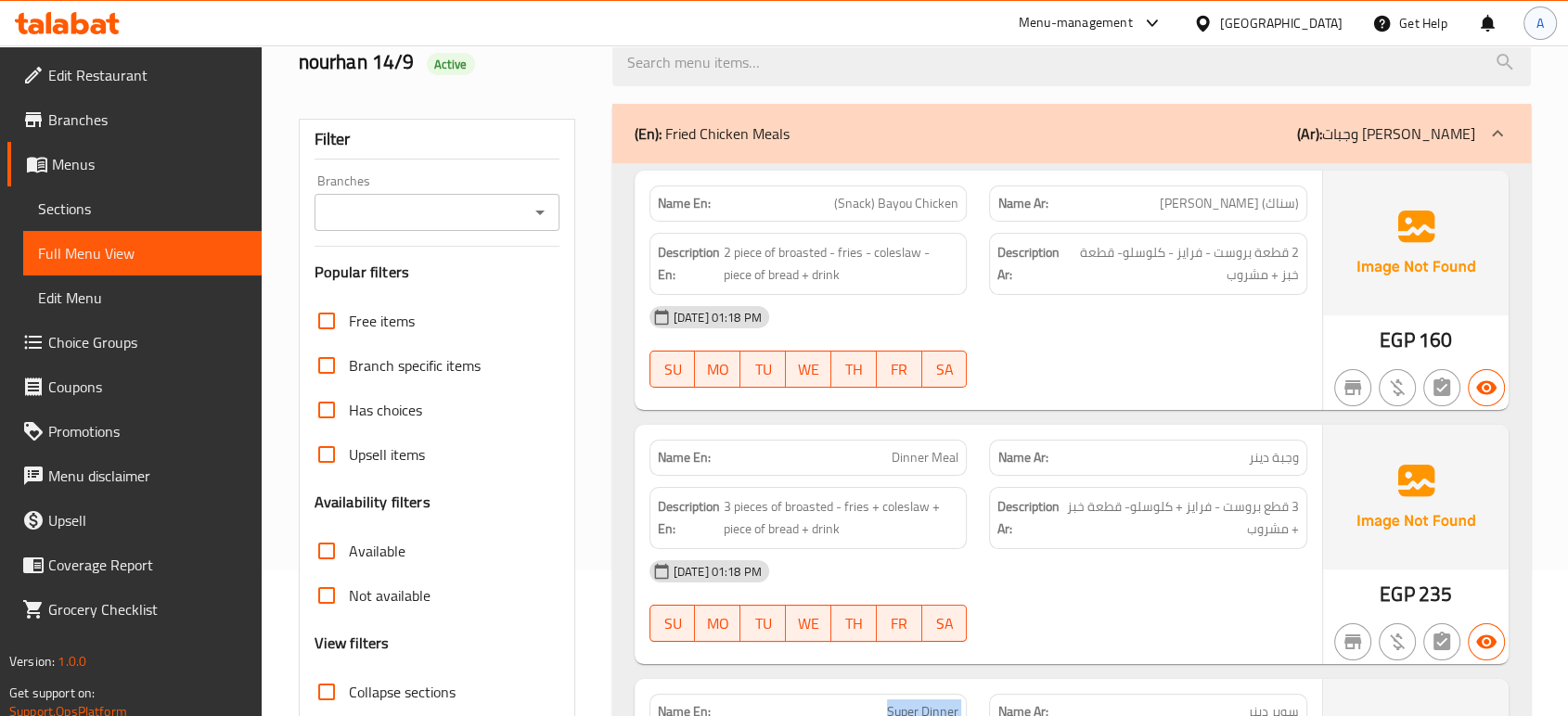
scroll to position [0, 0]
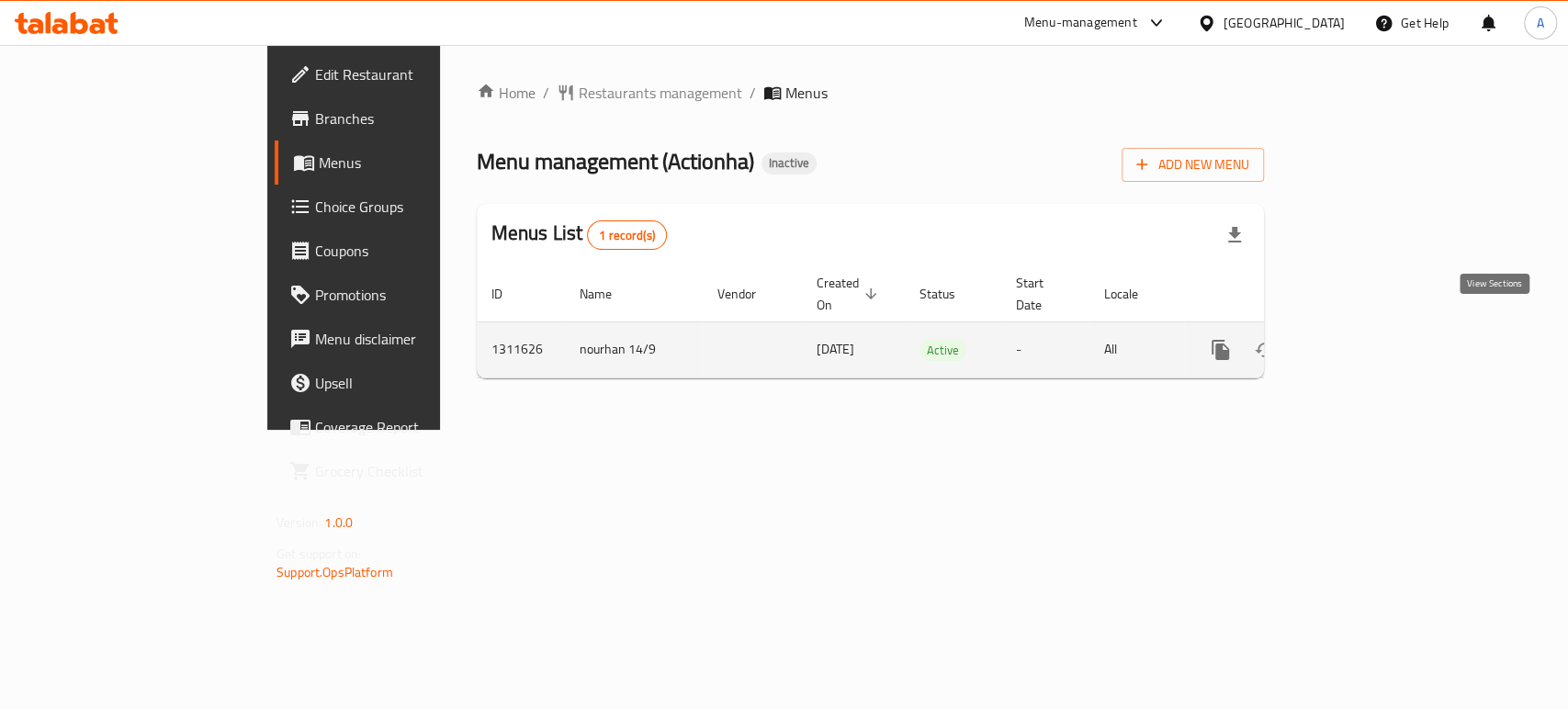
click at [1364, 339] on icon "enhanced table" at bounding box center [1353, 350] width 22 height 22
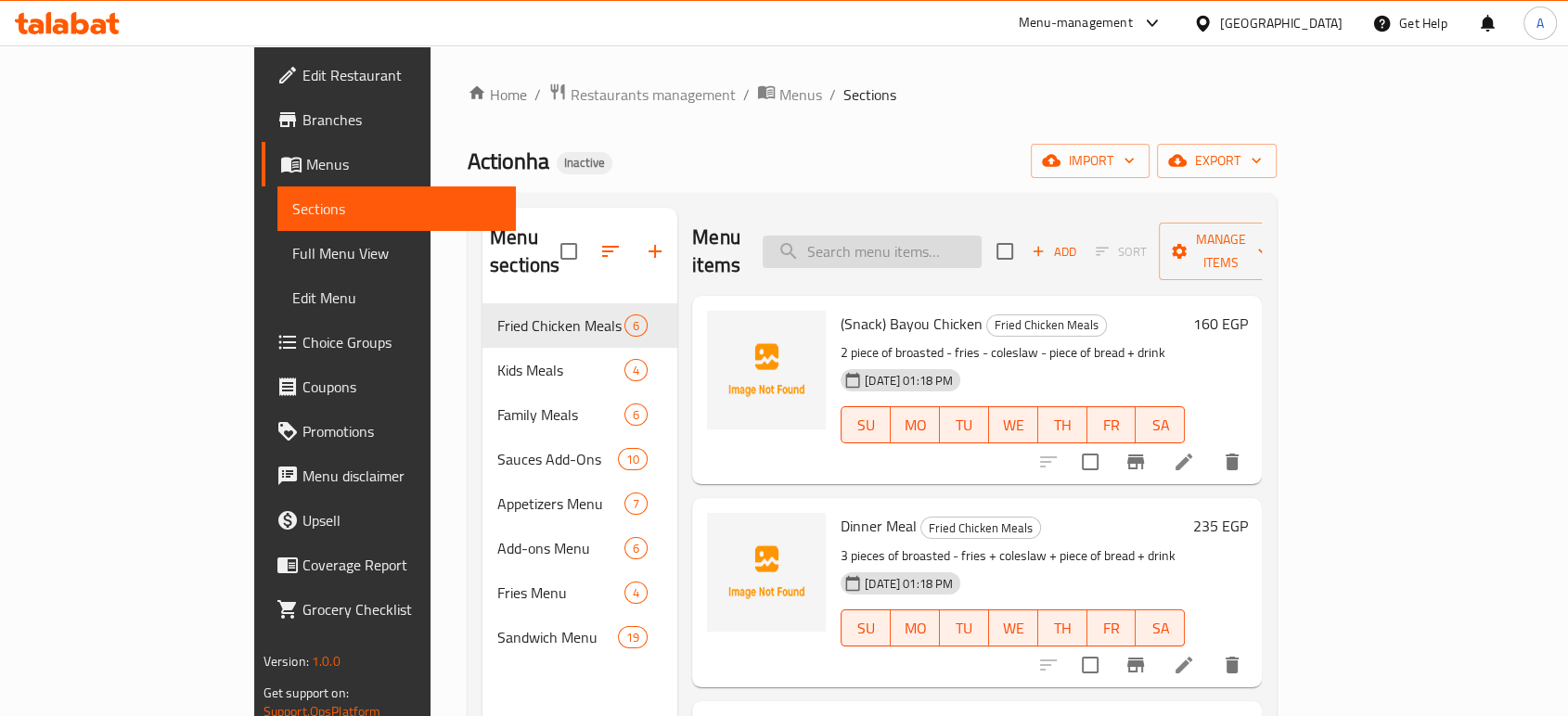
click at [981, 244] on input "search" at bounding box center [871, 252] width 219 height 33
paste input "Super Dinner"
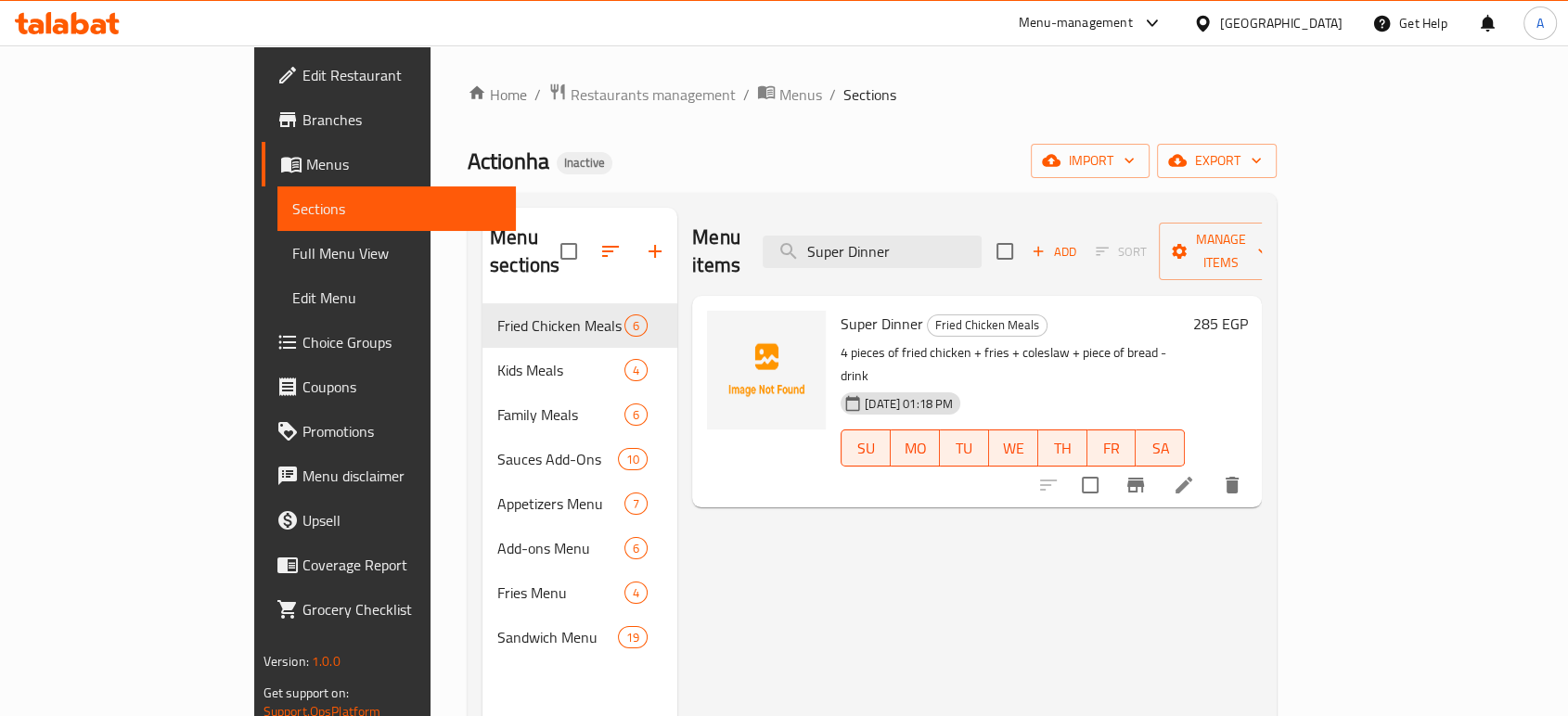
type input "Super Dinner"
click at [1210, 468] on li at bounding box center [1184, 484] width 52 height 33
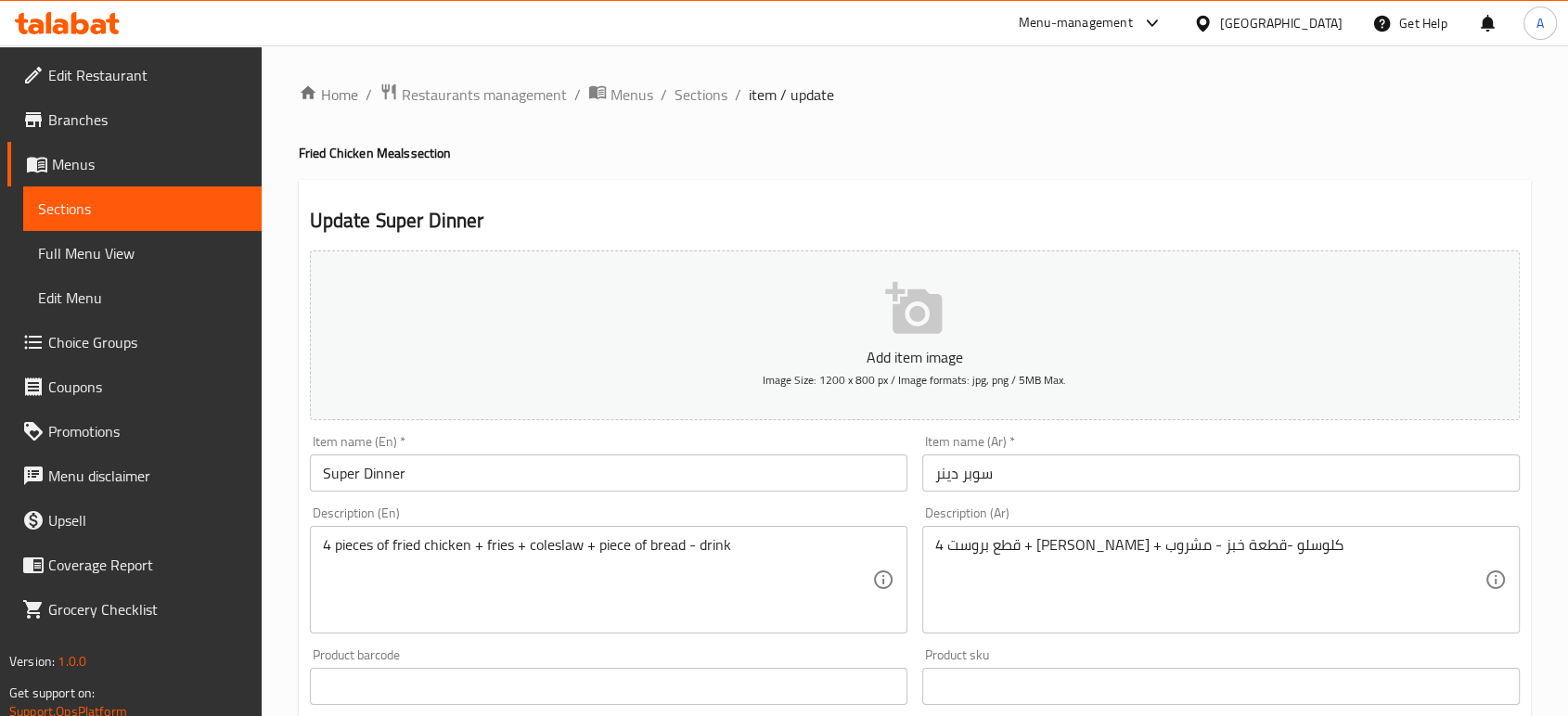
click at [1200, 546] on textarea "4 قطع بروست + [PERSON_NAME] + كلوسلو -قطعة خبز - مشروب" at bounding box center [1210, 580] width 549 height 88
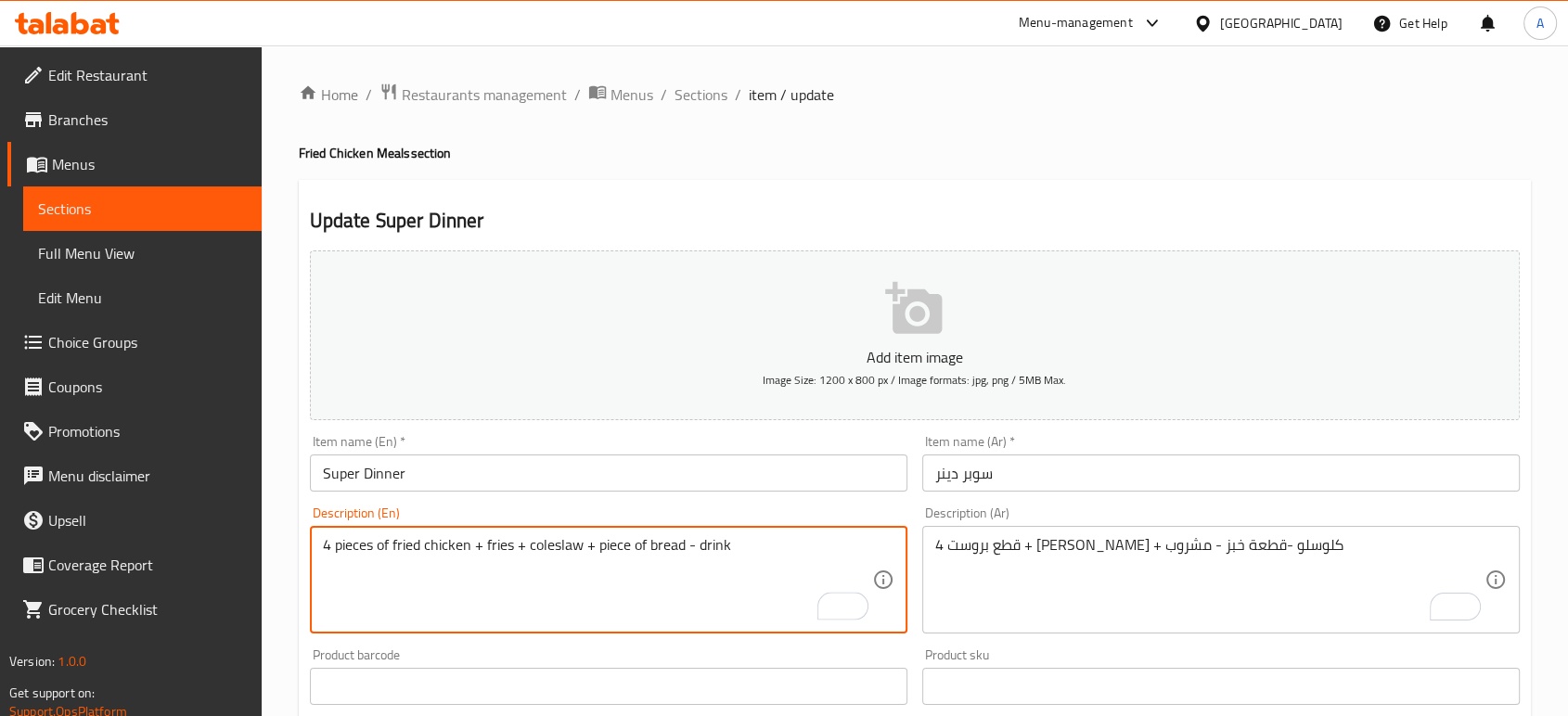
drag, startPoint x: 467, startPoint y: 543, endPoint x: 376, endPoint y: 535, distance: 91.4
paste textarea "Broasted"
click at [557, 444] on div "Item name (En)   * Super Dinner Item name (En) *" at bounding box center [608, 463] width 598 height 57
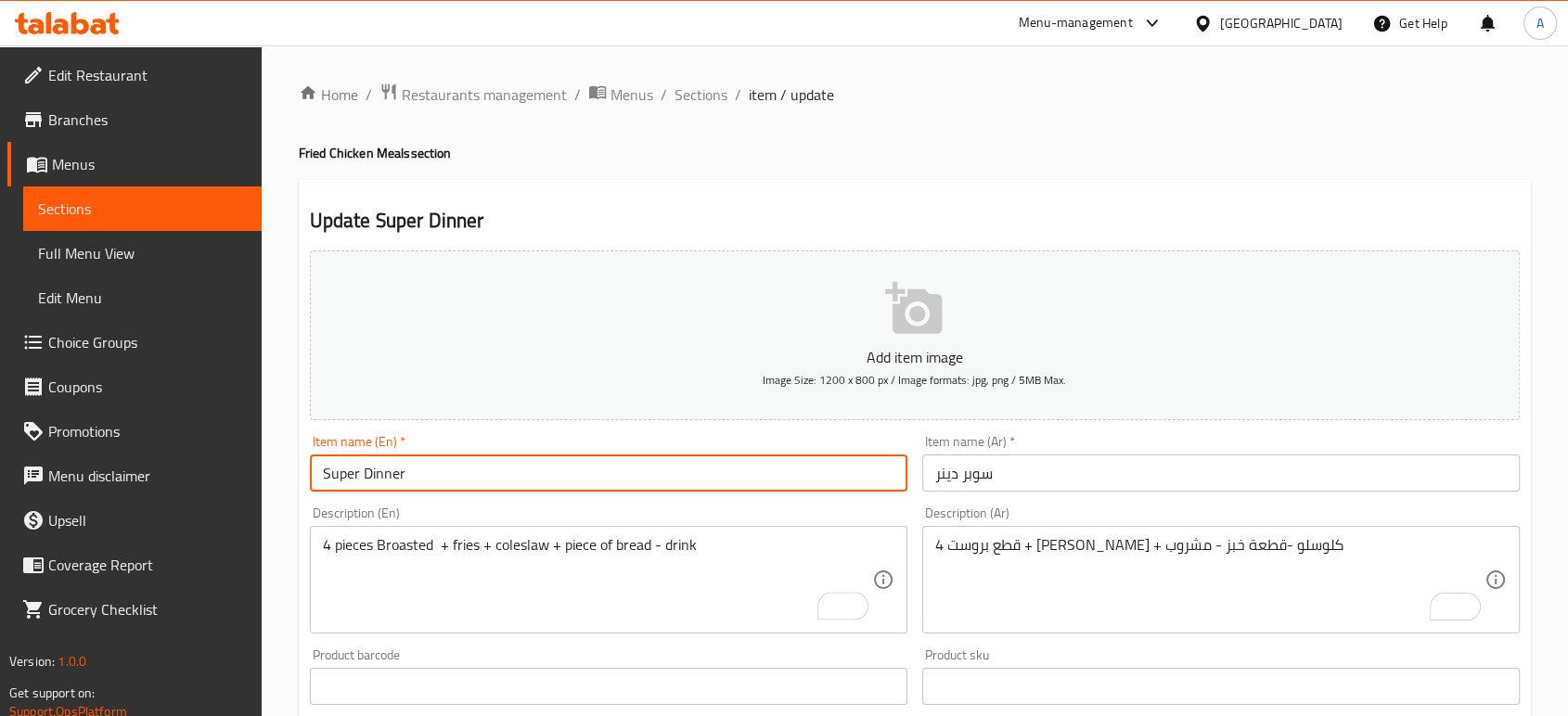
click at [550, 456] on input "Super Dinner" at bounding box center [608, 472] width 598 height 37
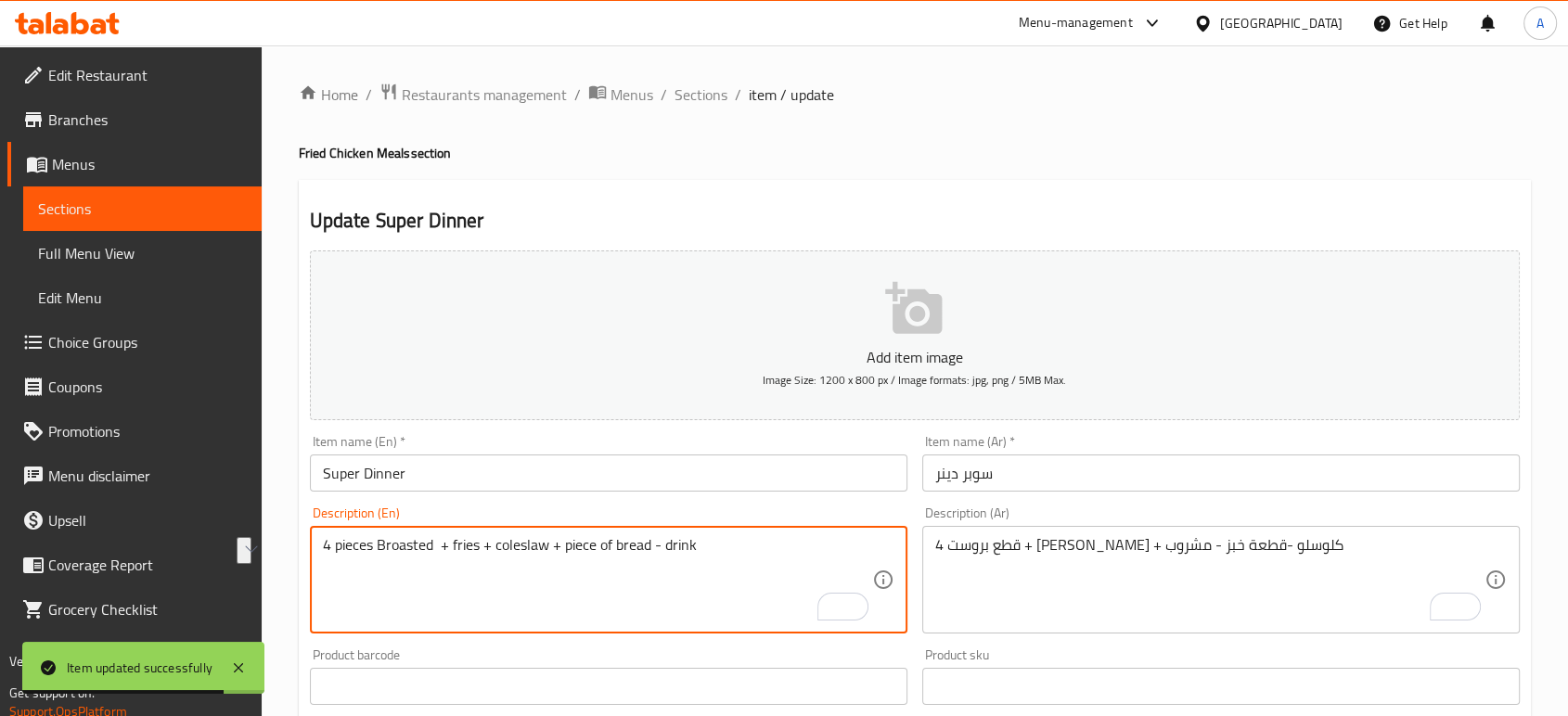
drag, startPoint x: 609, startPoint y: 542, endPoint x: 585, endPoint y: 544, distance: 24.1
click at [585, 544] on textarea "4 pieces Broasted + fries + coleslaw + piece of bread - drink" at bounding box center [597, 580] width 549 height 88
click at [598, 545] on textarea "4 pieces Broasted + fries + coleslaw + piece of bread - drink" at bounding box center [597, 580] width 549 height 88
drag, startPoint x: 611, startPoint y: 543, endPoint x: 565, endPoint y: 544, distance: 46.0
click at [565, 544] on textarea "4 pieces Broasted + fries + coleslaw + piece of bread - drink" at bounding box center [597, 580] width 549 height 88
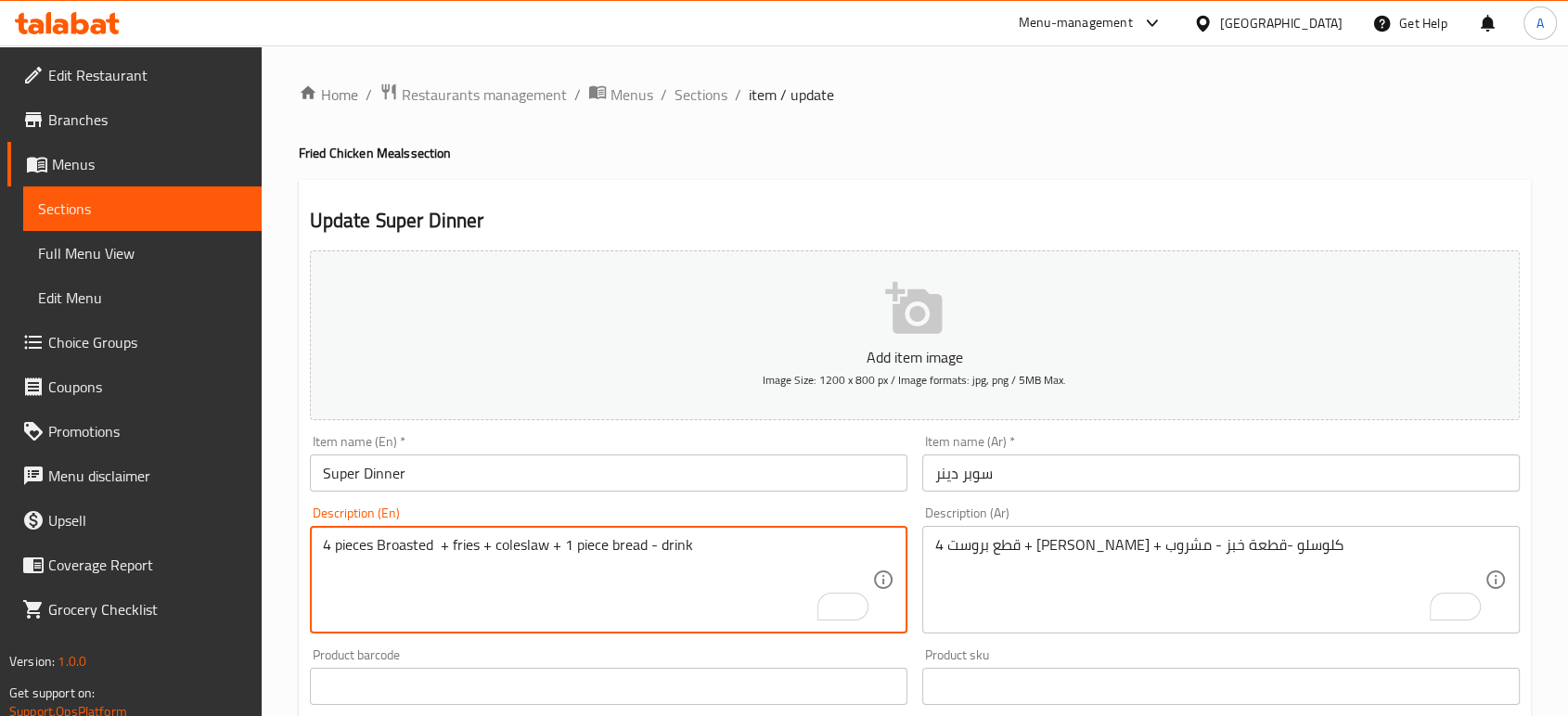
type textarea "4 pieces Broasted + fries + coleslaw + 1 piece bread - drink"
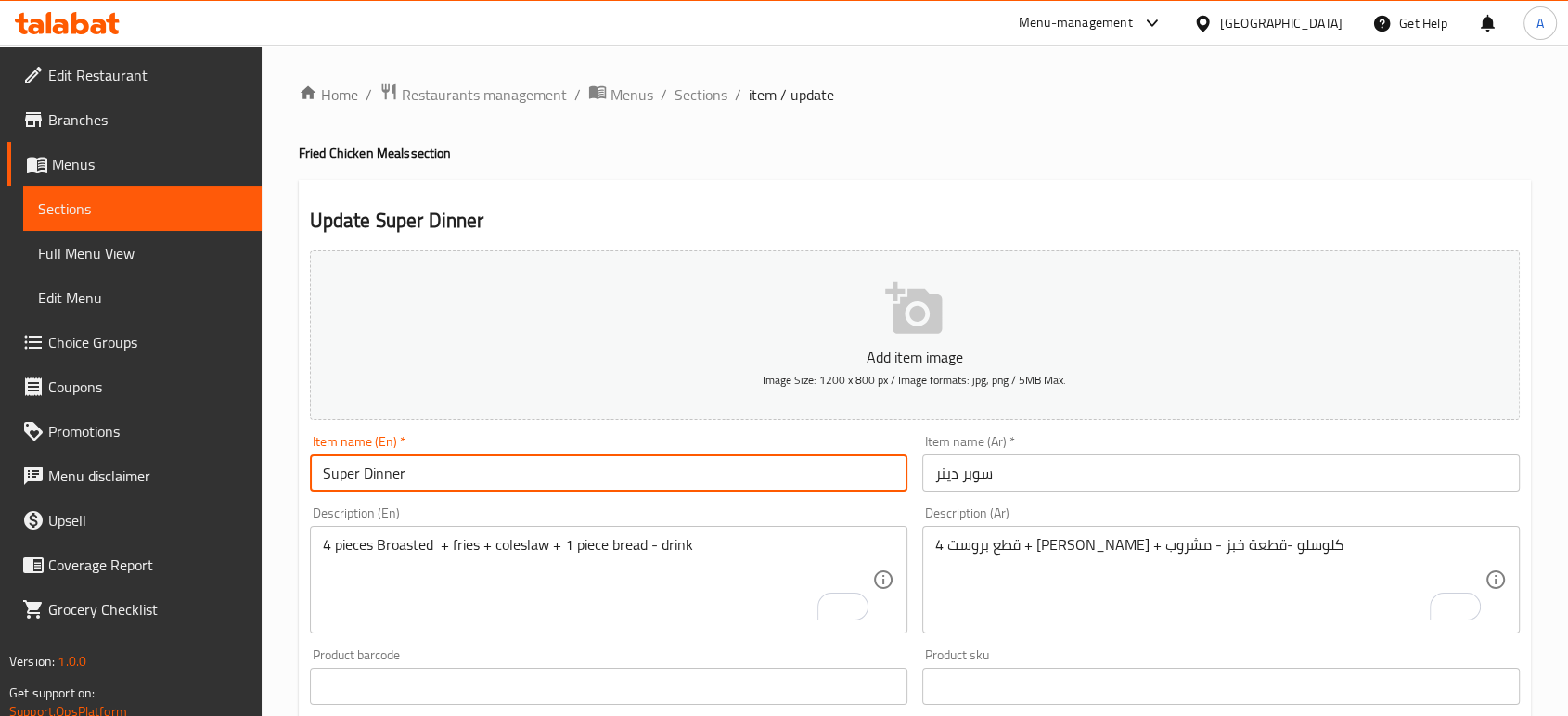
click at [609, 477] on input "Super Dinner" at bounding box center [608, 472] width 598 height 37
